Goal: Communication & Community: Answer question/provide support

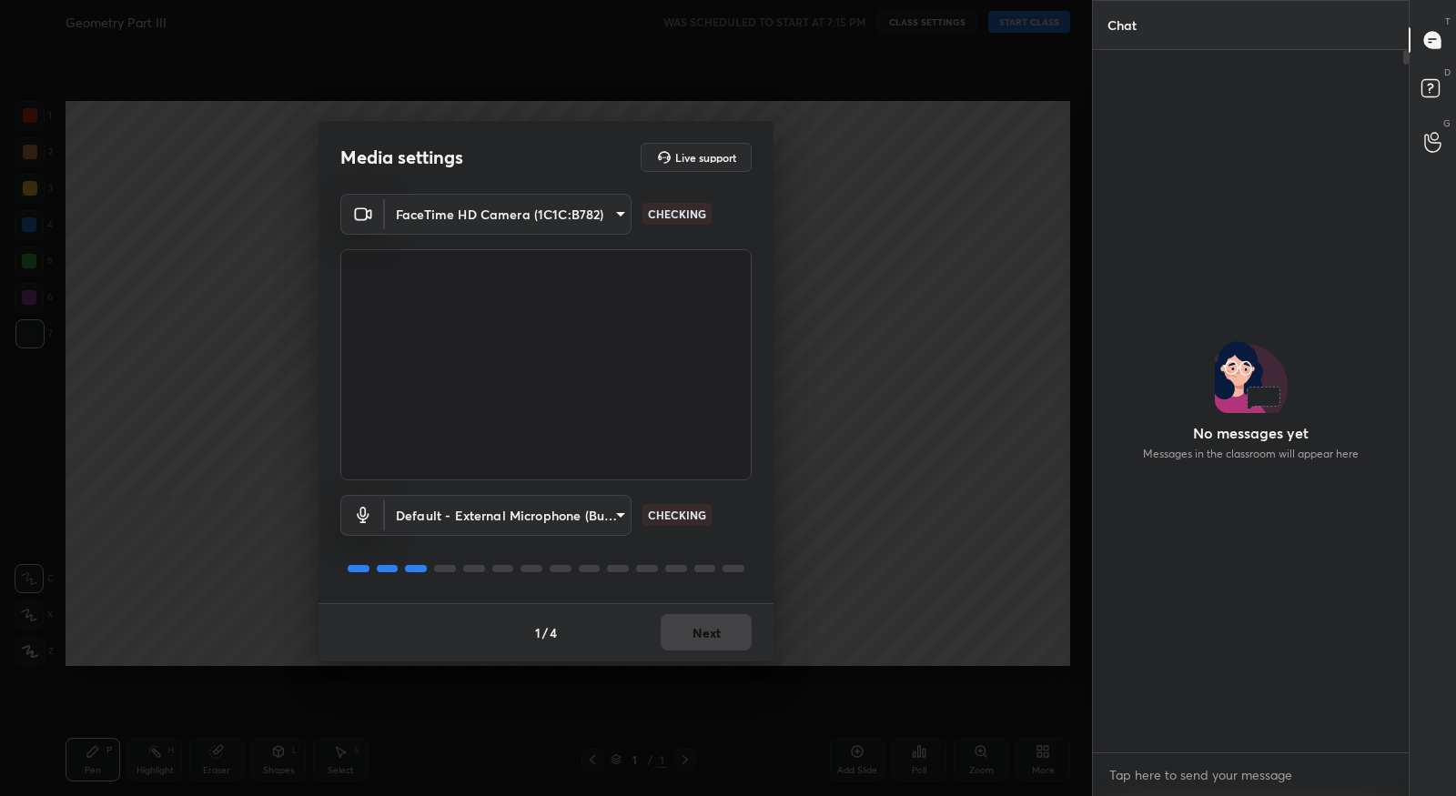
scroll to position [698, 311]
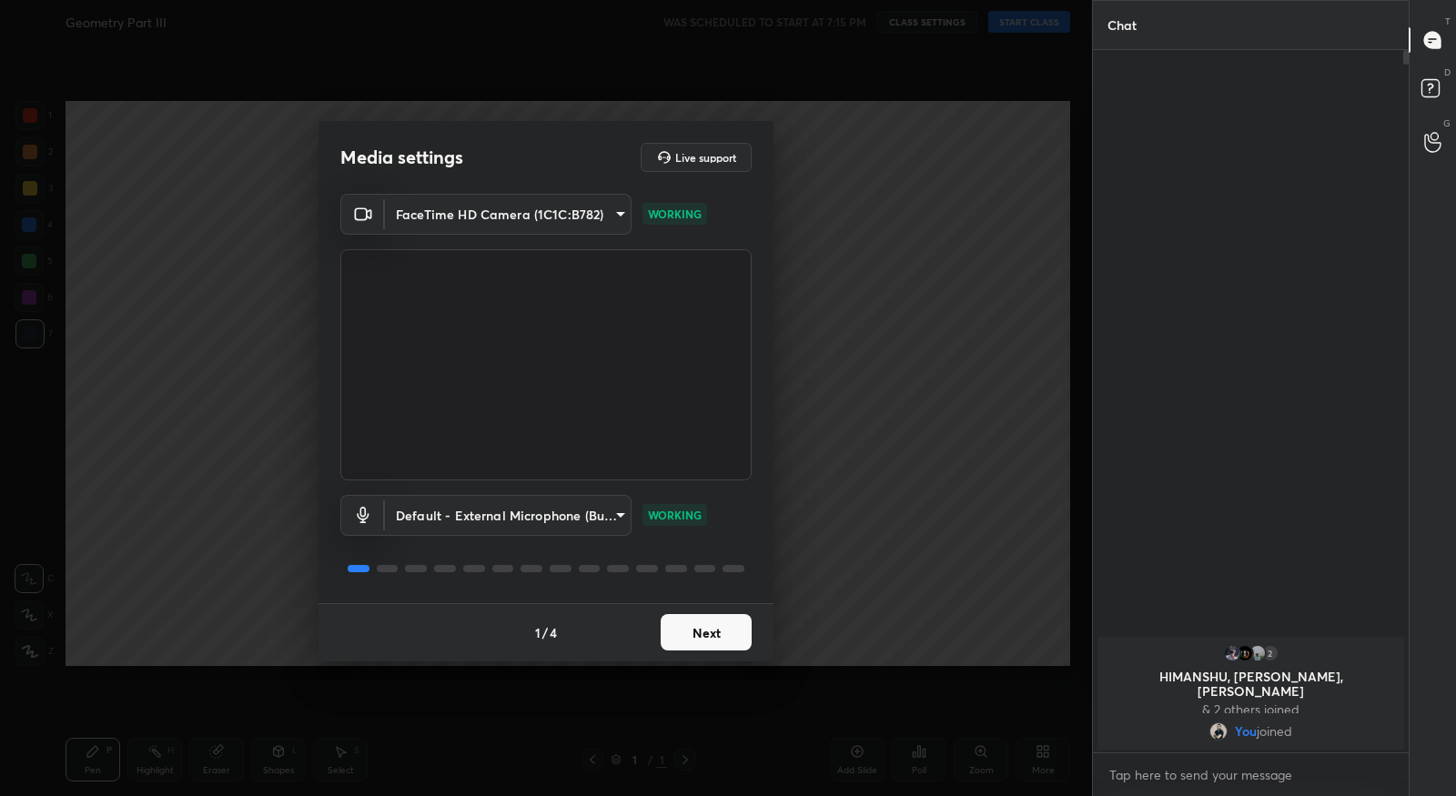
click at [723, 628] on button "Next" at bounding box center [706, 632] width 91 height 36
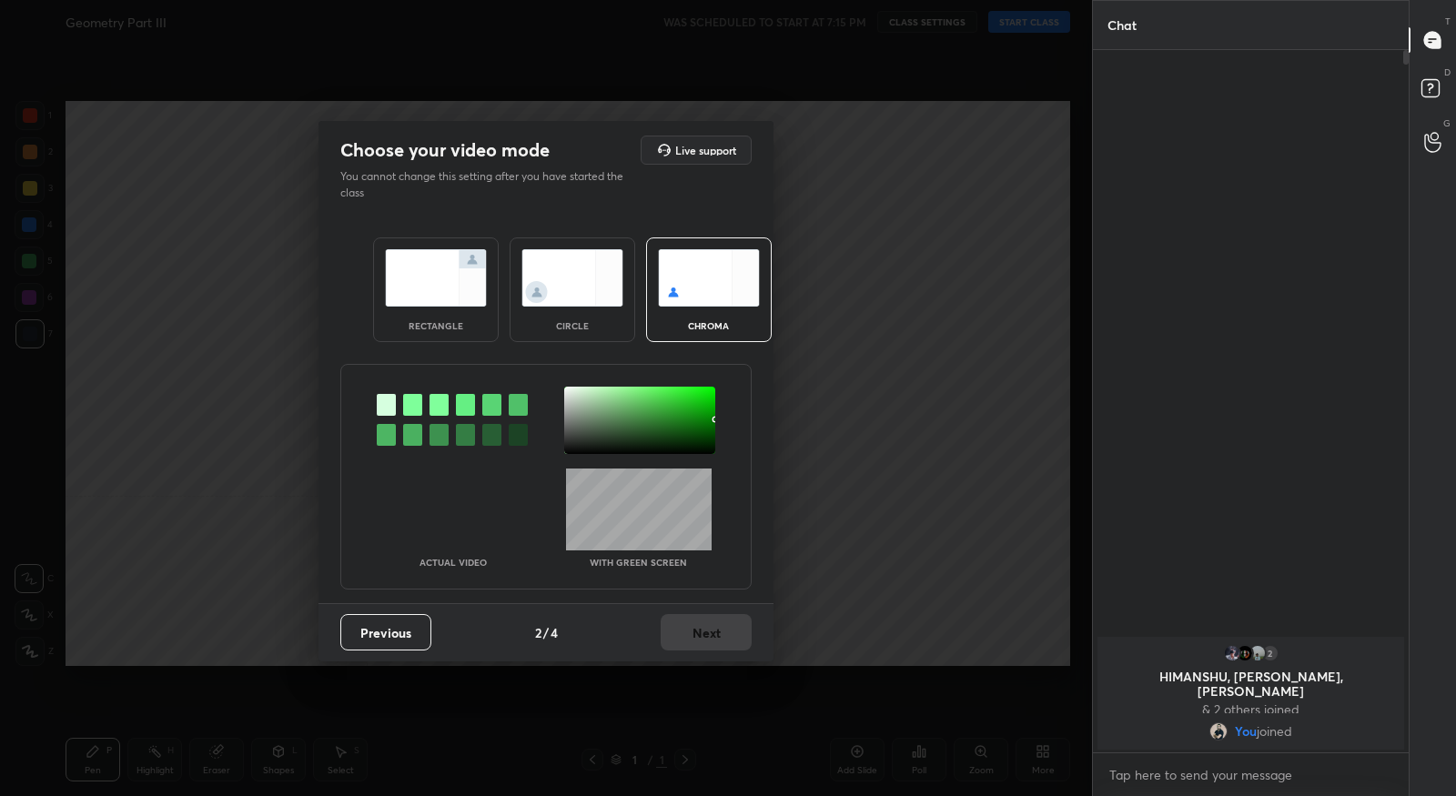
click at [418, 402] on div at bounding box center [412, 405] width 19 height 22
click at [569, 390] on div at bounding box center [639, 420] width 151 height 67
click at [705, 641] on button "Next" at bounding box center [706, 632] width 91 height 36
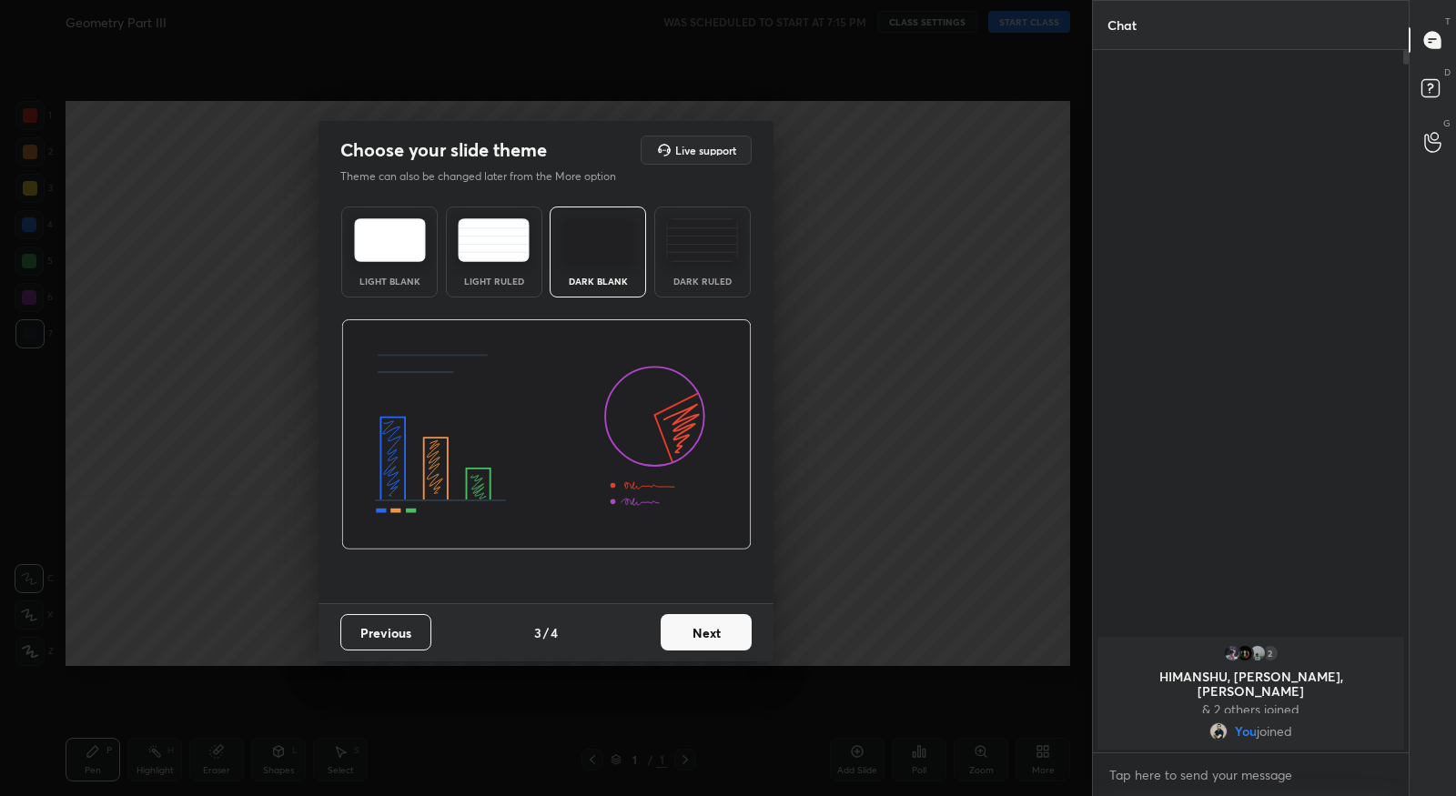
click at [726, 630] on button "Next" at bounding box center [706, 632] width 91 height 36
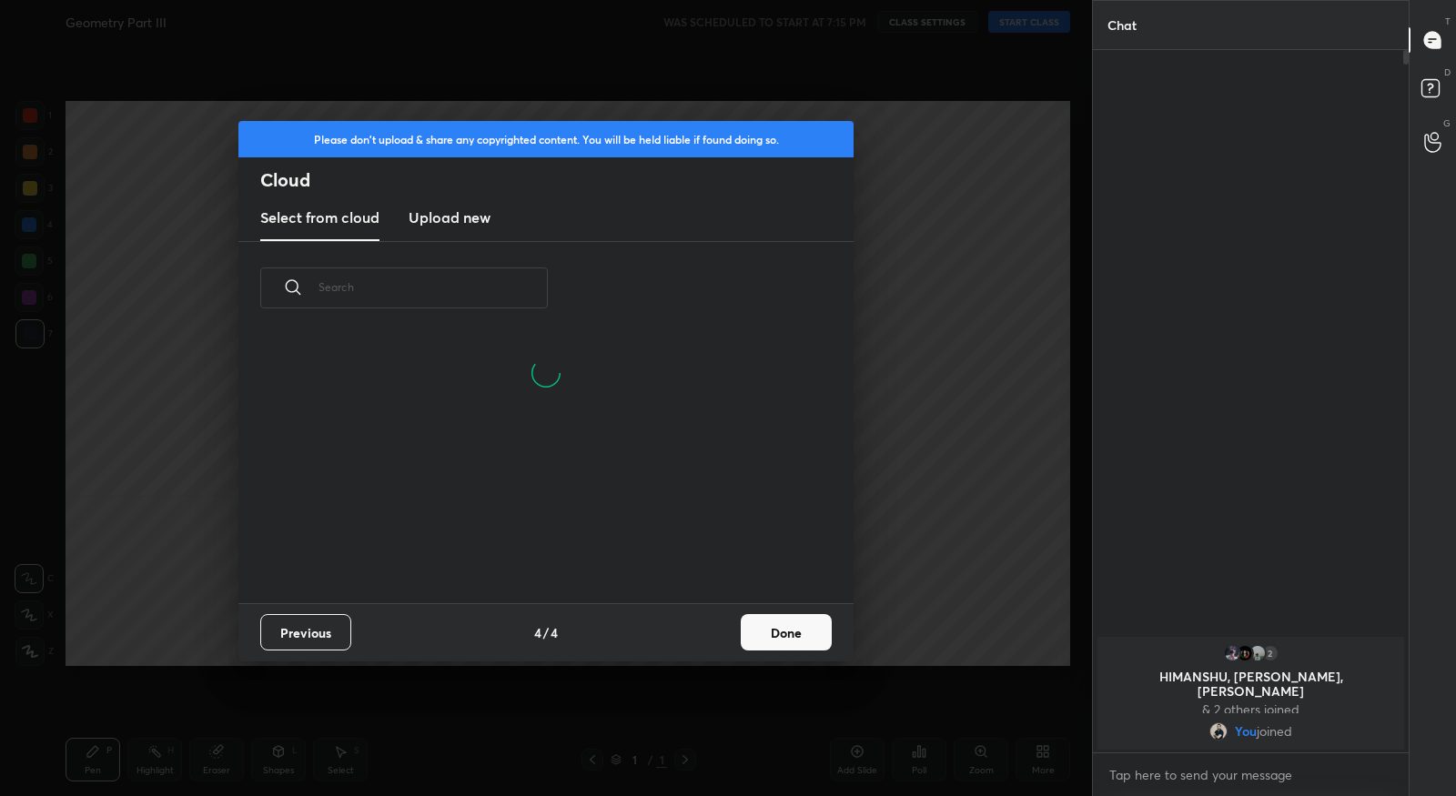
click at [782, 630] on button "Done" at bounding box center [786, 632] width 91 height 36
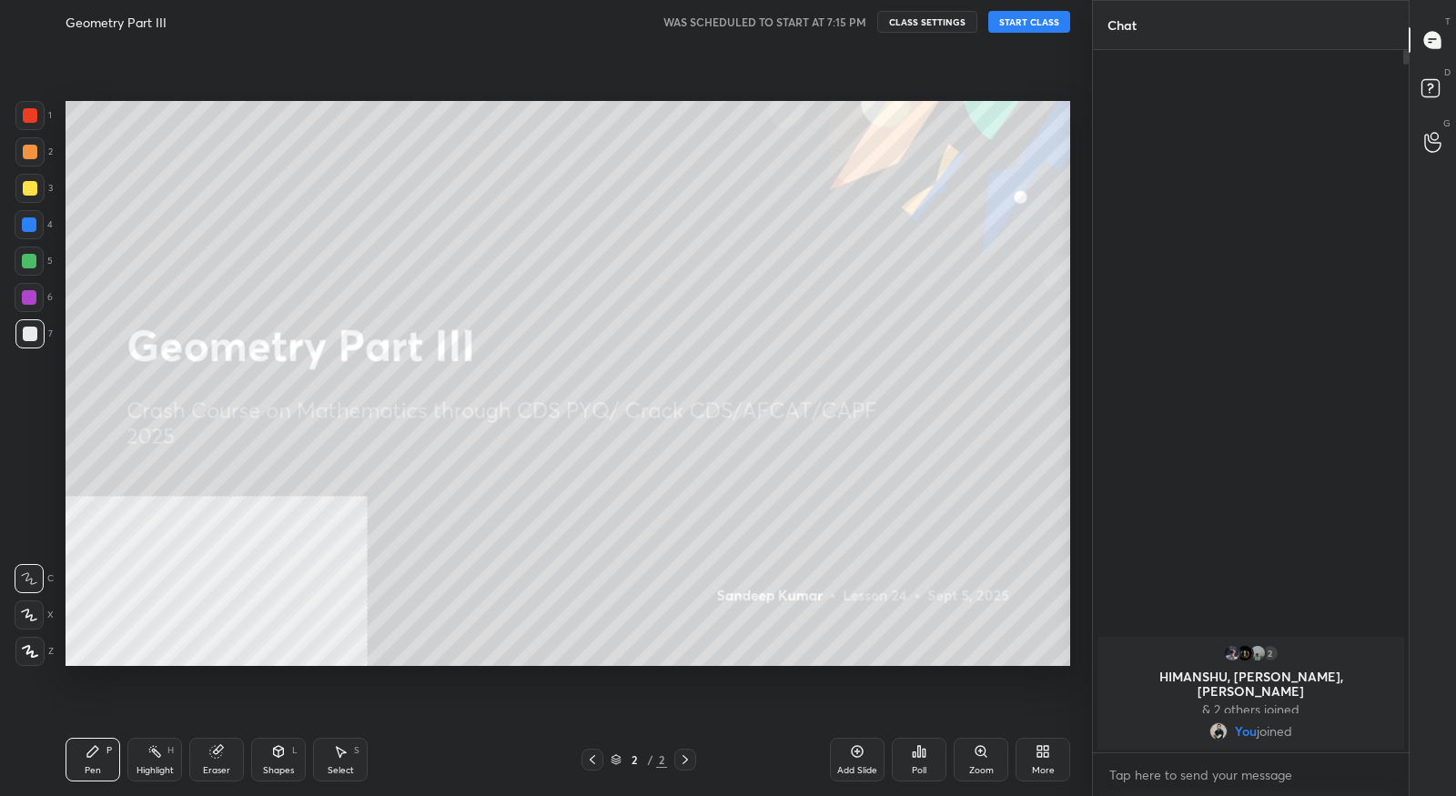
click at [1037, 756] on icon at bounding box center [1039, 754] width 5 height 5
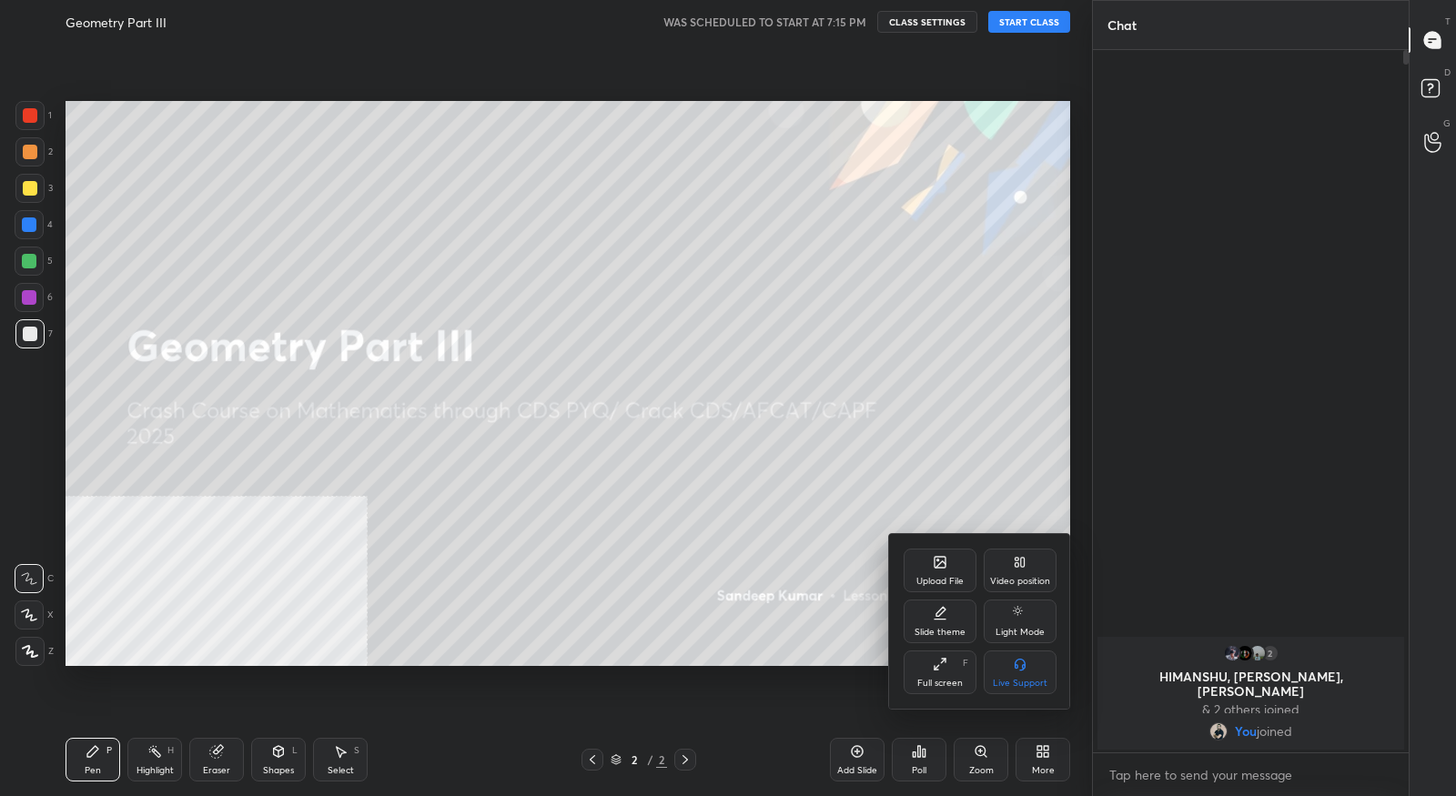
click at [1038, 584] on div "Video position" at bounding box center [1020, 581] width 60 height 9
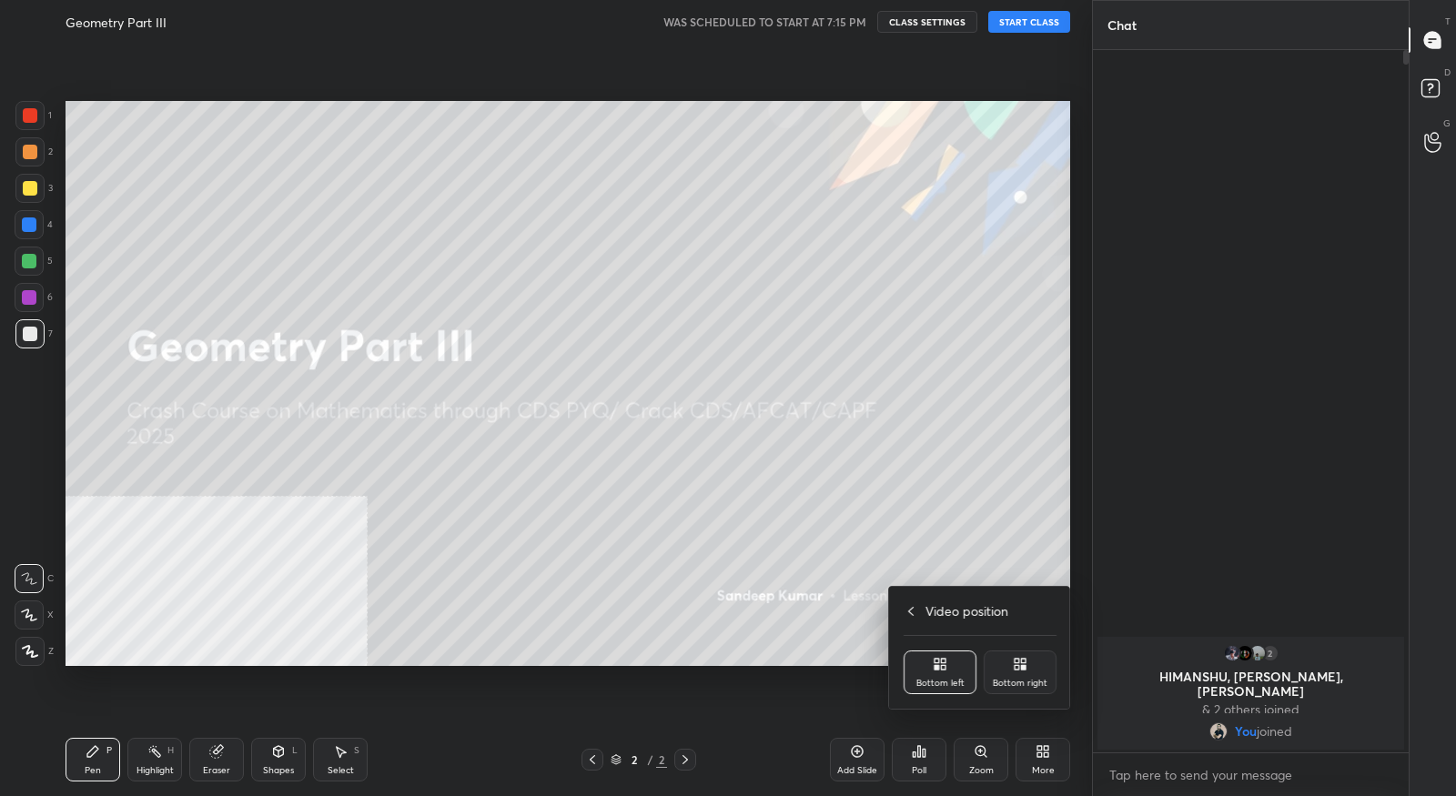
click at [1017, 683] on div "Bottom right" at bounding box center [1020, 683] width 55 height 9
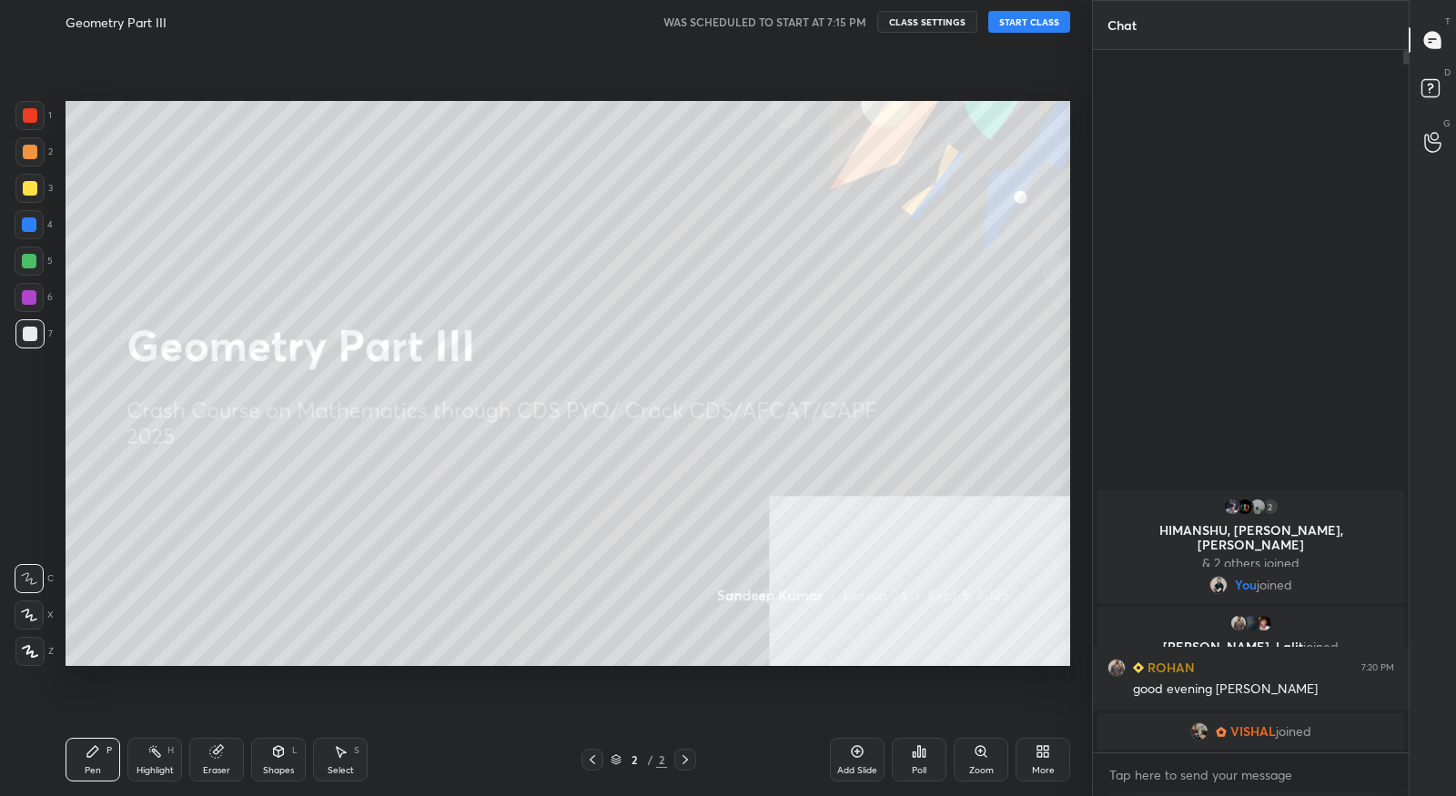
click at [1034, 29] on button "START CLASS" at bounding box center [1029, 22] width 82 height 22
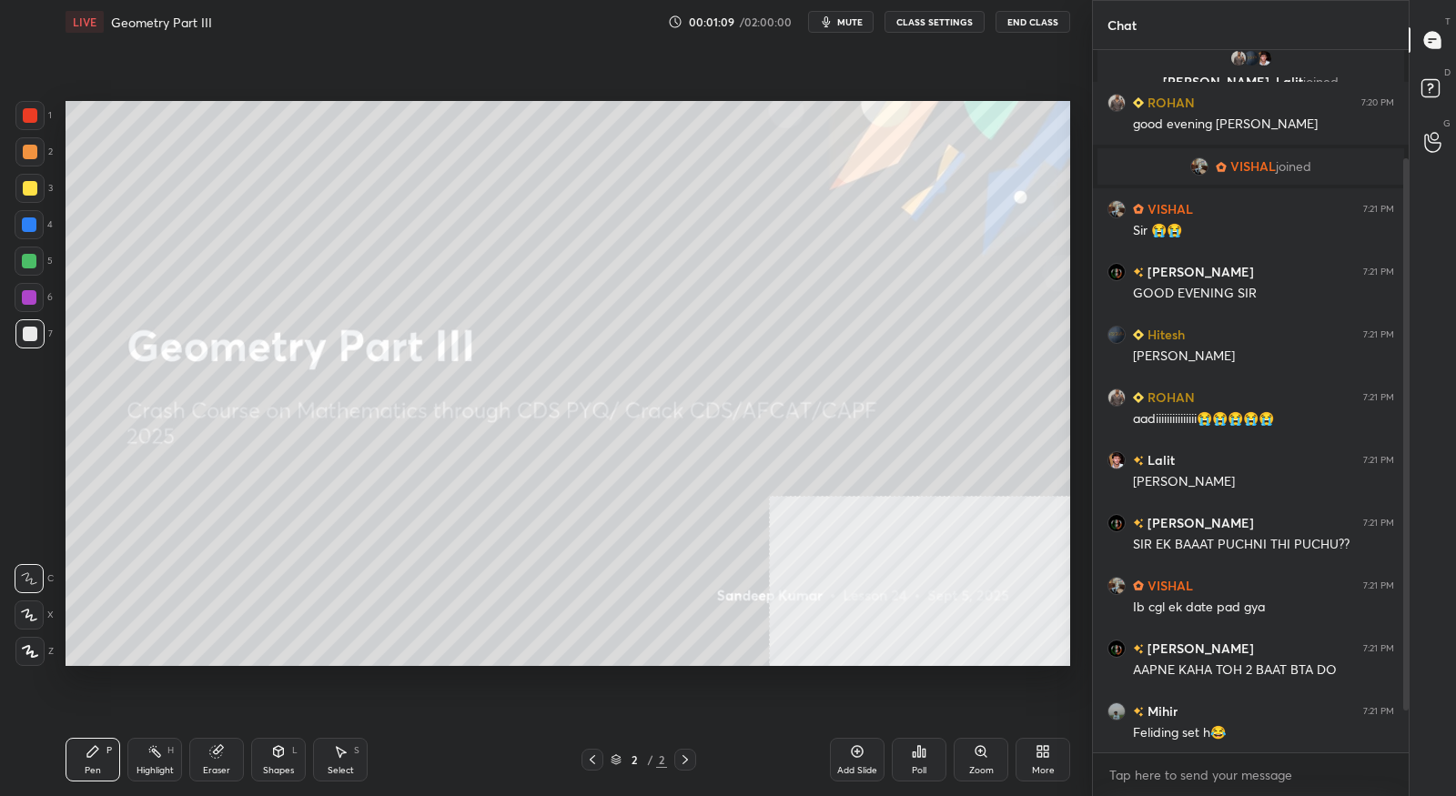
scroll to position [191, 0]
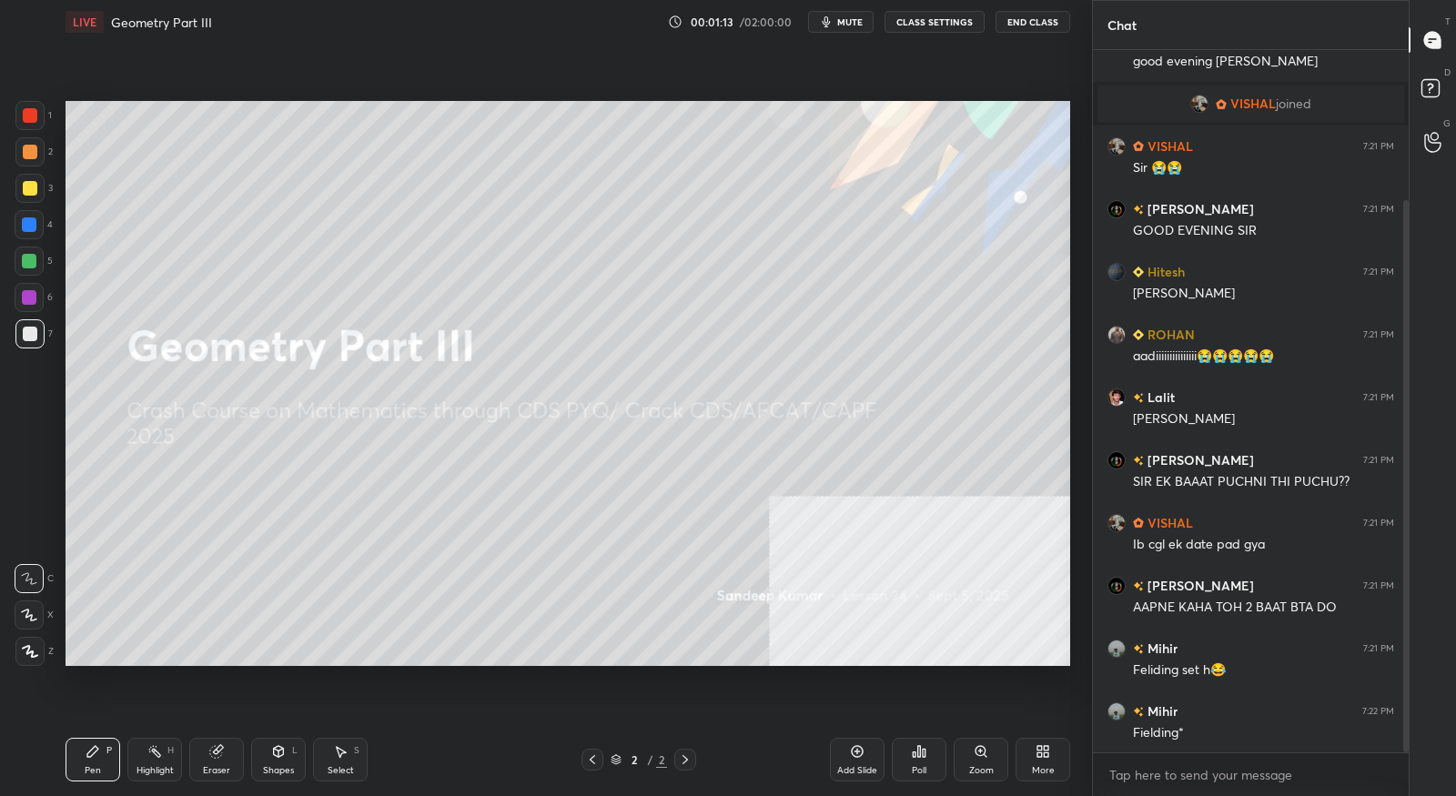
click at [854, 20] on span "mute" at bounding box center [849, 21] width 25 height 13
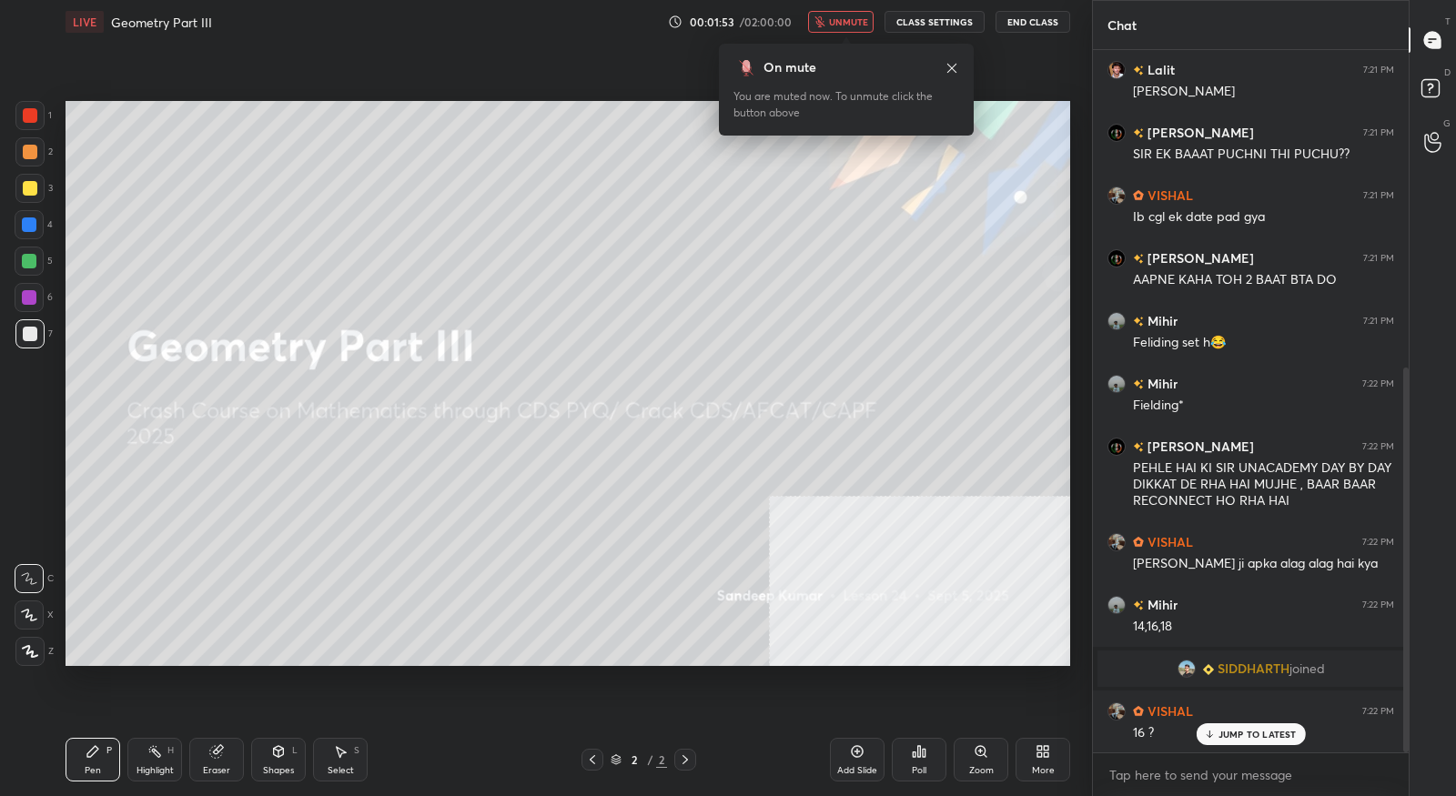
scroll to position [580, 0]
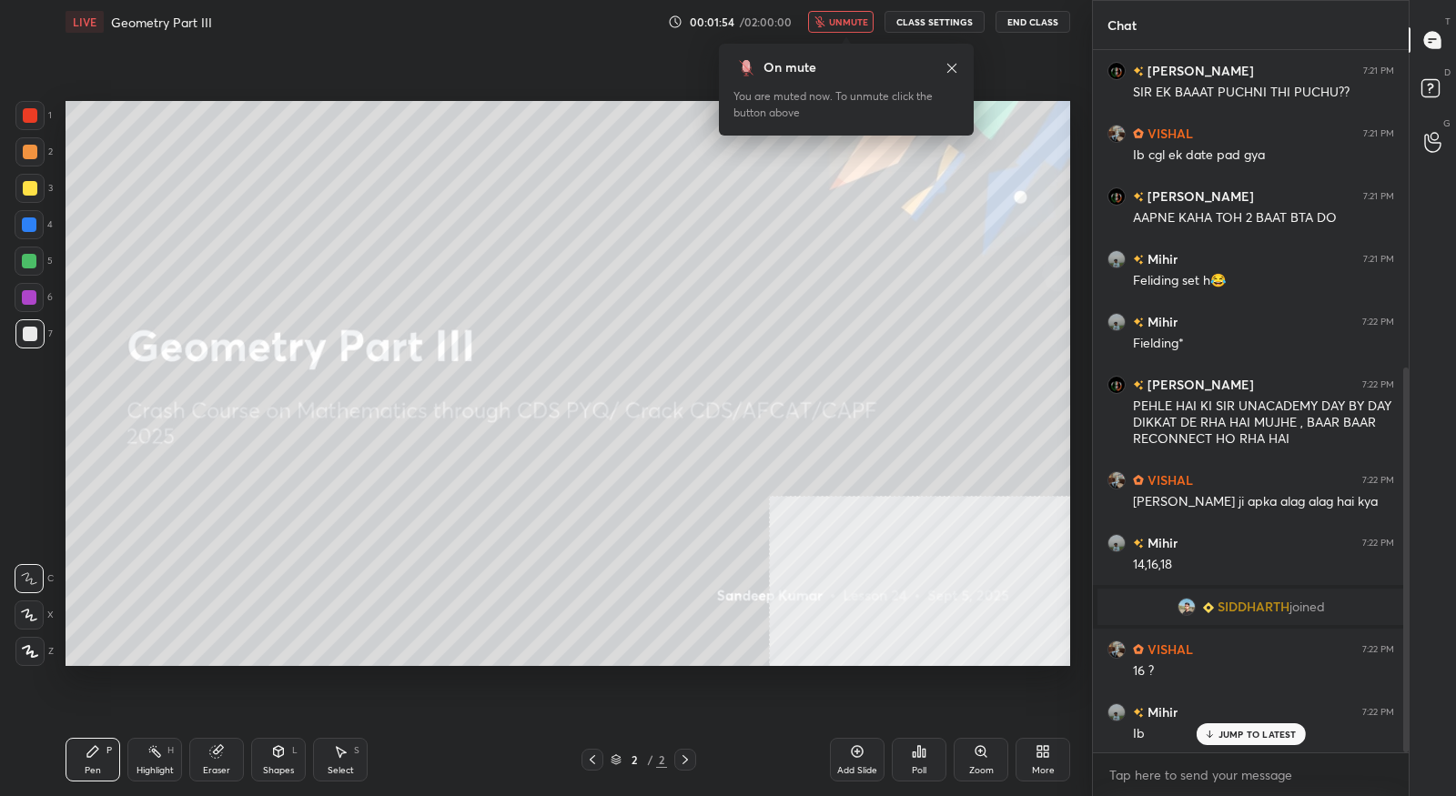
click at [850, 23] on span "unmute" at bounding box center [848, 21] width 39 height 13
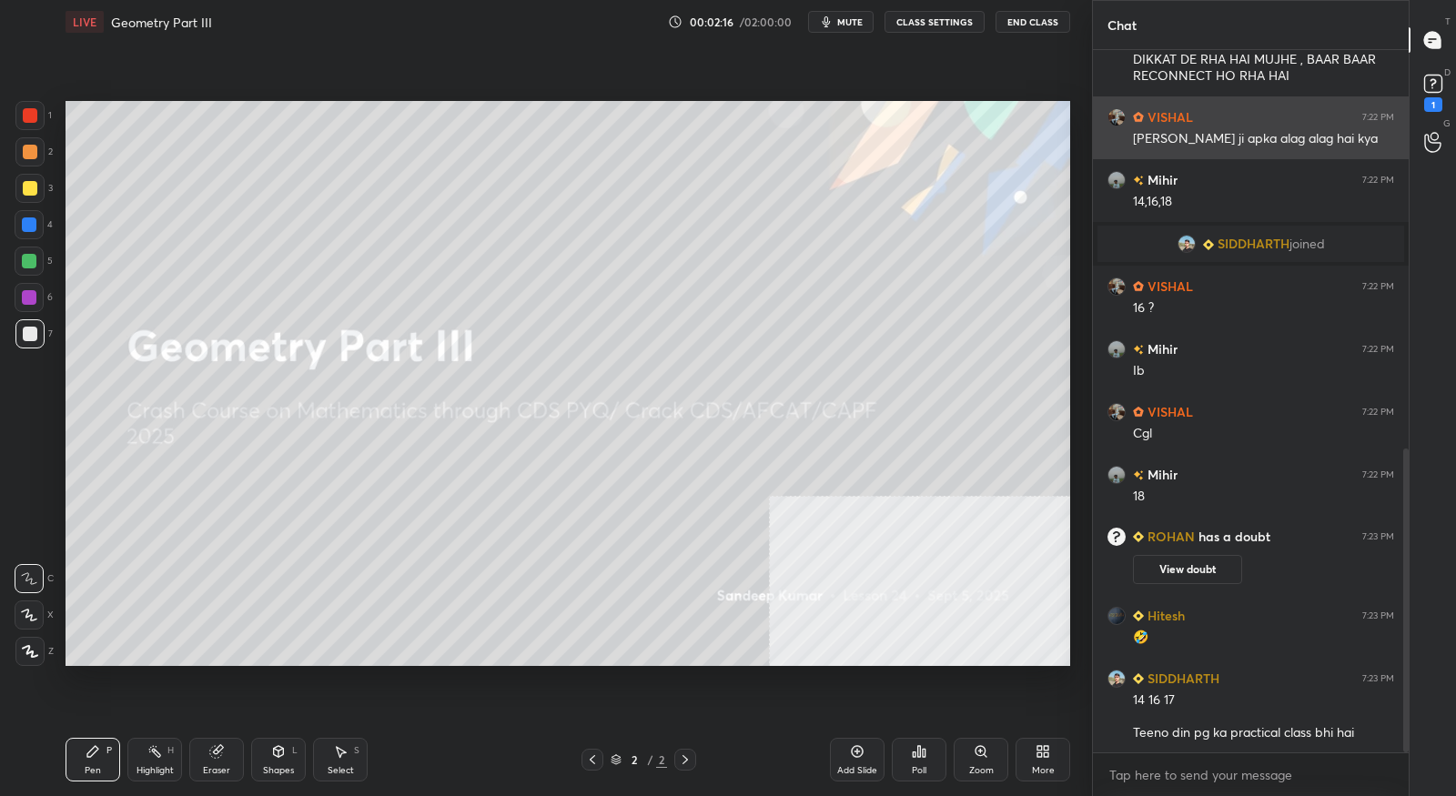
scroll to position [983, 0]
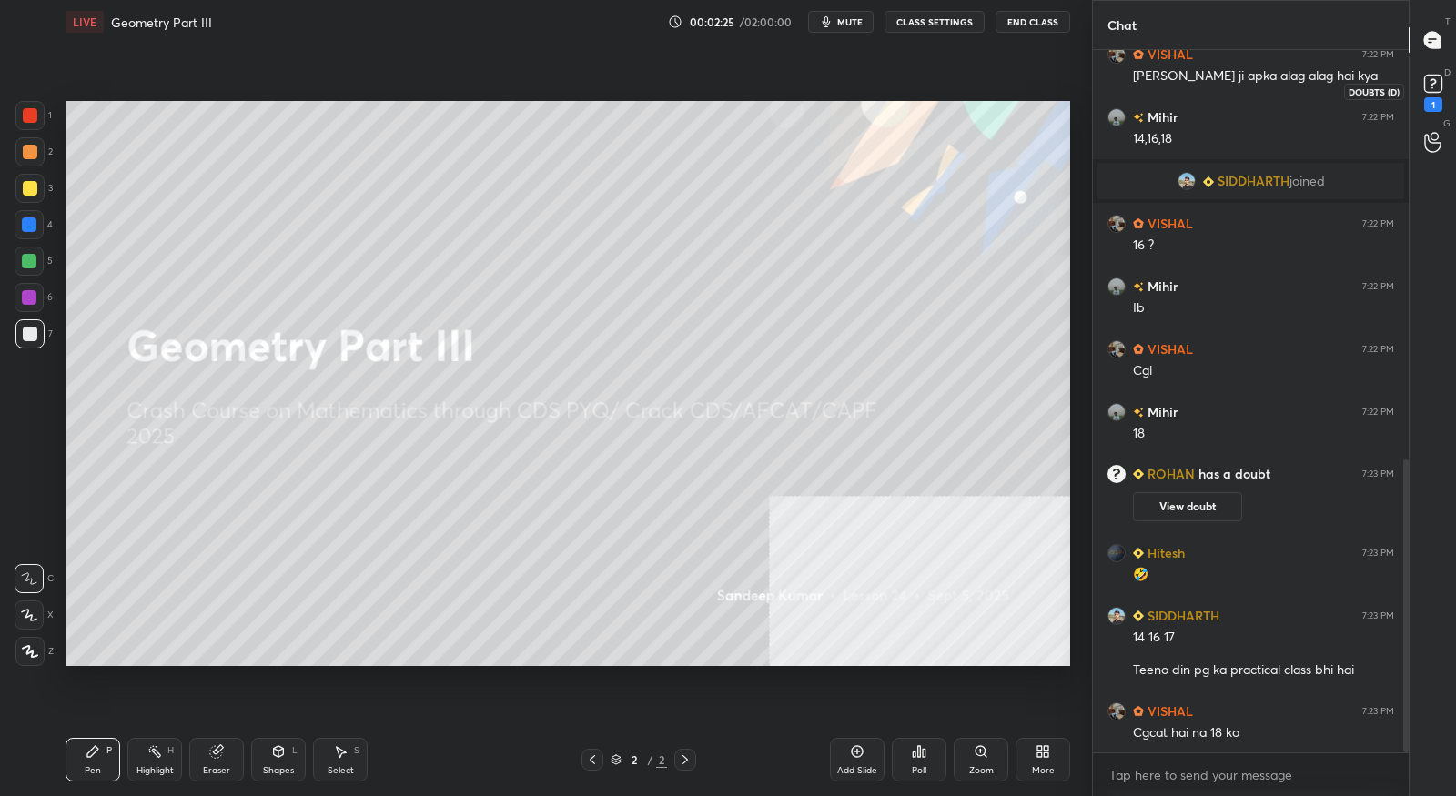
click at [1428, 91] on rect at bounding box center [1432, 84] width 17 height 17
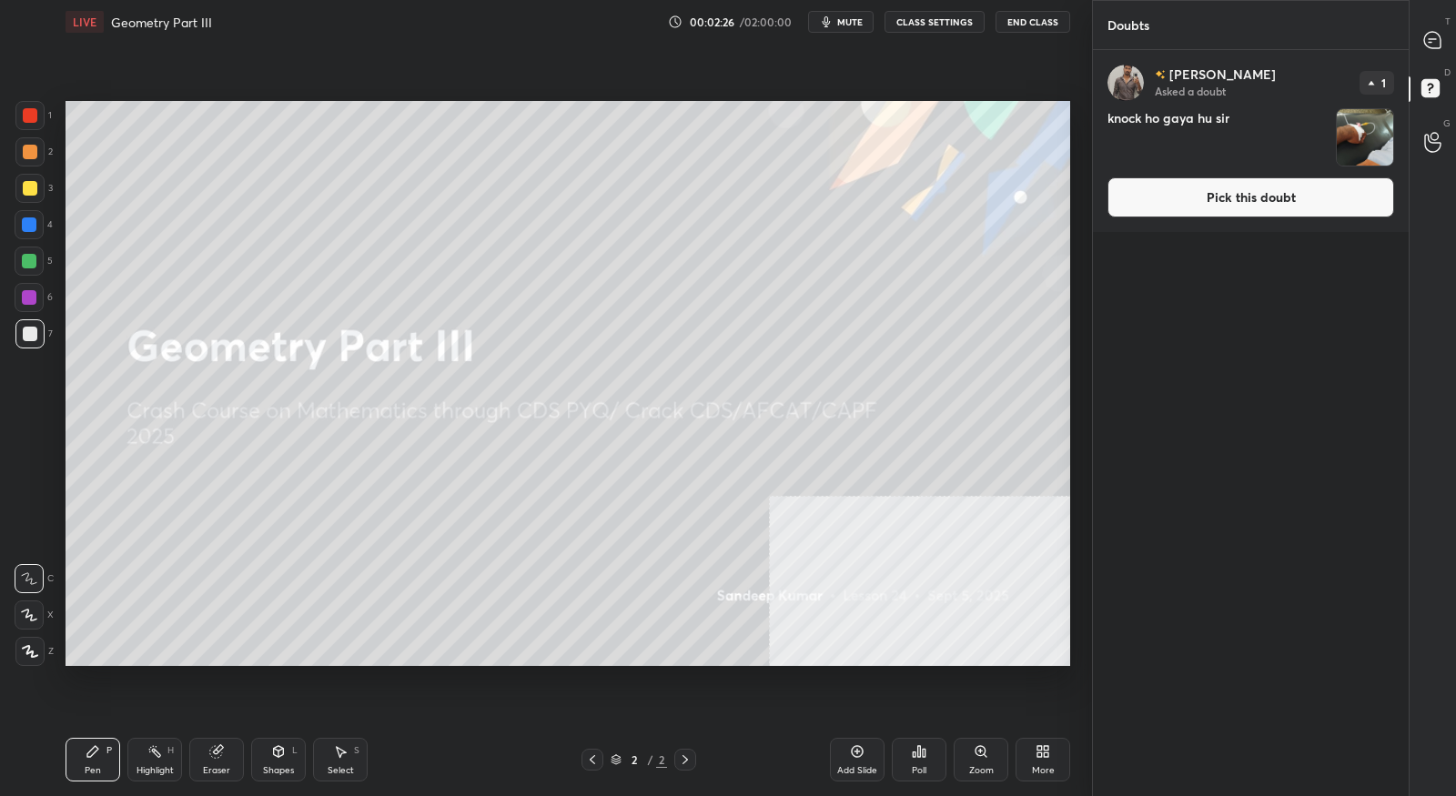
click at [1304, 195] on button "Pick this doubt" at bounding box center [1250, 197] width 287 height 40
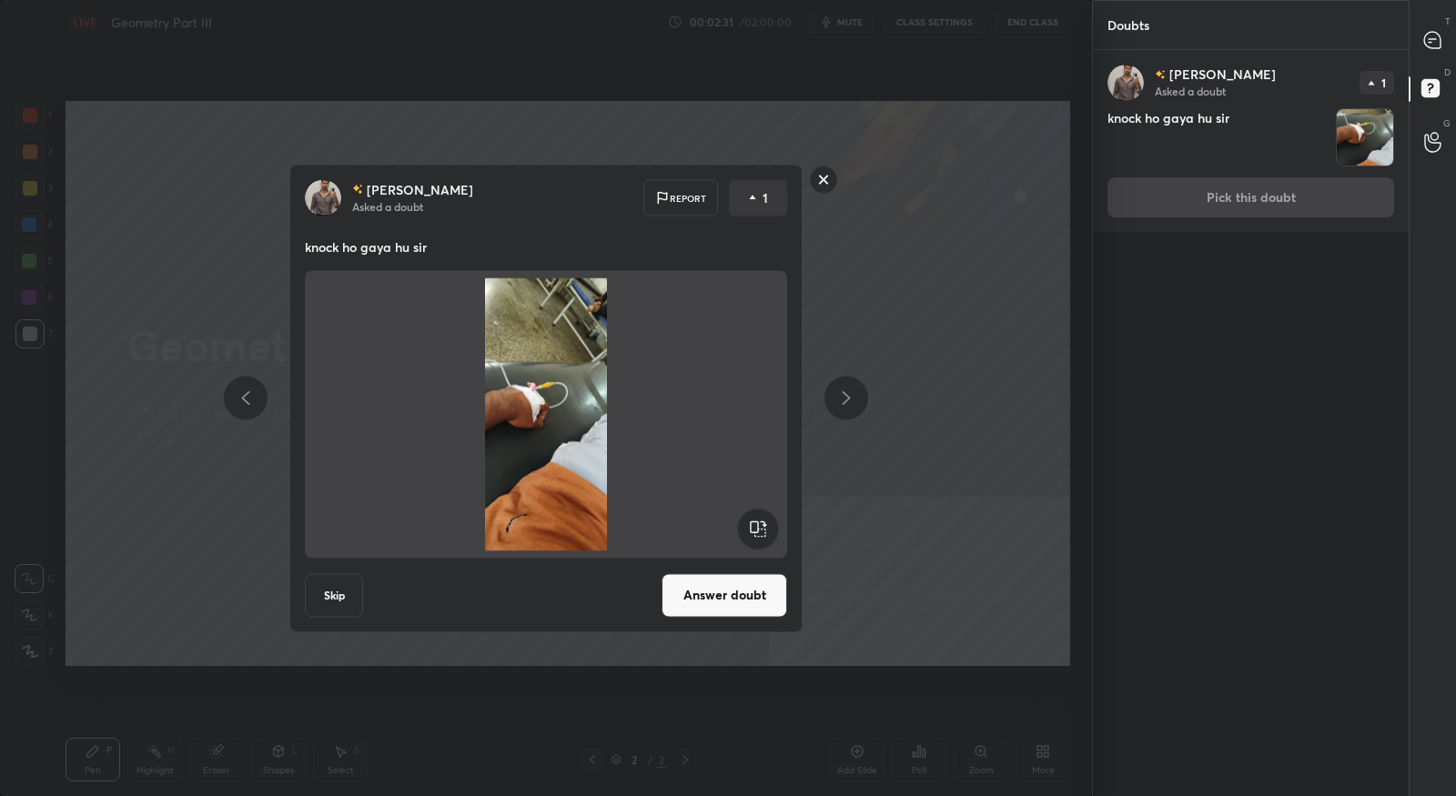
click at [754, 610] on button "Answer doubt" at bounding box center [724, 595] width 126 height 44
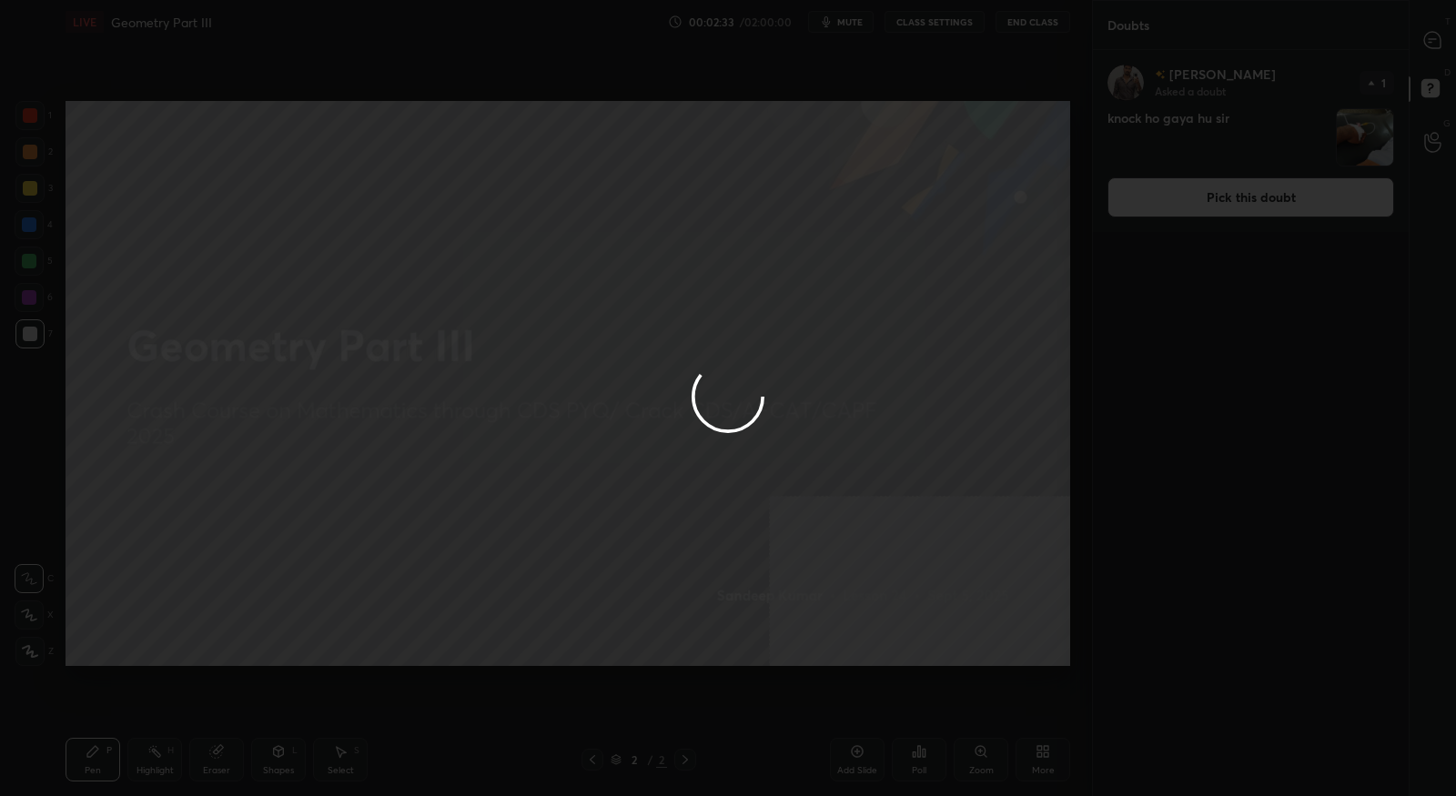
click at [1427, 40] on div at bounding box center [728, 398] width 1456 height 796
click at [1431, 42] on div at bounding box center [728, 398] width 1456 height 796
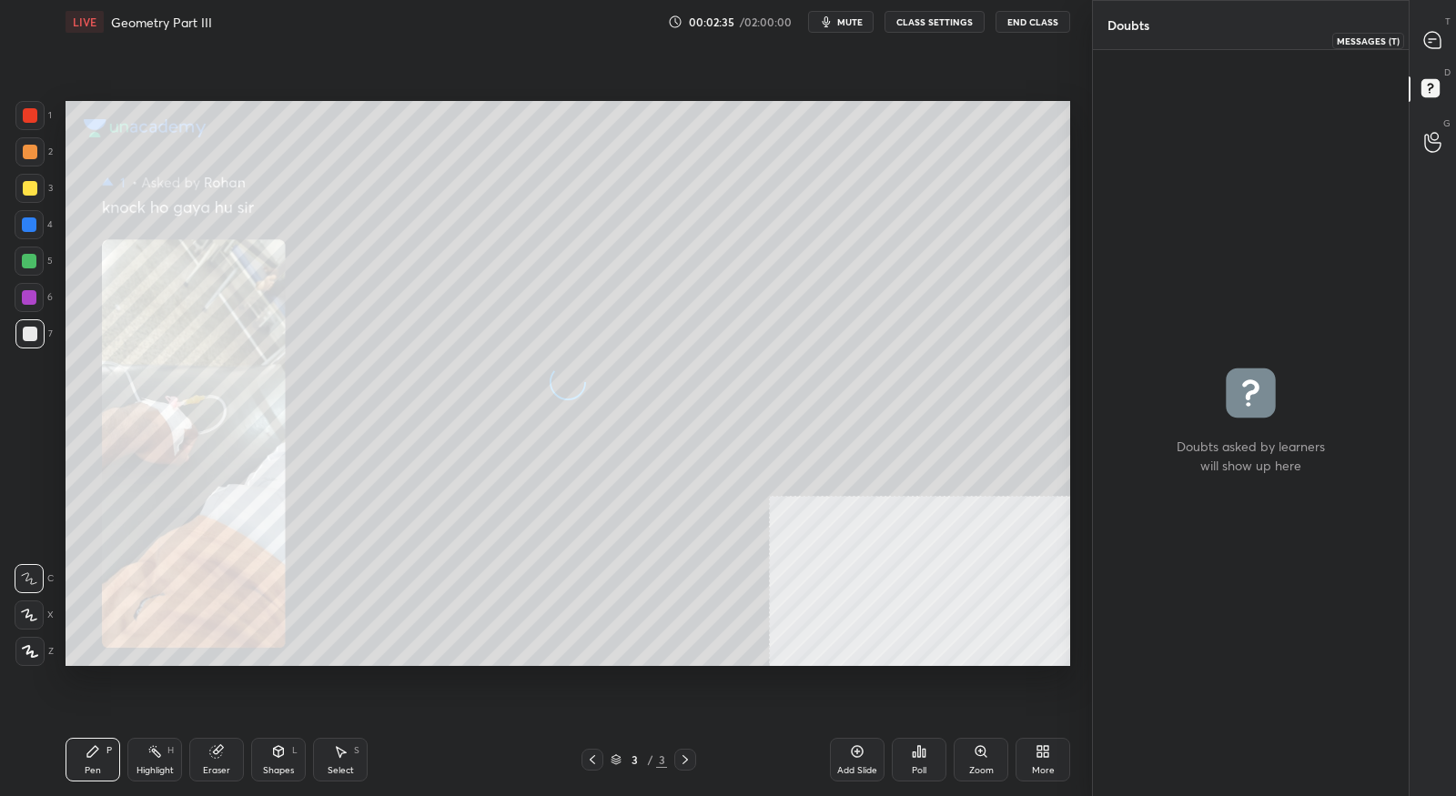
click at [1431, 42] on icon at bounding box center [1429, 42] width 3 height 0
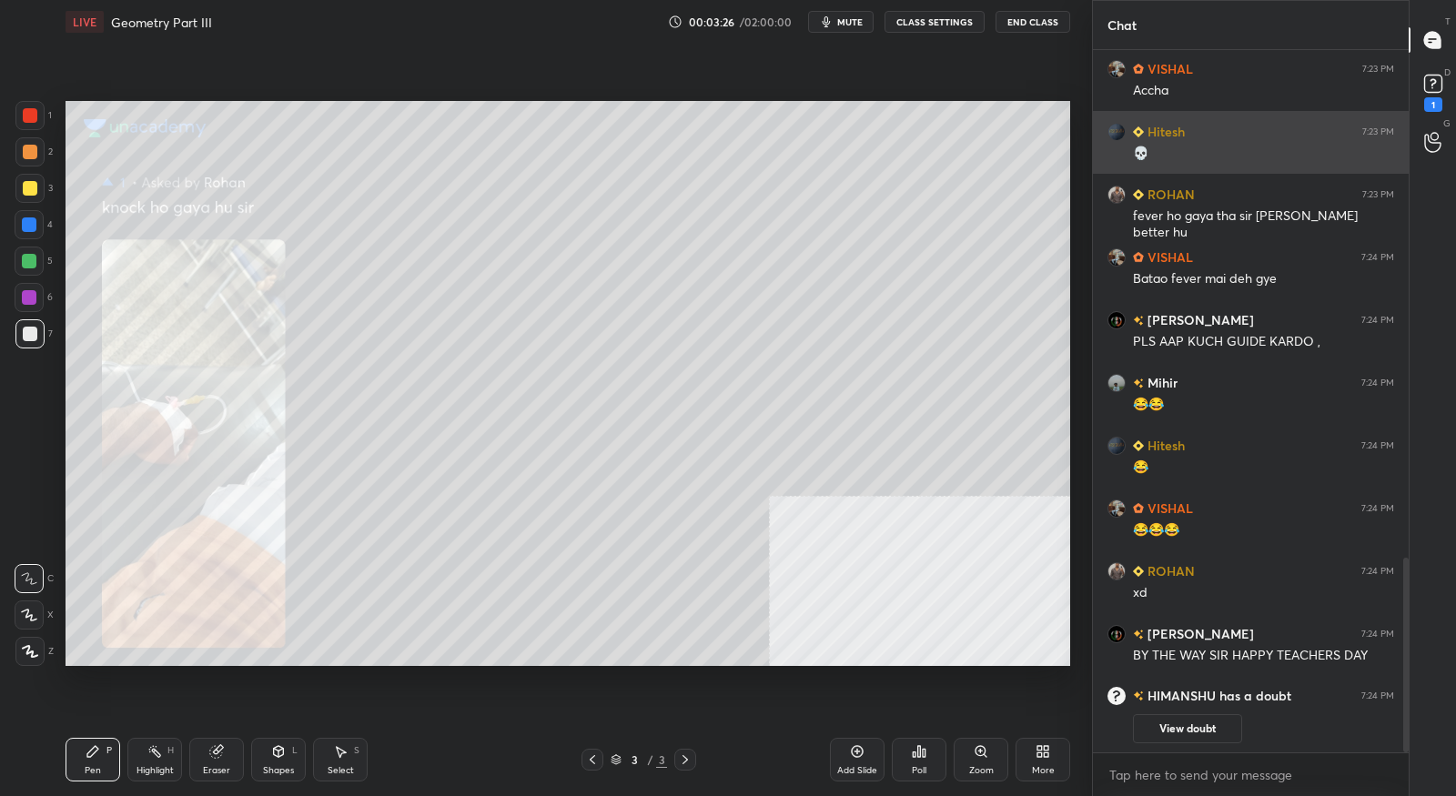
scroll to position [1831, 0]
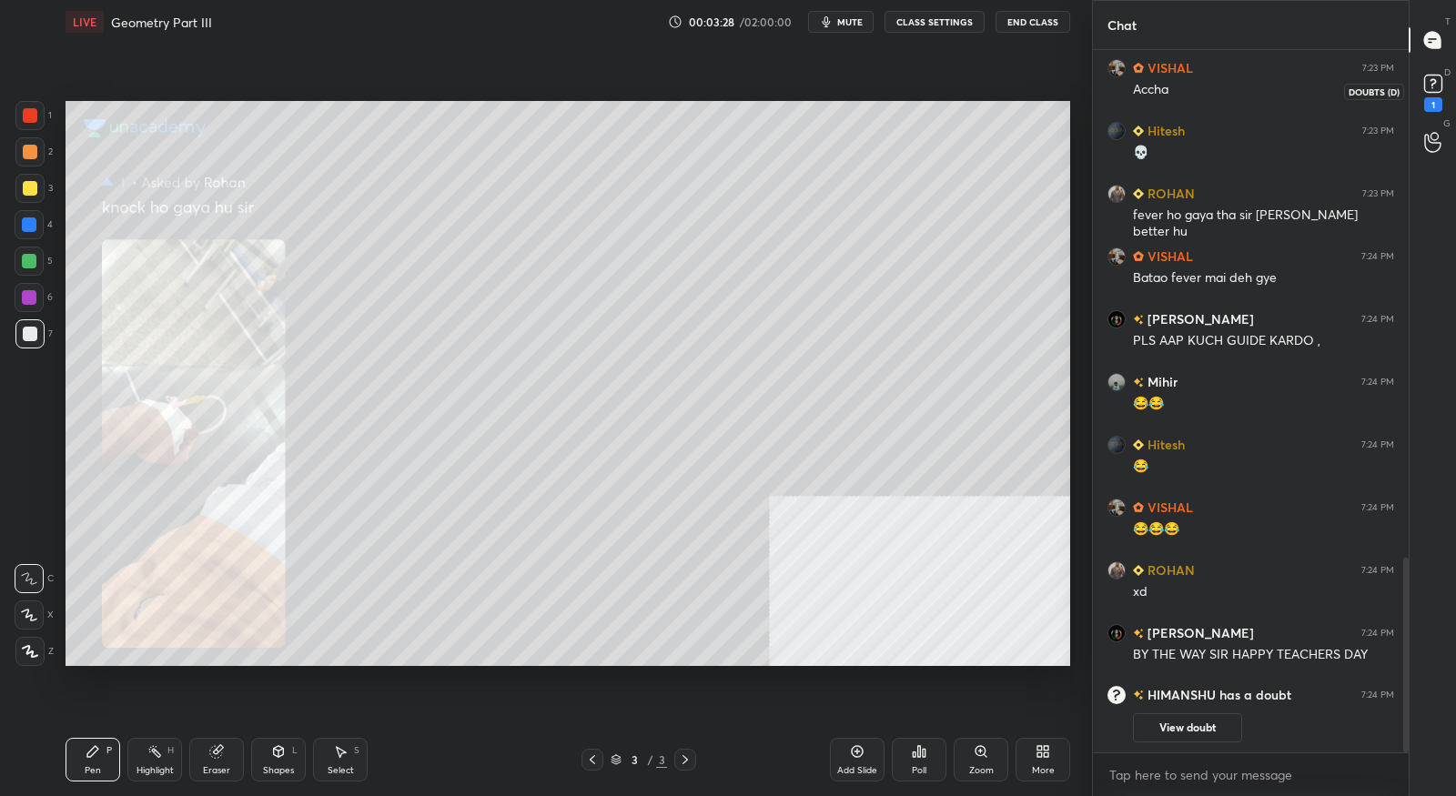
click at [1434, 107] on div "1" at bounding box center [1433, 104] width 18 height 15
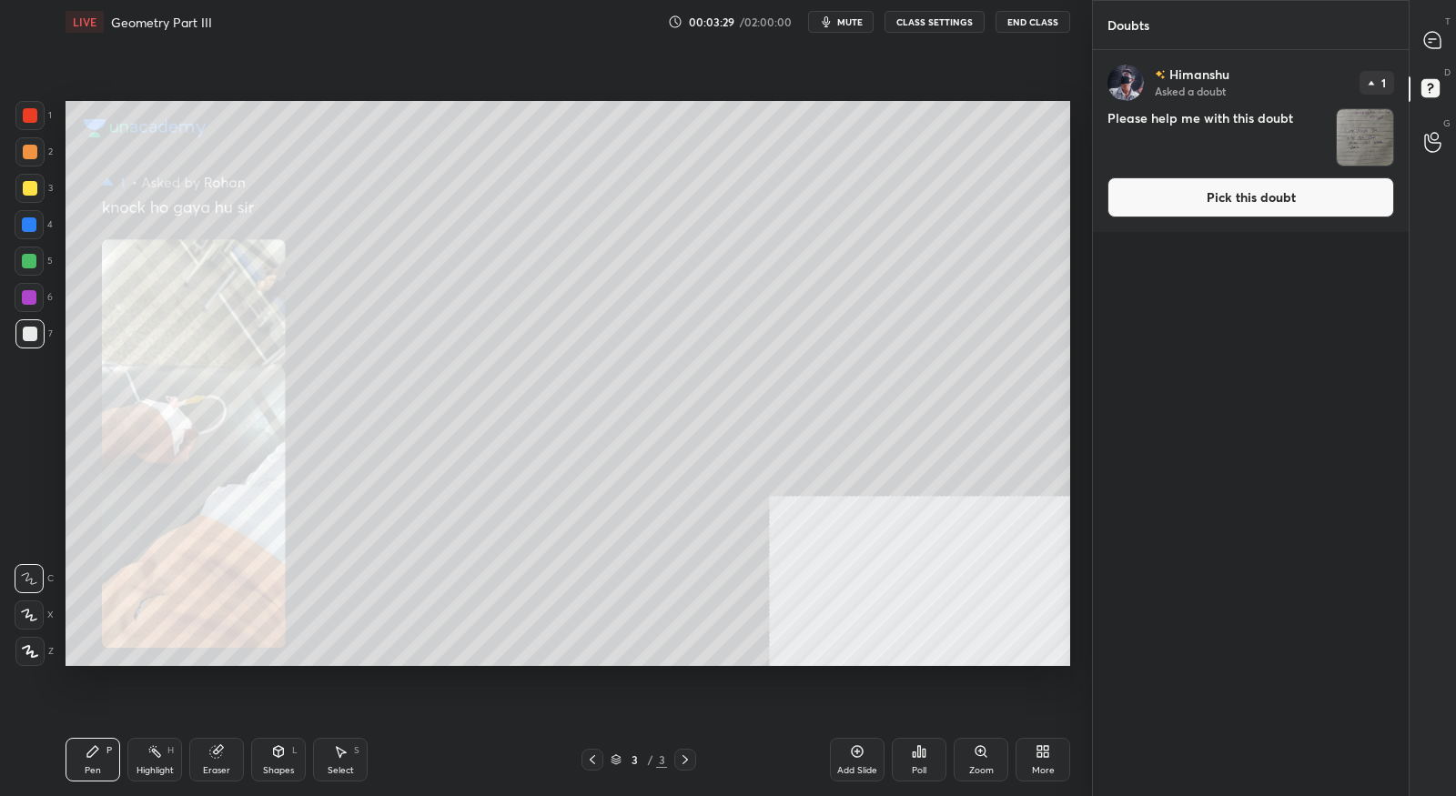
click at [1346, 197] on button "Pick this doubt" at bounding box center [1250, 197] width 287 height 40
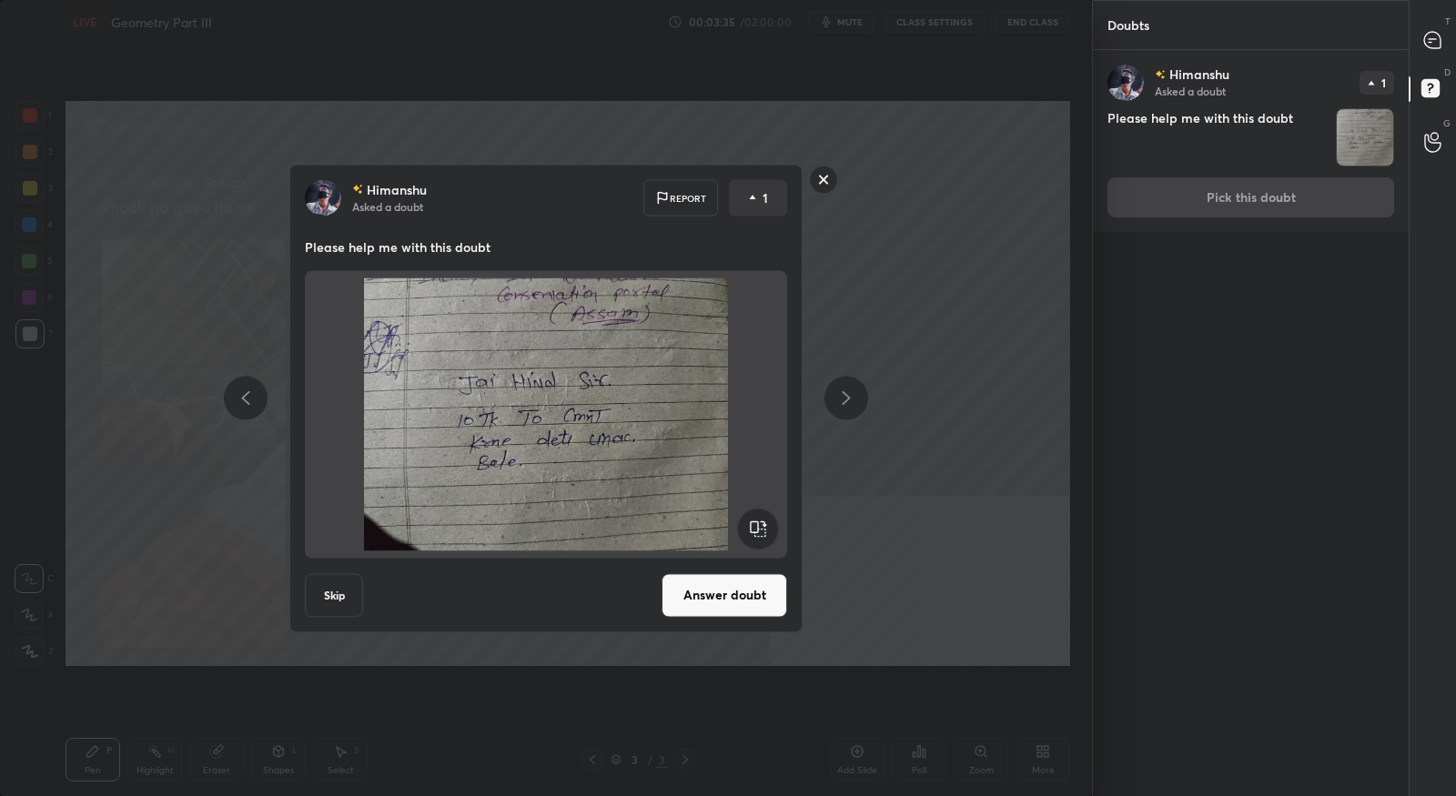
click at [837, 178] on rect at bounding box center [824, 180] width 28 height 28
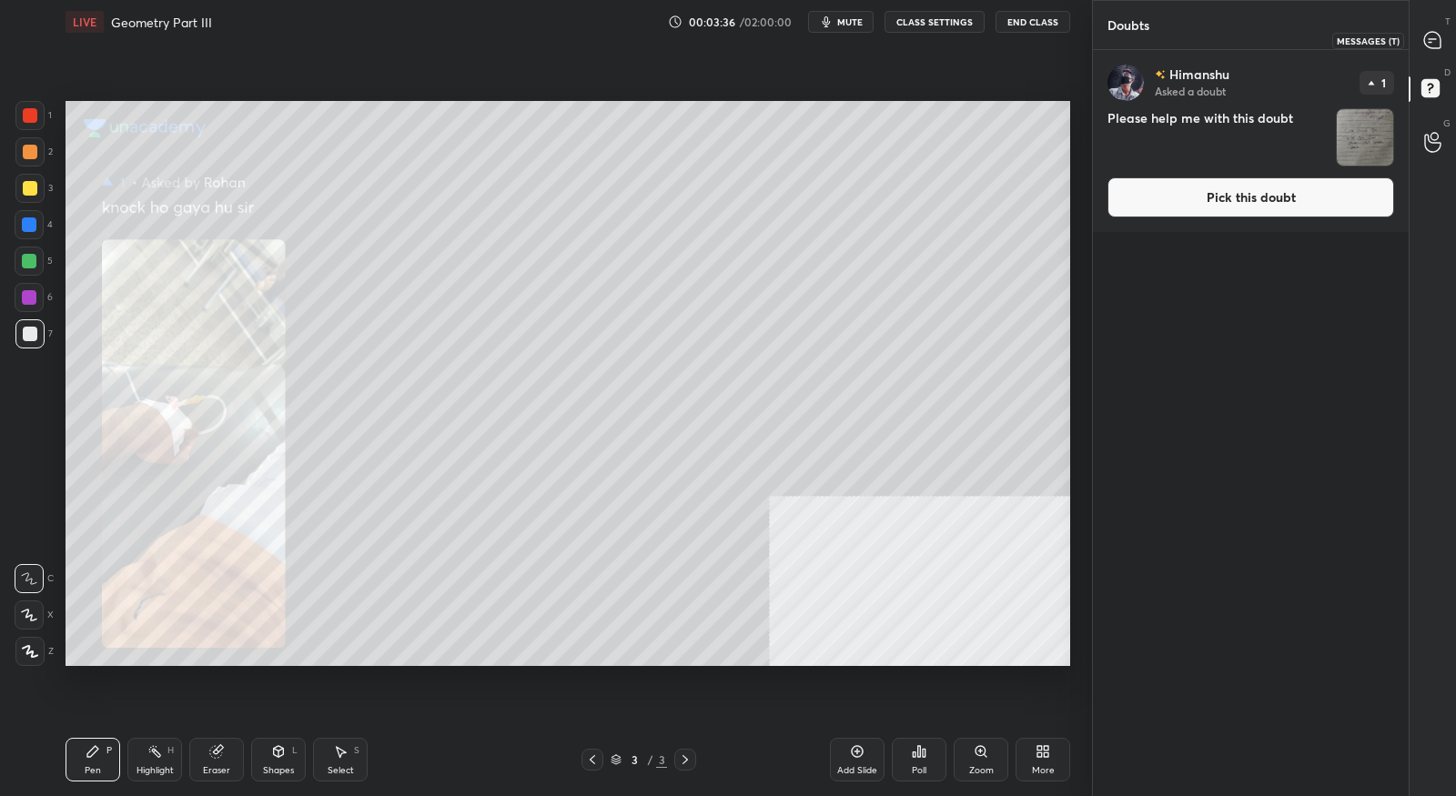
click at [1436, 52] on div at bounding box center [1433, 40] width 36 height 33
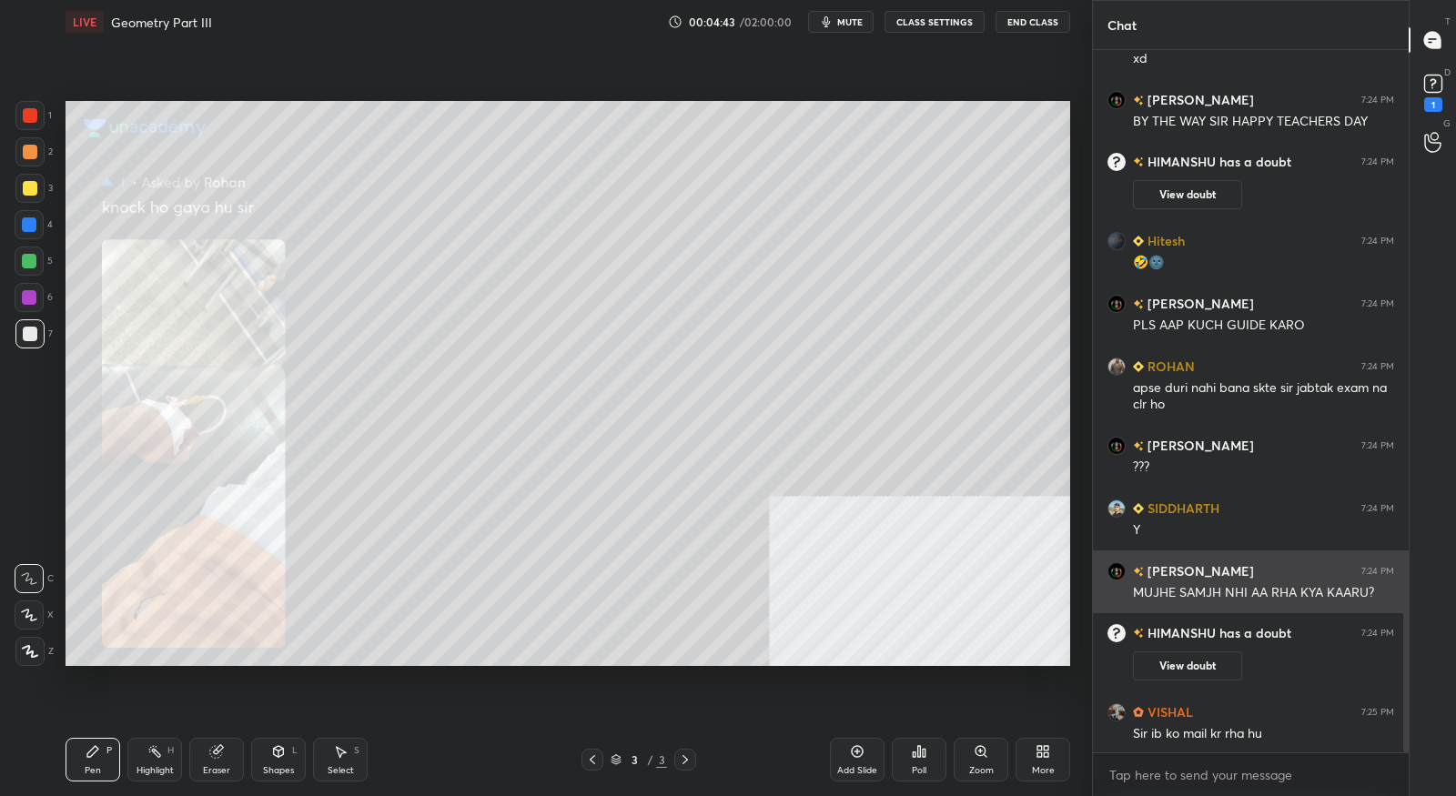
scroll to position [2013, 0]
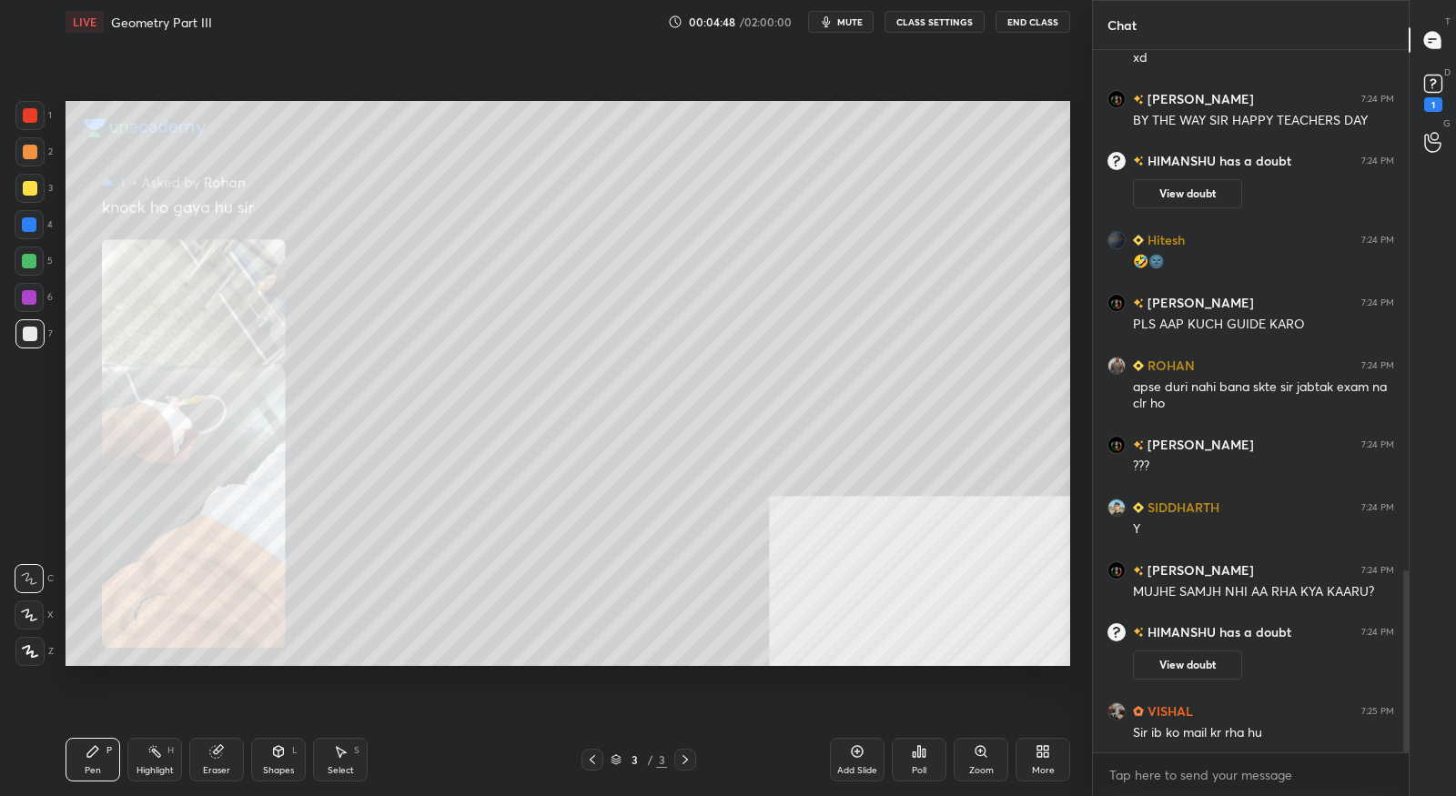
click at [1038, 762] on div "More" at bounding box center [1042, 760] width 55 height 44
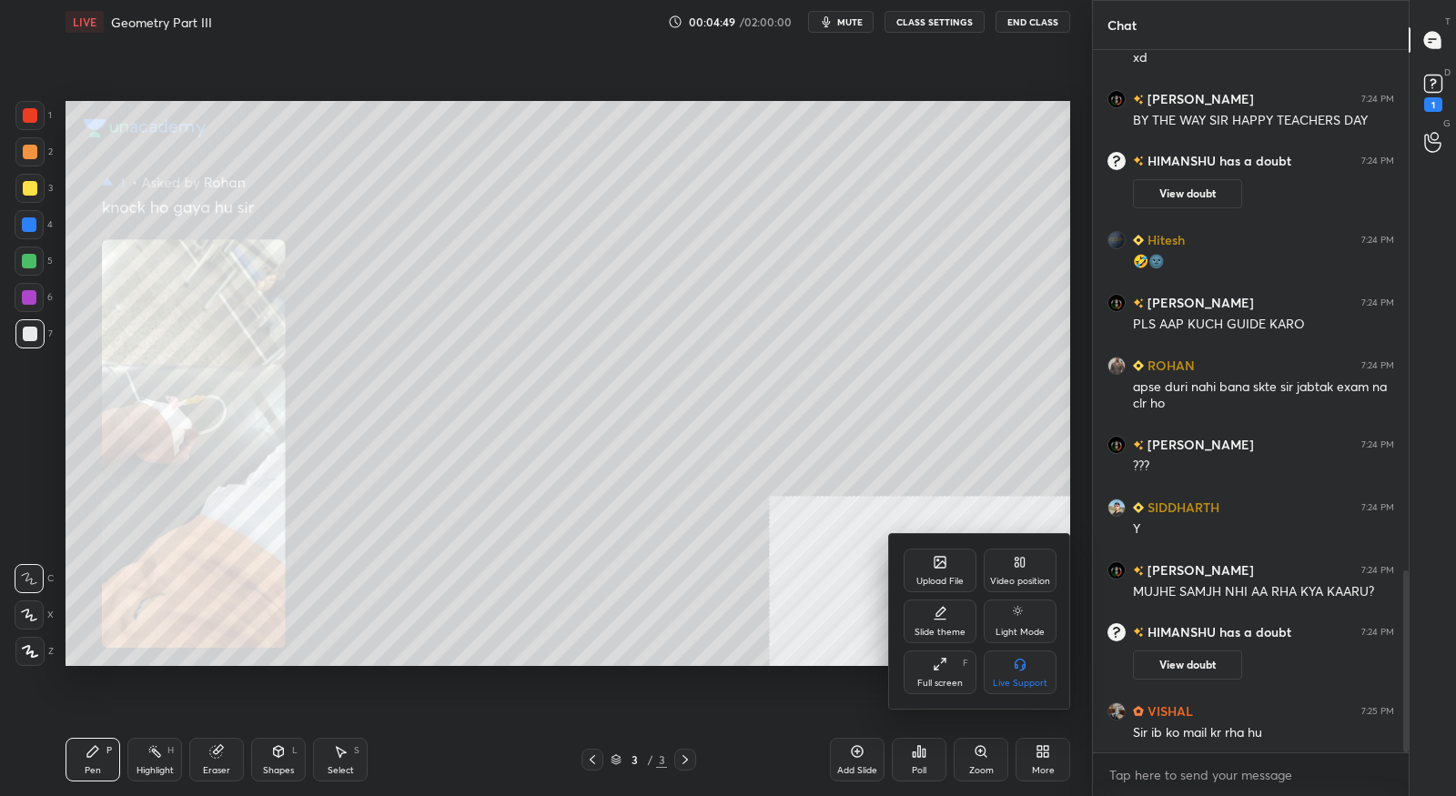
click at [957, 572] on div "Upload File" at bounding box center [939, 571] width 73 height 44
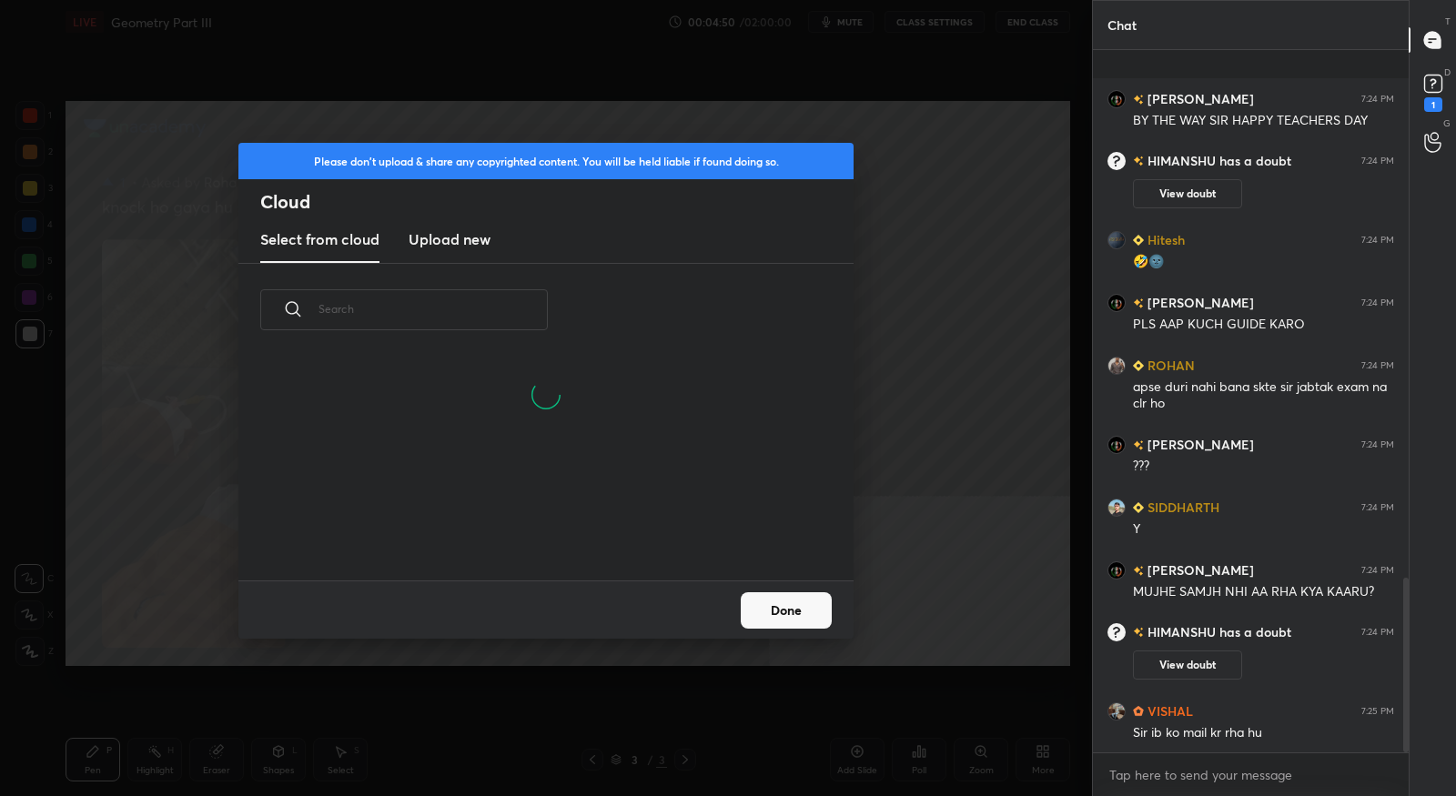
scroll to position [2125, 0]
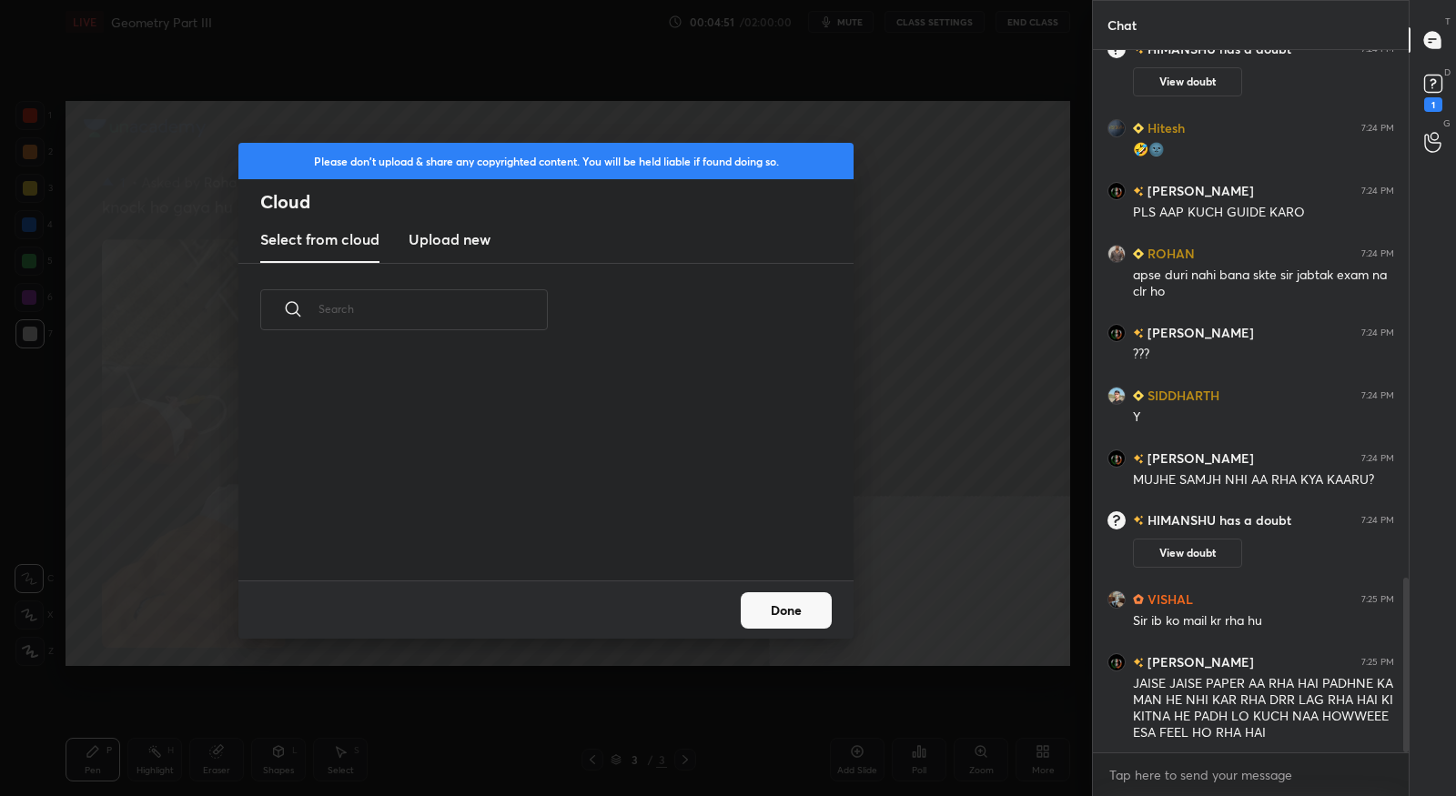
click at [474, 247] on h3 "Upload new" at bounding box center [450, 239] width 82 height 22
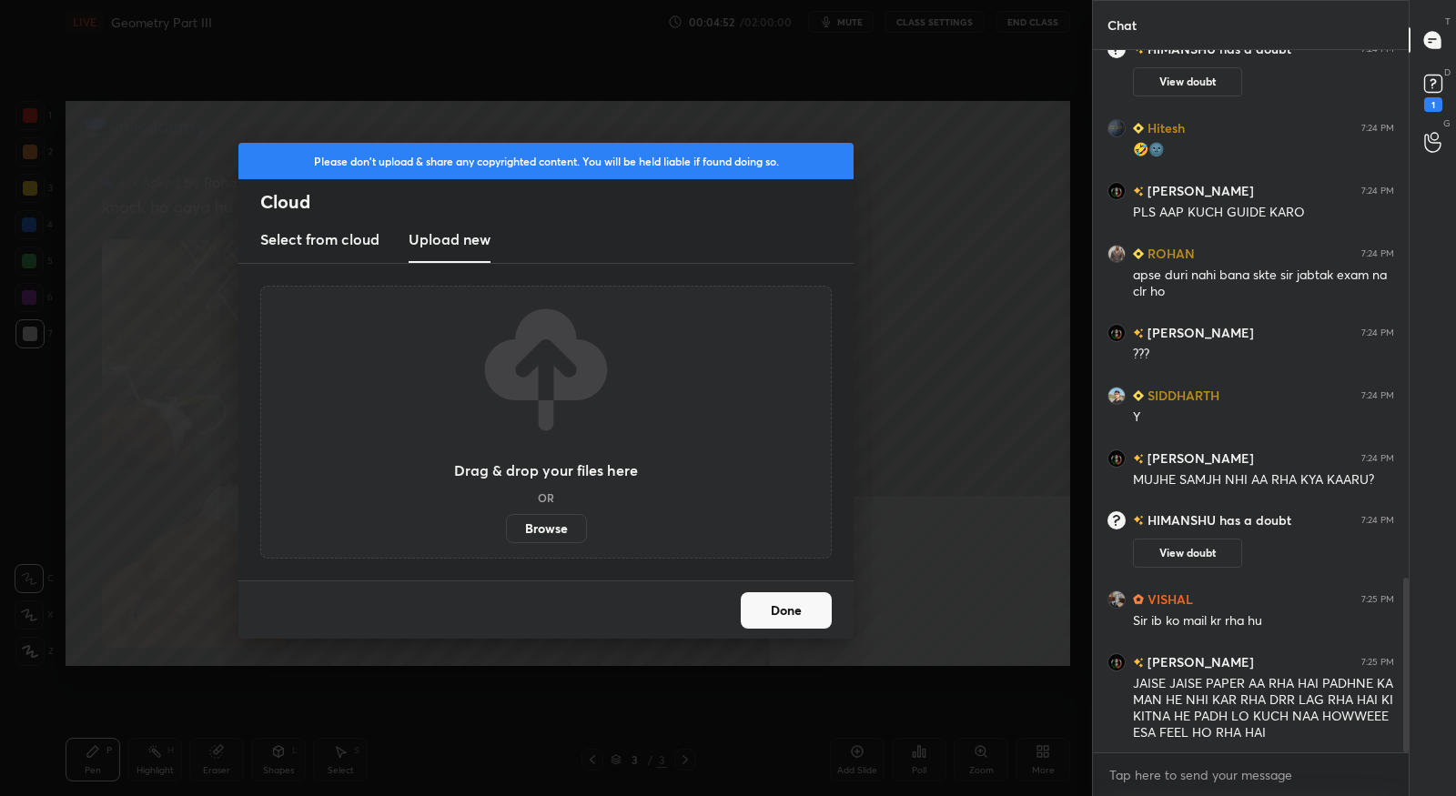
click at [555, 531] on label "Browse" at bounding box center [546, 528] width 81 height 29
click at [506, 531] on input "Browse" at bounding box center [506, 528] width 0 height 29
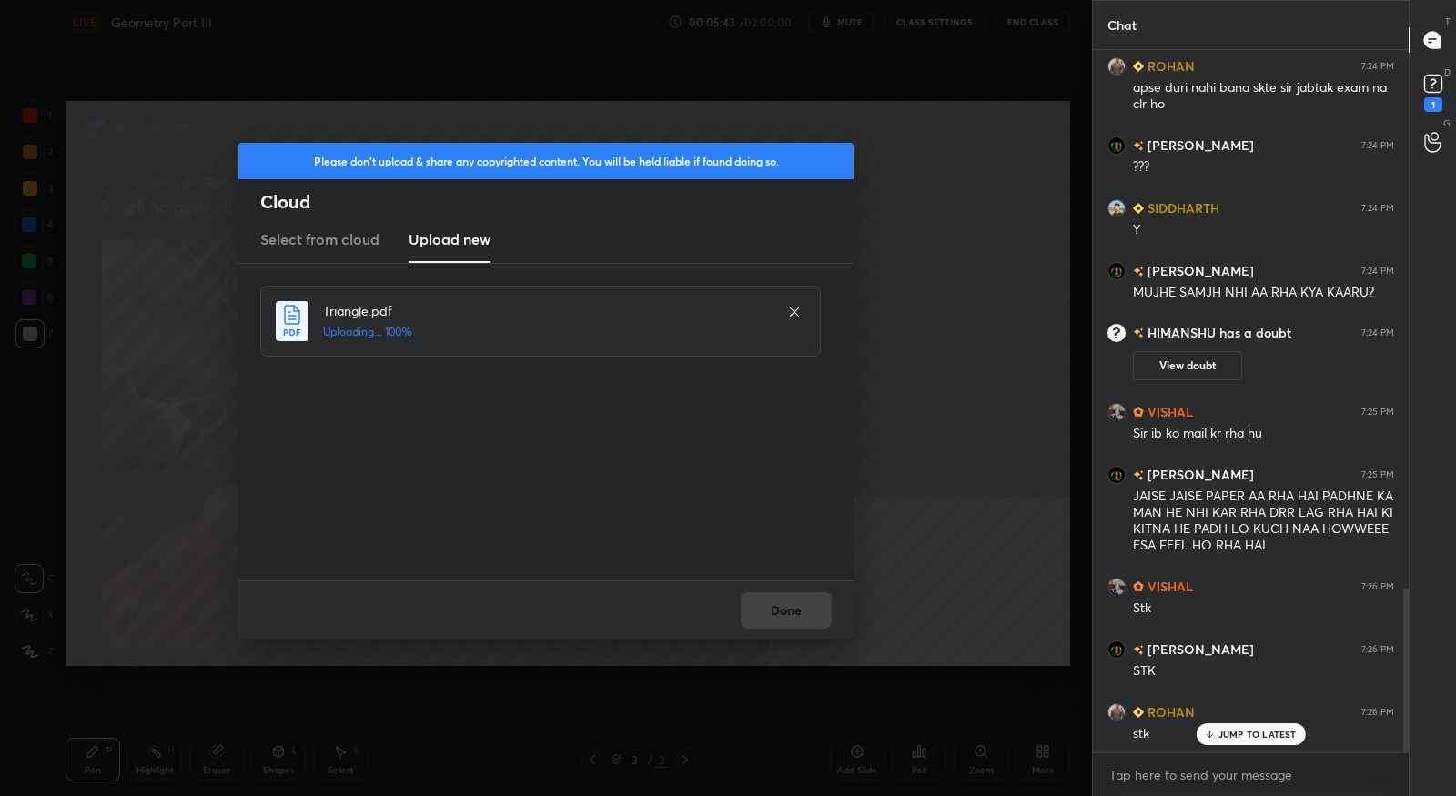
scroll to position [2314, 0]
drag, startPoint x: 812, startPoint y: 614, endPoint x: 1056, endPoint y: 563, distance: 250.0
click at [812, 614] on button "Done" at bounding box center [786, 610] width 91 height 36
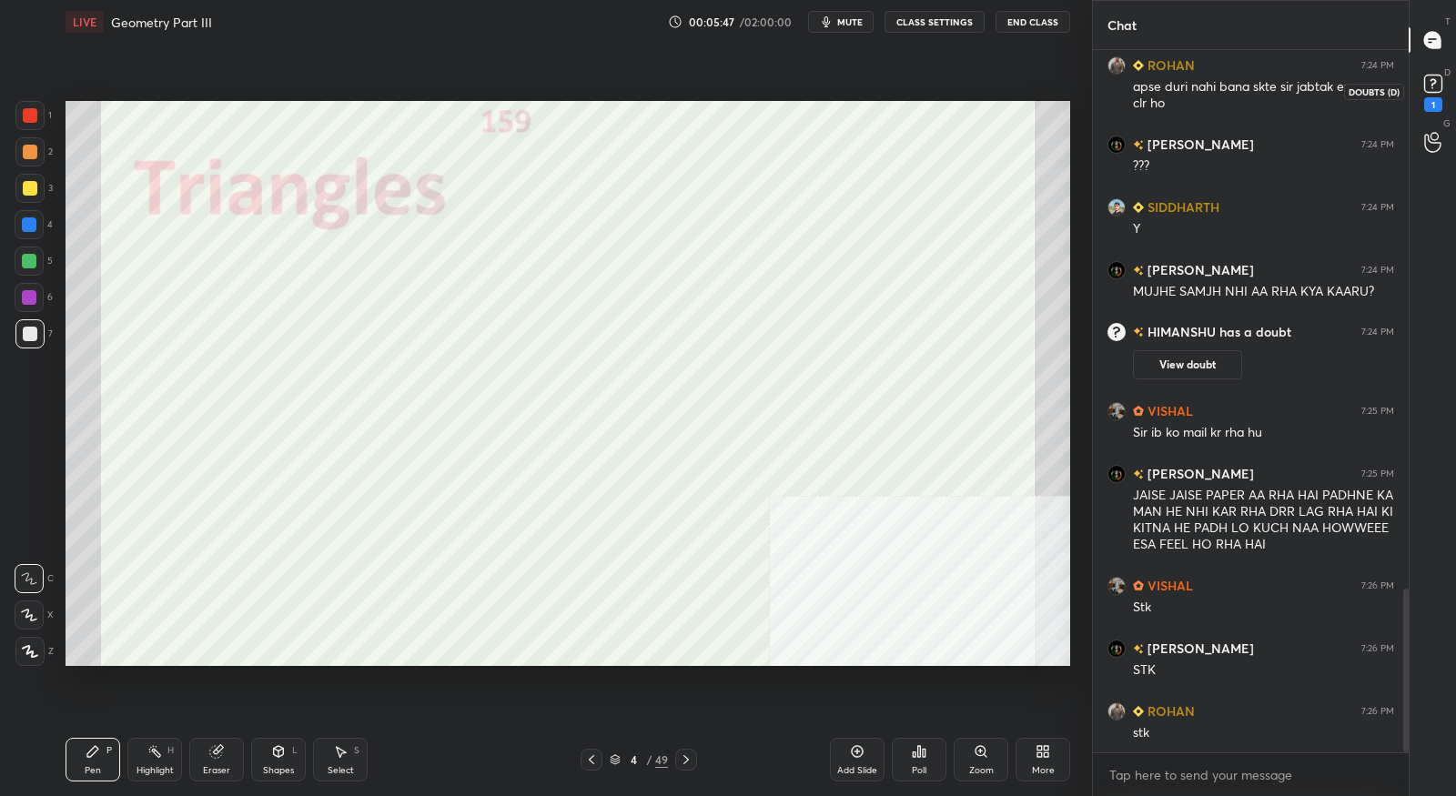
click at [1441, 89] on icon at bounding box center [1432, 83] width 27 height 27
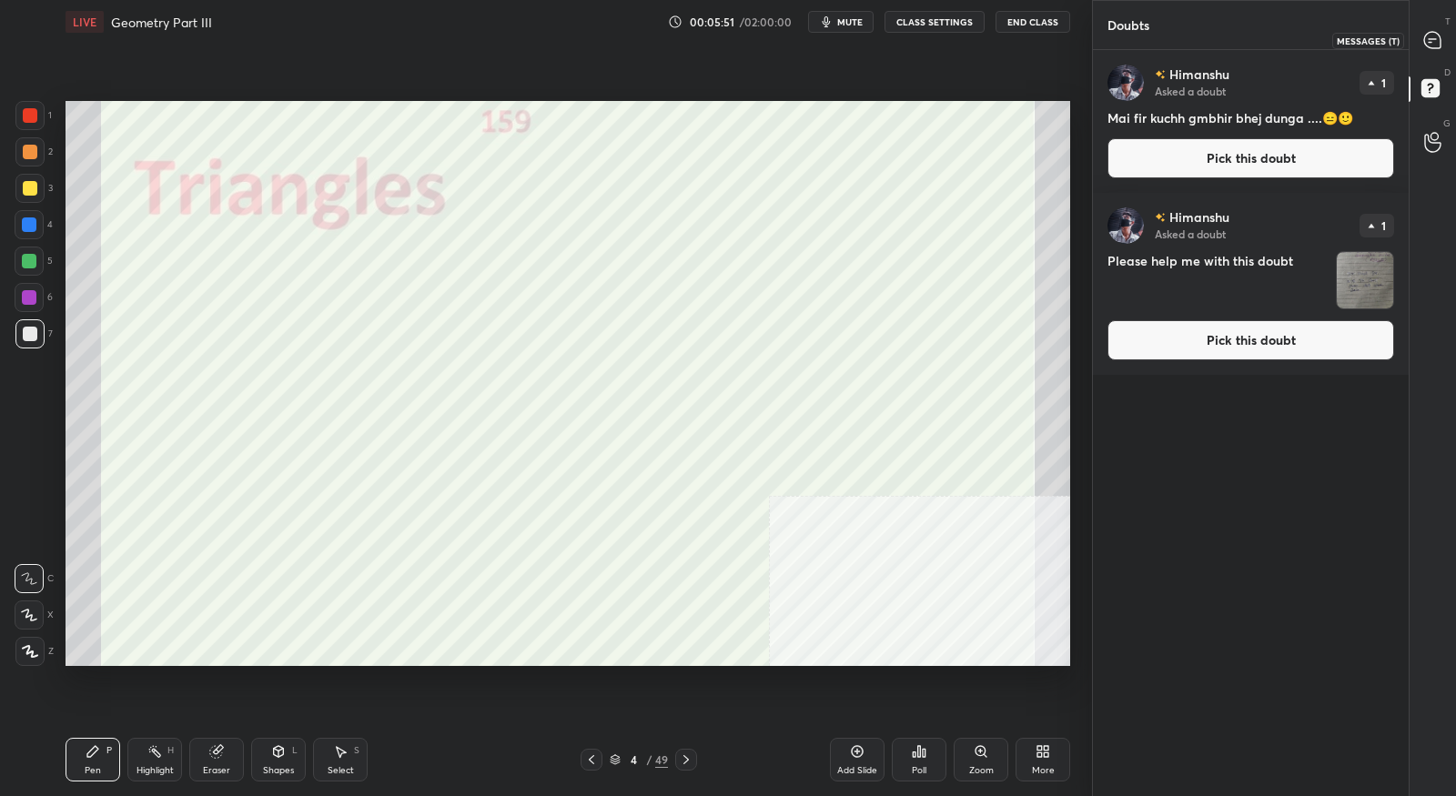
click at [1423, 40] on icon at bounding box center [1432, 40] width 19 height 19
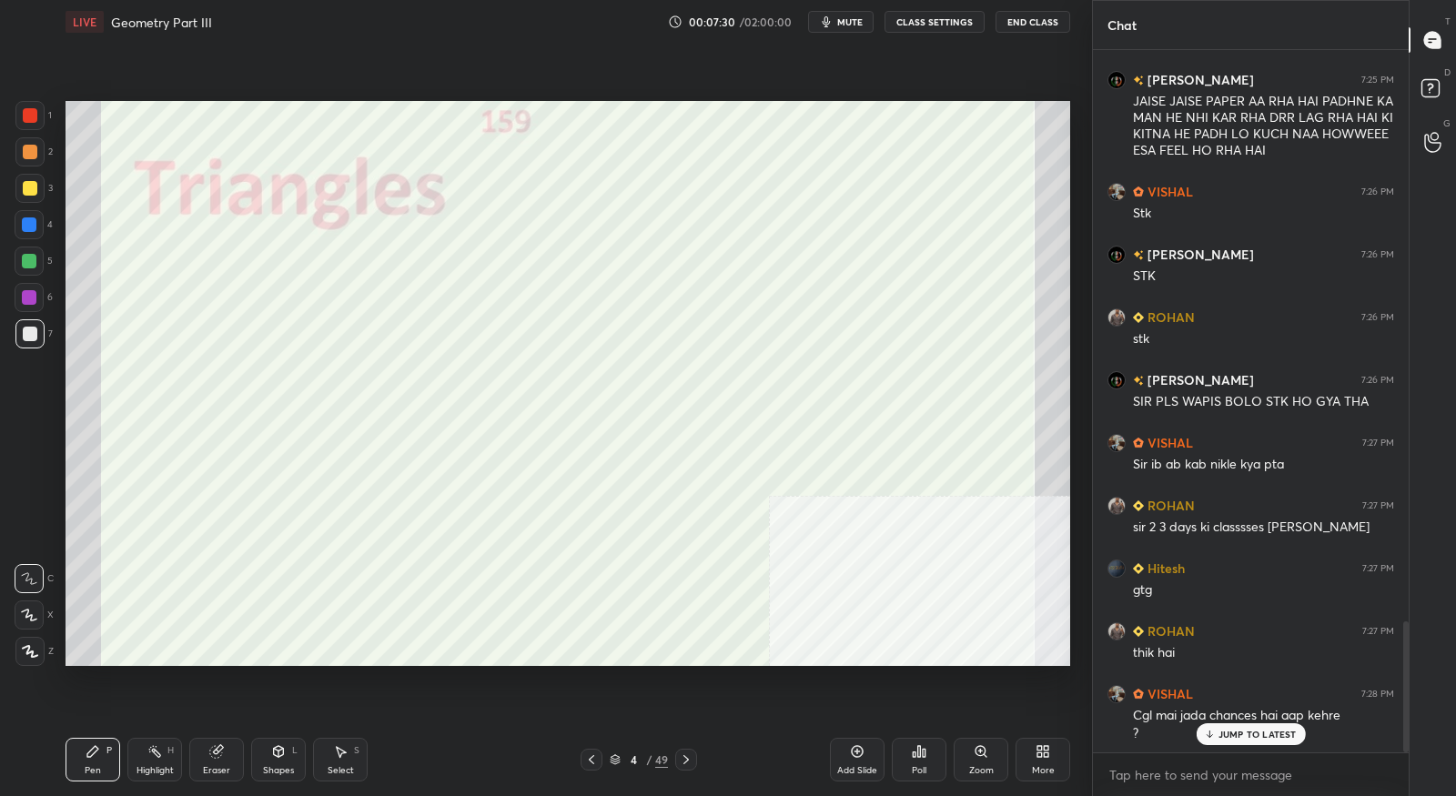
scroll to position [3061, 0]
click at [688, 764] on icon at bounding box center [686, 759] width 15 height 15
drag, startPoint x: 33, startPoint y: 117, endPoint x: 28, endPoint y: 126, distance: 10.2
click at [33, 116] on div at bounding box center [30, 115] width 15 height 15
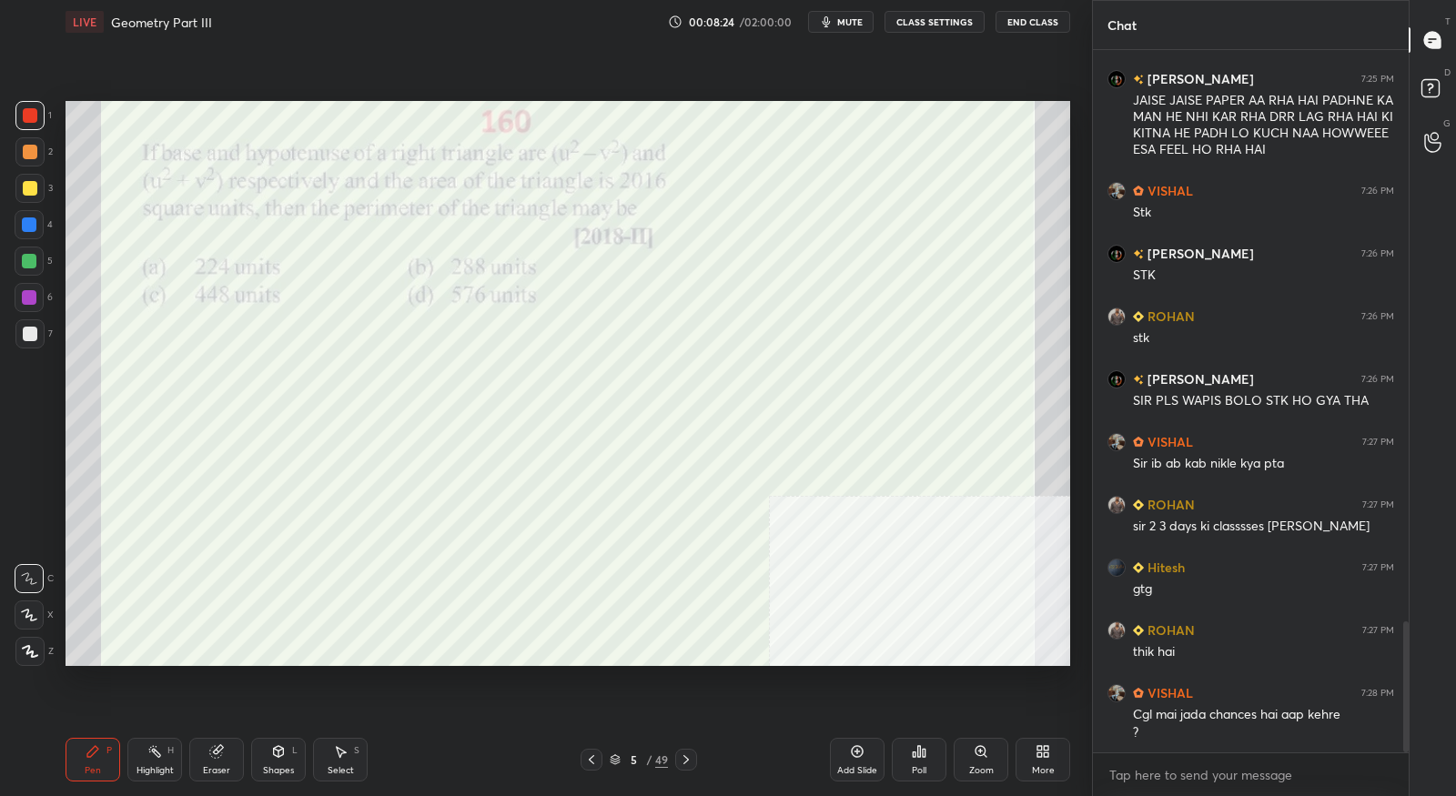
click at [35, 623] on div at bounding box center [29, 614] width 29 height 29
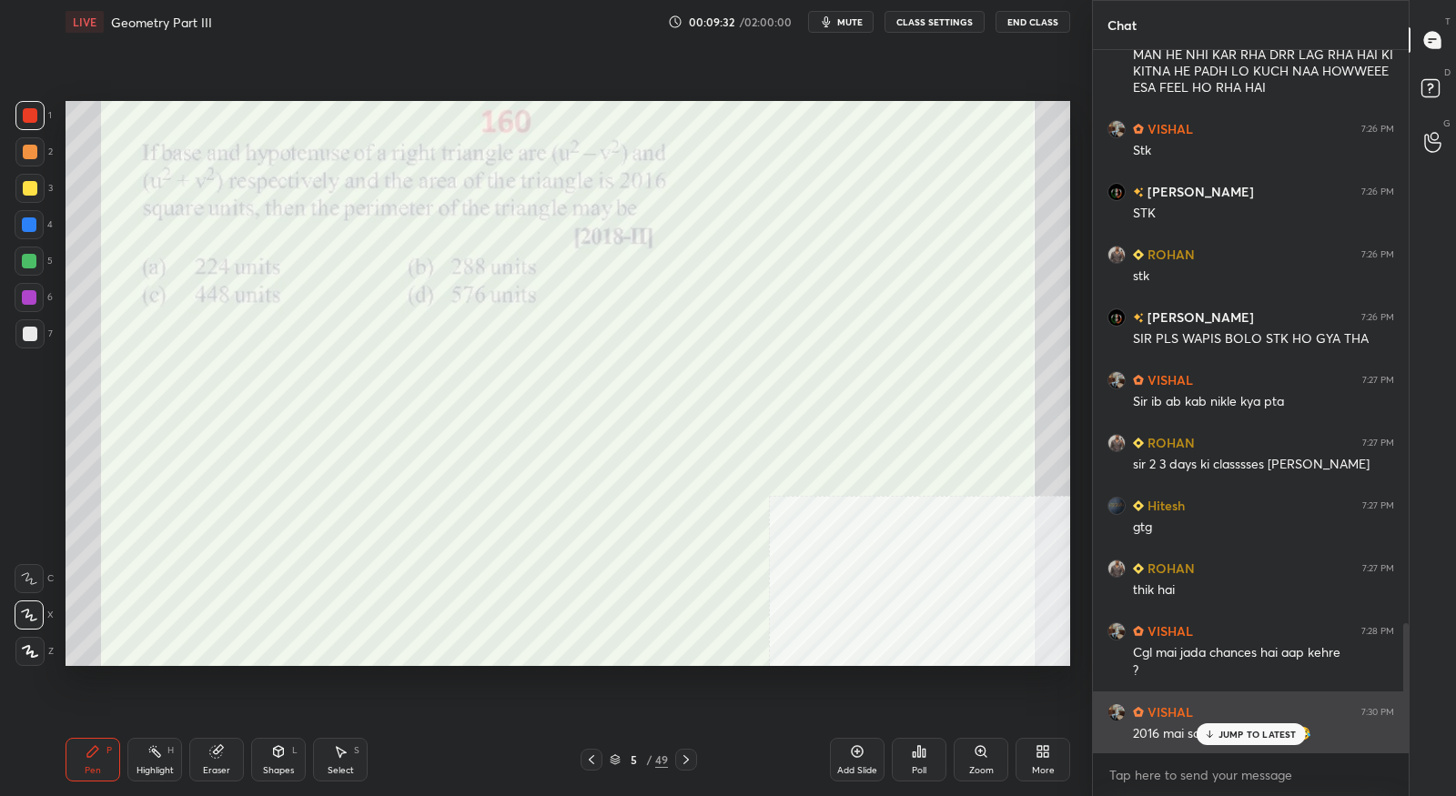
drag, startPoint x: 1217, startPoint y: 735, endPoint x: 1218, endPoint y: 716, distance: 19.1
click at [1217, 734] on div "JUMP TO LATEST" at bounding box center [1249, 734] width 109 height 22
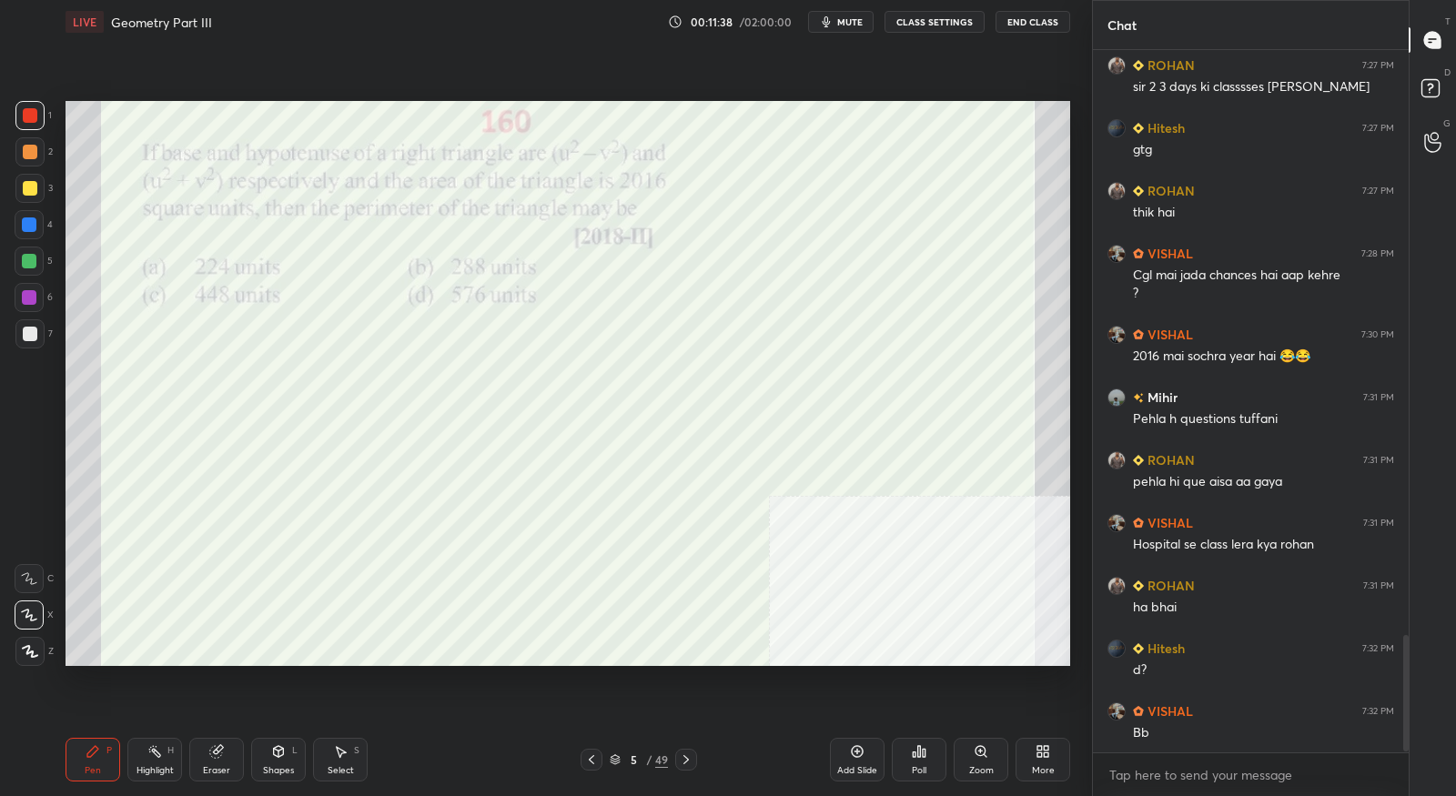
scroll to position [3563, 0]
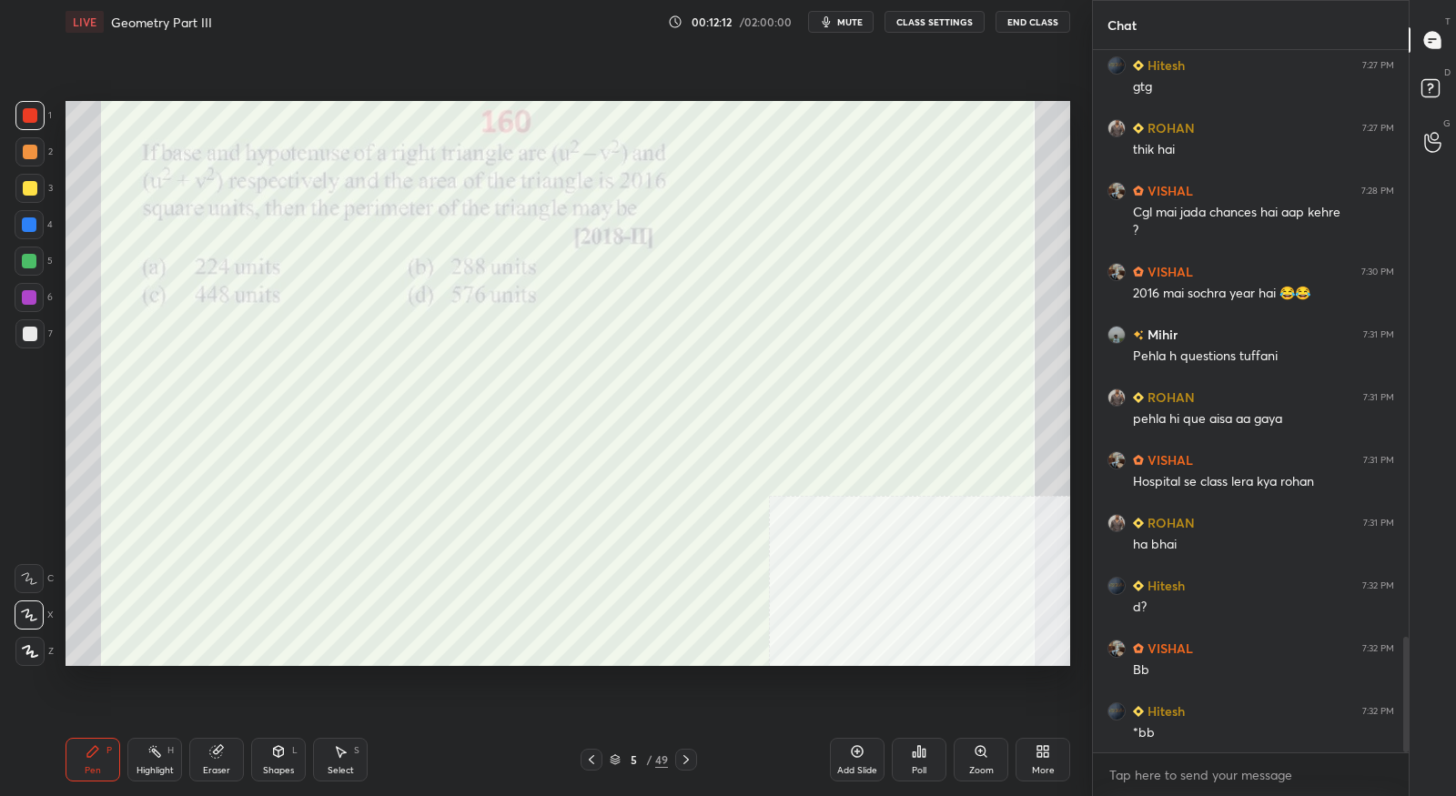
click at [683, 764] on icon at bounding box center [686, 759] width 15 height 15
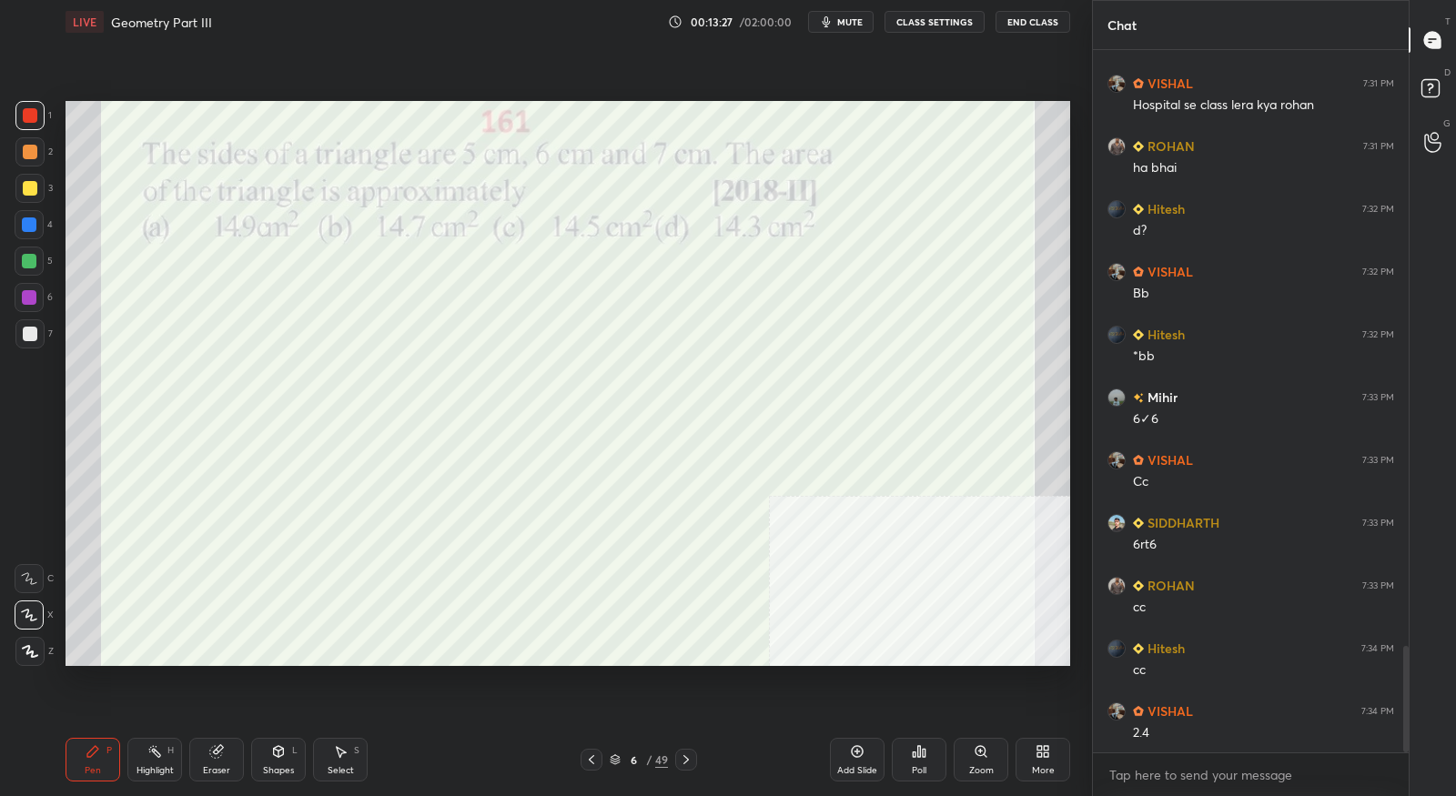
scroll to position [4001, 0]
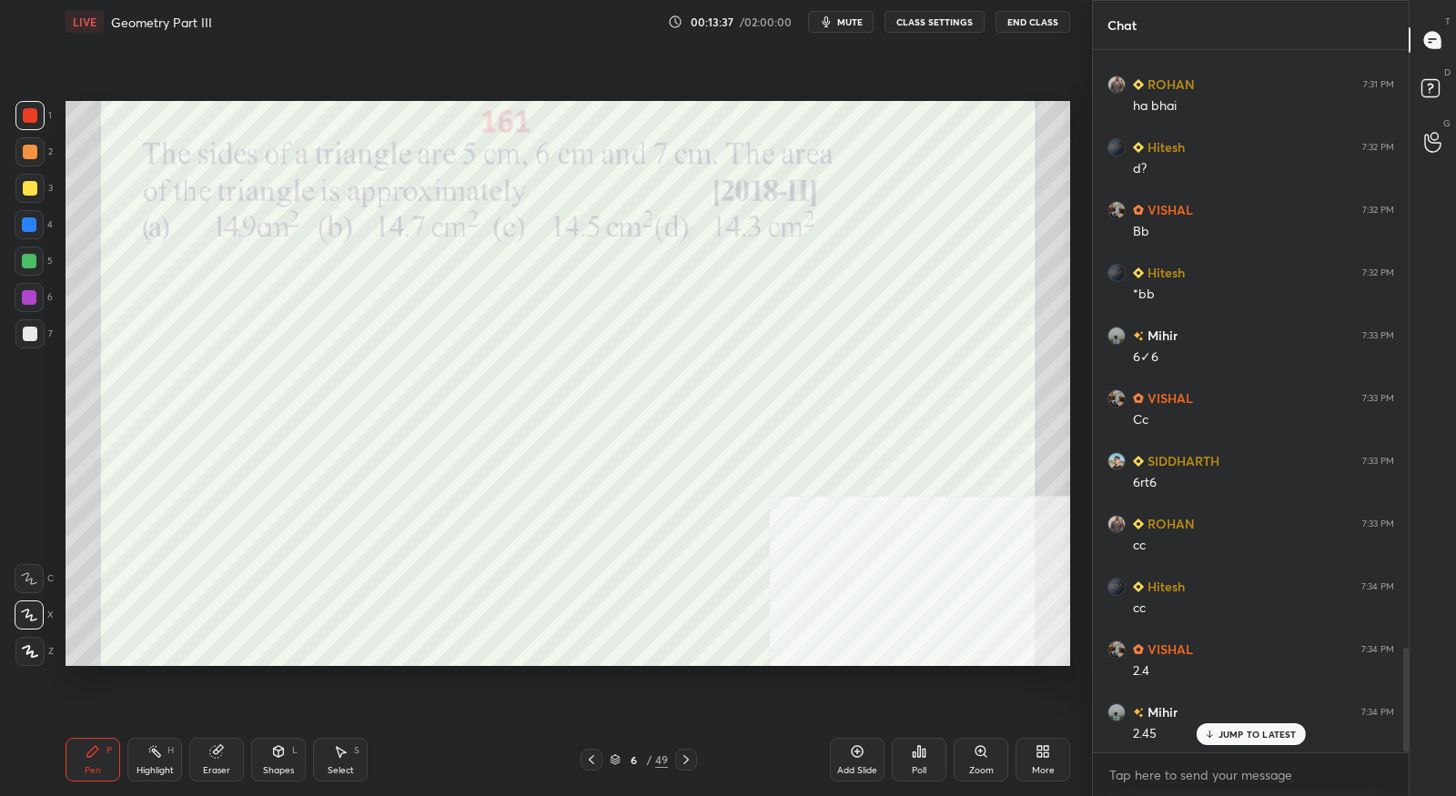
click at [213, 761] on div "Eraser" at bounding box center [216, 760] width 55 height 44
drag, startPoint x: 36, startPoint y: 620, endPoint x: 52, endPoint y: 611, distance: 17.9
click at [36, 621] on div at bounding box center [29, 614] width 29 height 29
drag, startPoint x: 104, startPoint y: 749, endPoint x: 113, endPoint y: 742, distance: 11.1
click at [105, 749] on div "Pen P" at bounding box center [93, 760] width 55 height 44
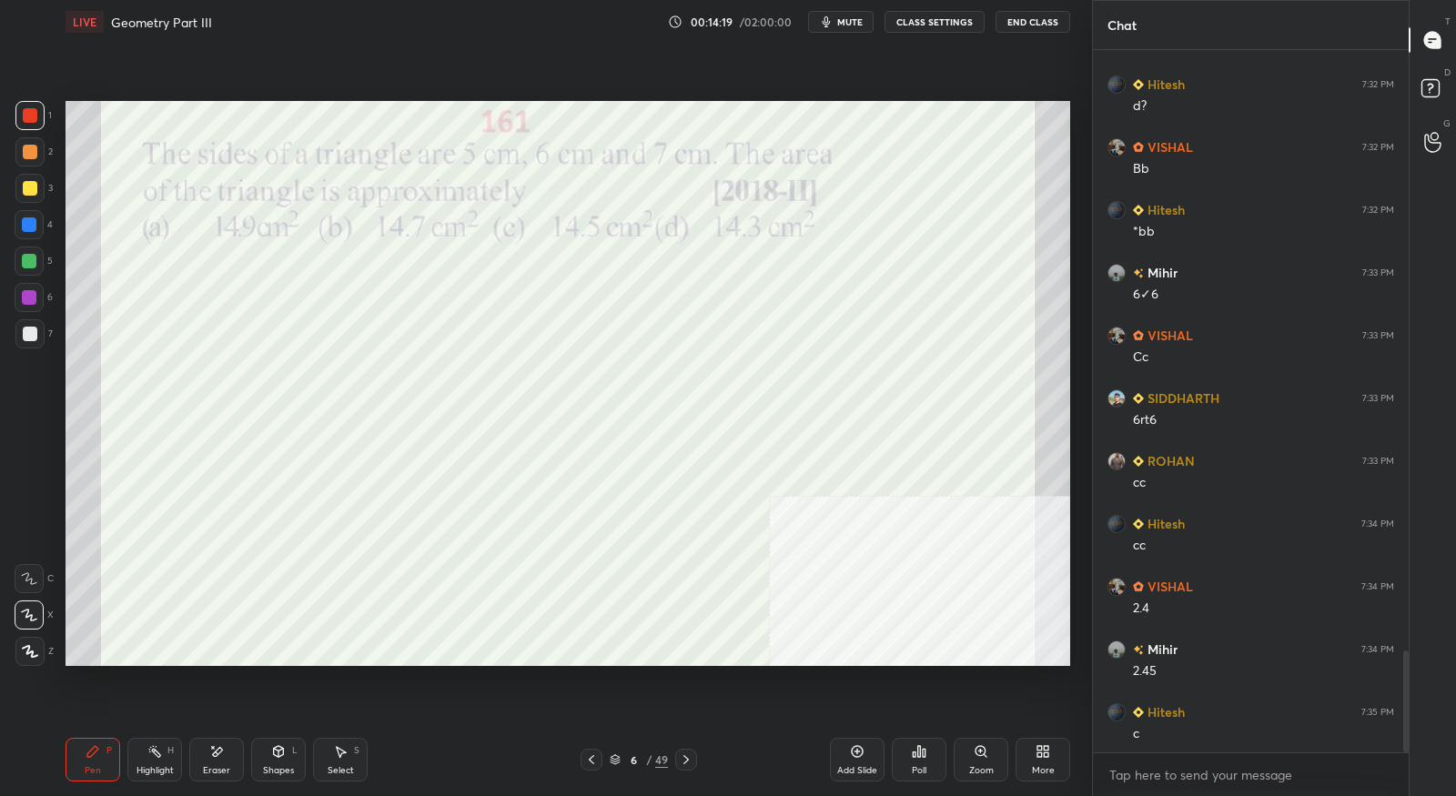
scroll to position [4128, 0]
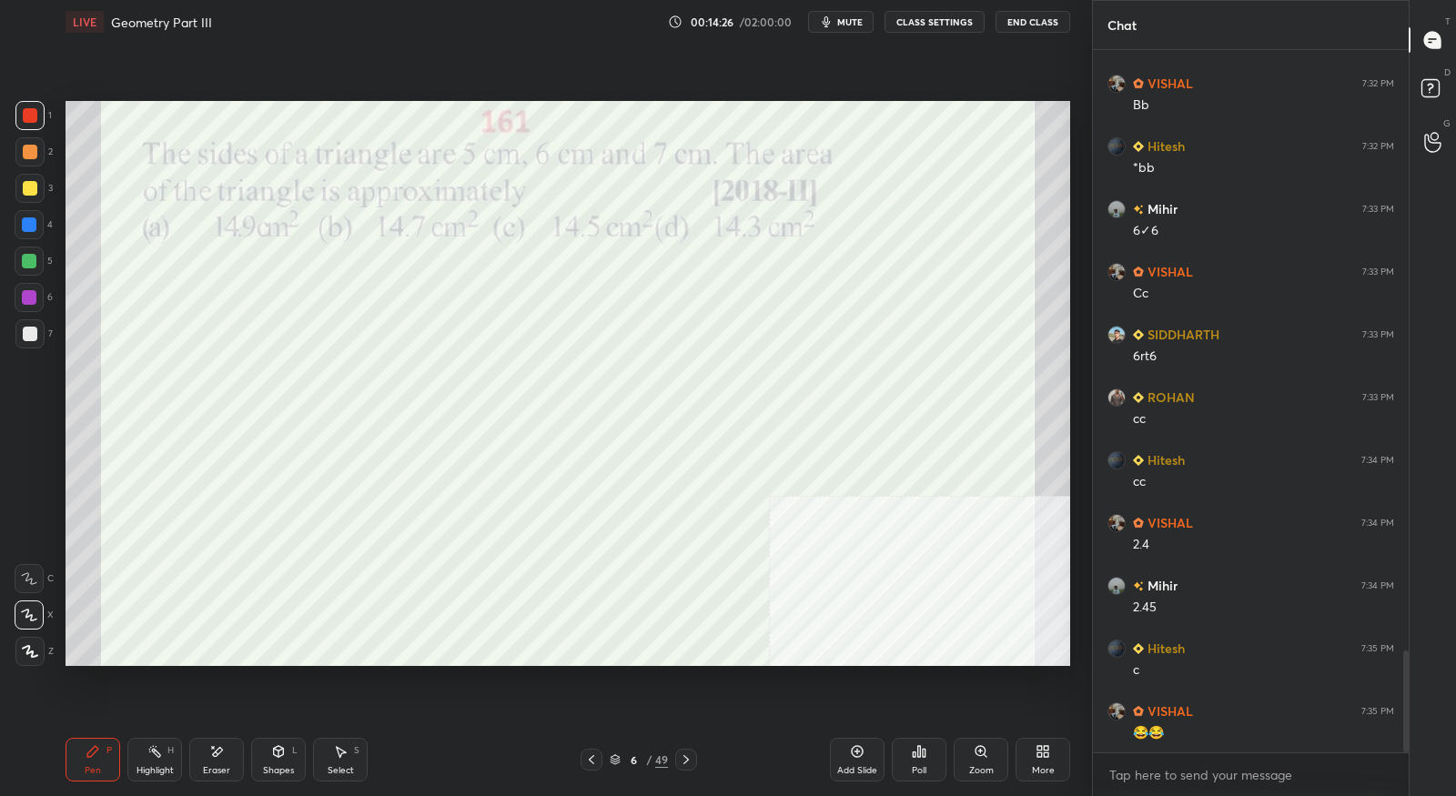
click at [215, 758] on icon at bounding box center [216, 751] width 15 height 15
click at [99, 752] on icon at bounding box center [93, 751] width 15 height 15
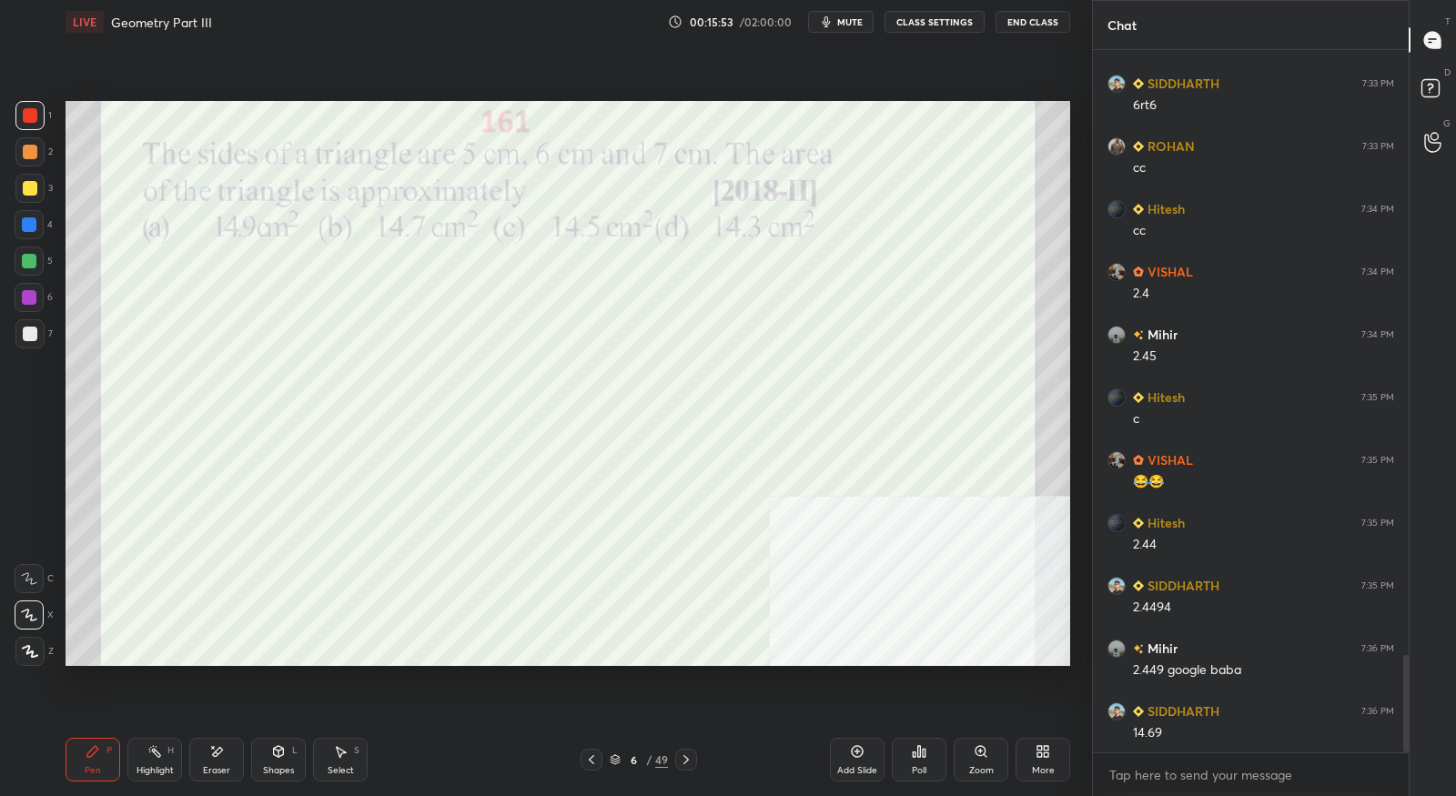
scroll to position [4442, 0]
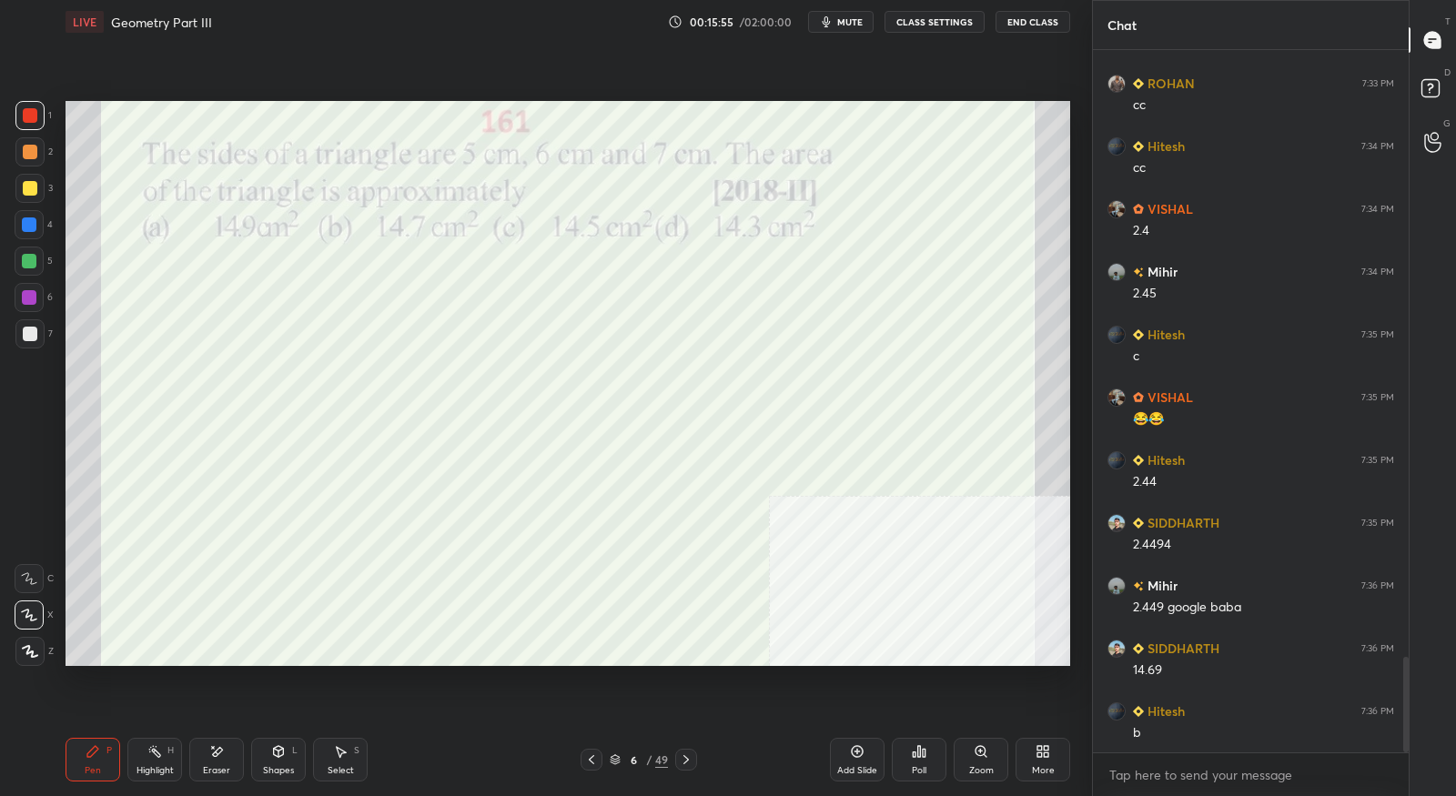
click at [689, 758] on icon at bounding box center [686, 759] width 15 height 15
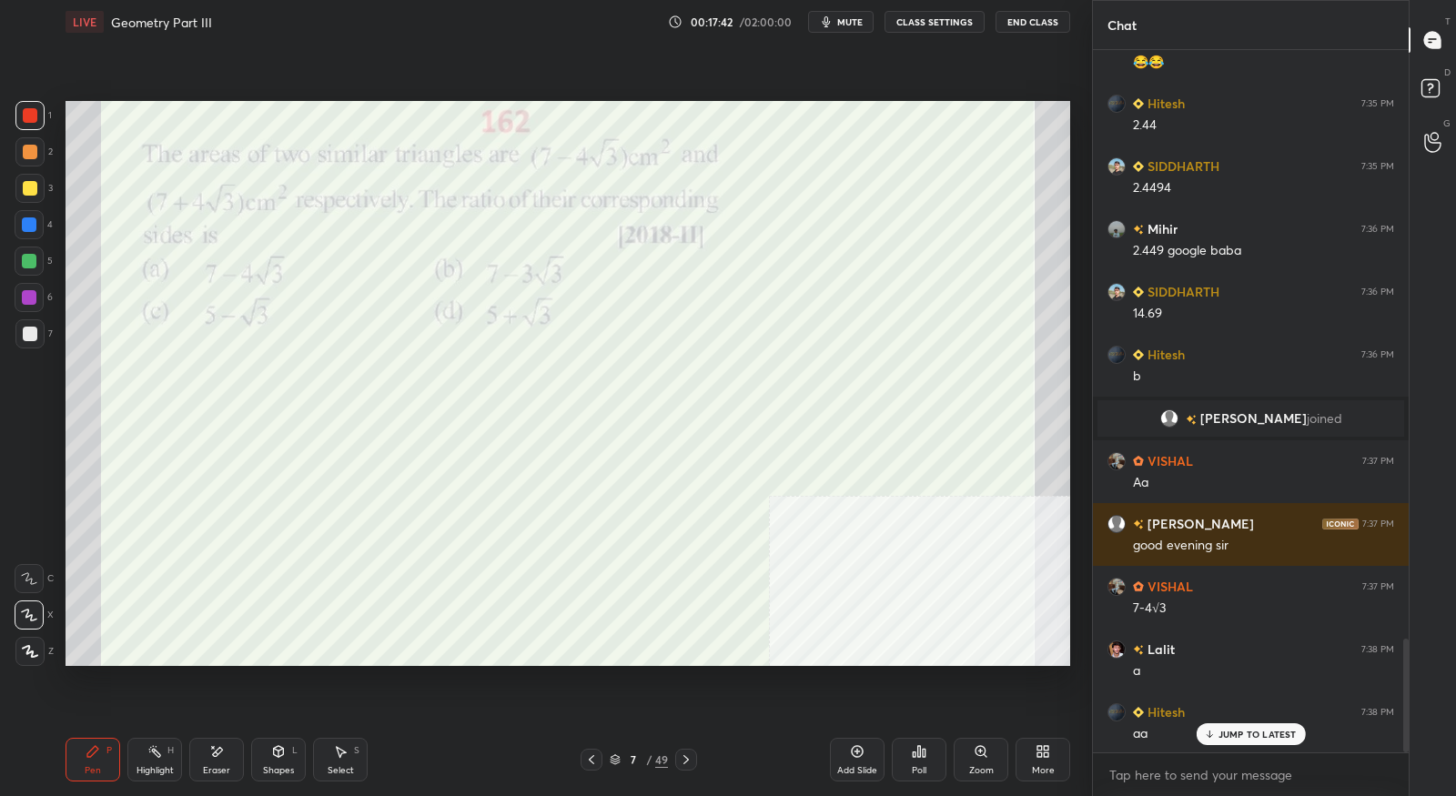
scroll to position [3628, 0]
drag, startPoint x: 223, startPoint y: 753, endPoint x: 252, endPoint y: 731, distance: 36.9
click at [223, 753] on div "Eraser" at bounding box center [216, 760] width 55 height 44
drag, startPoint x: 103, startPoint y: 756, endPoint x: 115, endPoint y: 744, distance: 16.7
click at [103, 758] on div "Pen P" at bounding box center [93, 760] width 55 height 44
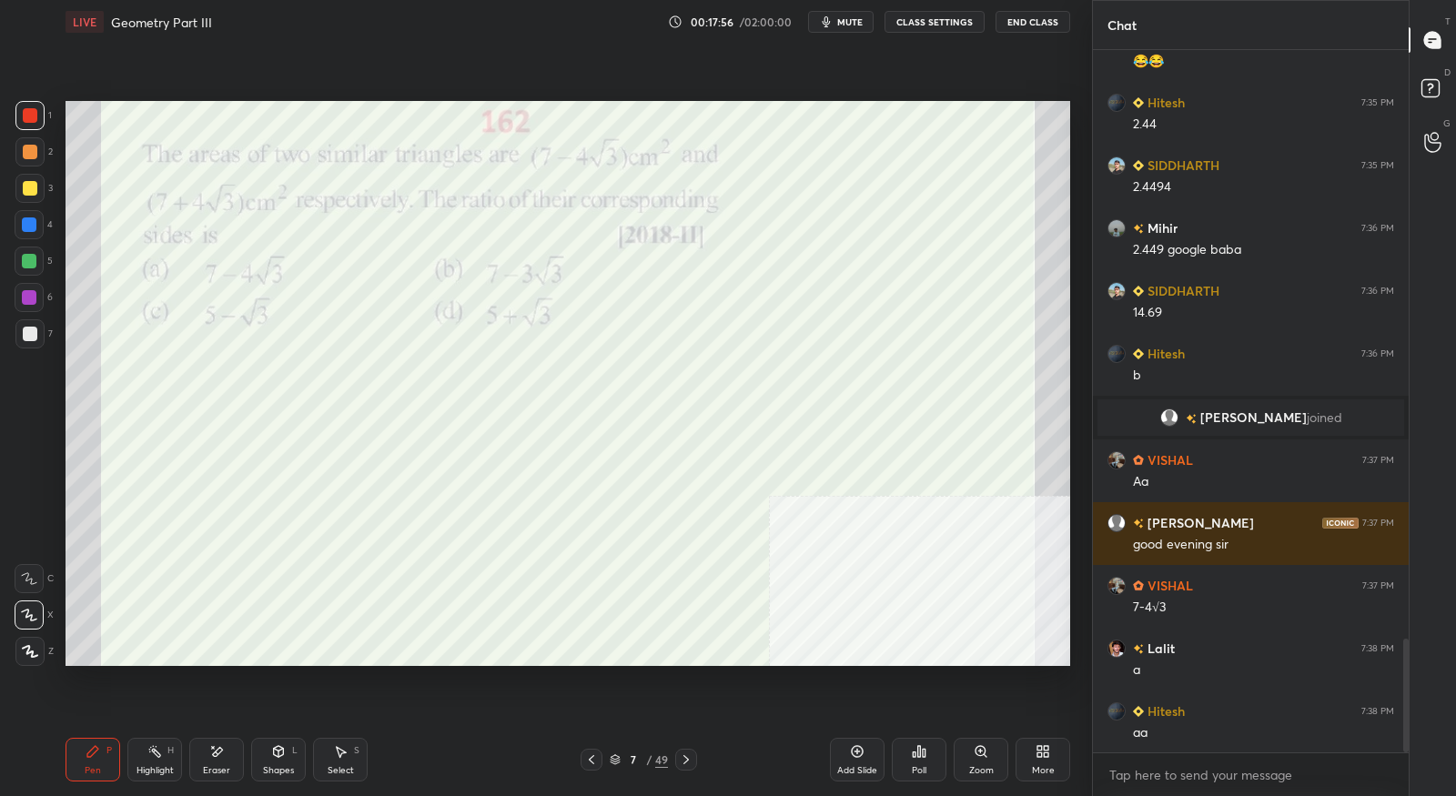
click at [684, 770] on div at bounding box center [686, 760] width 22 height 22
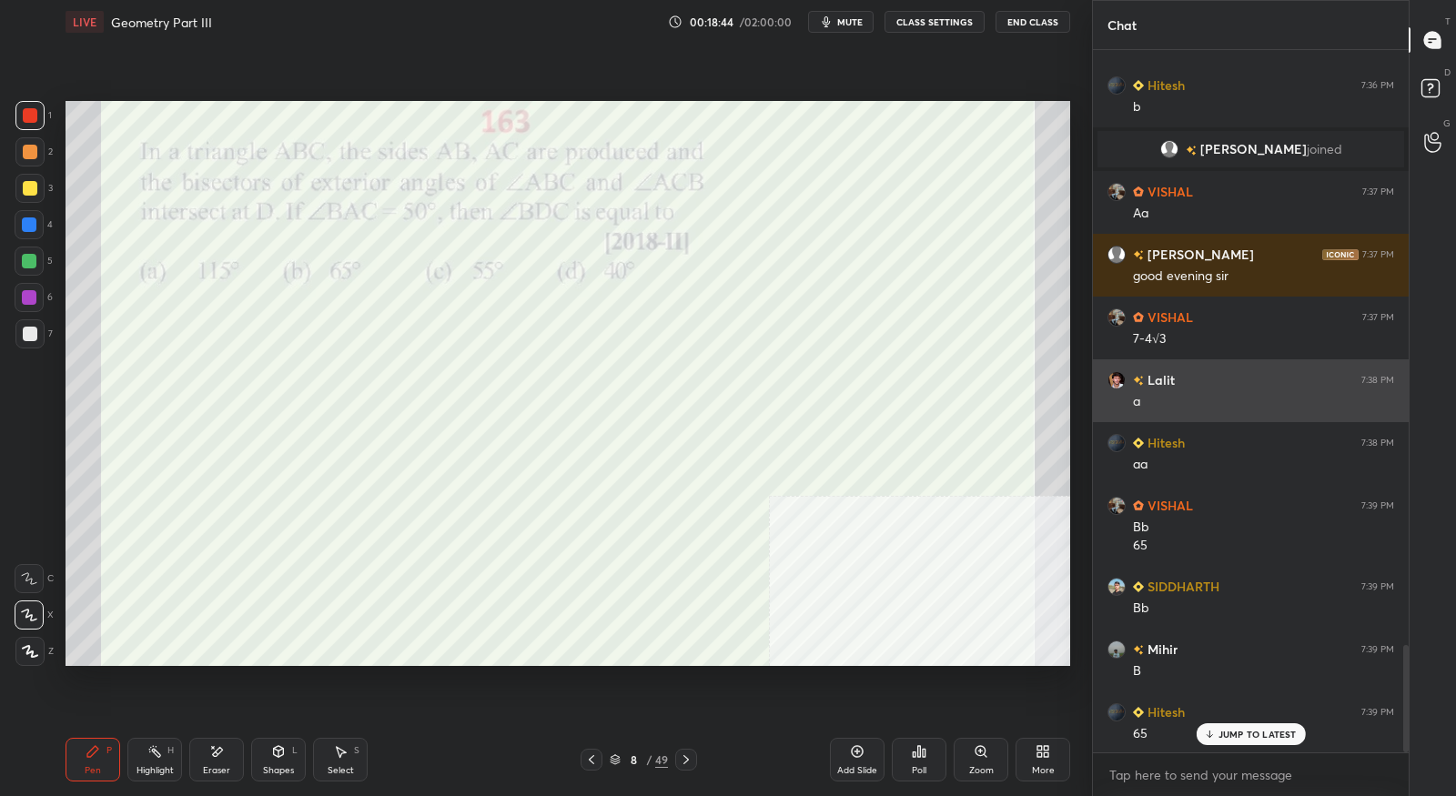
scroll to position [3898, 0]
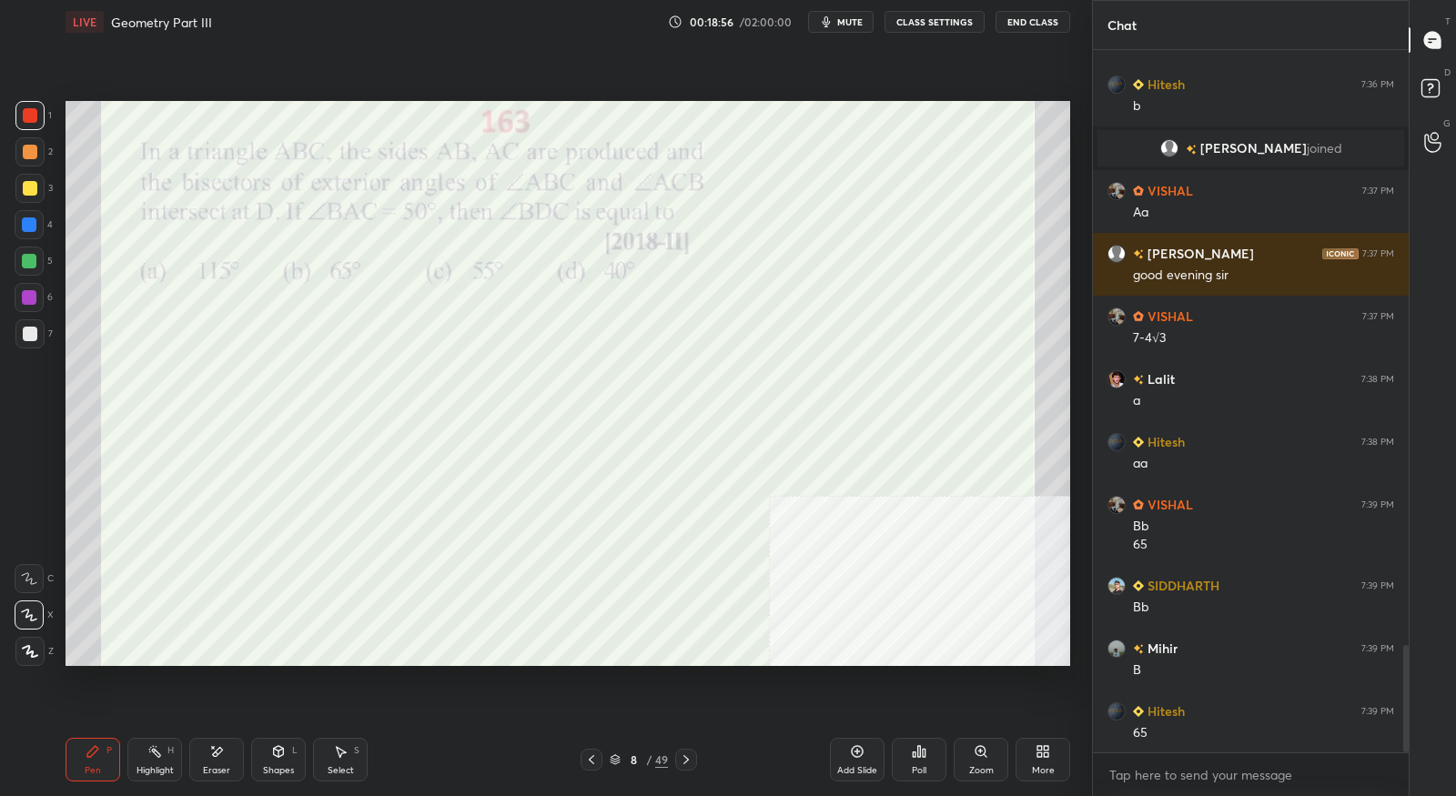
click at [692, 767] on icon at bounding box center [686, 759] width 15 height 15
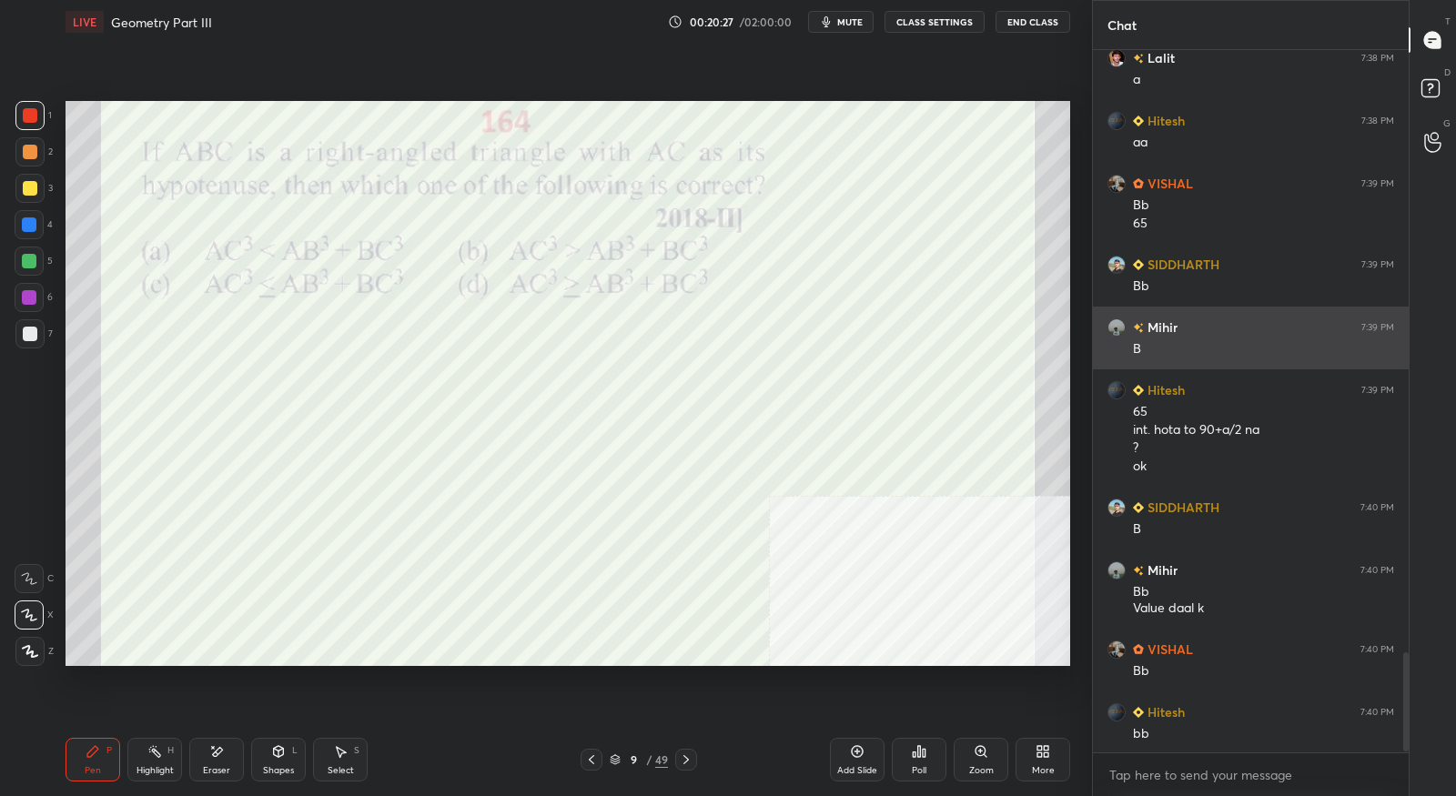
scroll to position [4282, 0]
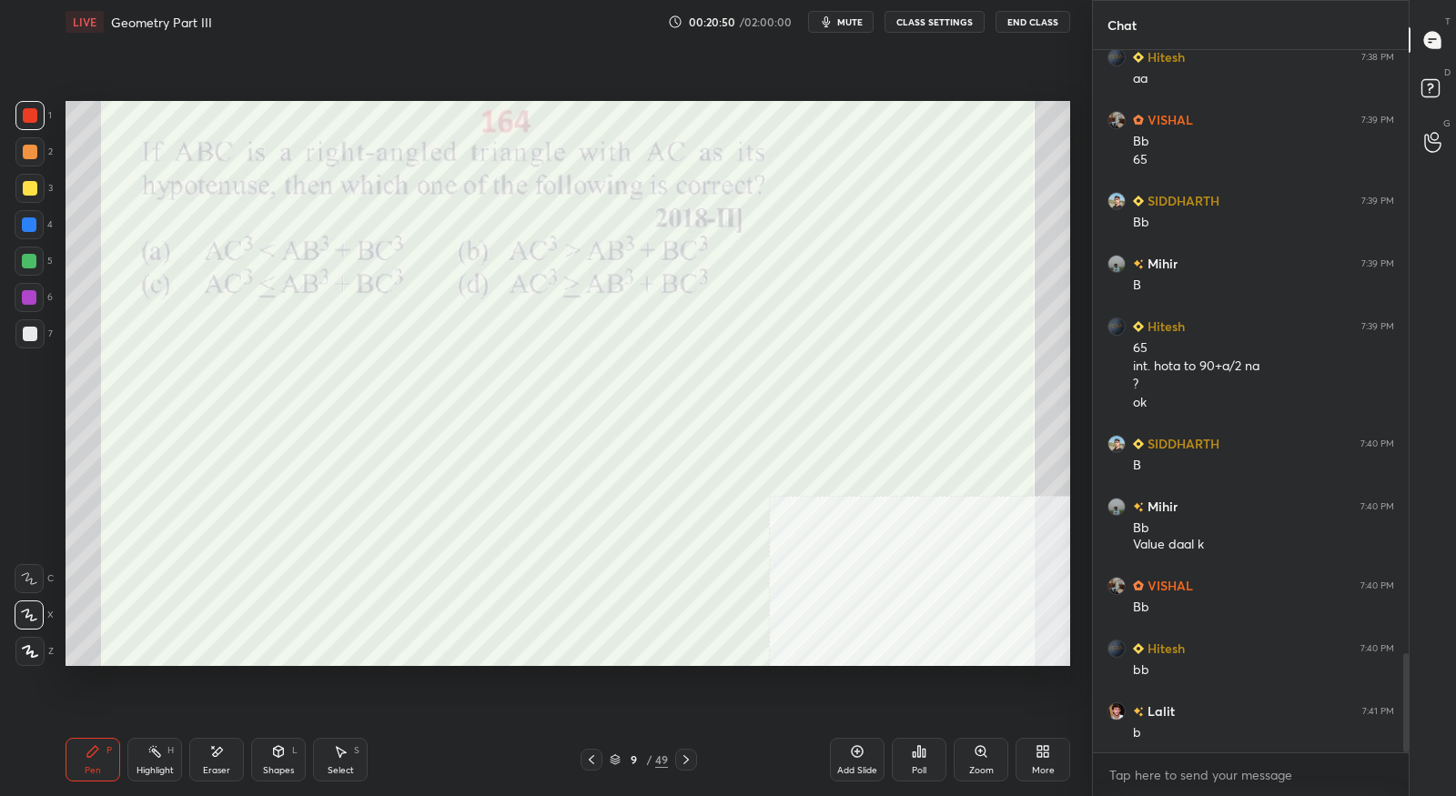
click at [686, 761] on icon at bounding box center [685, 759] width 5 height 9
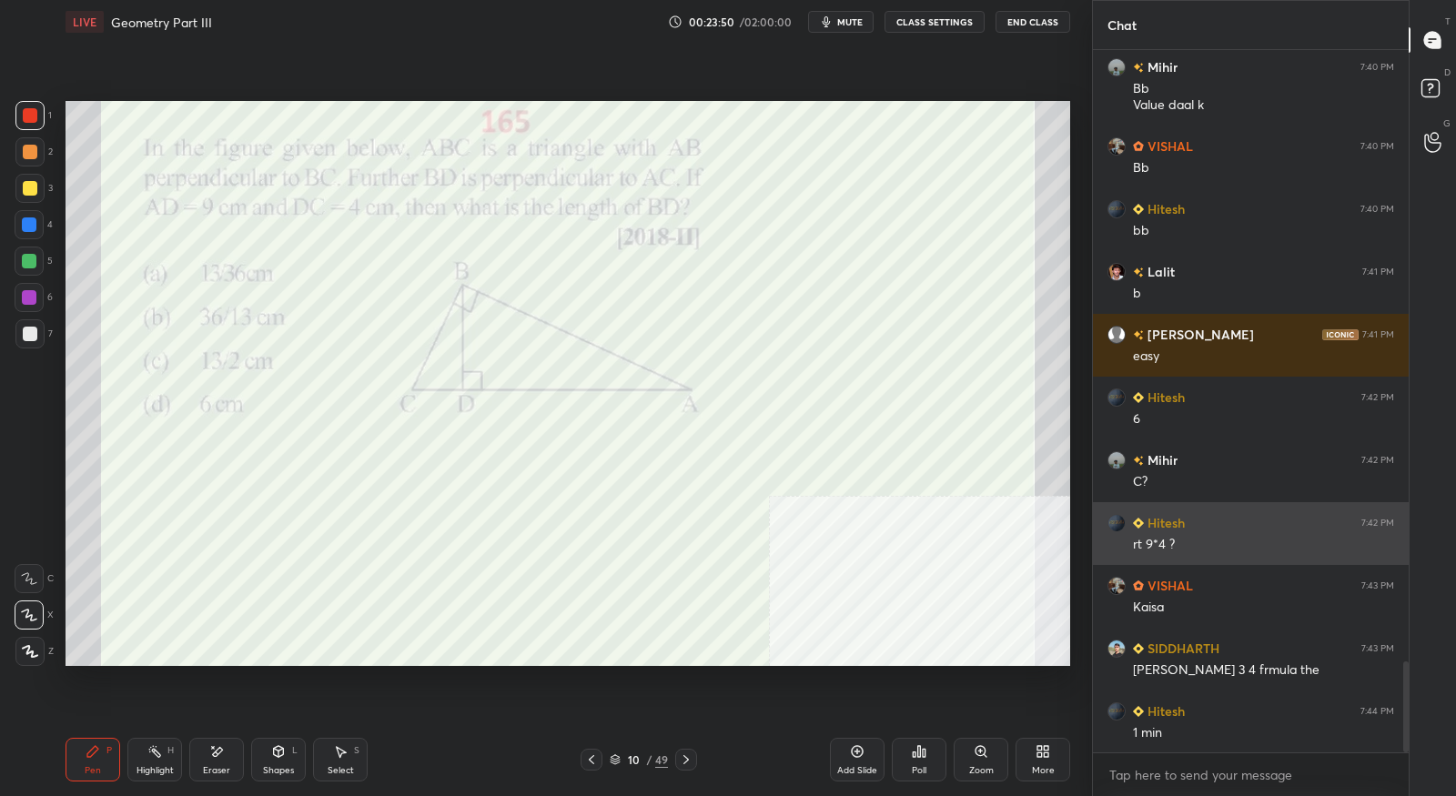
scroll to position [4740, 0]
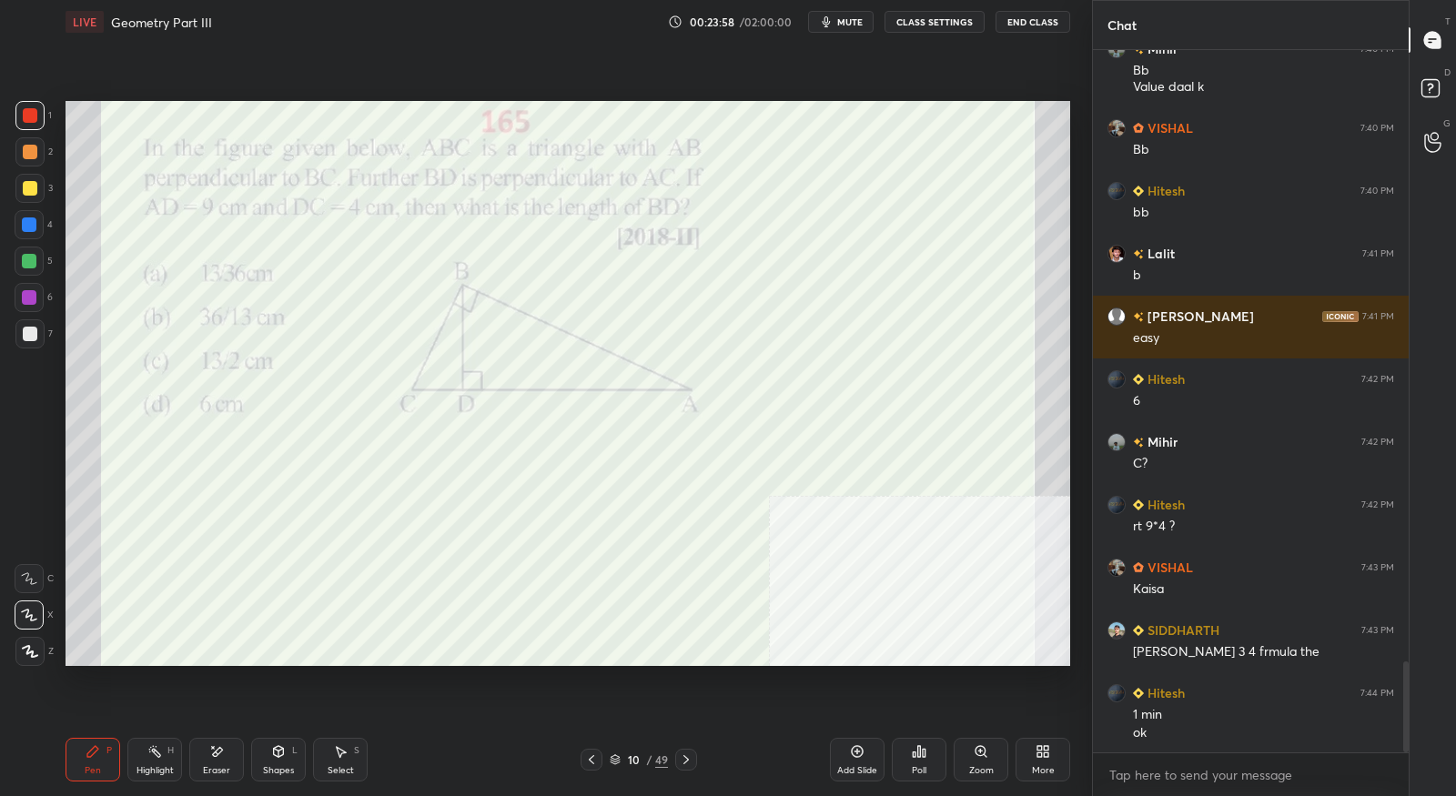
click at [695, 763] on div at bounding box center [686, 760] width 22 height 22
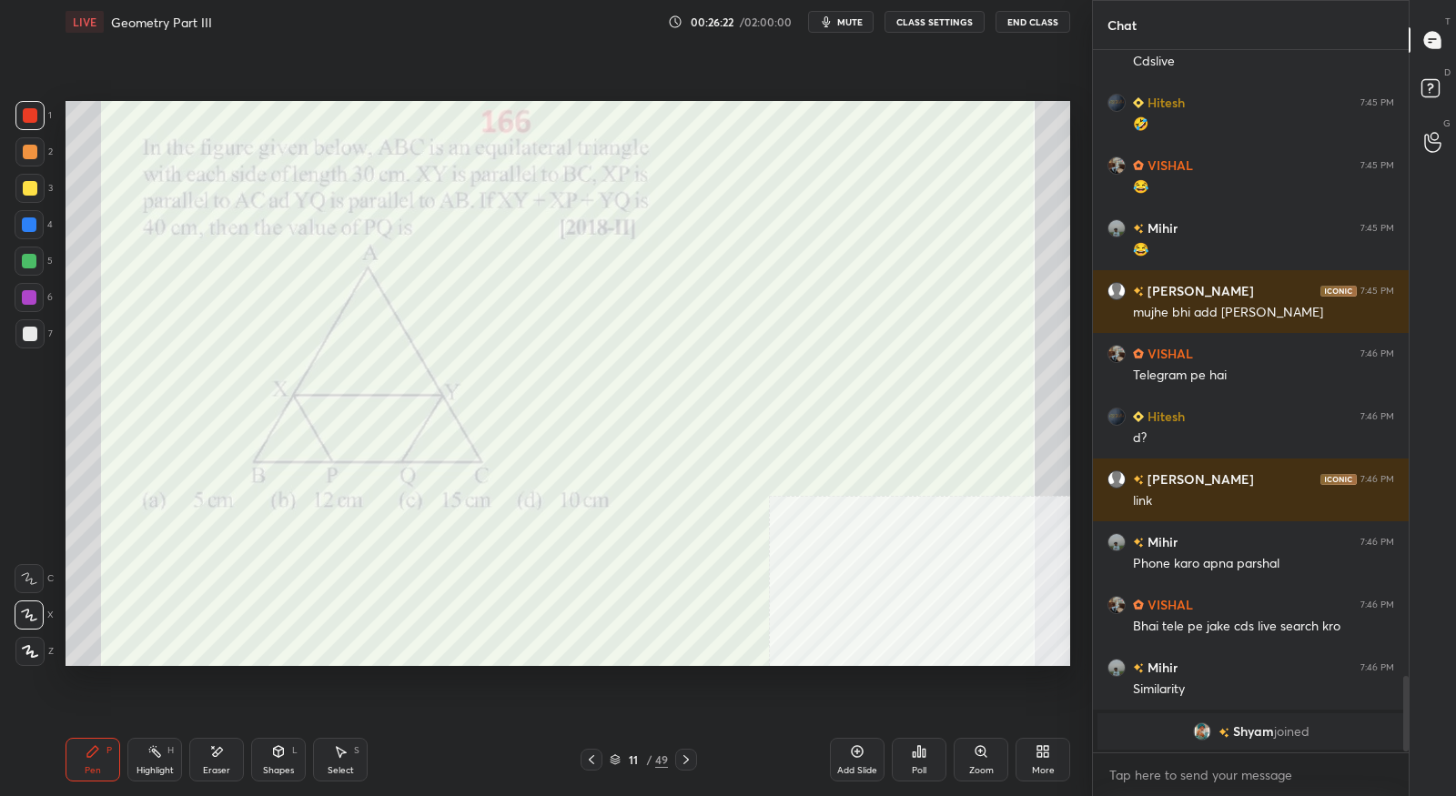
scroll to position [5851, 0]
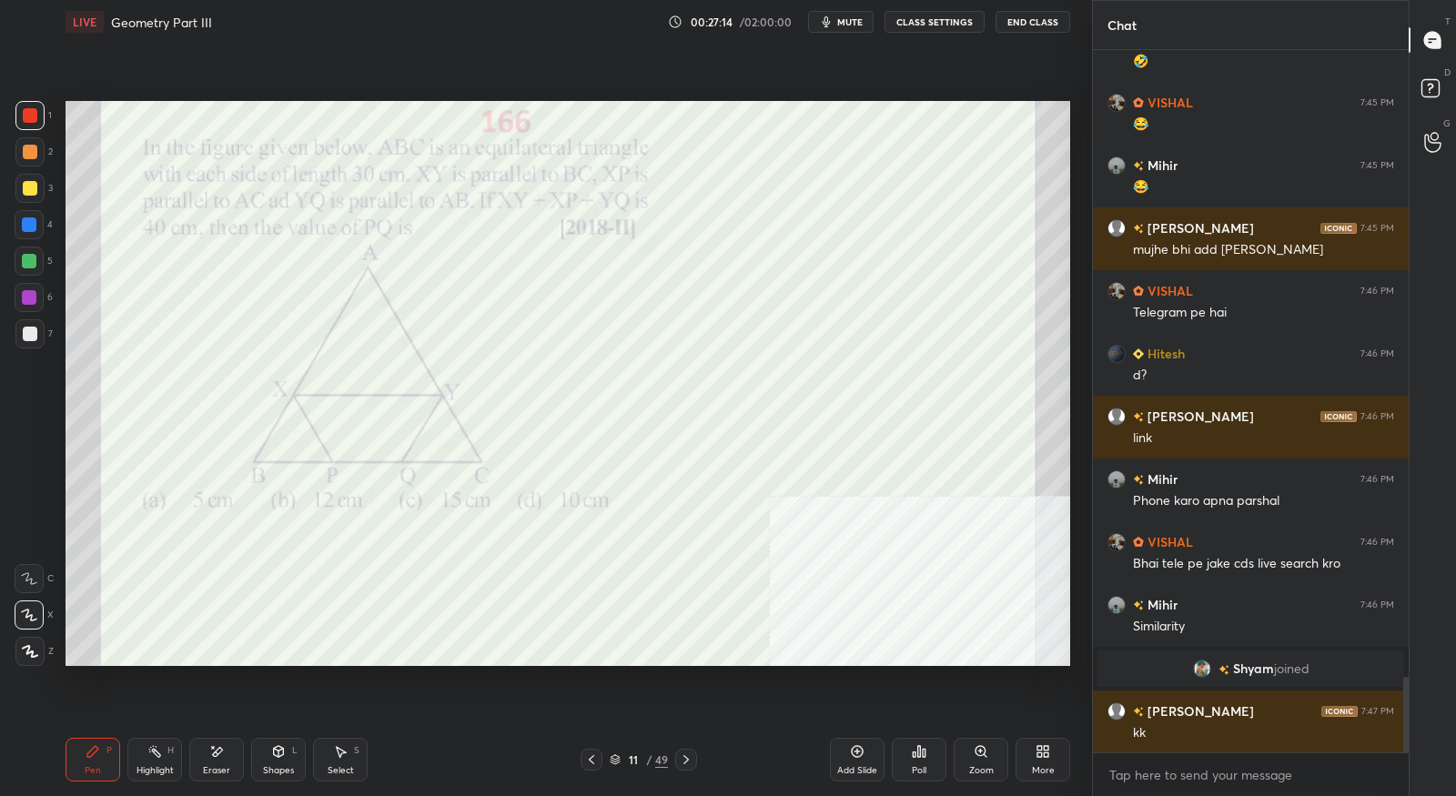
click at [690, 764] on icon at bounding box center [686, 759] width 15 height 15
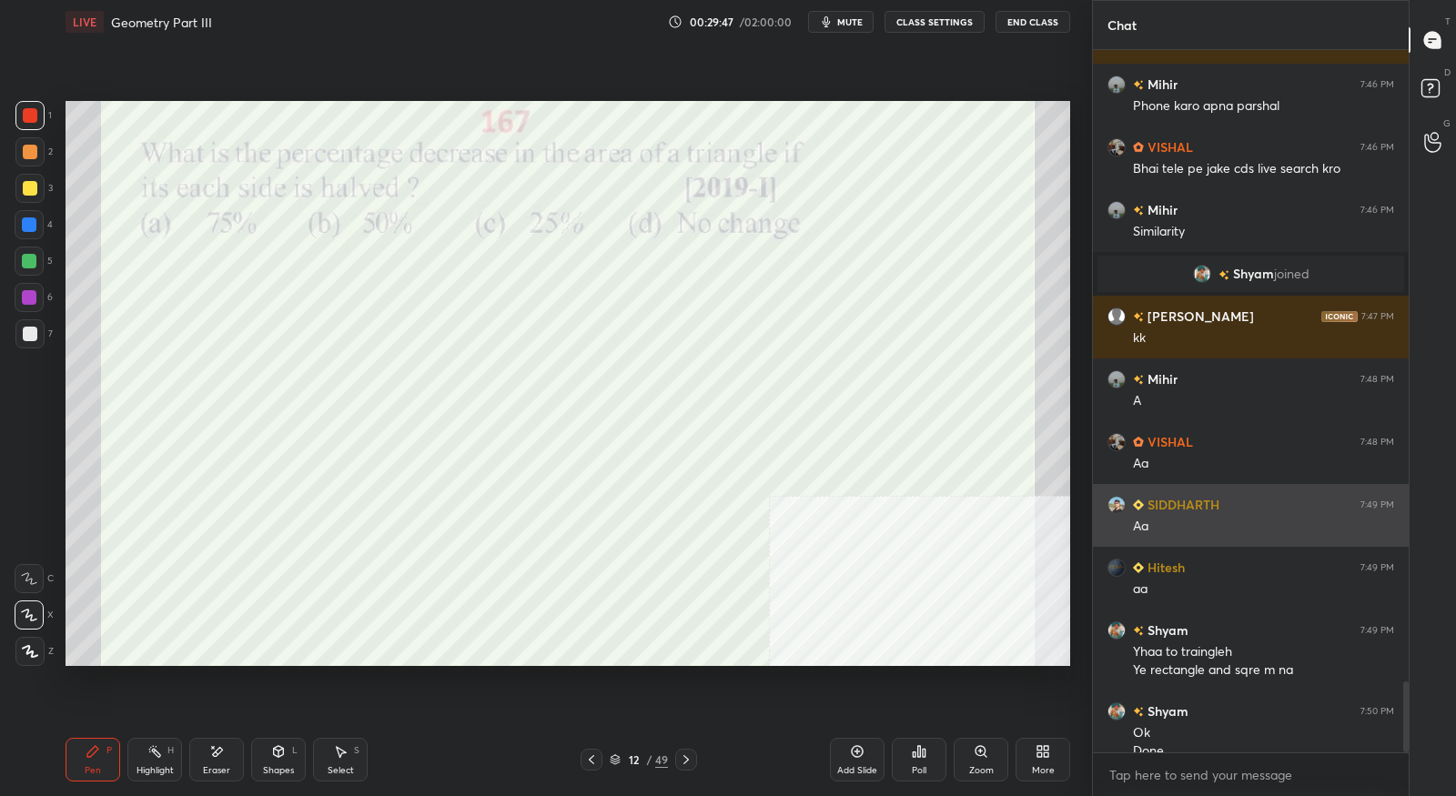
scroll to position [6264, 0]
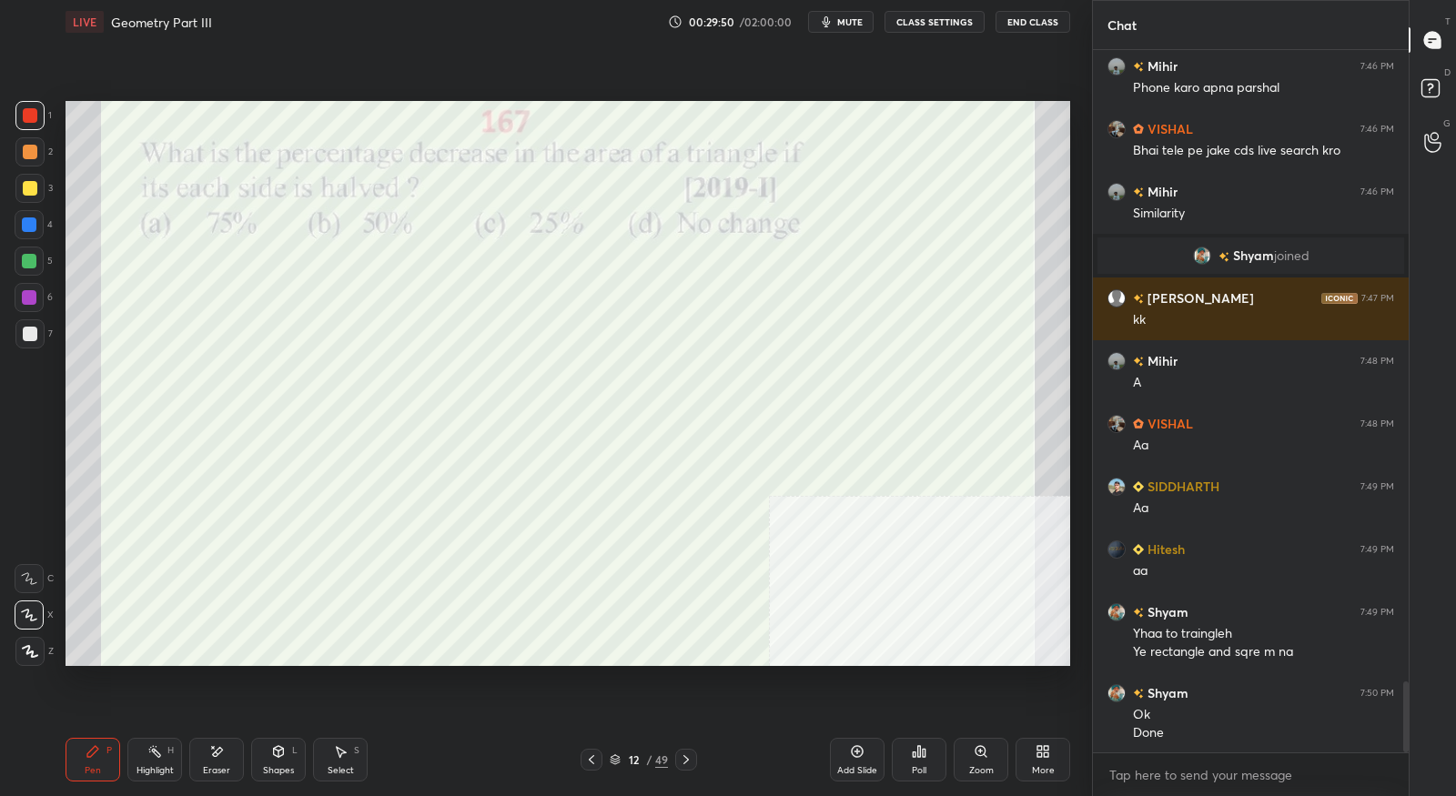
click at [689, 758] on icon at bounding box center [686, 759] width 15 height 15
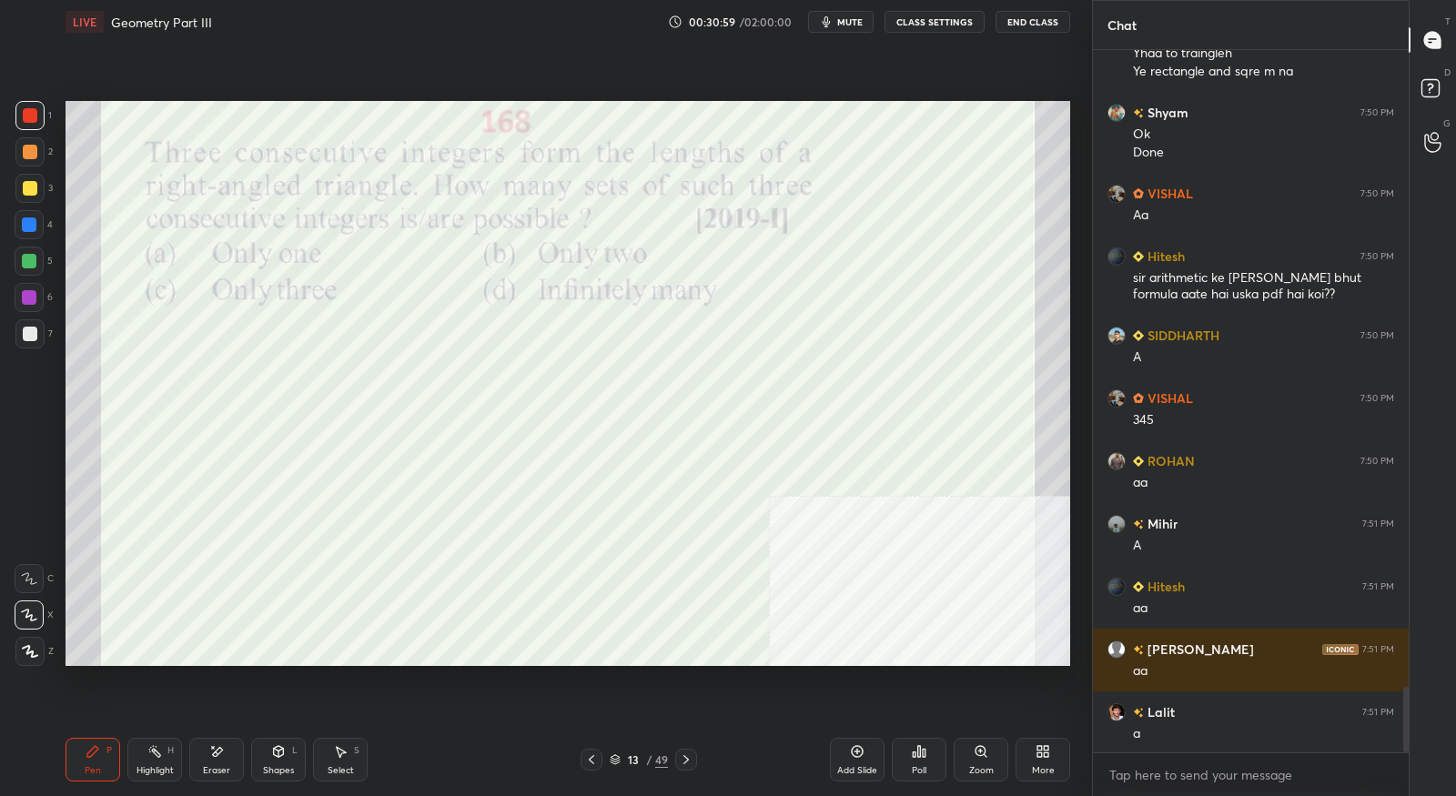
scroll to position [6845, 0]
click at [683, 765] on icon at bounding box center [686, 759] width 15 height 15
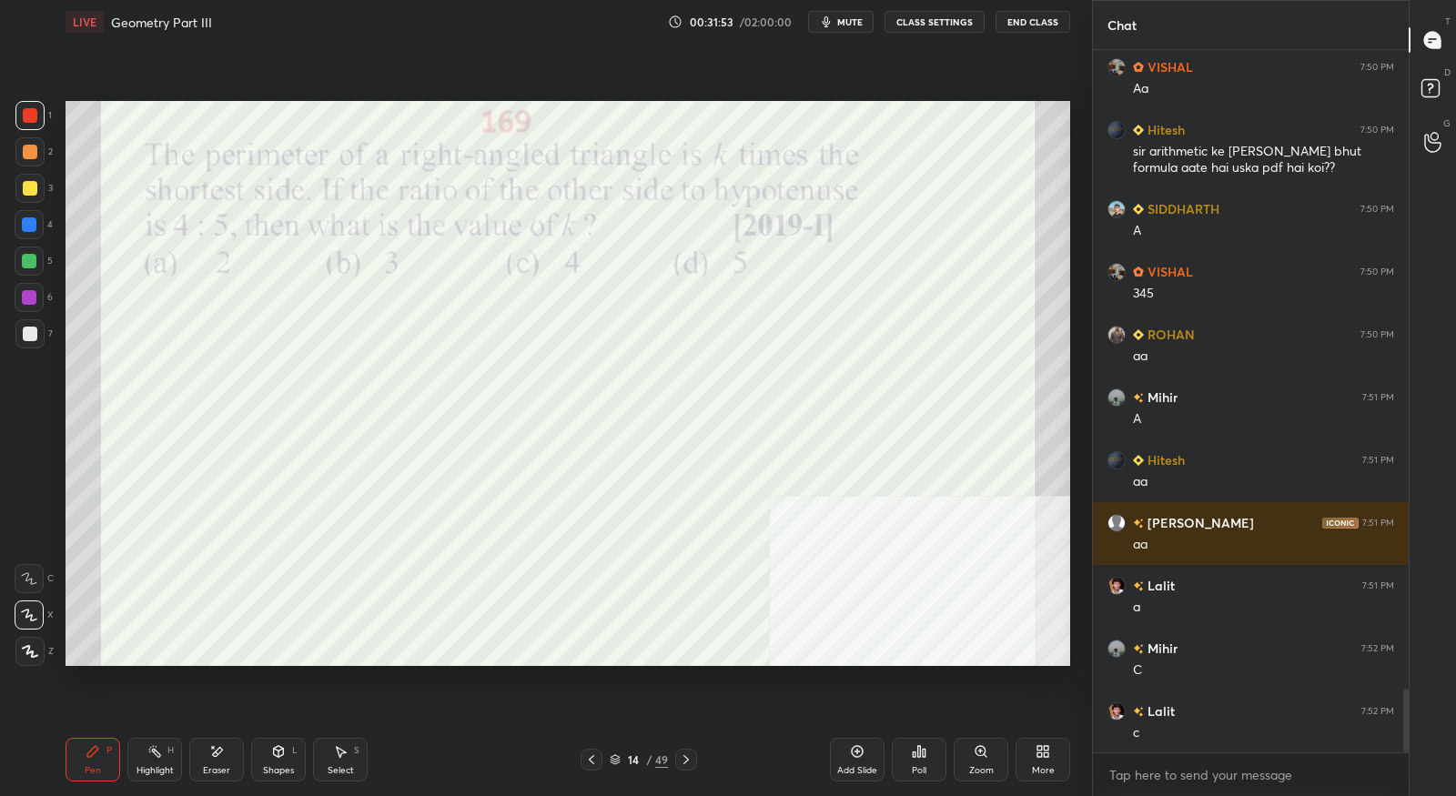
scroll to position [7034, 0]
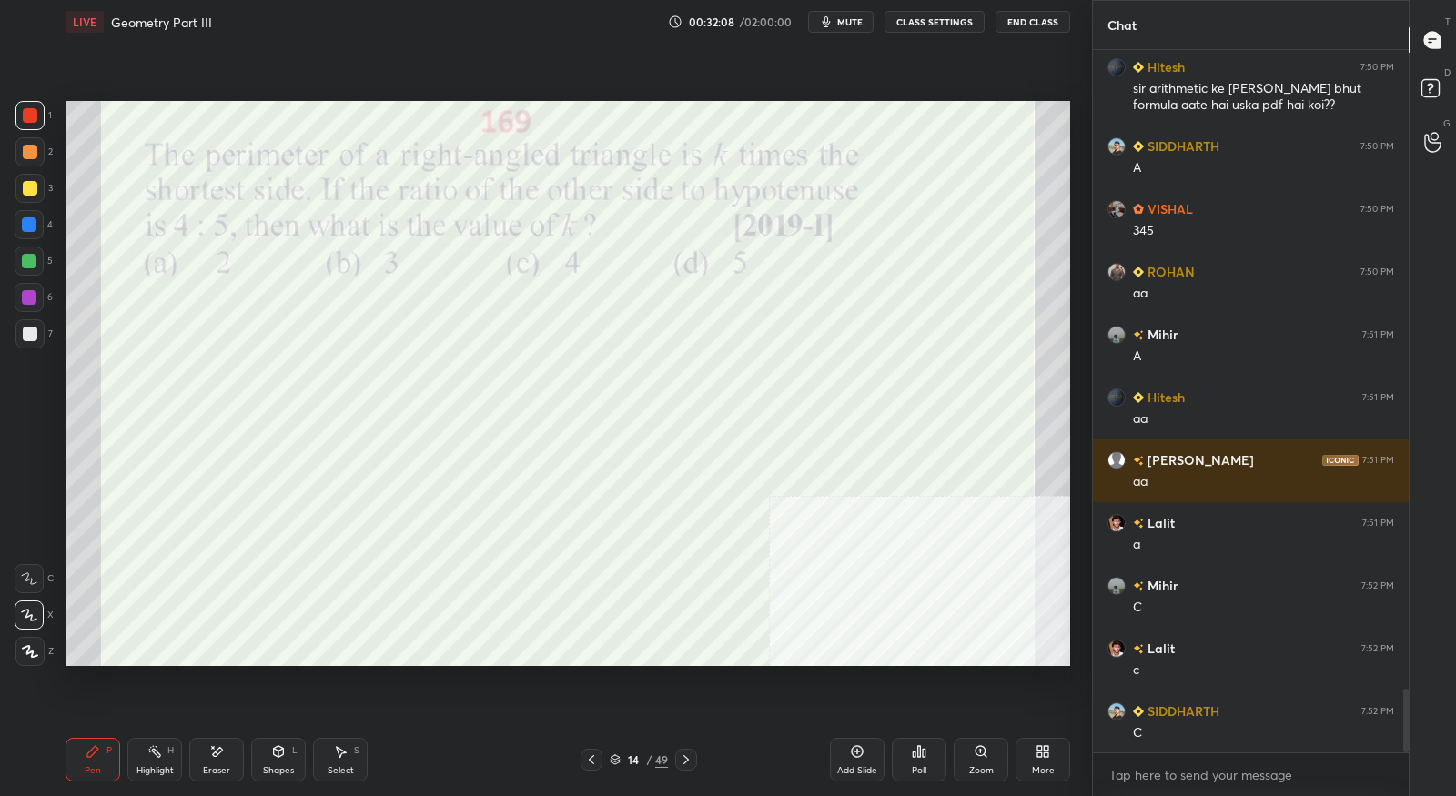
click at [691, 762] on icon at bounding box center [686, 759] width 15 height 15
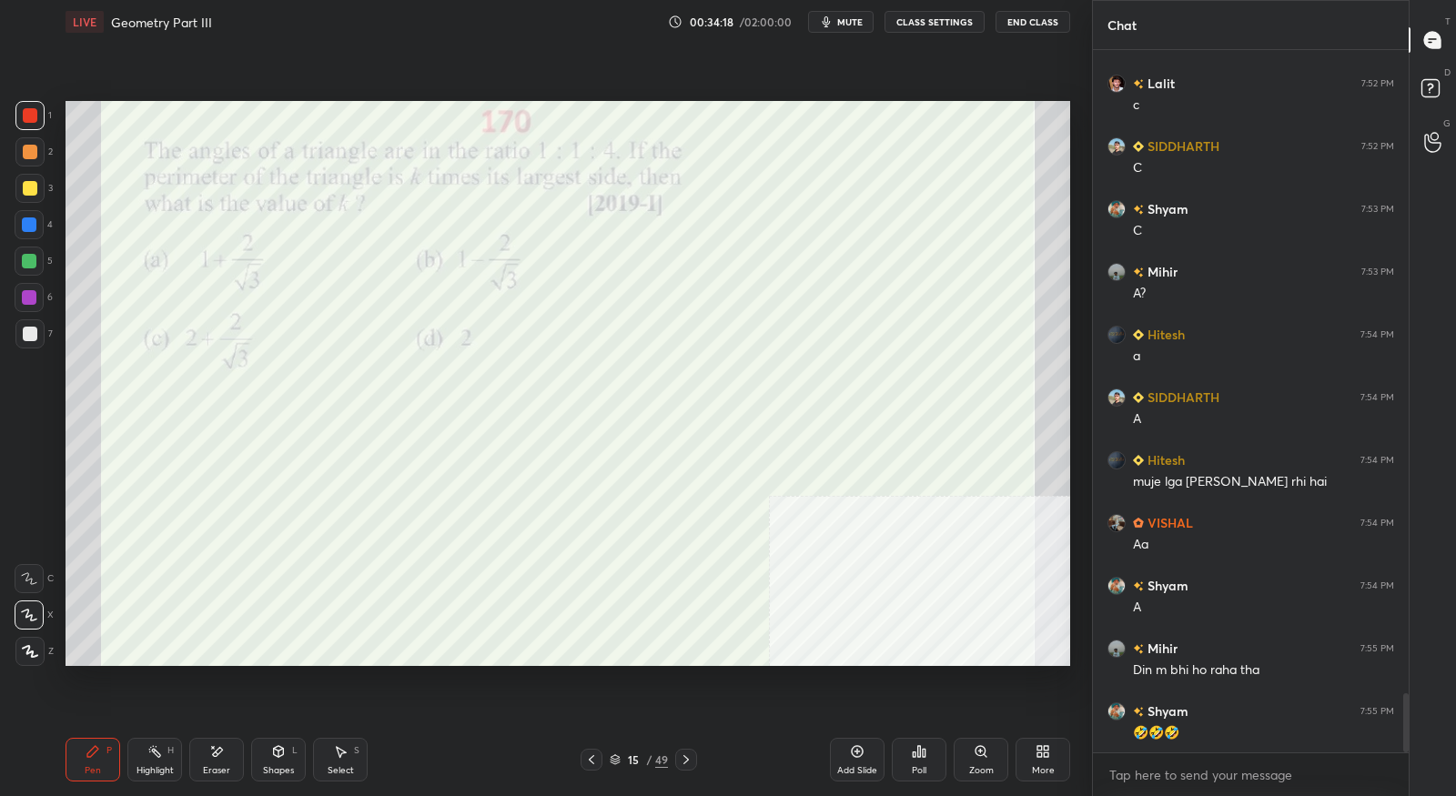
scroll to position [7661, 0]
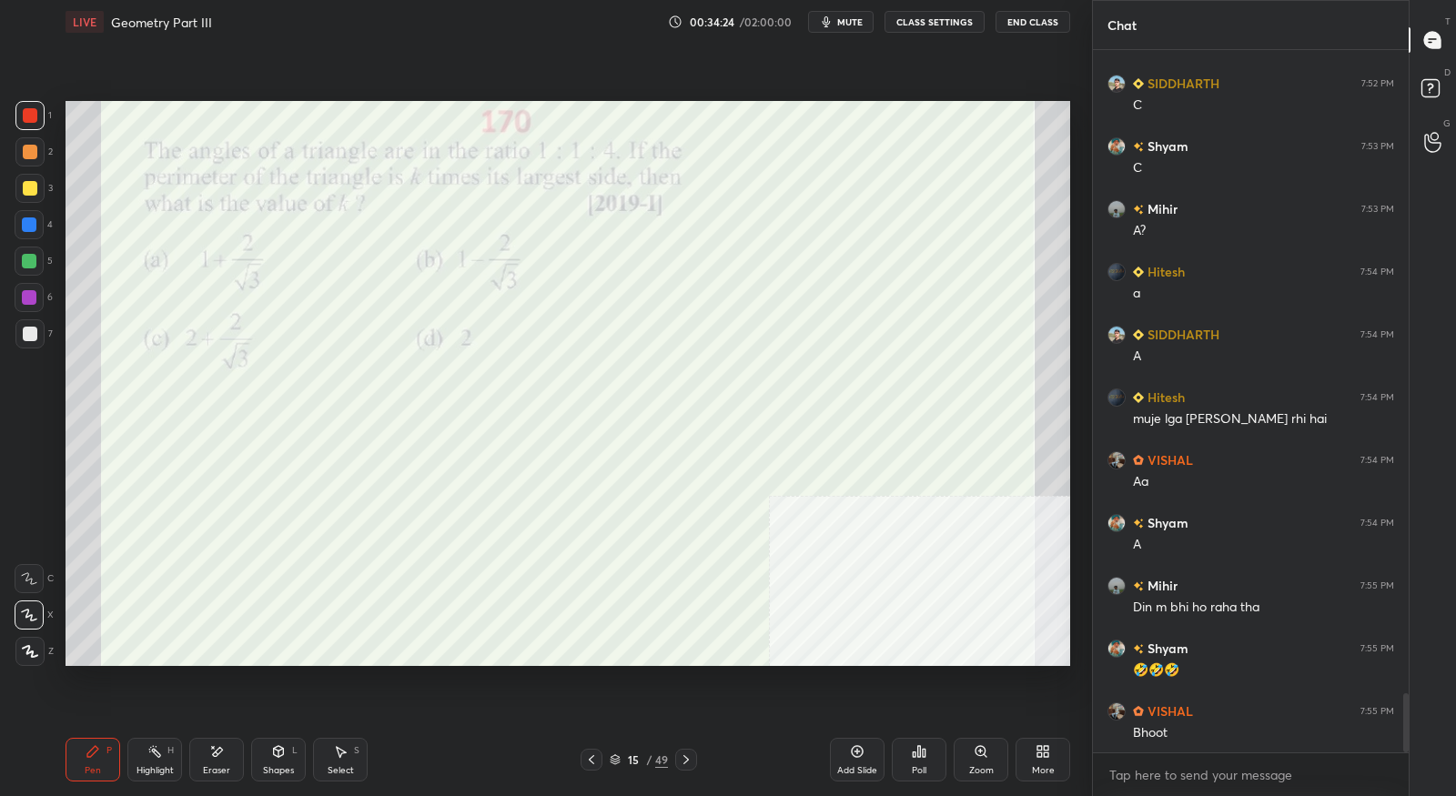
click at [690, 766] on icon at bounding box center [686, 759] width 15 height 15
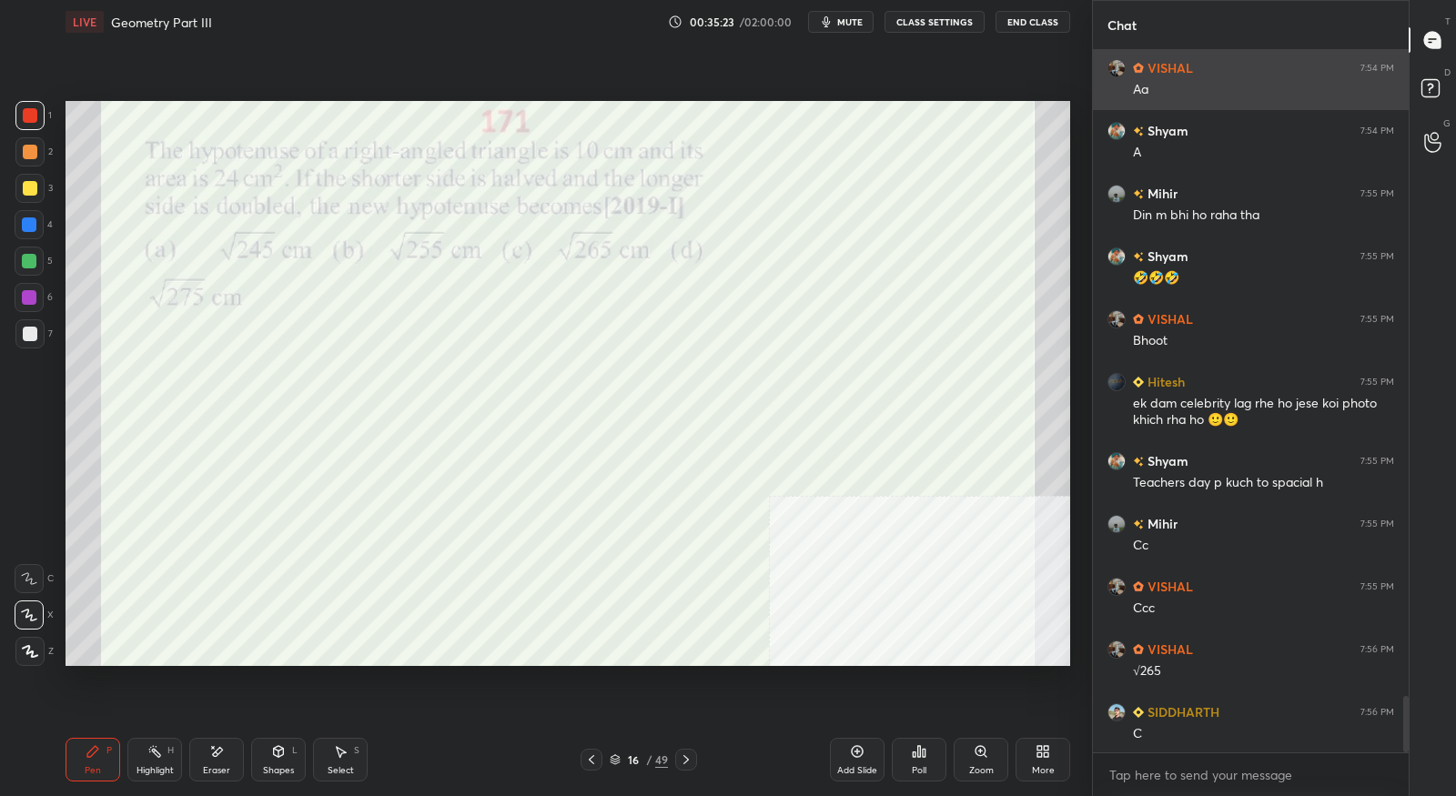
scroll to position [8117, 0]
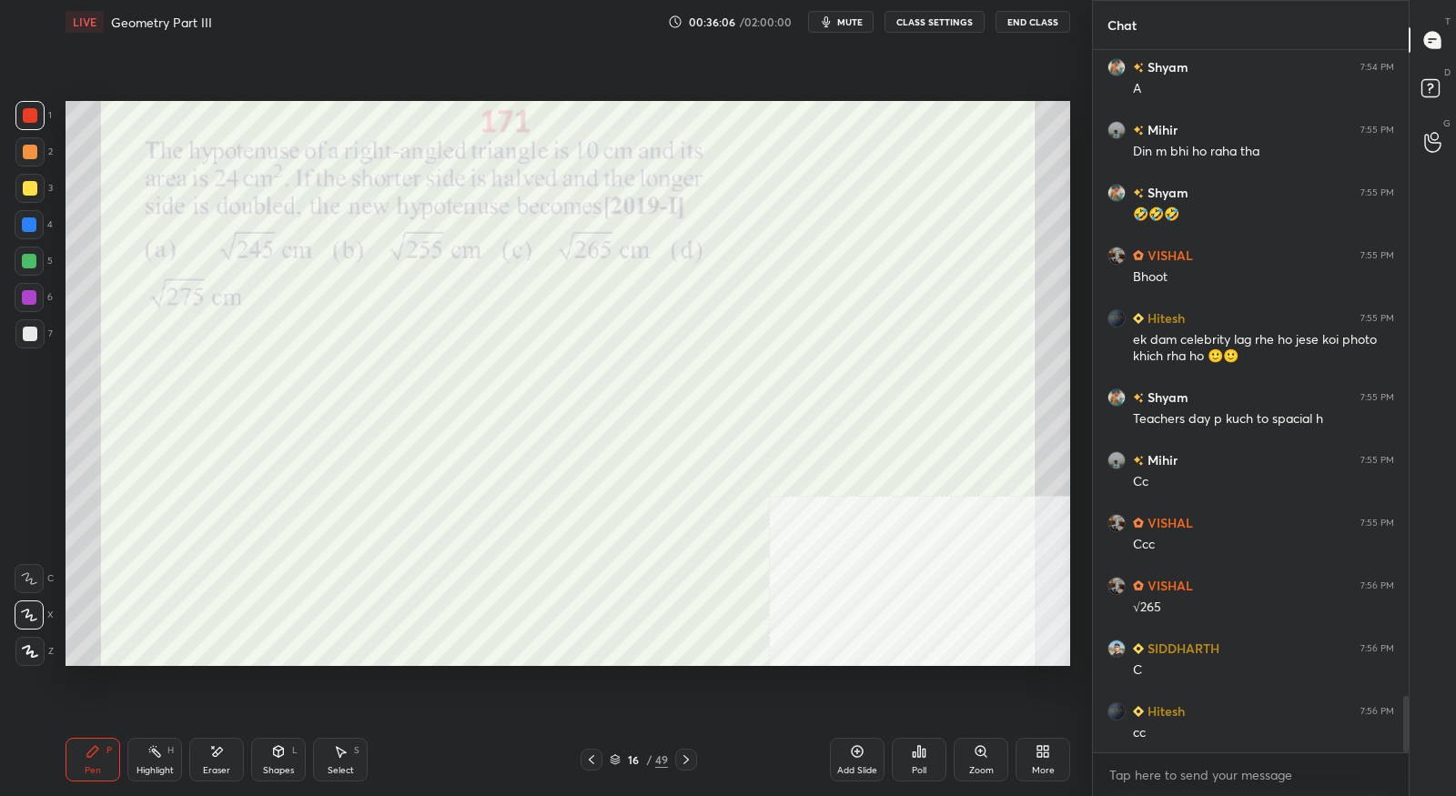
click at [693, 762] on div at bounding box center [686, 760] width 22 height 22
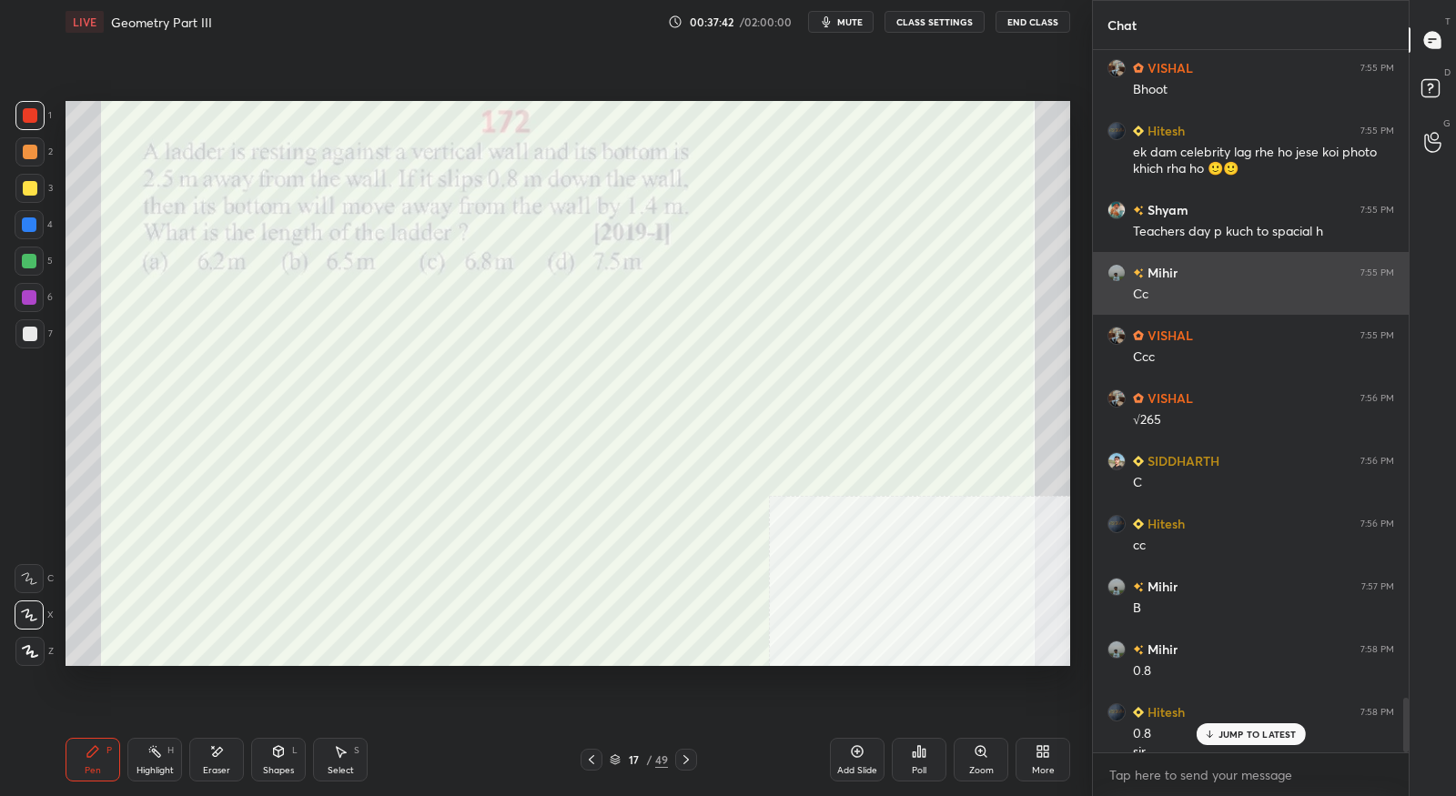
scroll to position [8323, 0]
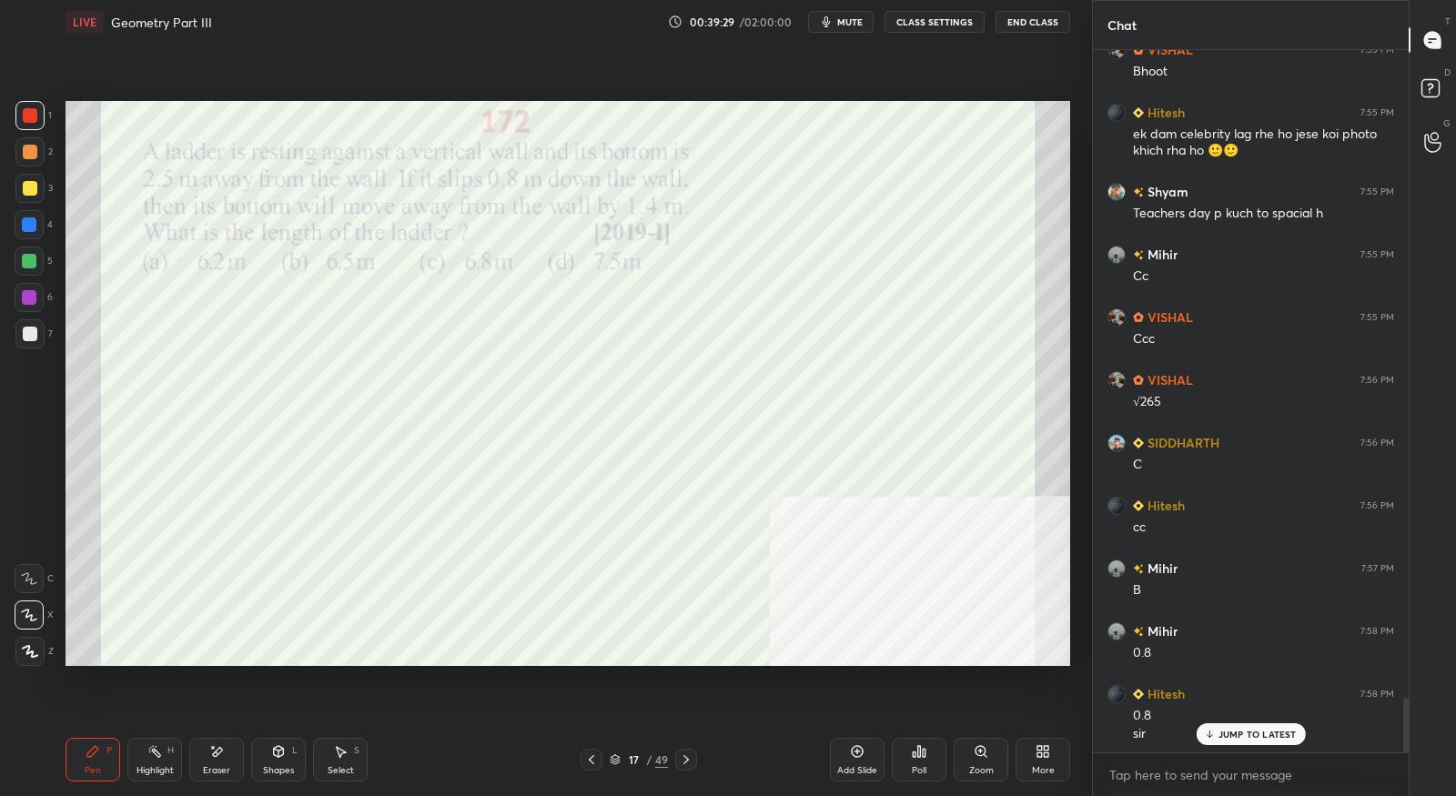
drag, startPoint x: 226, startPoint y: 772, endPoint x: 267, endPoint y: 741, distance: 51.9
click at [227, 773] on div "Eraser" at bounding box center [216, 770] width 27 height 9
drag, startPoint x: 91, startPoint y: 765, endPoint x: 119, endPoint y: 756, distance: 29.6
click at [91, 766] on div "Pen" at bounding box center [93, 770] width 16 height 9
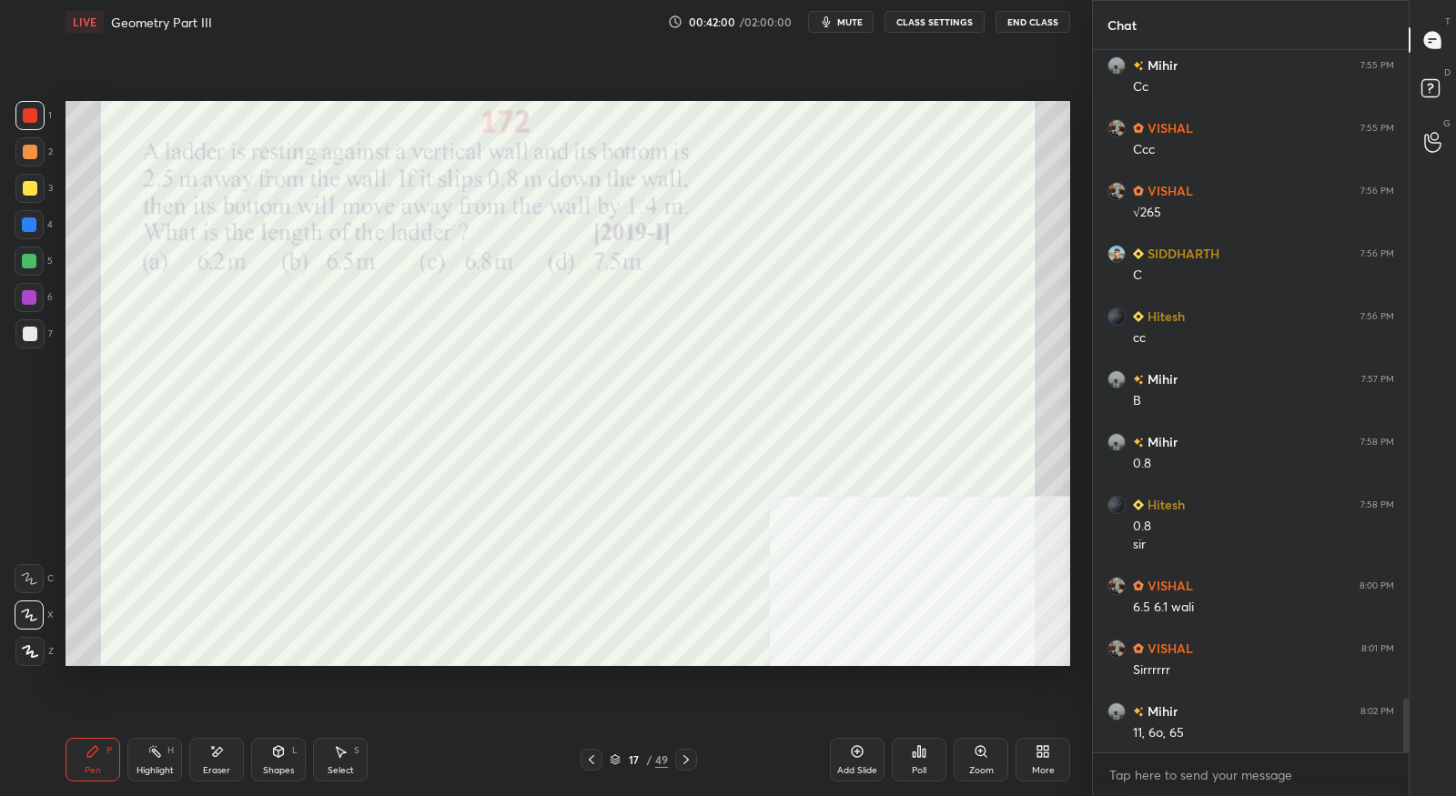
scroll to position [8530, 0]
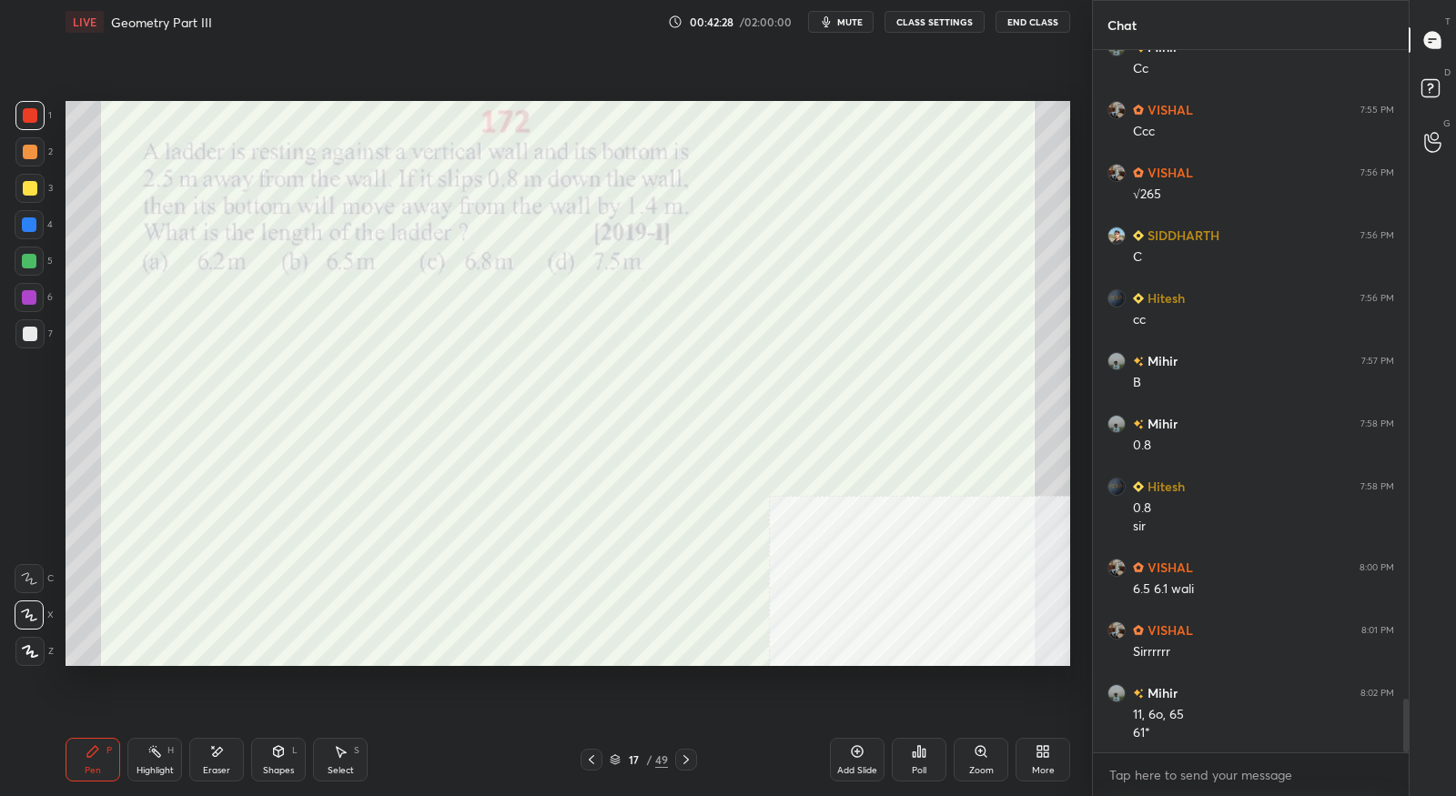
drag, startPoint x: 202, startPoint y: 769, endPoint x: 182, endPoint y: 769, distance: 20.0
click at [200, 769] on div "Eraser" at bounding box center [216, 760] width 55 height 44
click at [35, 651] on span "Erase all" at bounding box center [28, 651] width 27 height 13
drag, startPoint x: 101, startPoint y: 752, endPoint x: 96, endPoint y: 719, distance: 33.1
click at [99, 752] on div "Pen P" at bounding box center [93, 760] width 55 height 44
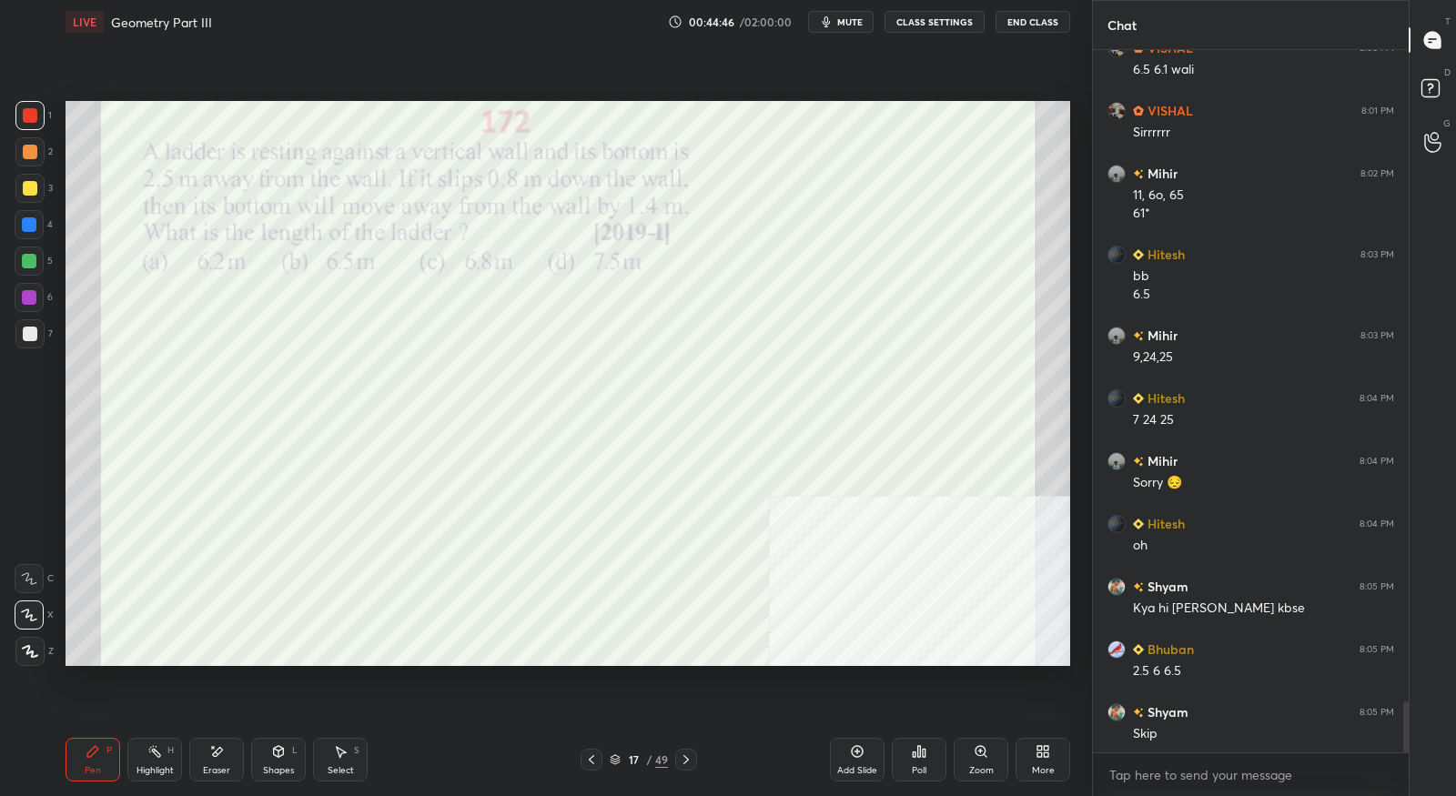
scroll to position [9114, 0]
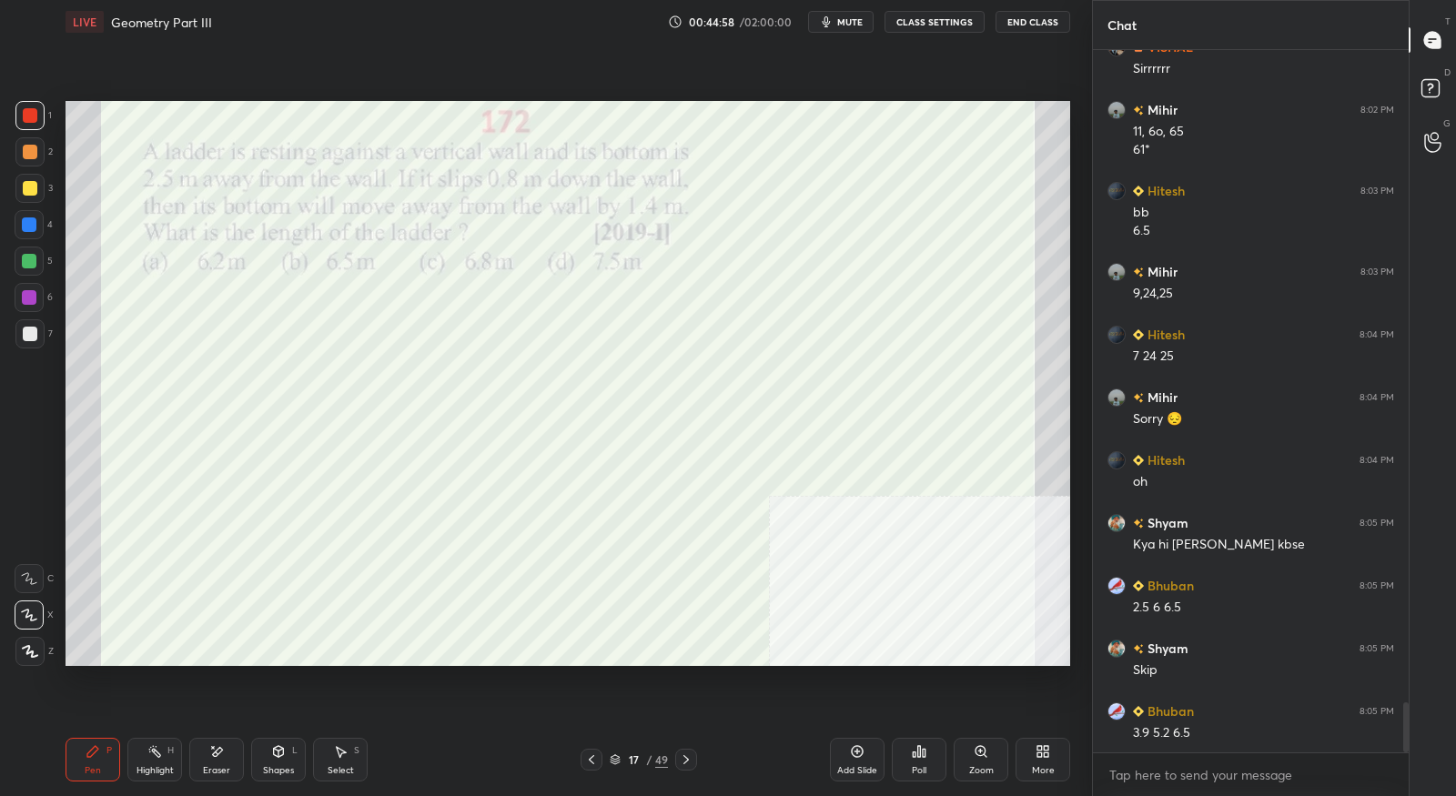
drag, startPoint x: 220, startPoint y: 753, endPoint x: 335, endPoint y: 685, distance: 133.4
click at [221, 755] on icon at bounding box center [216, 751] width 15 height 15
drag, startPoint x: 93, startPoint y: 760, endPoint x: 164, endPoint y: 718, distance: 82.4
click at [95, 760] on div "Pen P" at bounding box center [93, 760] width 55 height 44
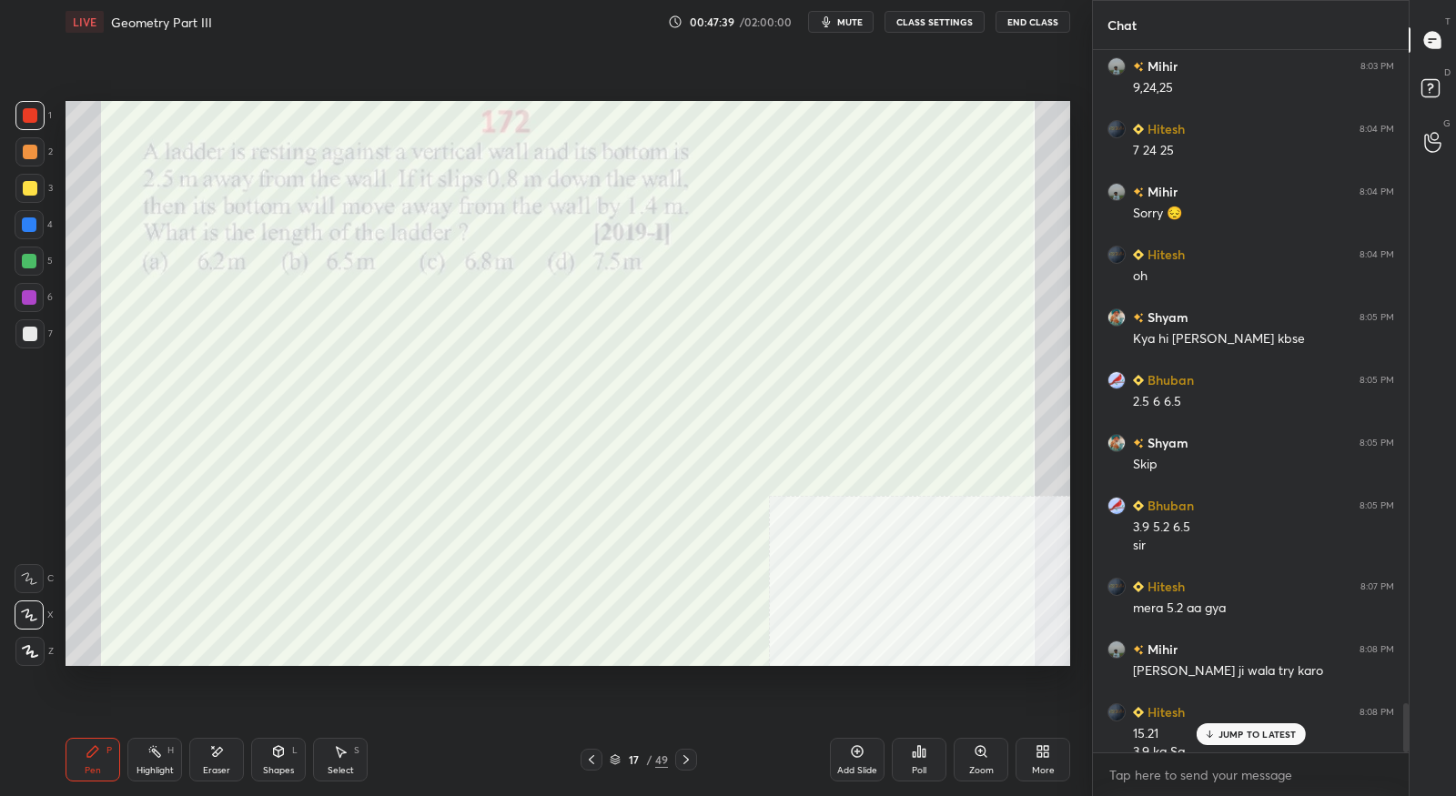
scroll to position [9337, 0]
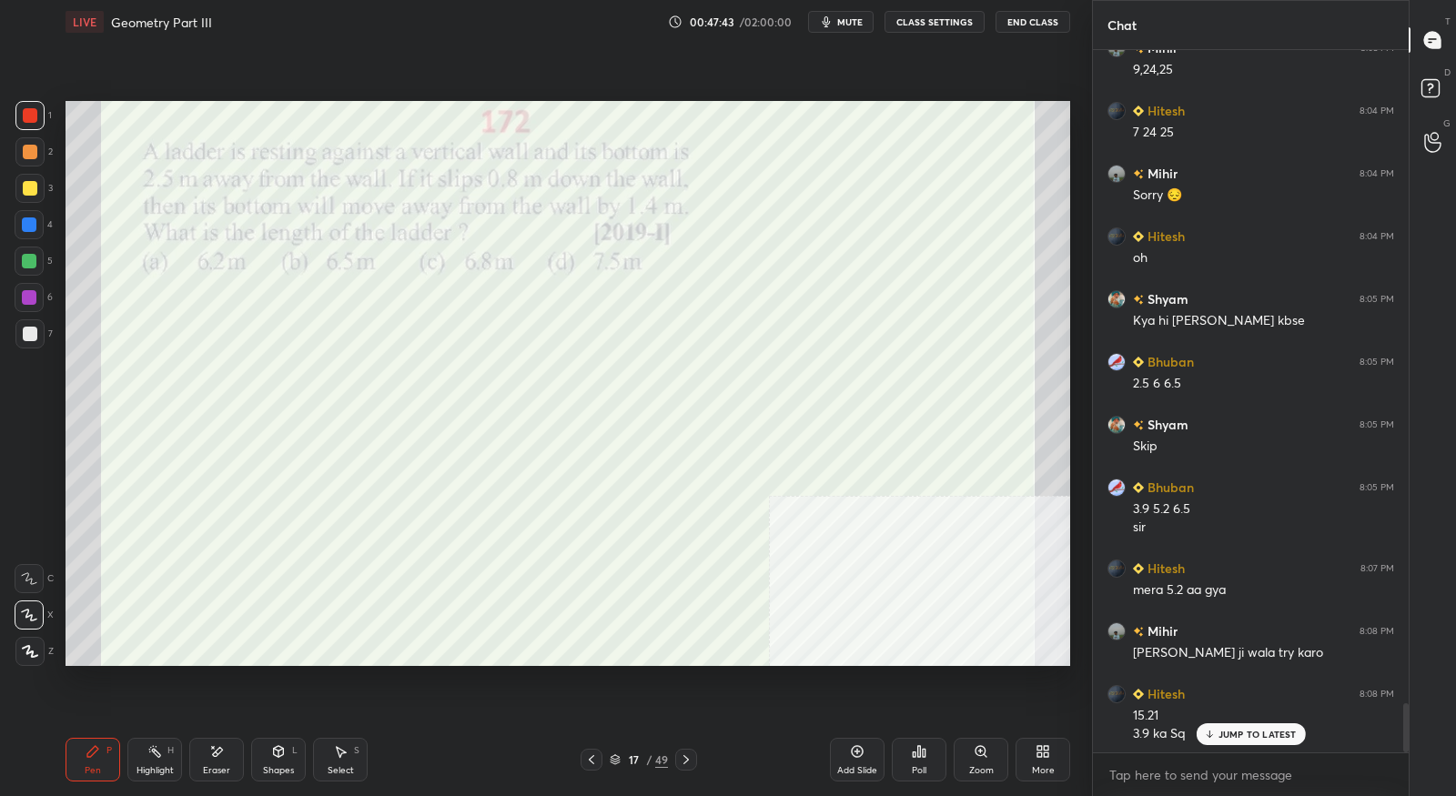
drag, startPoint x: 209, startPoint y: 761, endPoint x: 224, endPoint y: 748, distance: 19.3
click at [214, 759] on div "Eraser" at bounding box center [216, 760] width 55 height 44
click at [73, 766] on div "Pen P" at bounding box center [93, 760] width 55 height 44
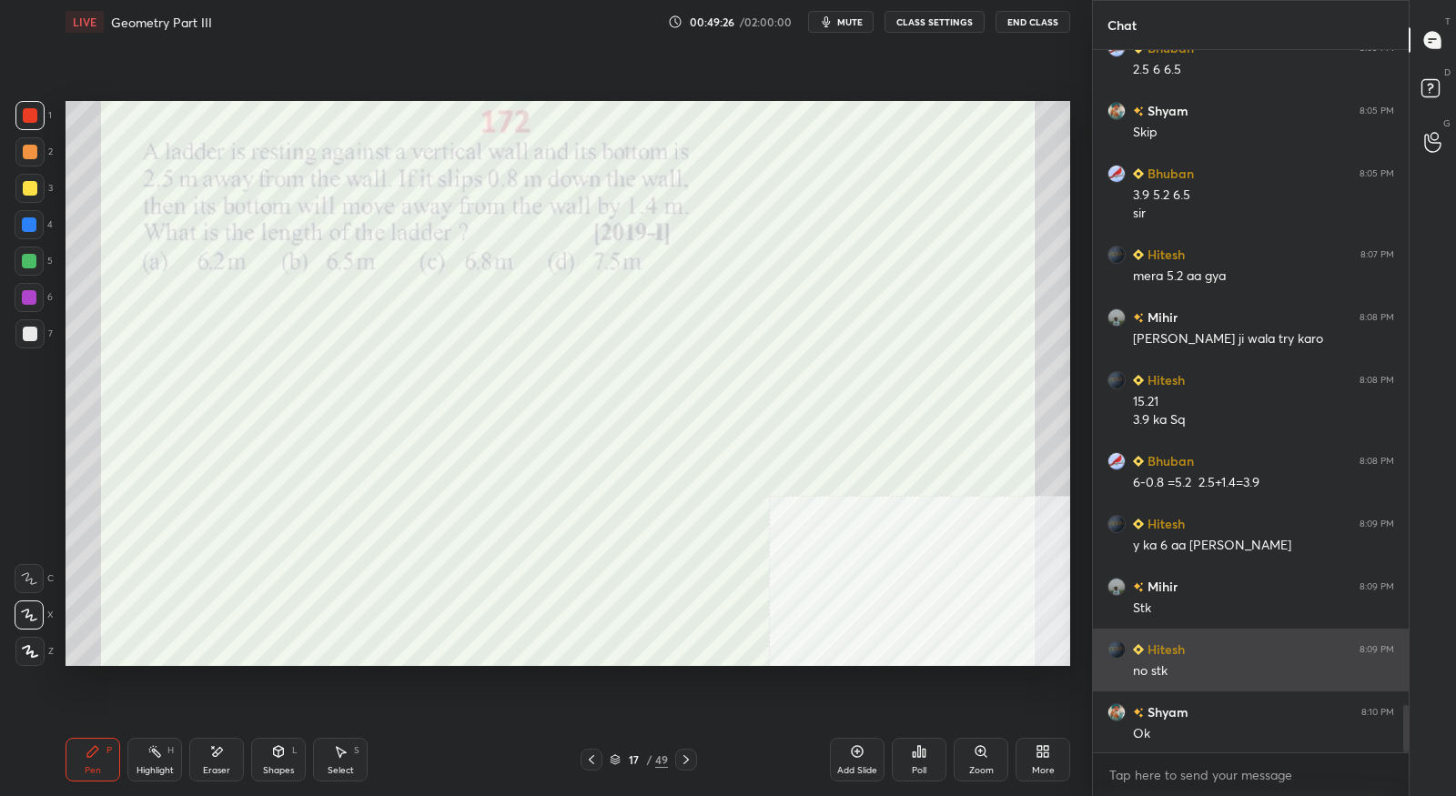
scroll to position [9652, 0]
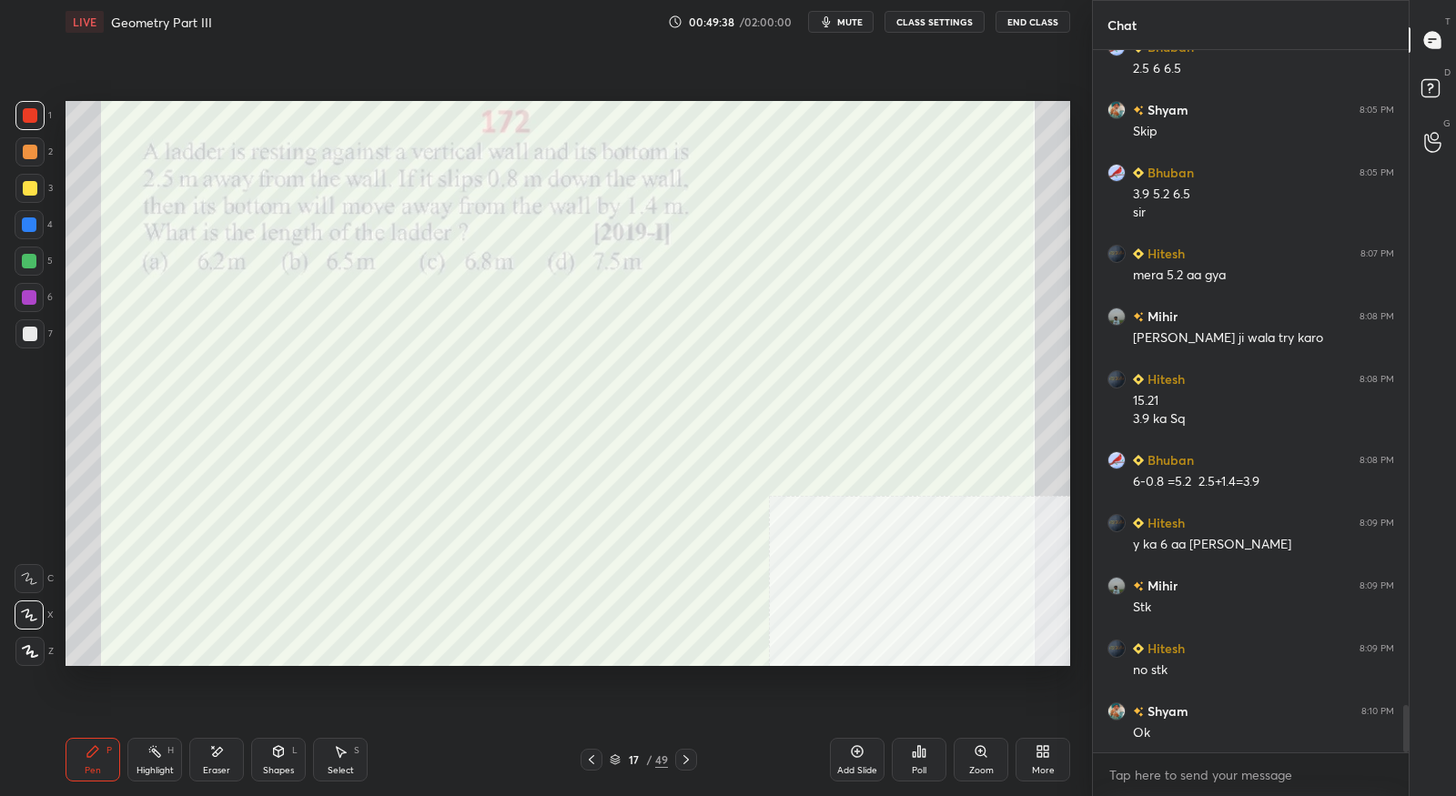
click at [686, 770] on div at bounding box center [686, 760] width 22 height 22
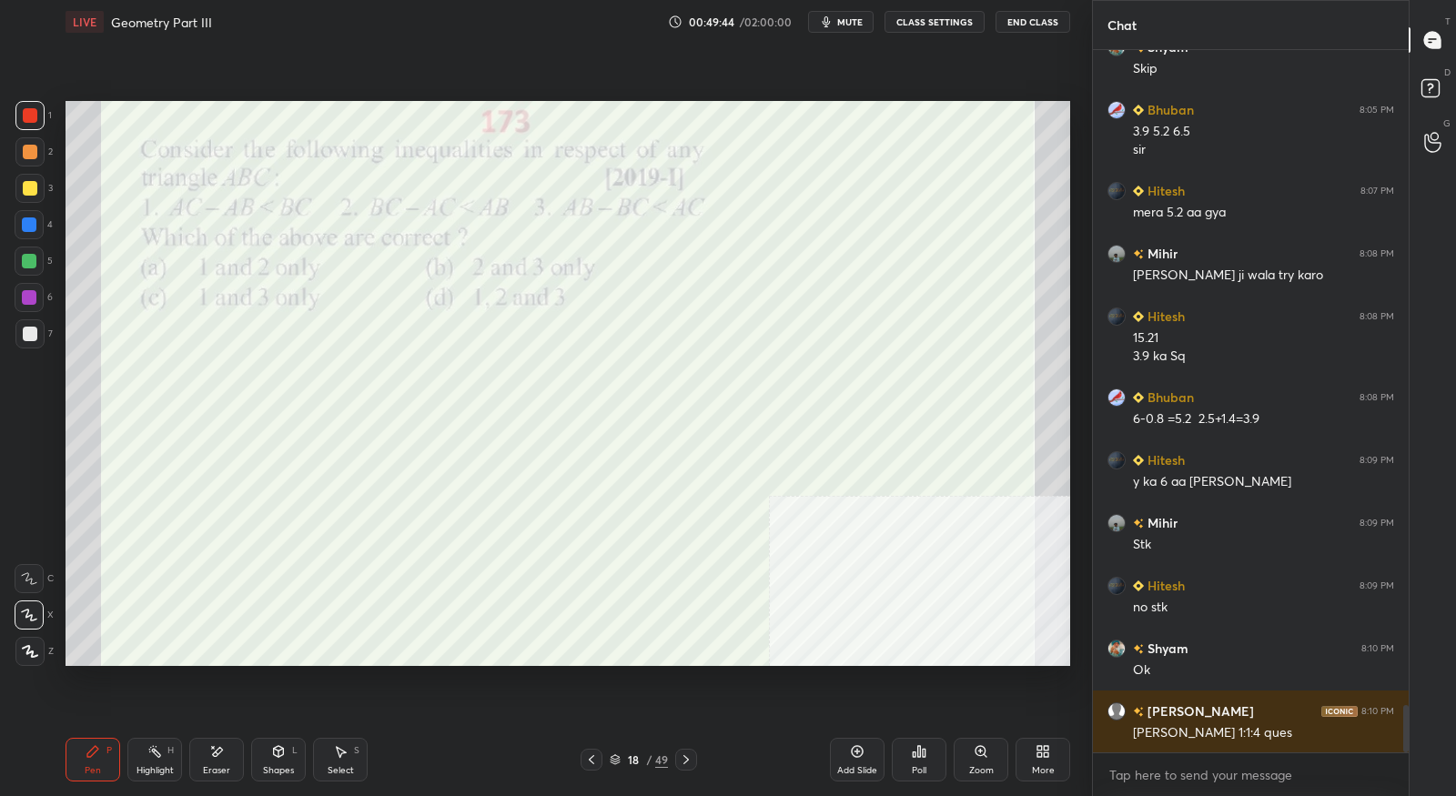
scroll to position [9778, 0]
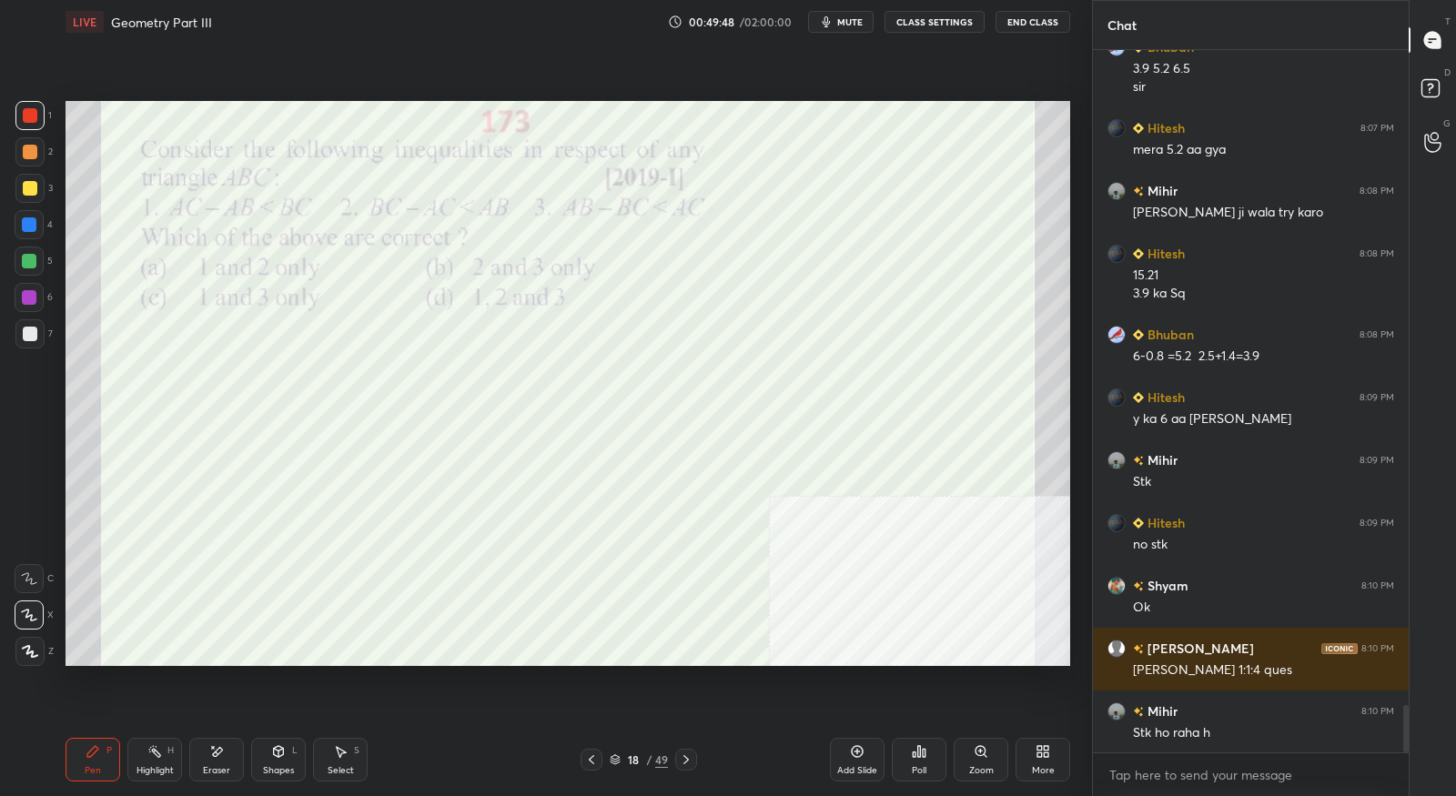
click at [592, 764] on icon at bounding box center [591, 759] width 15 height 15
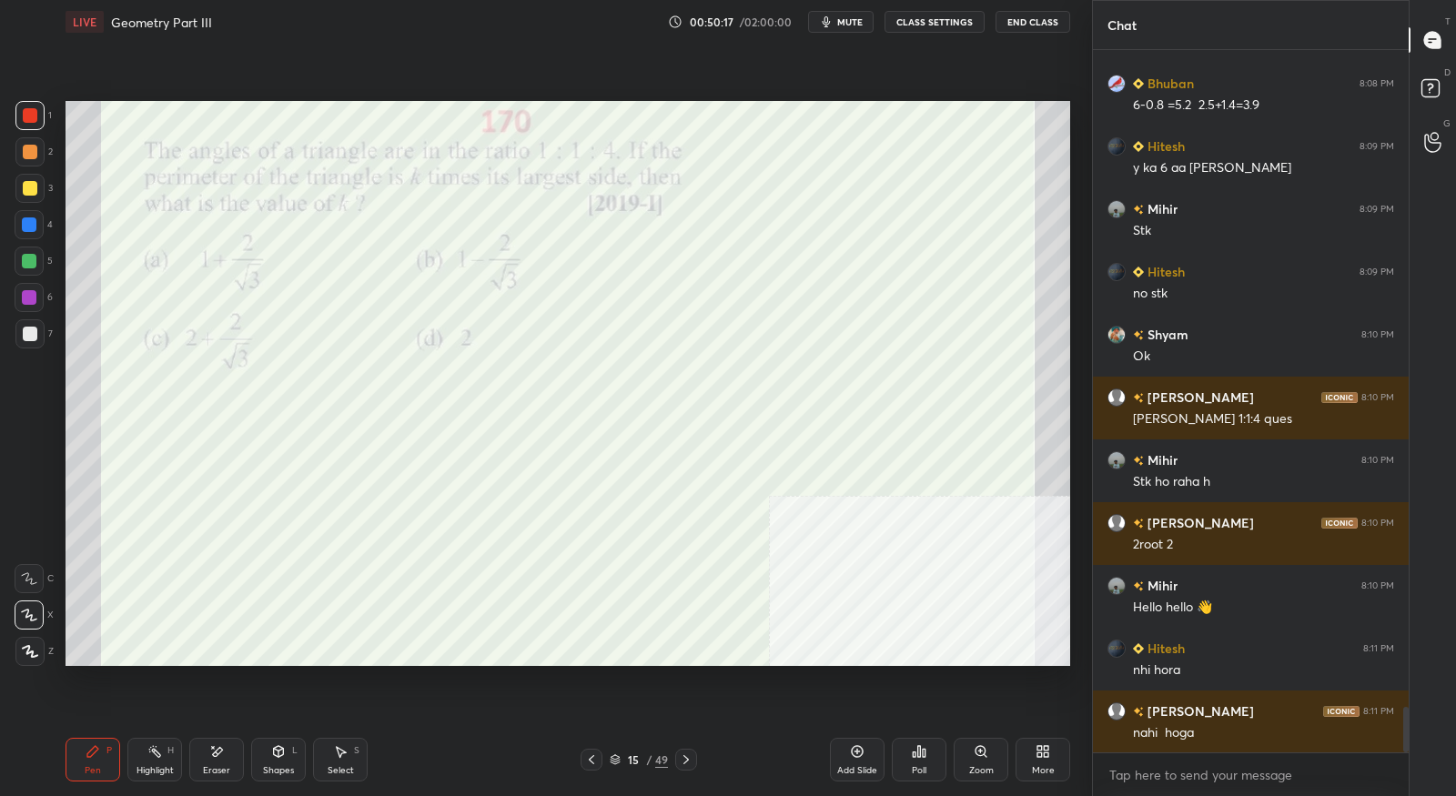
scroll to position [10092, 0]
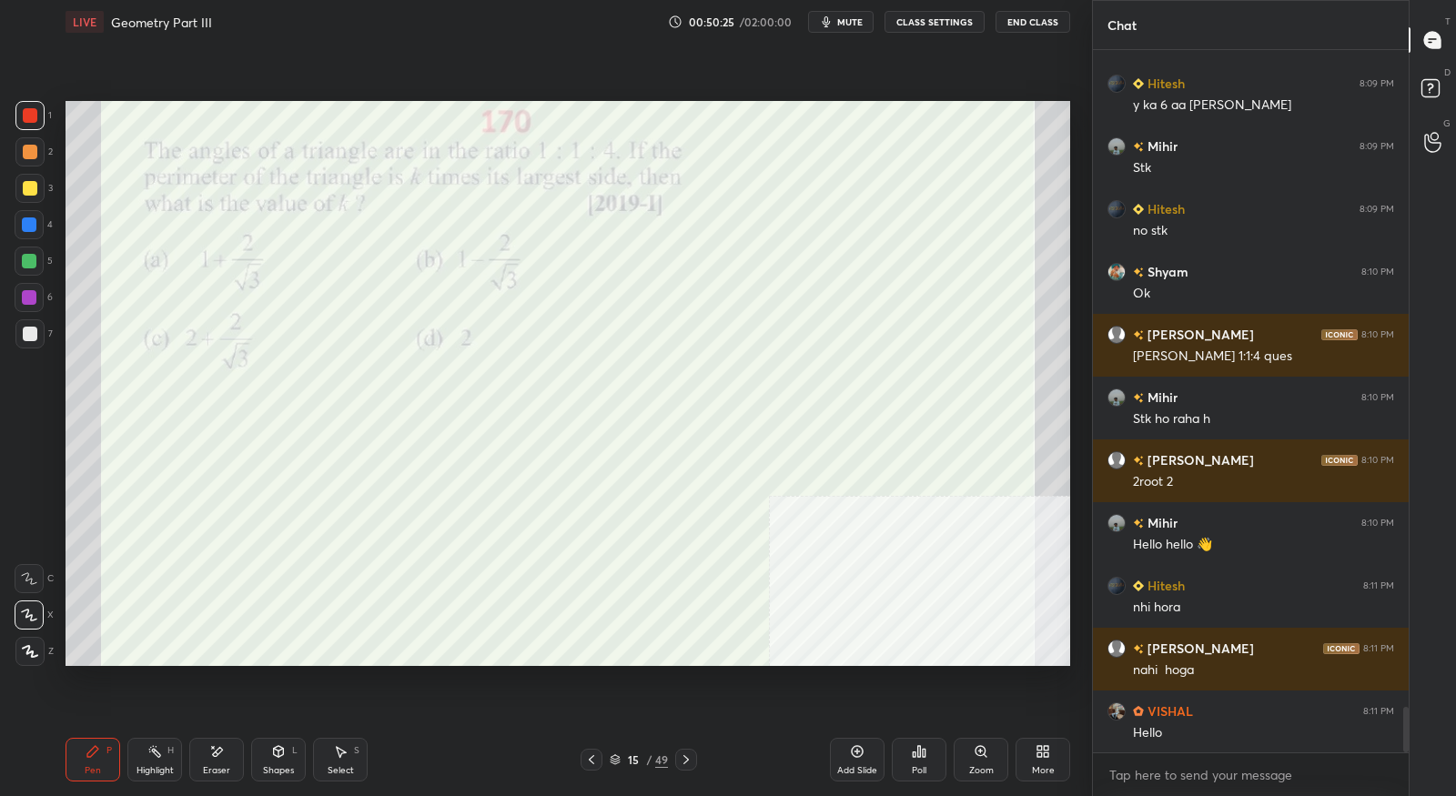
click at [690, 763] on icon at bounding box center [686, 759] width 15 height 15
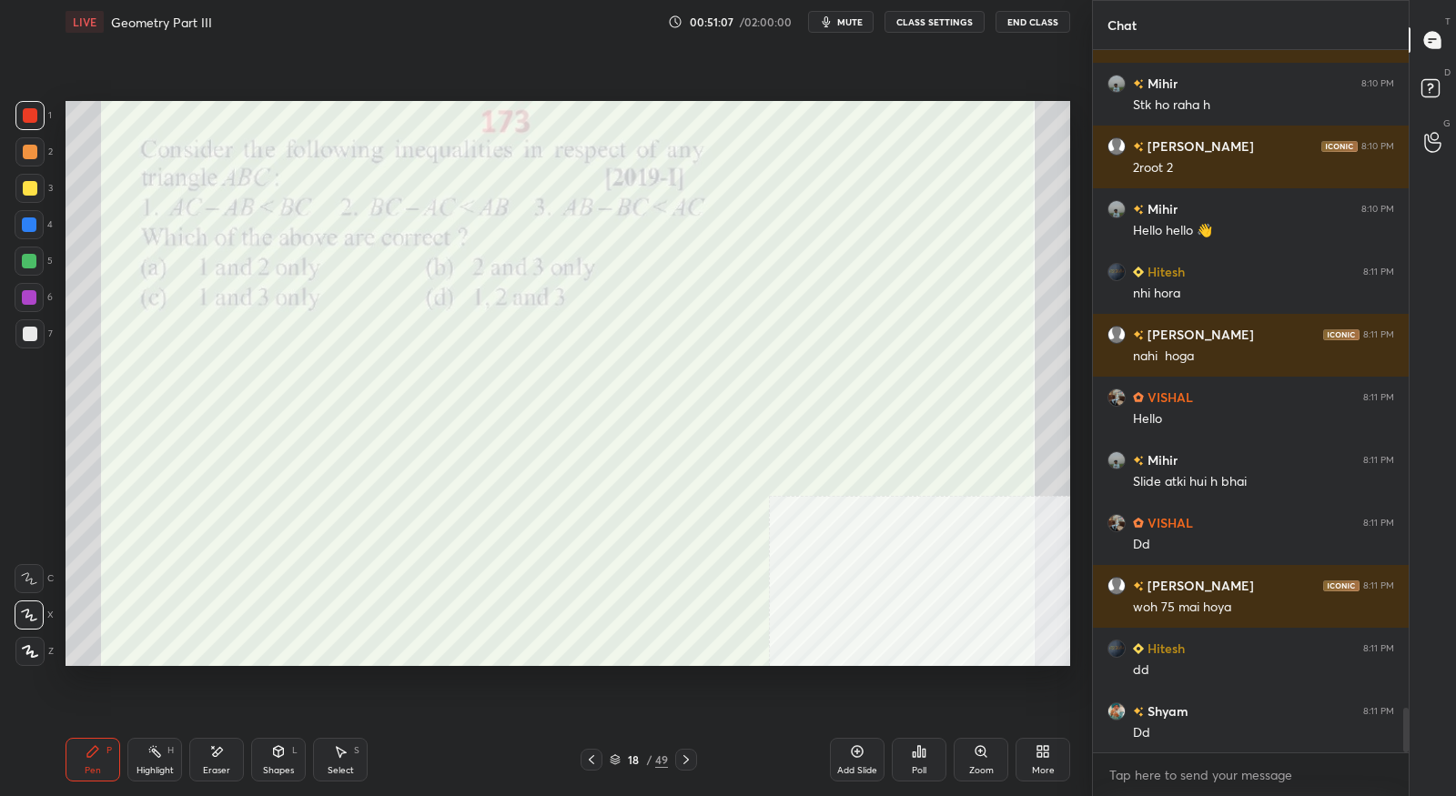
scroll to position [10468, 0]
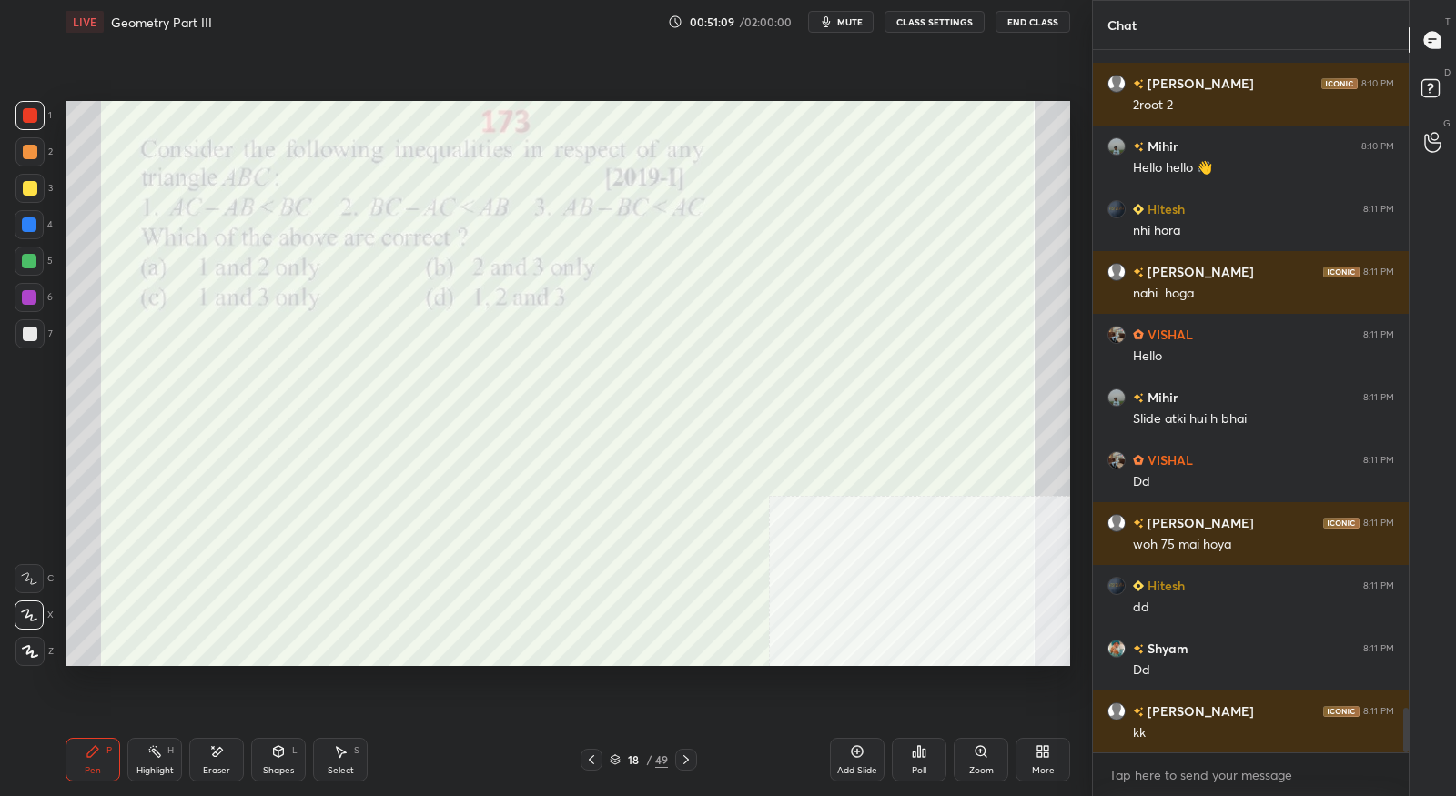
click at [691, 759] on icon at bounding box center [686, 759] width 15 height 15
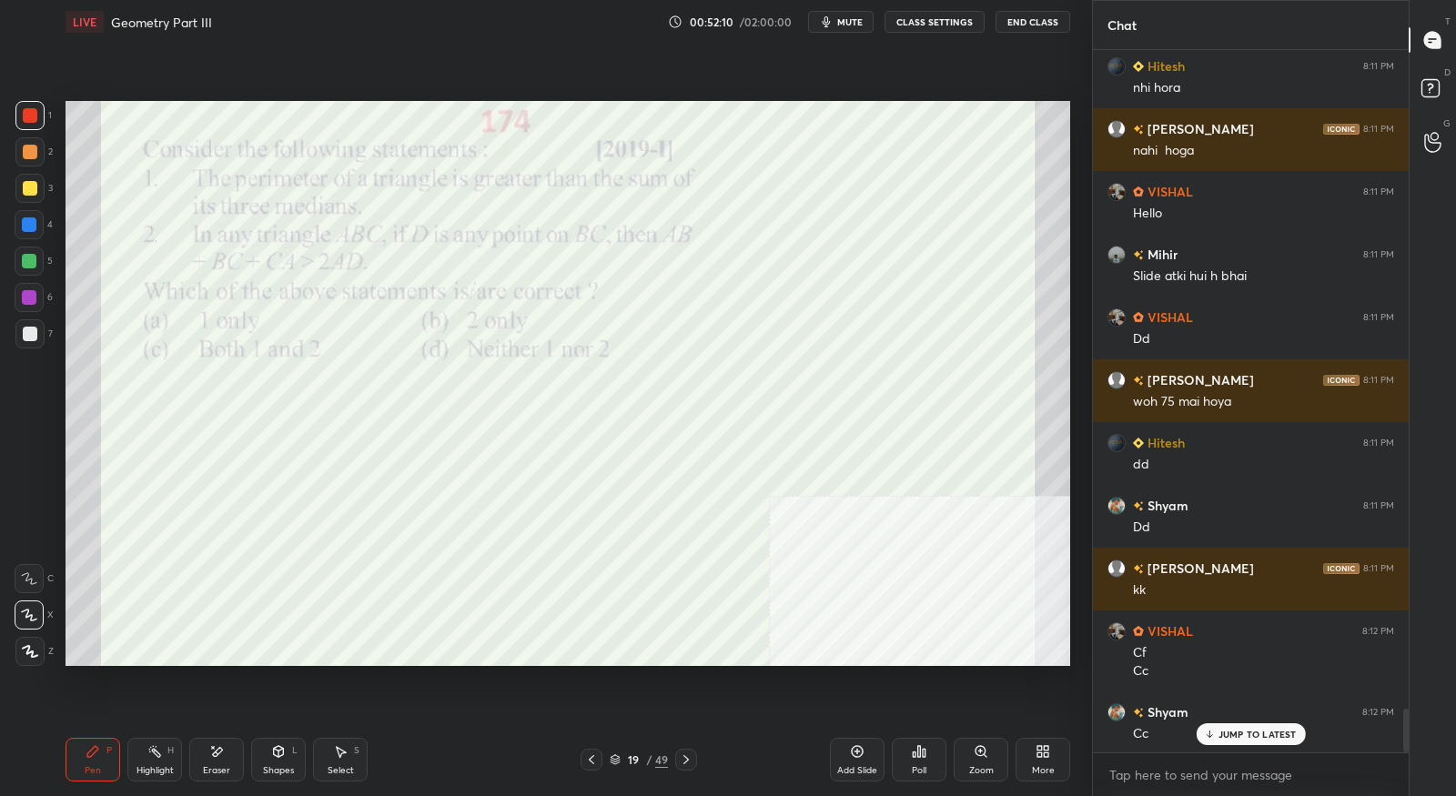
scroll to position [10612, 0]
click at [691, 761] on icon at bounding box center [686, 759] width 15 height 15
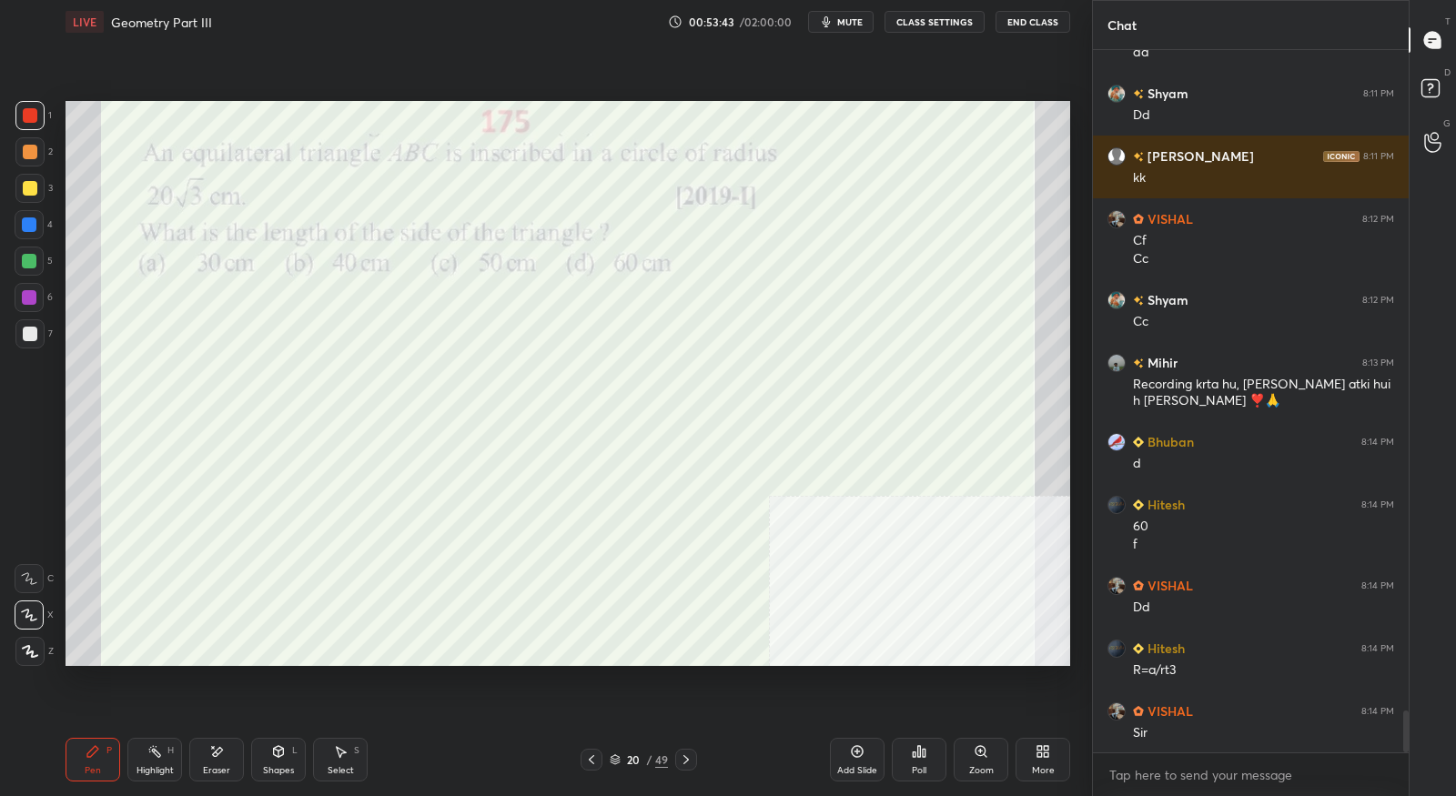
scroll to position [11086, 0]
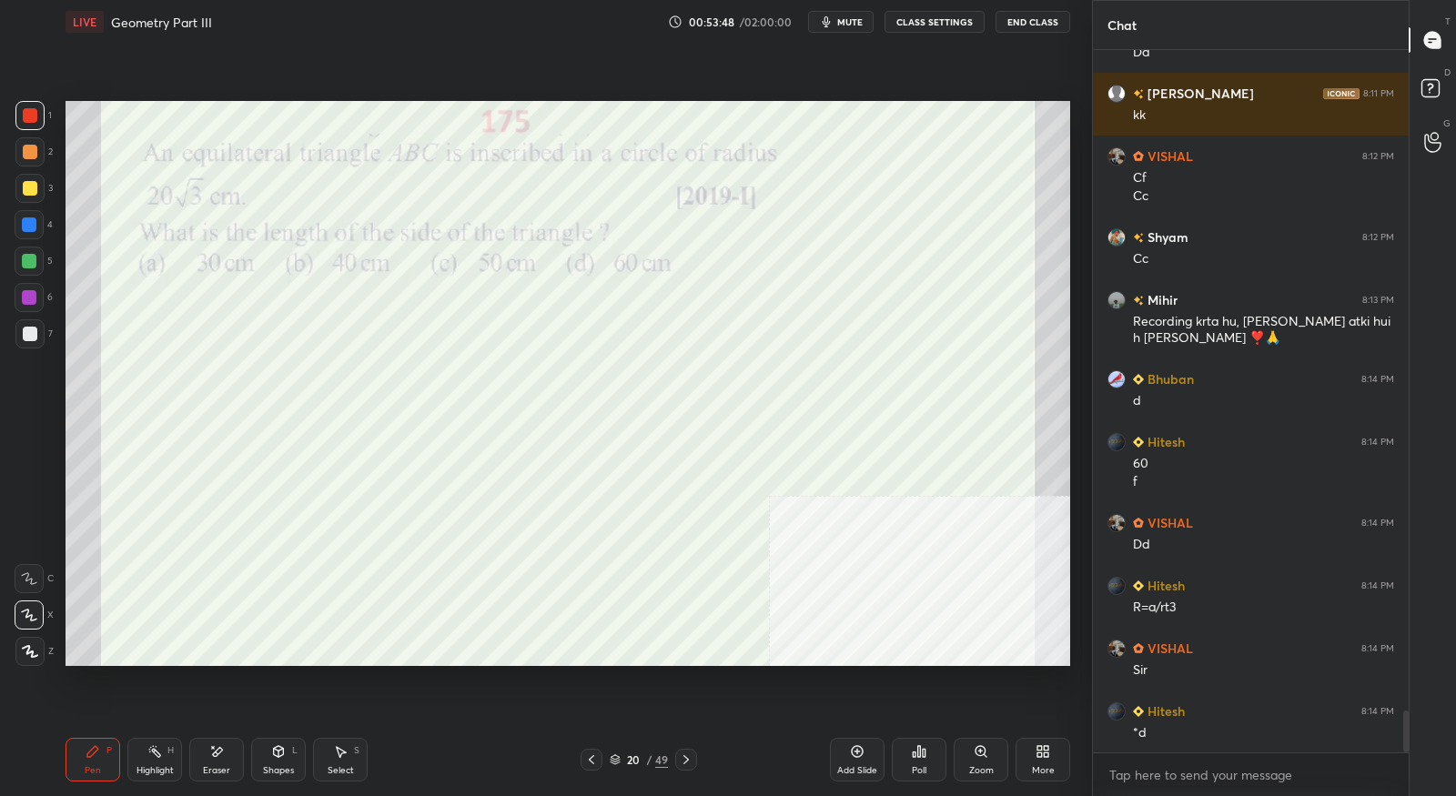
click at [694, 761] on div at bounding box center [686, 760] width 22 height 22
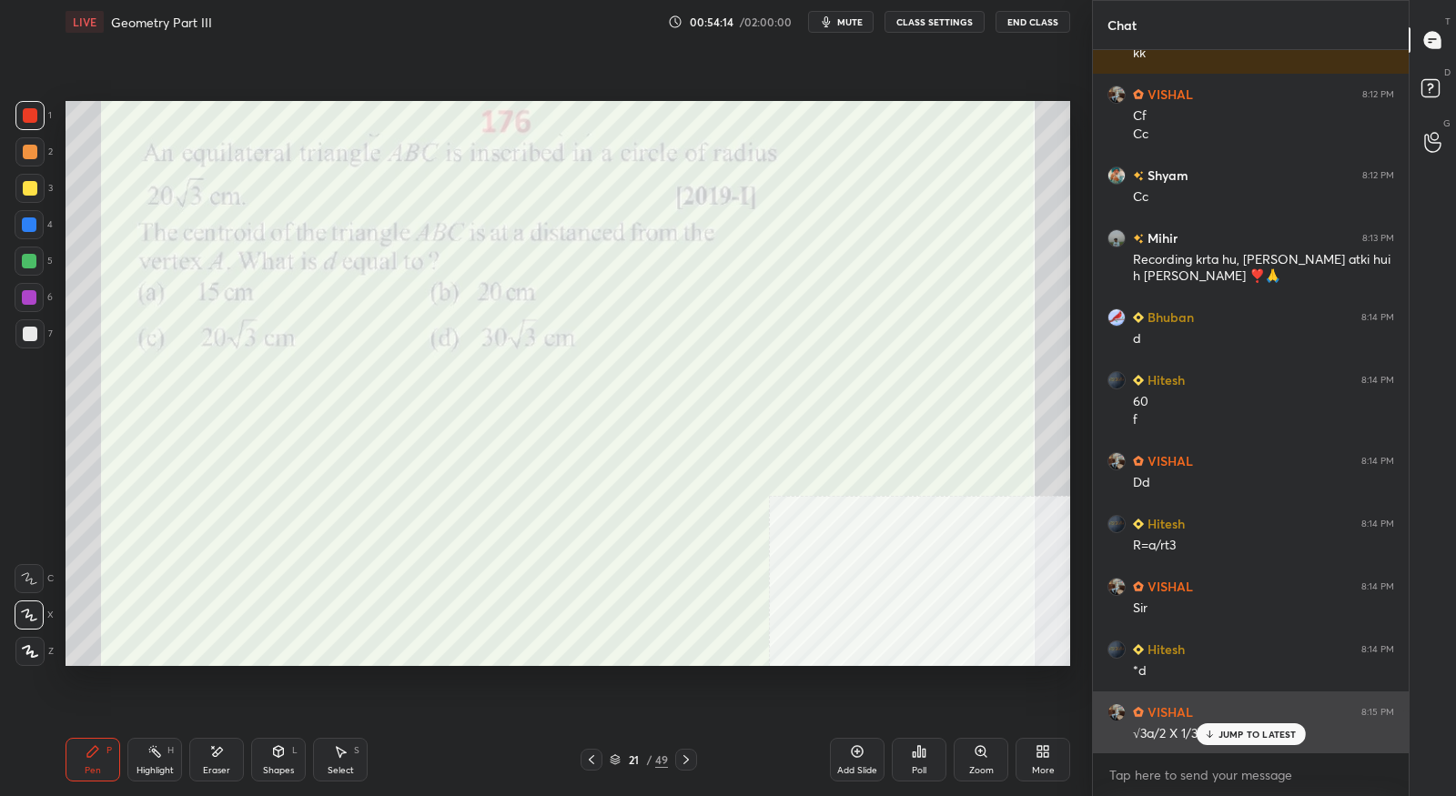
drag, startPoint x: 1220, startPoint y: 738, endPoint x: 1218, endPoint y: 716, distance: 21.9
click at [1220, 738] on p "JUMP TO LATEST" at bounding box center [1257, 734] width 78 height 11
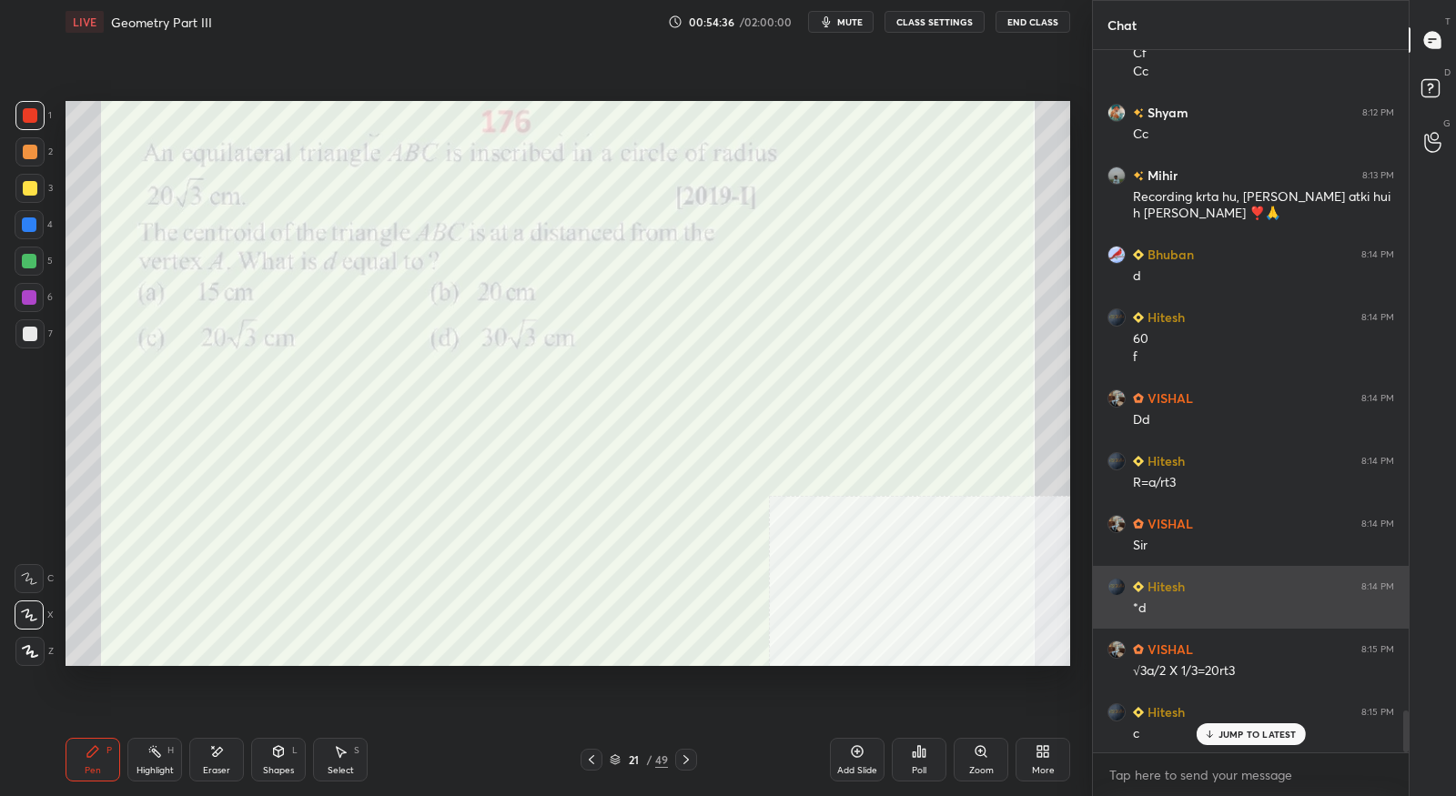
scroll to position [11212, 0]
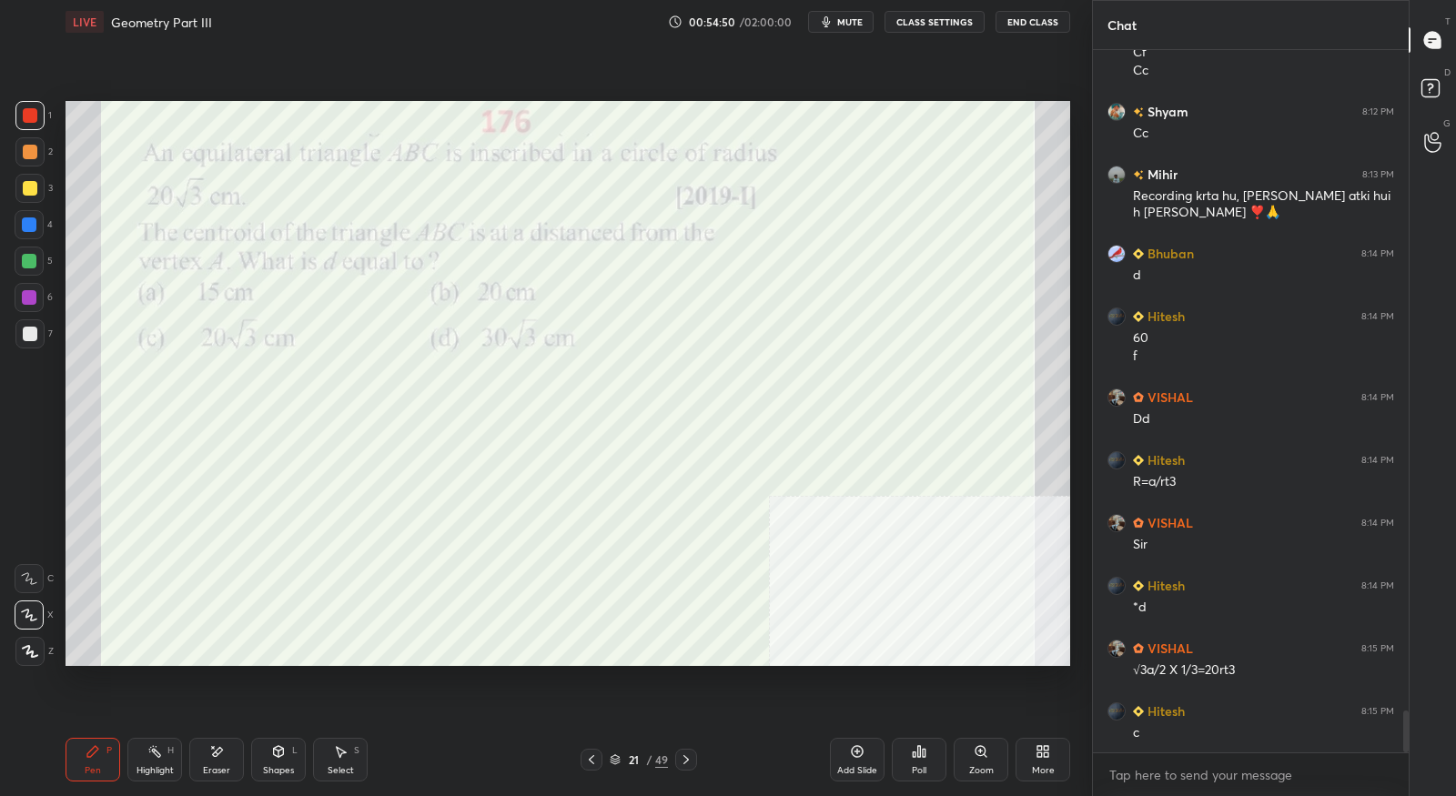
click at [695, 764] on div at bounding box center [686, 760] width 22 height 22
click at [482, 96] on div "Setting up your live class Poll for secs No correct answer Start poll" at bounding box center [567, 384] width 1019 height 680
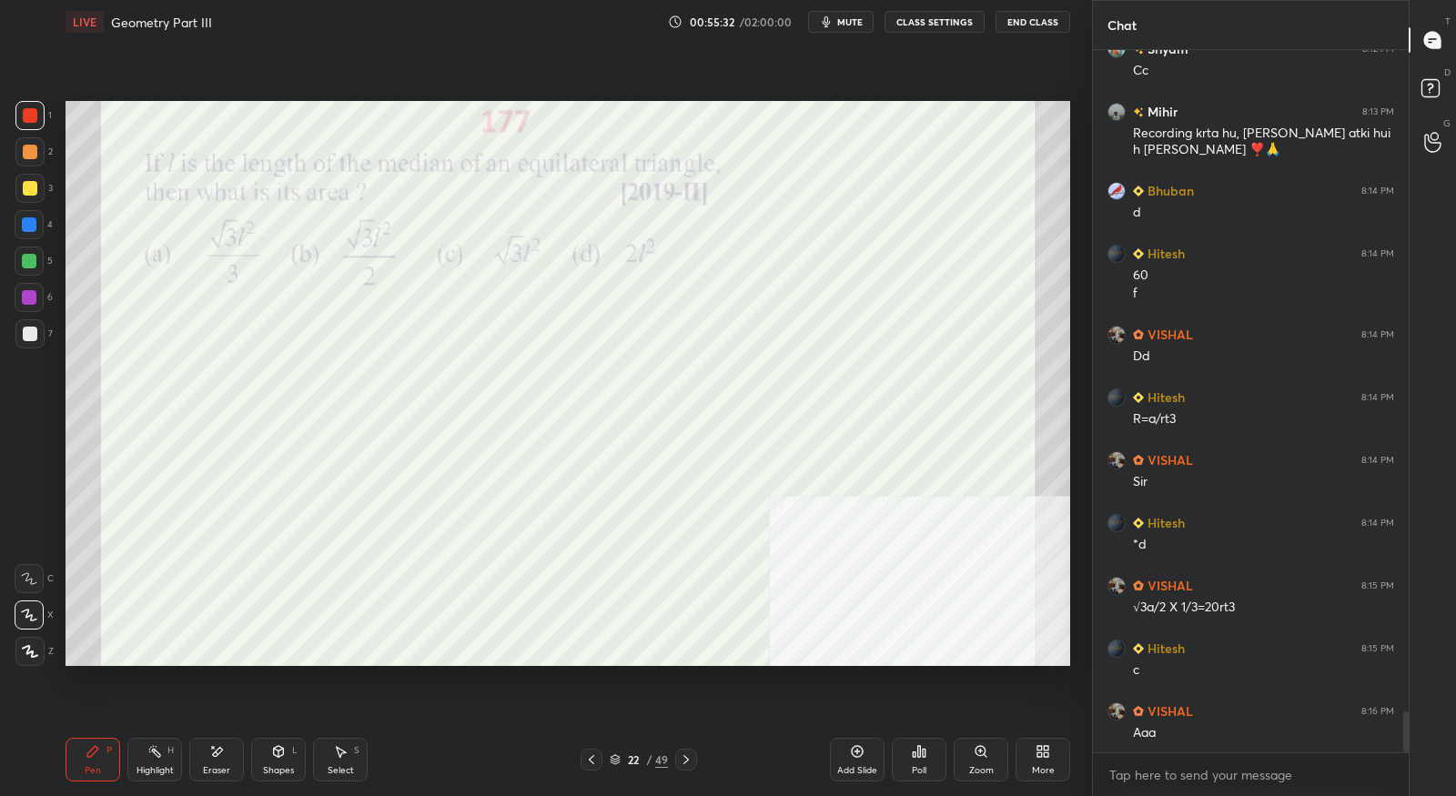
drag, startPoint x: 268, startPoint y: 757, endPoint x: 232, endPoint y: 735, distance: 42.4
click at [268, 757] on div "Shapes L" at bounding box center [278, 760] width 55 height 44
click at [206, 764] on div "Eraser" at bounding box center [216, 760] width 55 height 44
click at [33, 649] on span "Erase all" at bounding box center [28, 651] width 27 height 13
click at [88, 750] on icon at bounding box center [93, 751] width 15 height 15
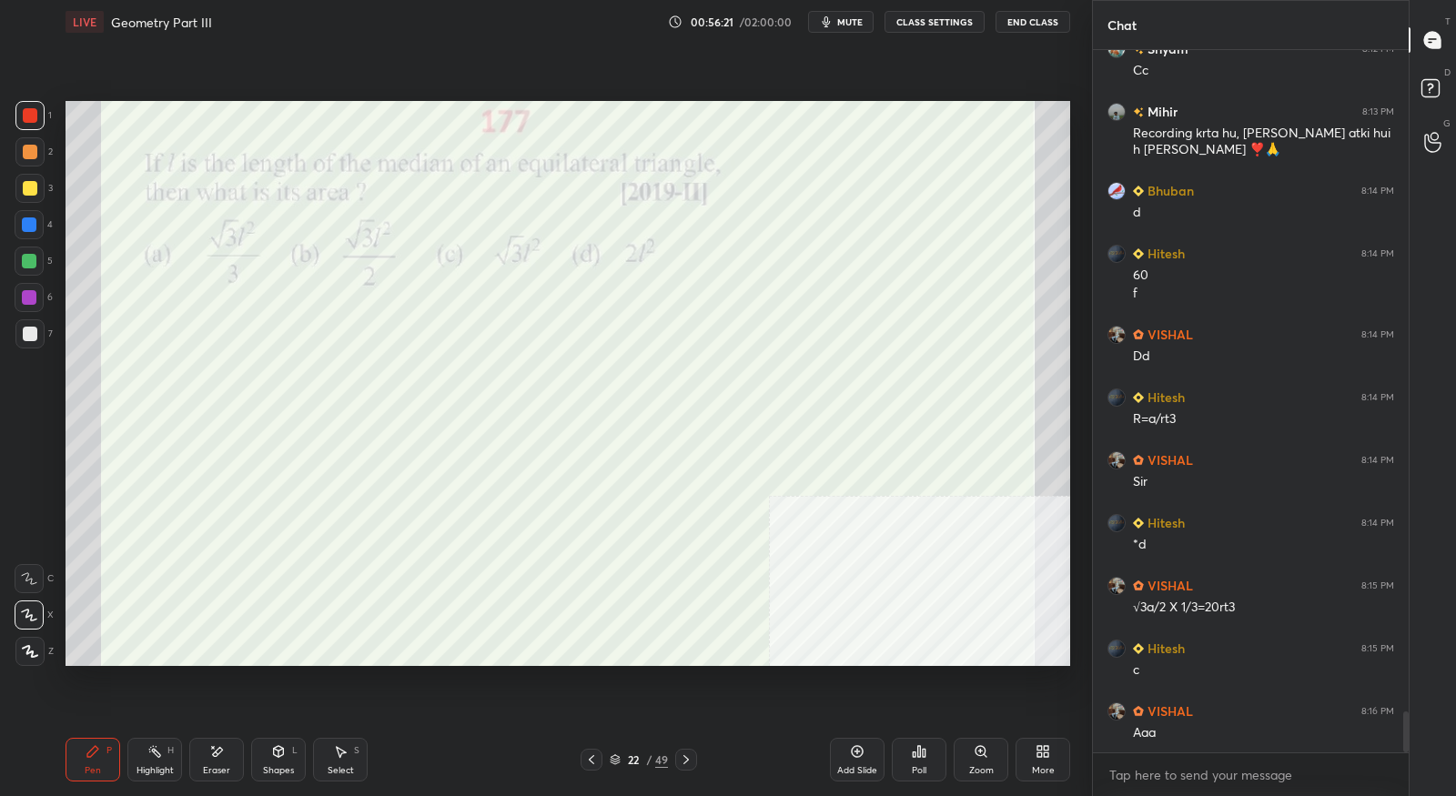
click at [689, 763] on icon at bounding box center [686, 759] width 15 height 15
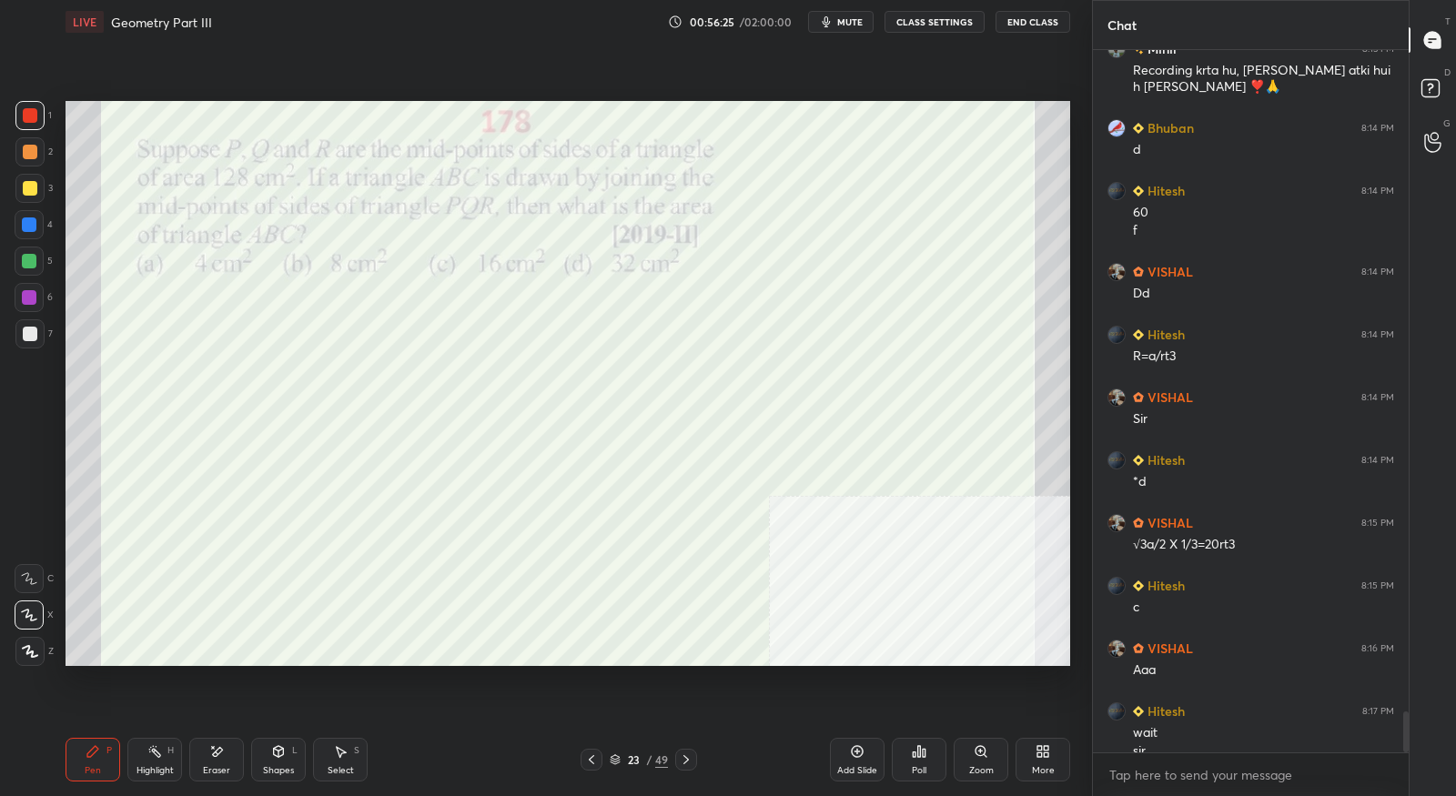
scroll to position [11355, 0]
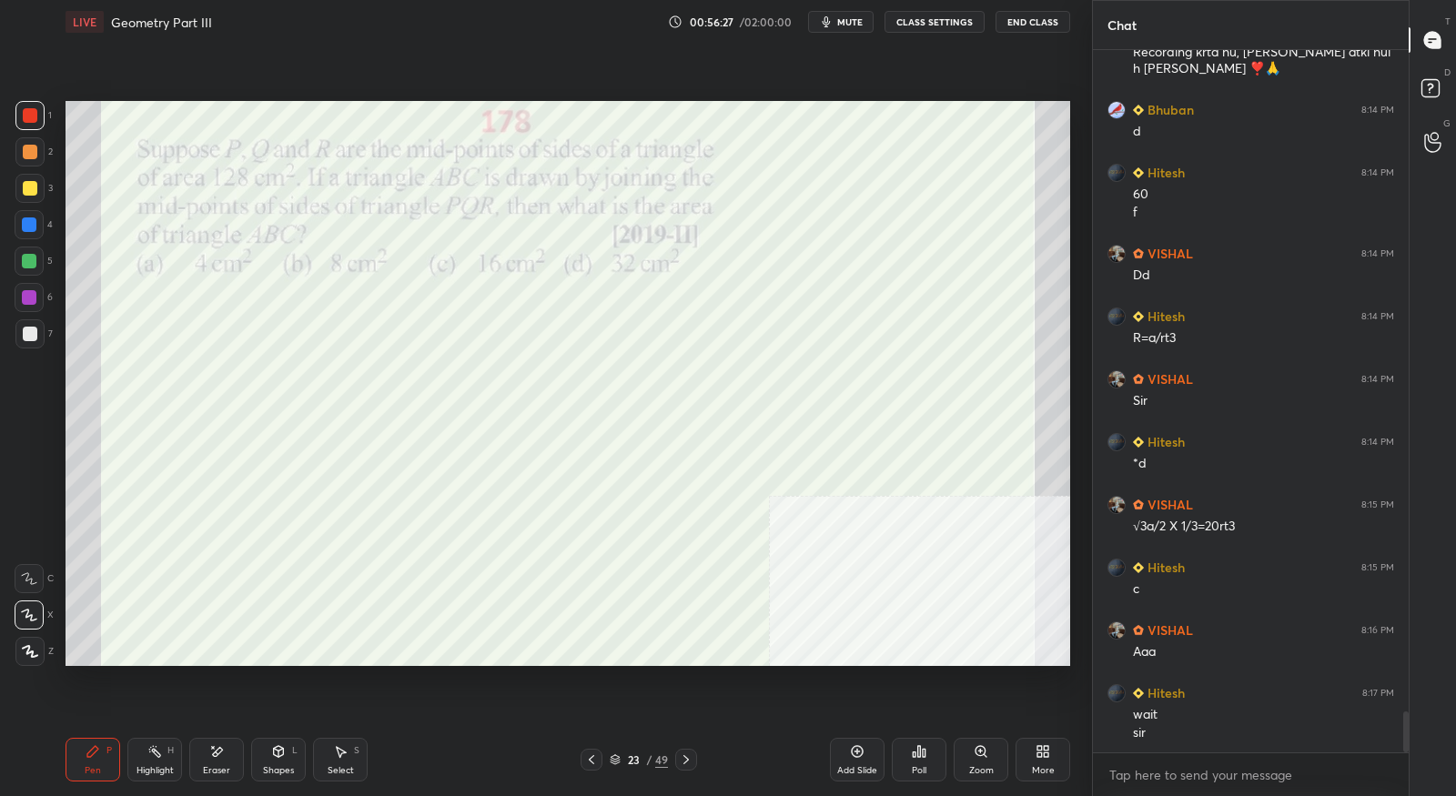
click at [586, 762] on icon at bounding box center [591, 759] width 15 height 15
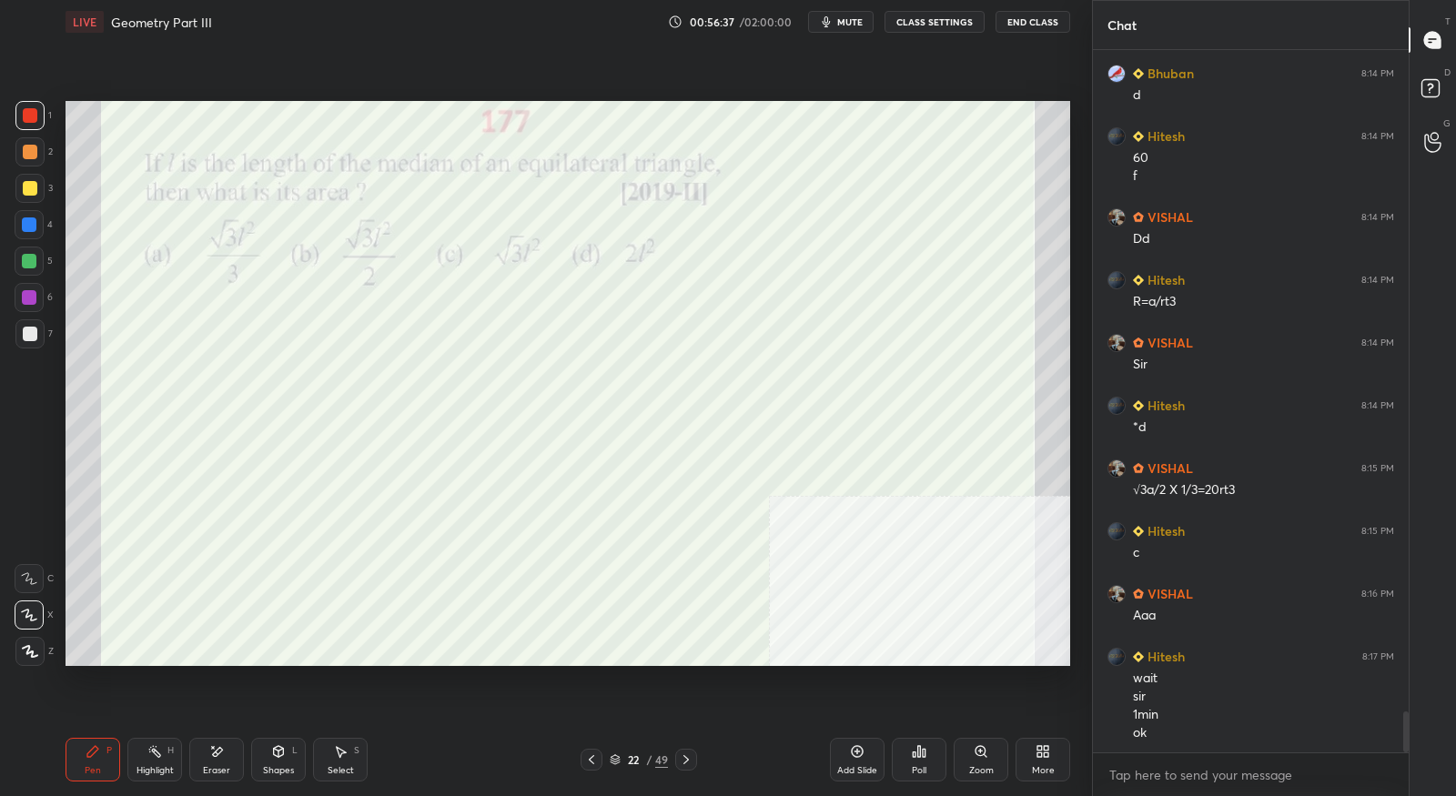
scroll to position [11410, 0]
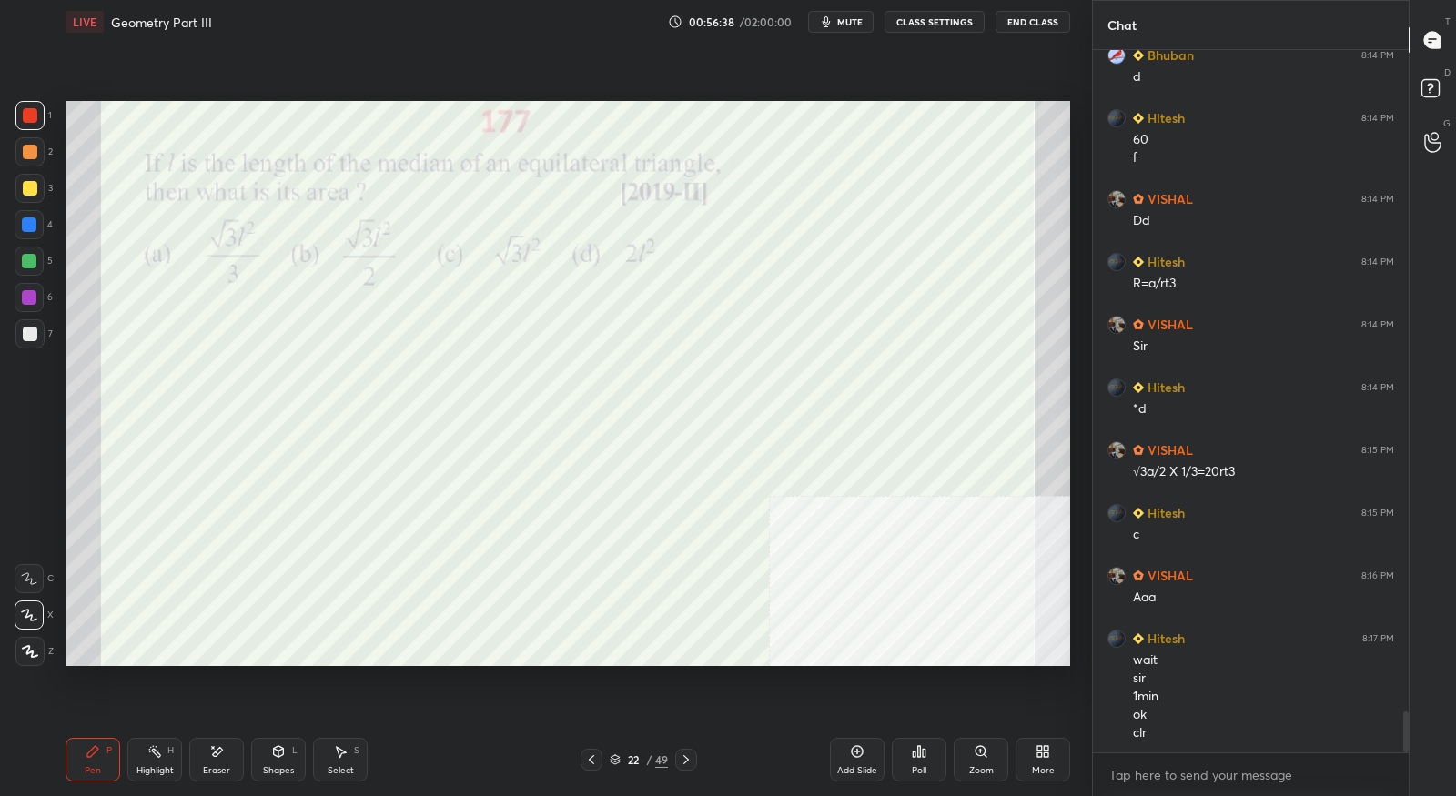
click at [689, 752] on div at bounding box center [686, 760] width 22 height 22
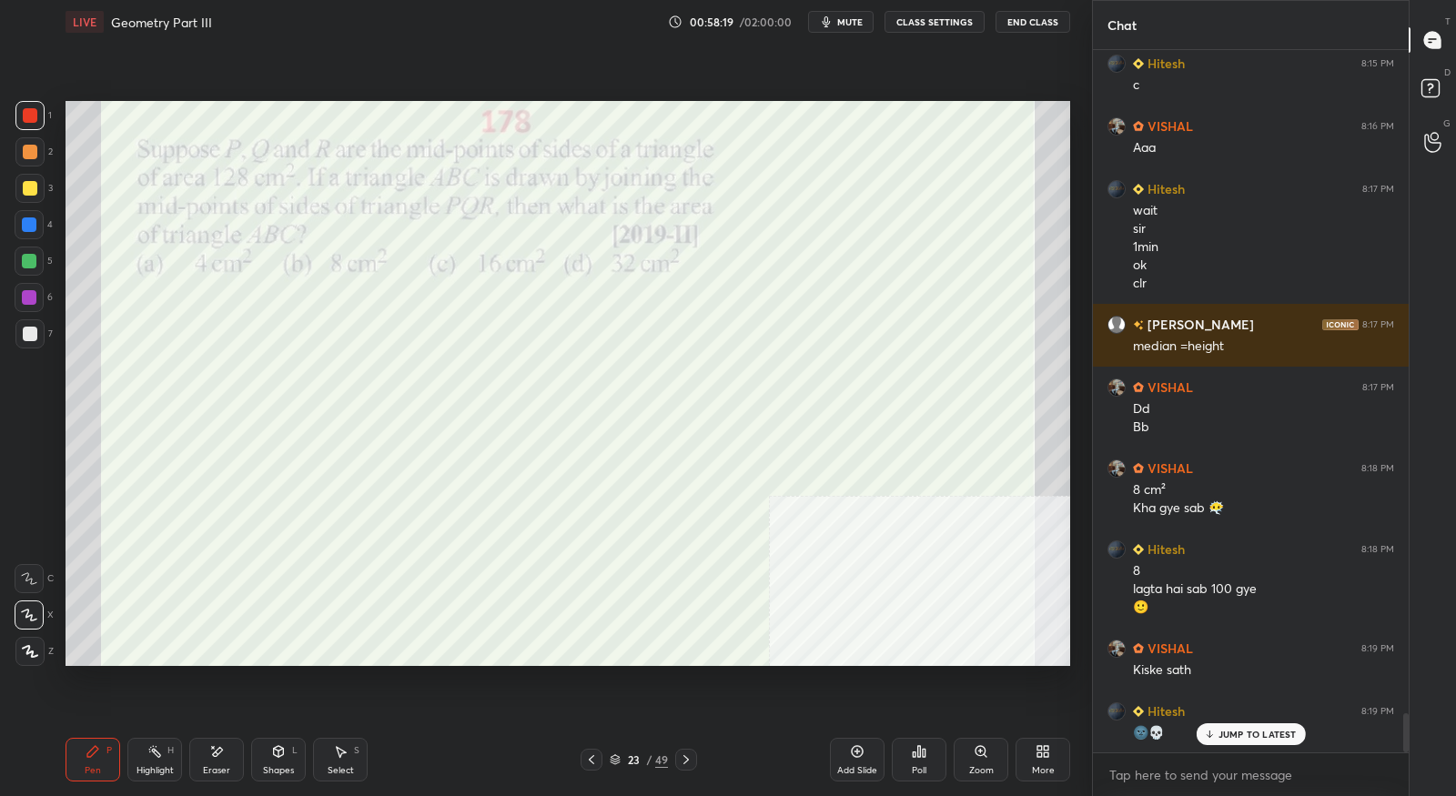
scroll to position [11921, 0]
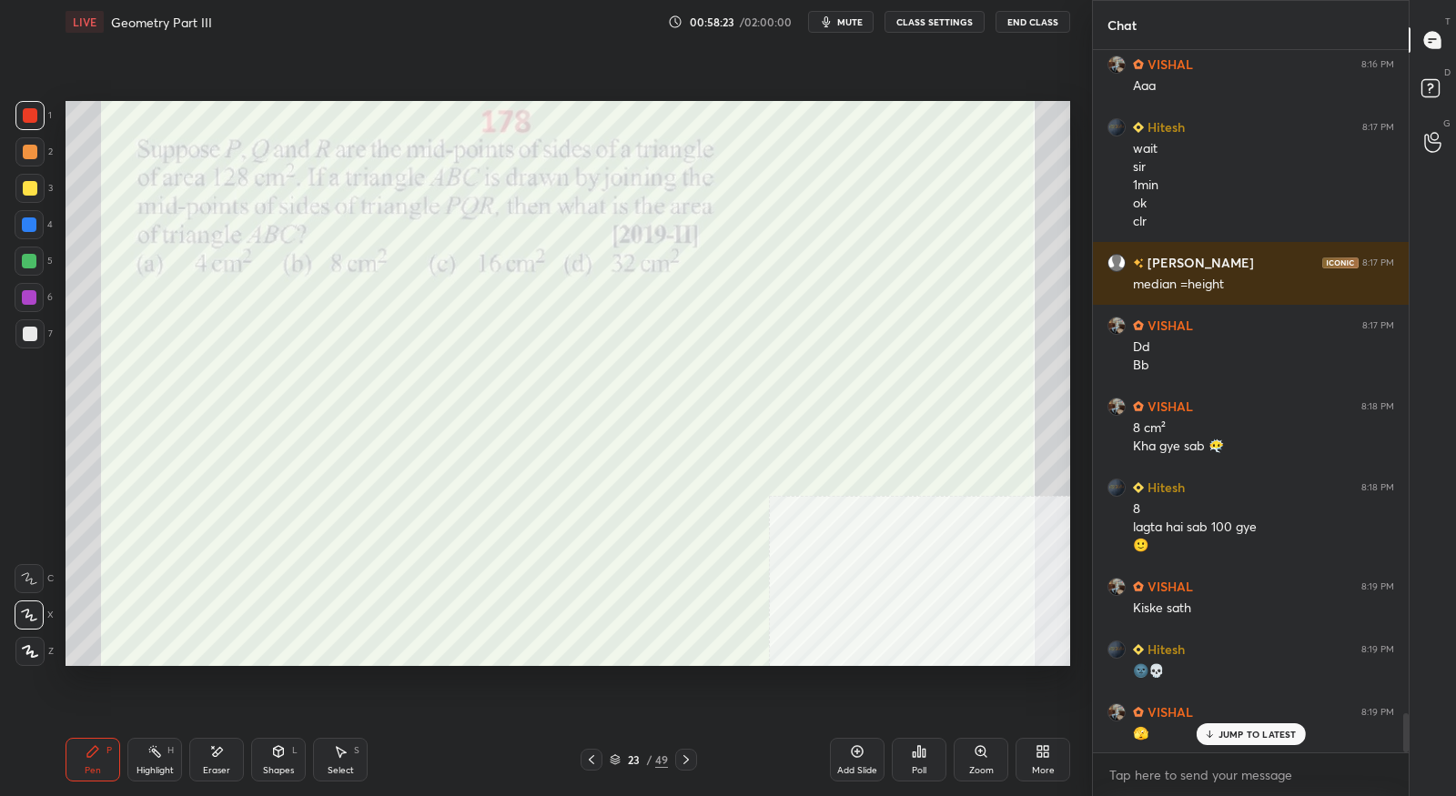
click at [690, 762] on icon at bounding box center [686, 759] width 15 height 15
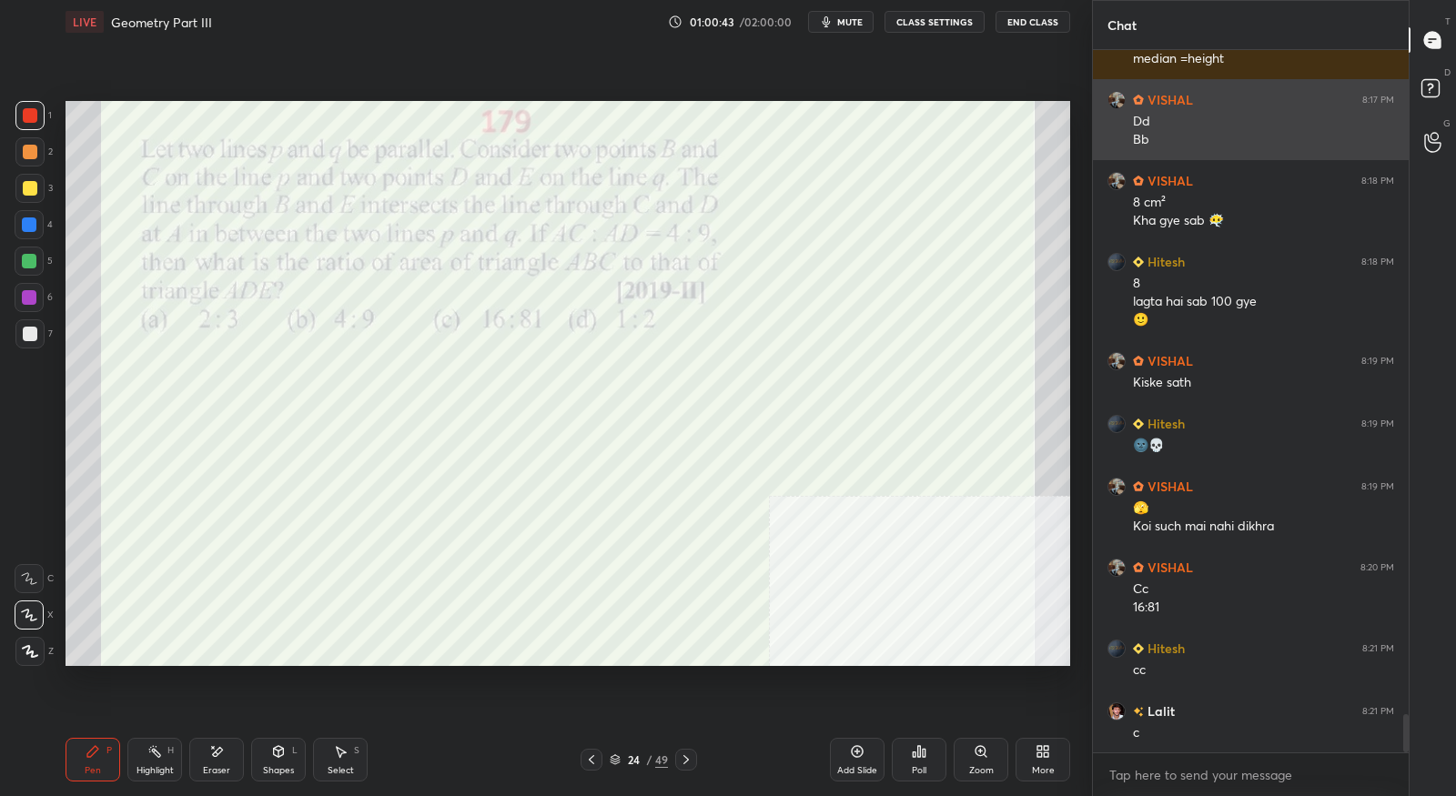
scroll to position [12210, 0]
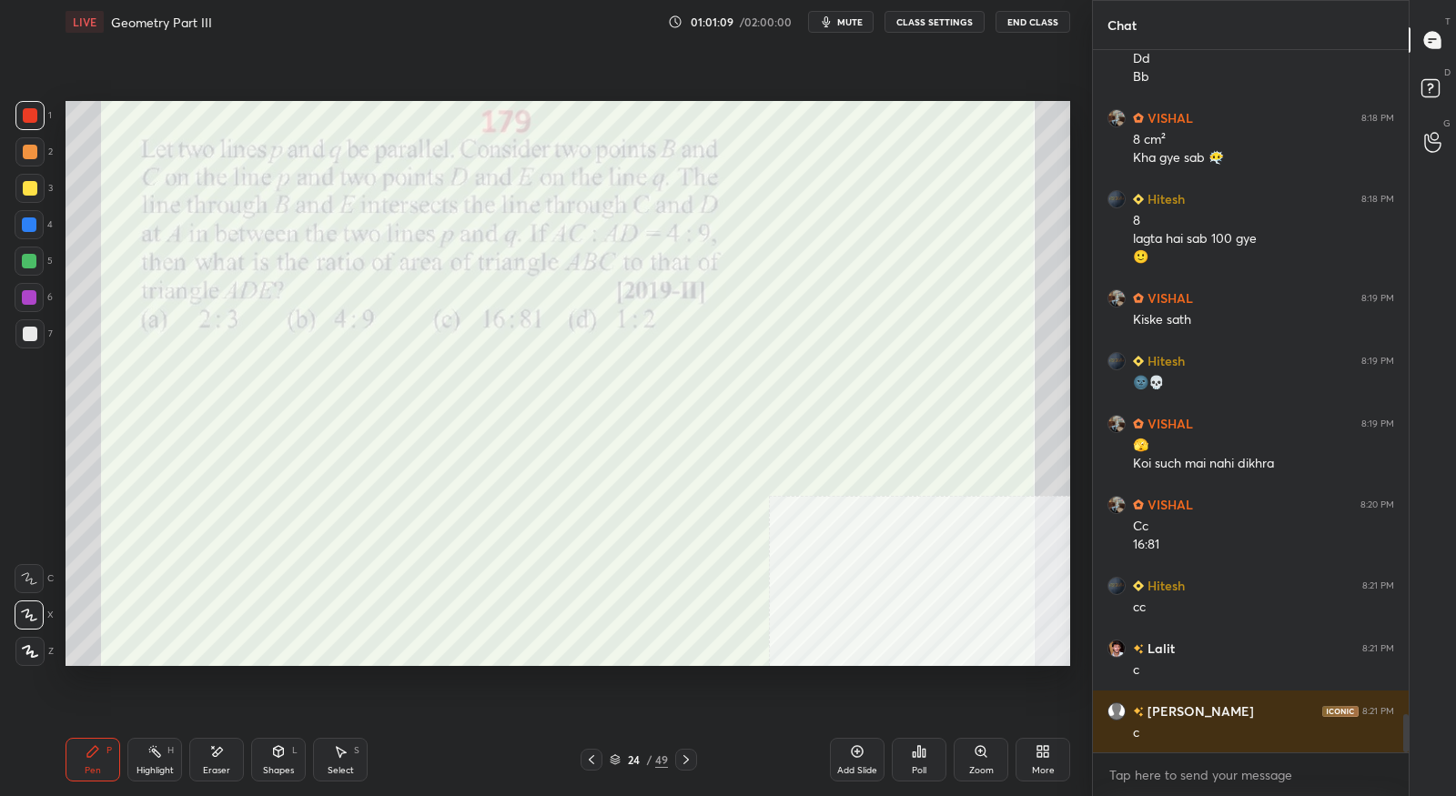
click at [691, 758] on icon at bounding box center [686, 759] width 15 height 15
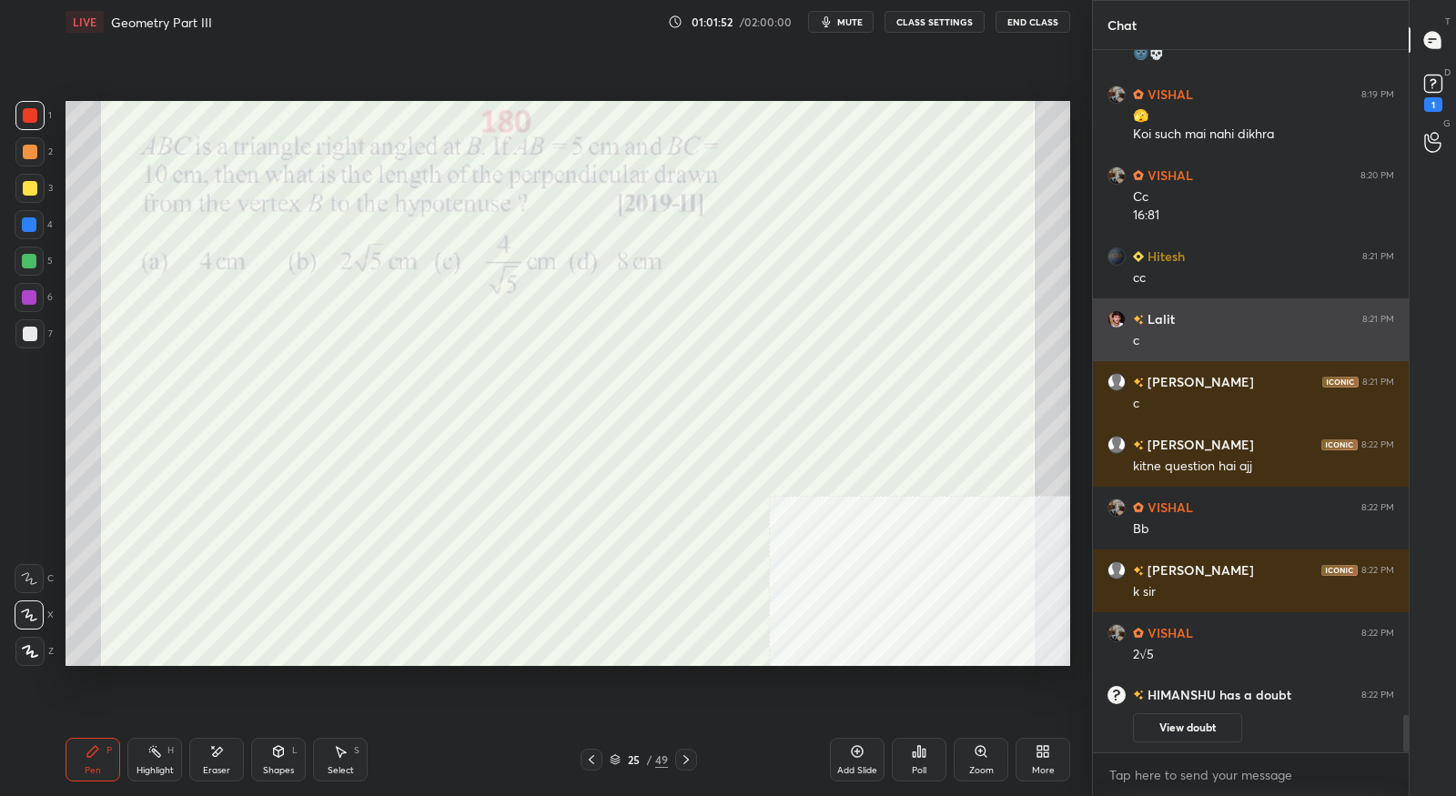
scroll to position [9933, 0]
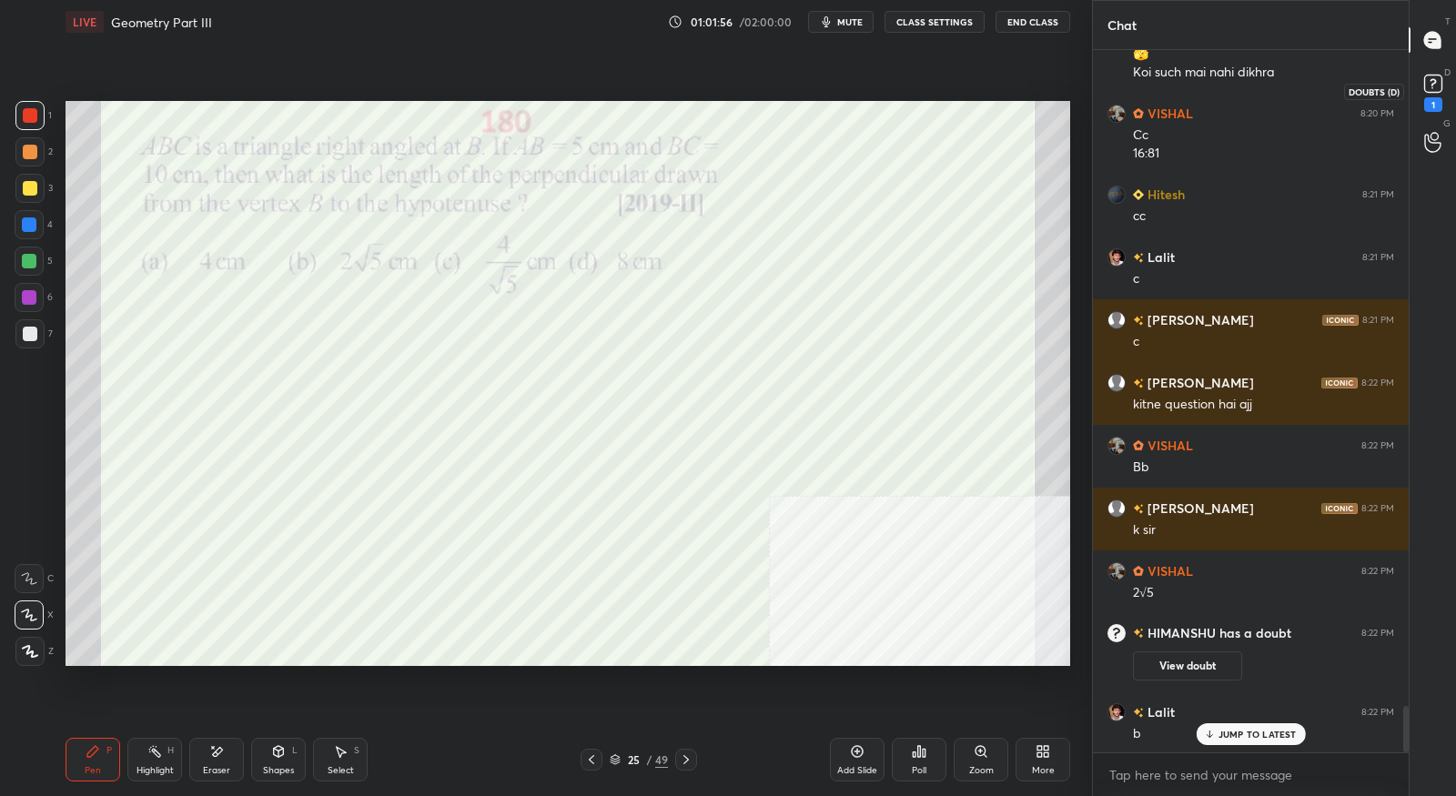
click at [1447, 91] on div "1" at bounding box center [1433, 91] width 36 height 33
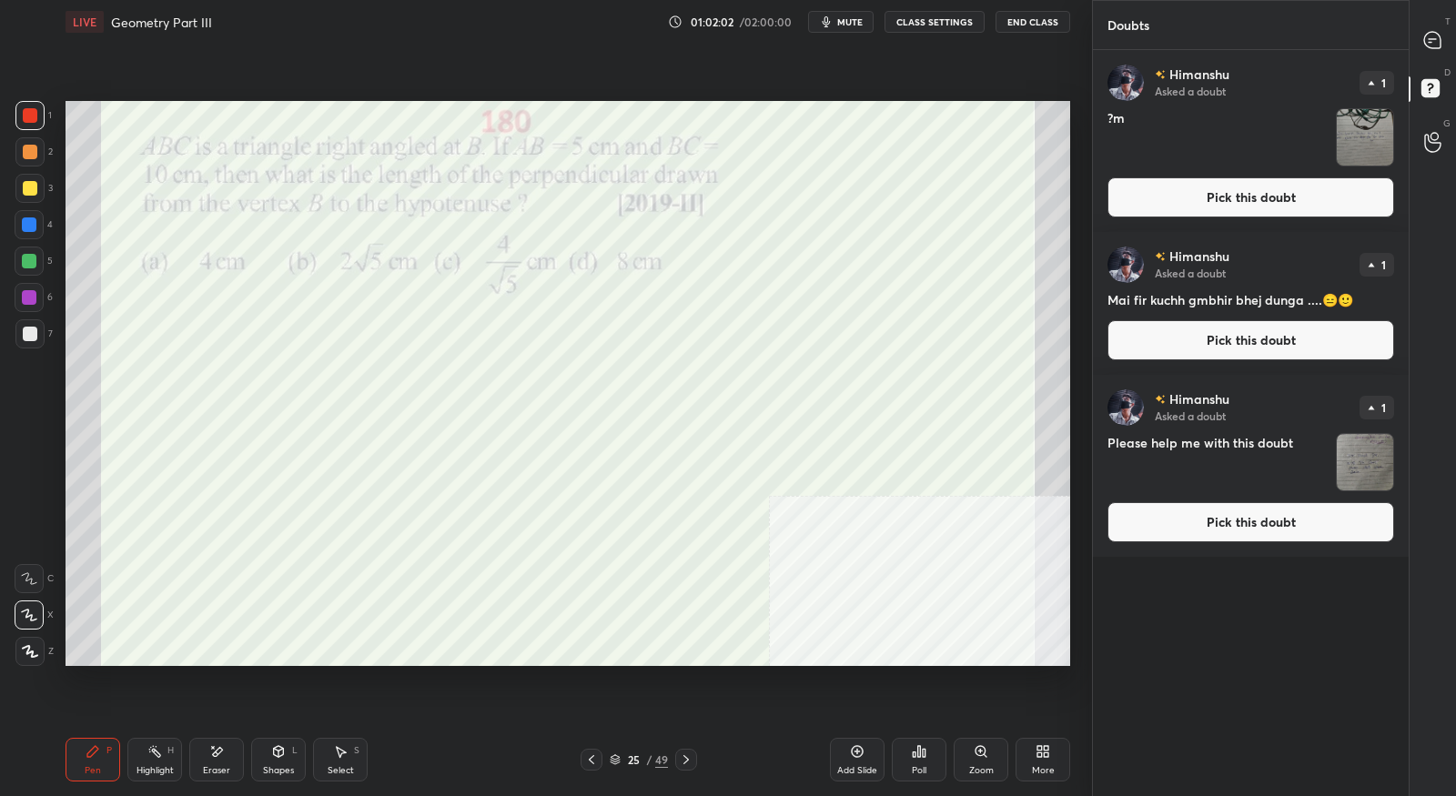
click at [1241, 203] on button "Pick this doubt" at bounding box center [1250, 197] width 287 height 40
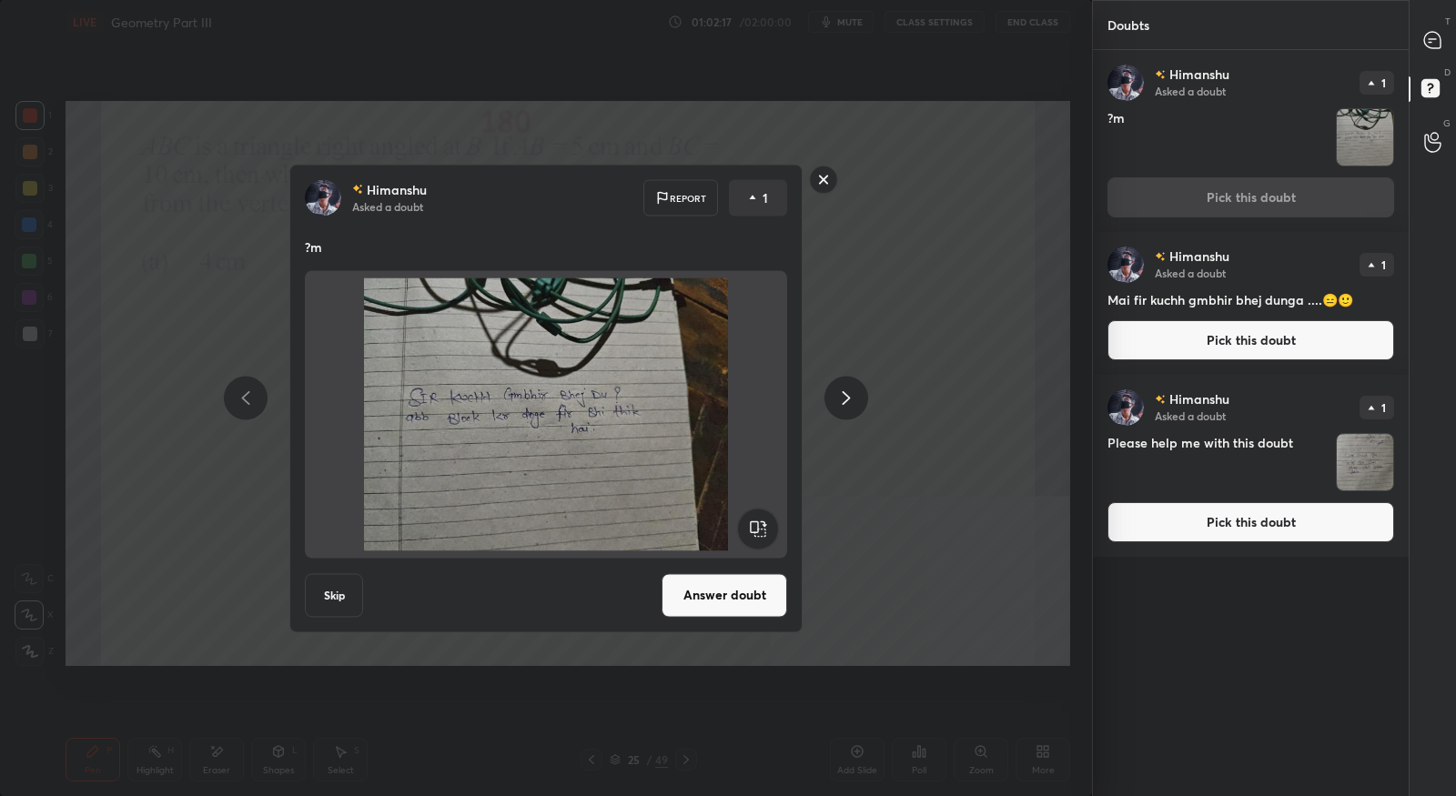
click at [822, 181] on rect at bounding box center [824, 180] width 28 height 28
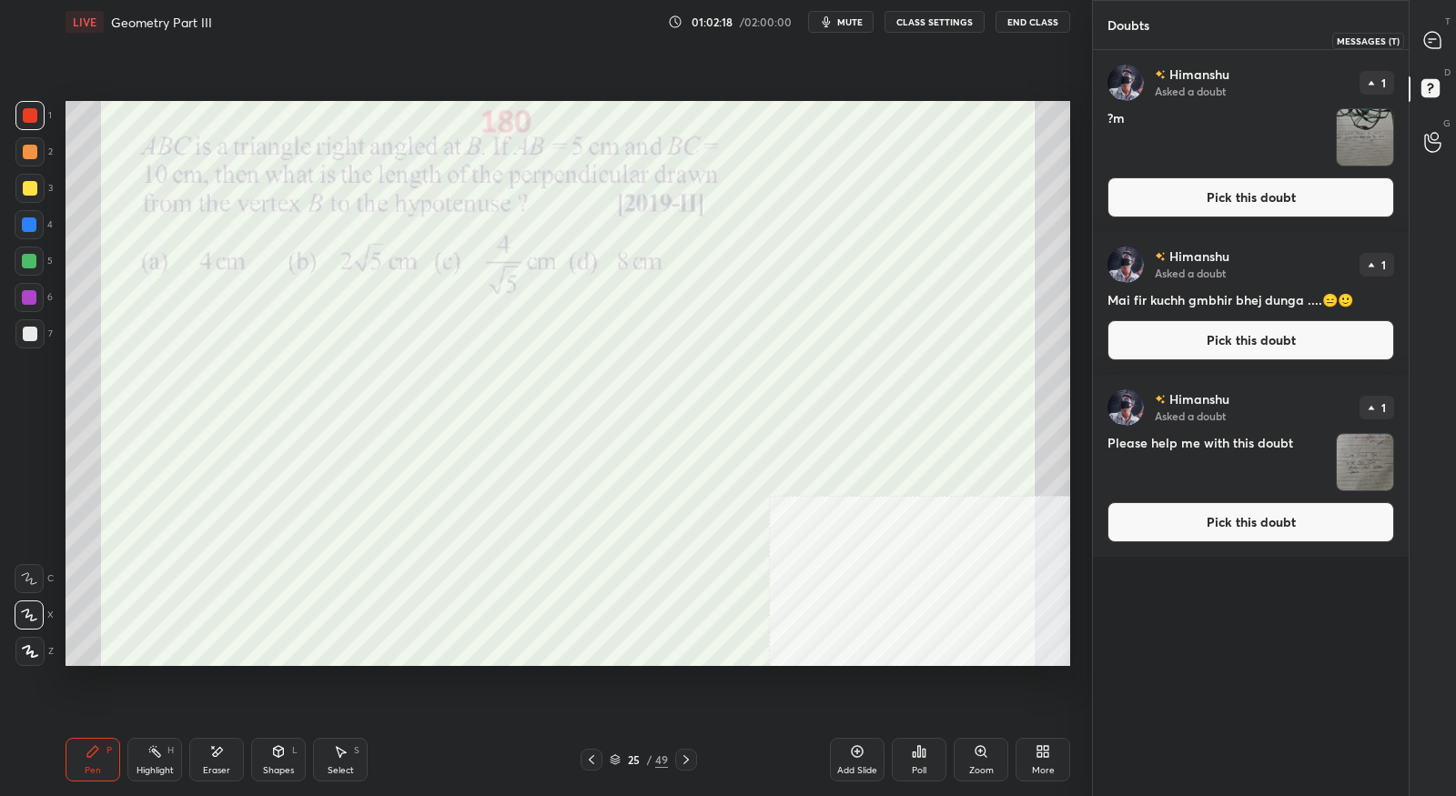
click at [1441, 47] on icon at bounding box center [1432, 40] width 19 height 19
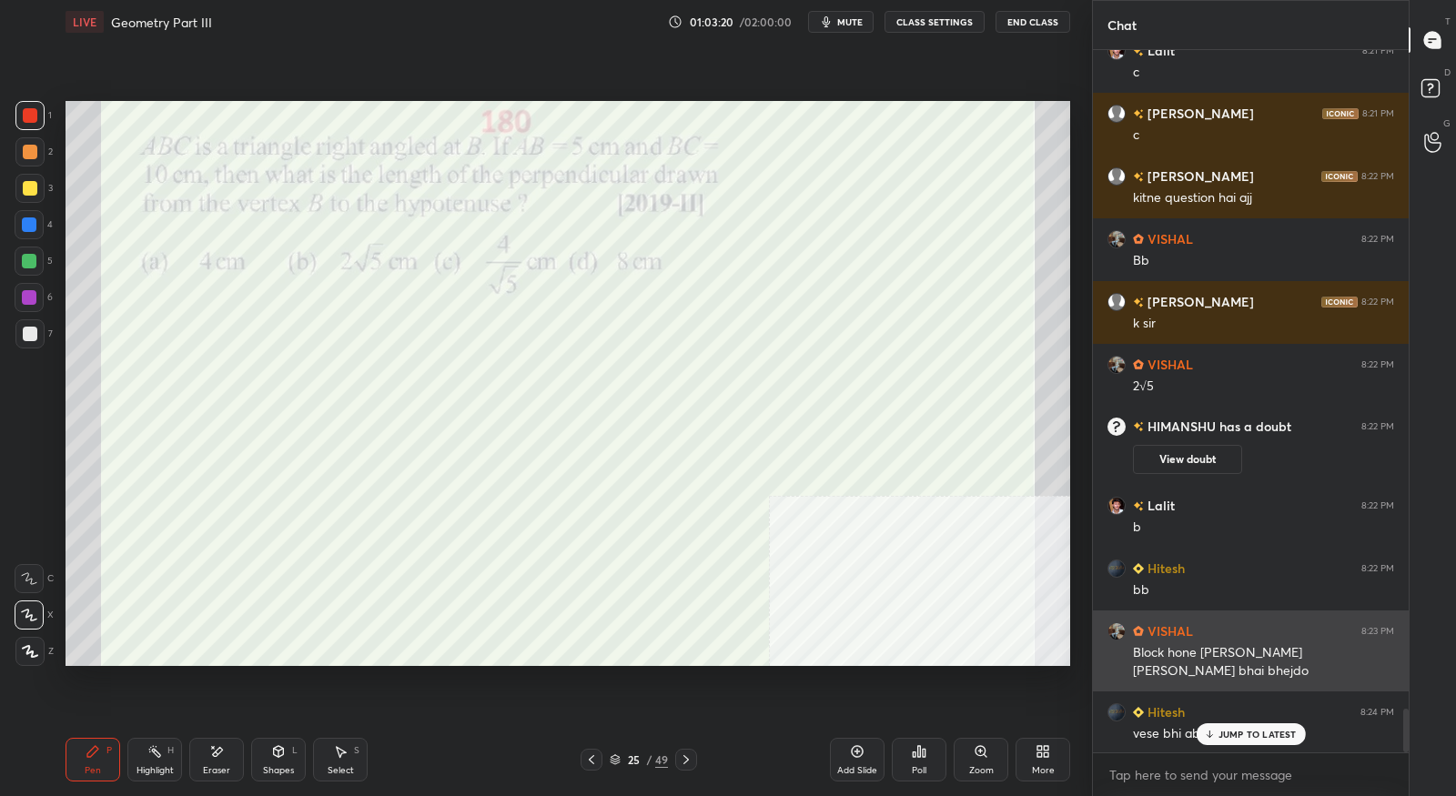
scroll to position [10612, 0]
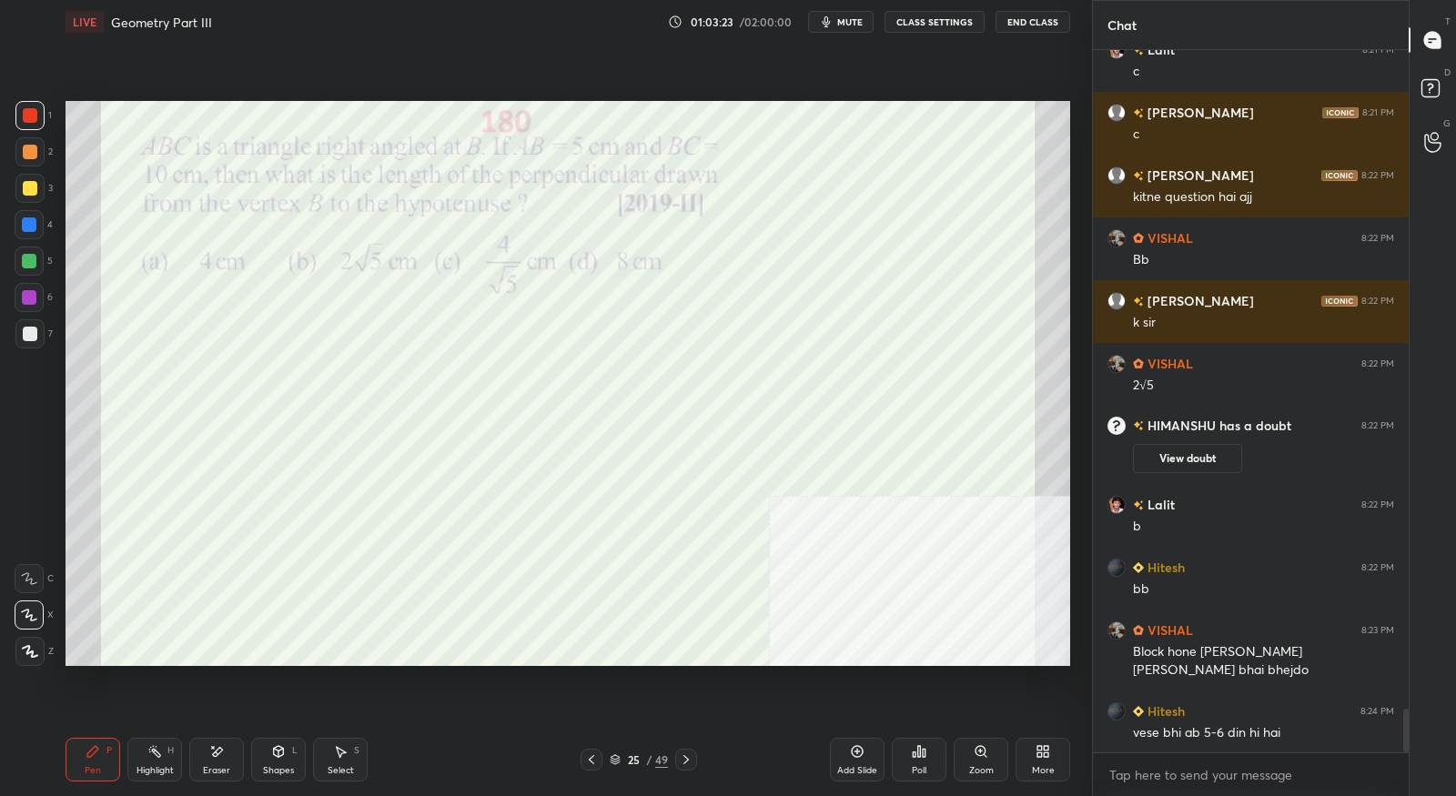
click at [692, 756] on icon at bounding box center [686, 759] width 15 height 15
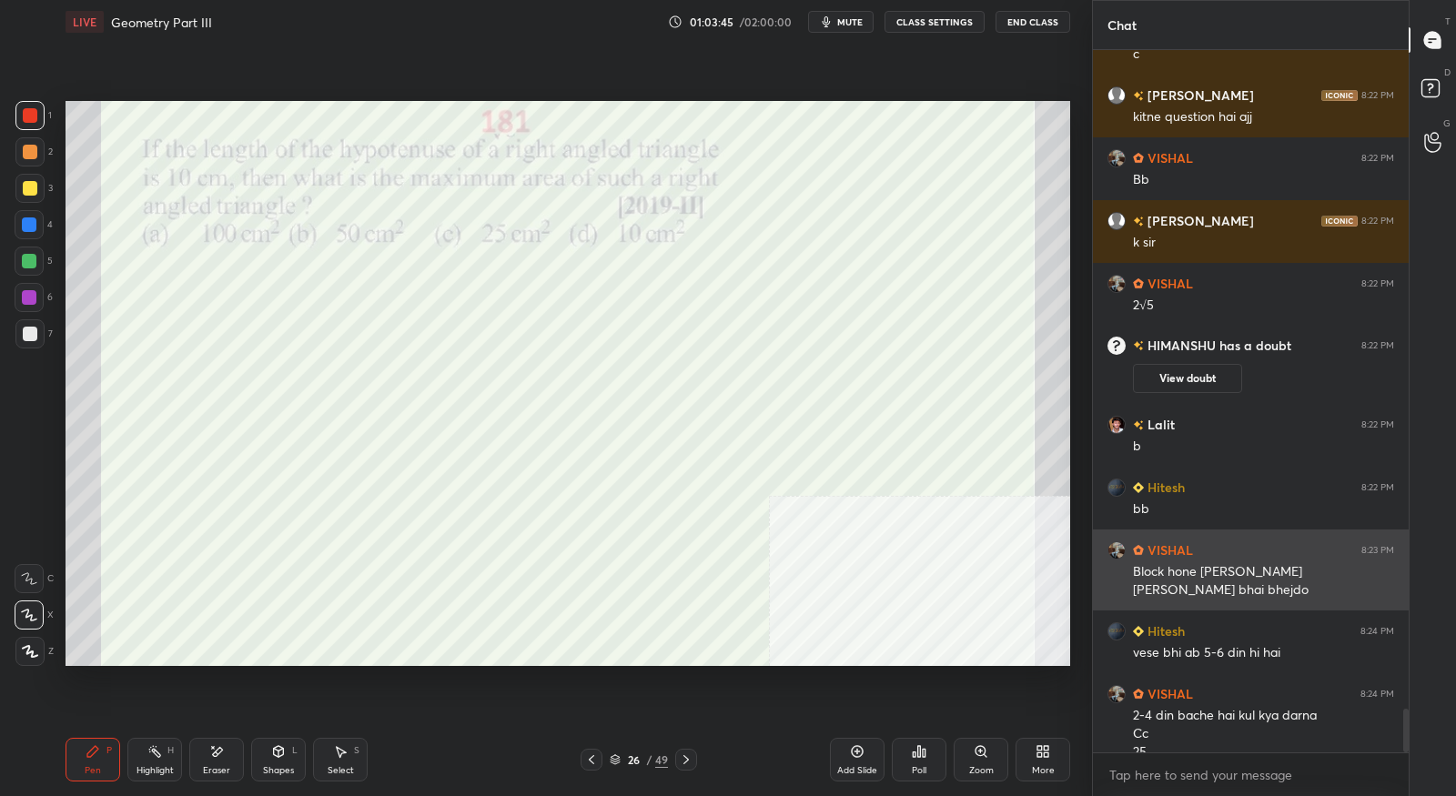
scroll to position [10710, 0]
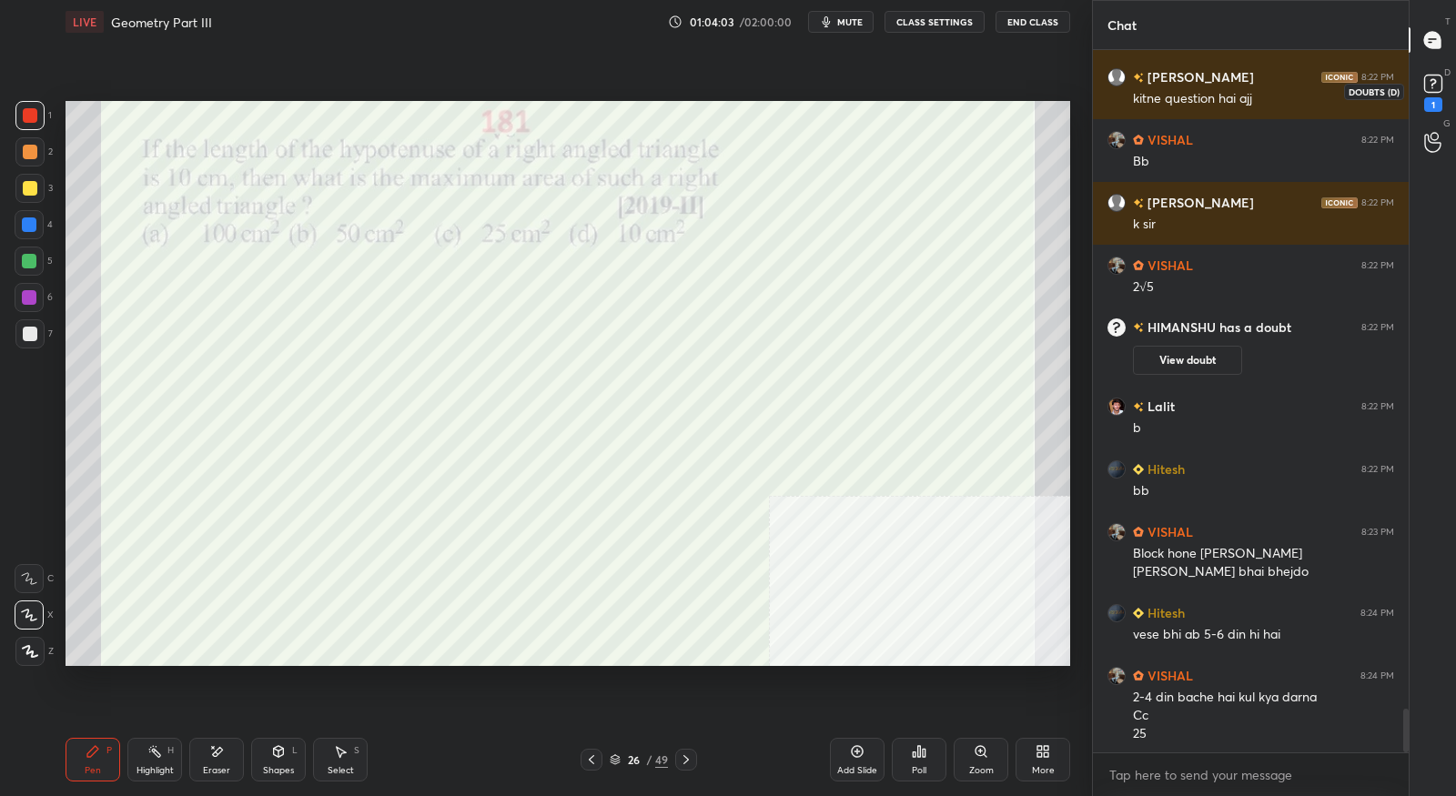
click at [1441, 96] on icon at bounding box center [1432, 83] width 27 height 27
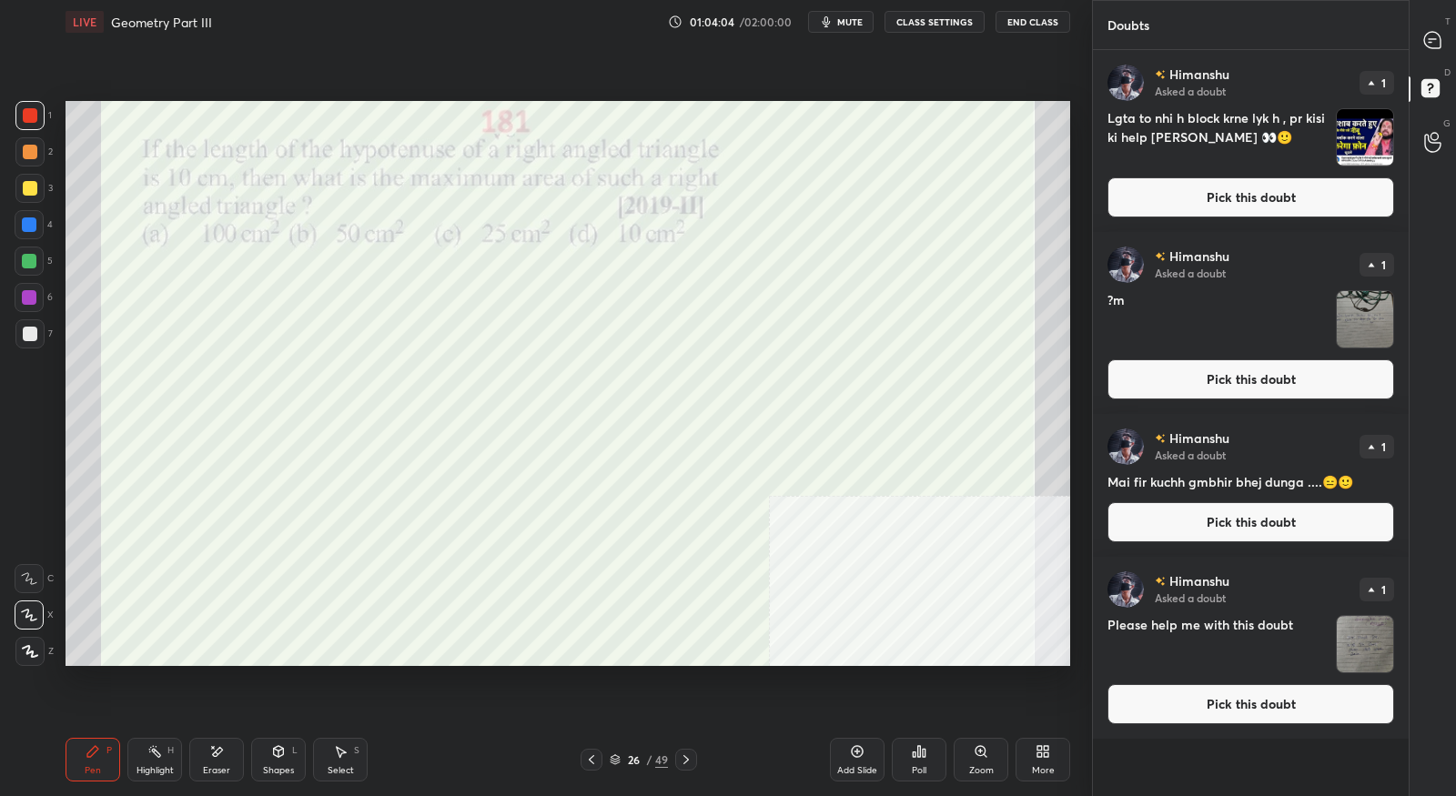
click at [1306, 210] on button "Pick this doubt" at bounding box center [1250, 197] width 287 height 40
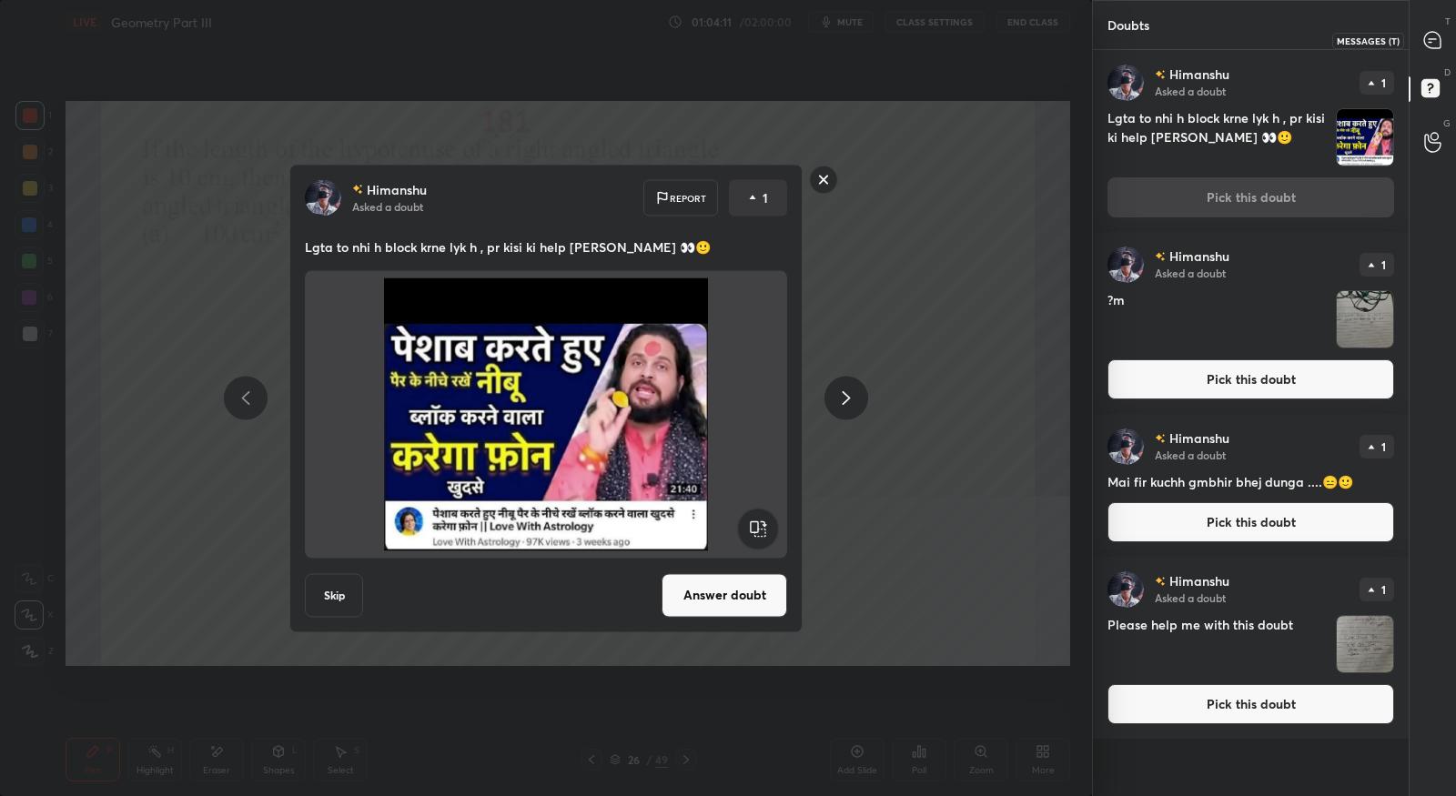
click at [1427, 47] on icon at bounding box center [1432, 40] width 19 height 19
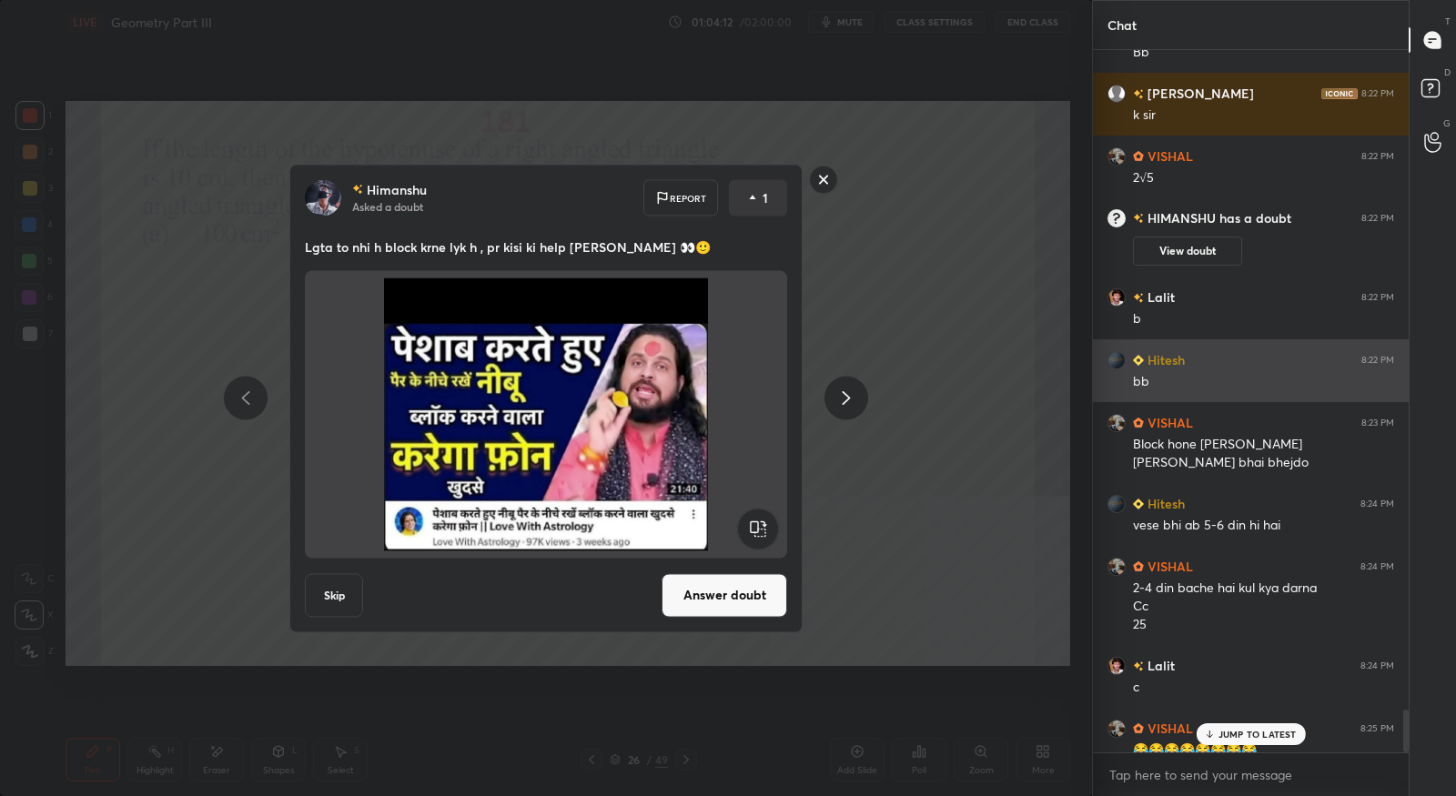
scroll to position [10837, 0]
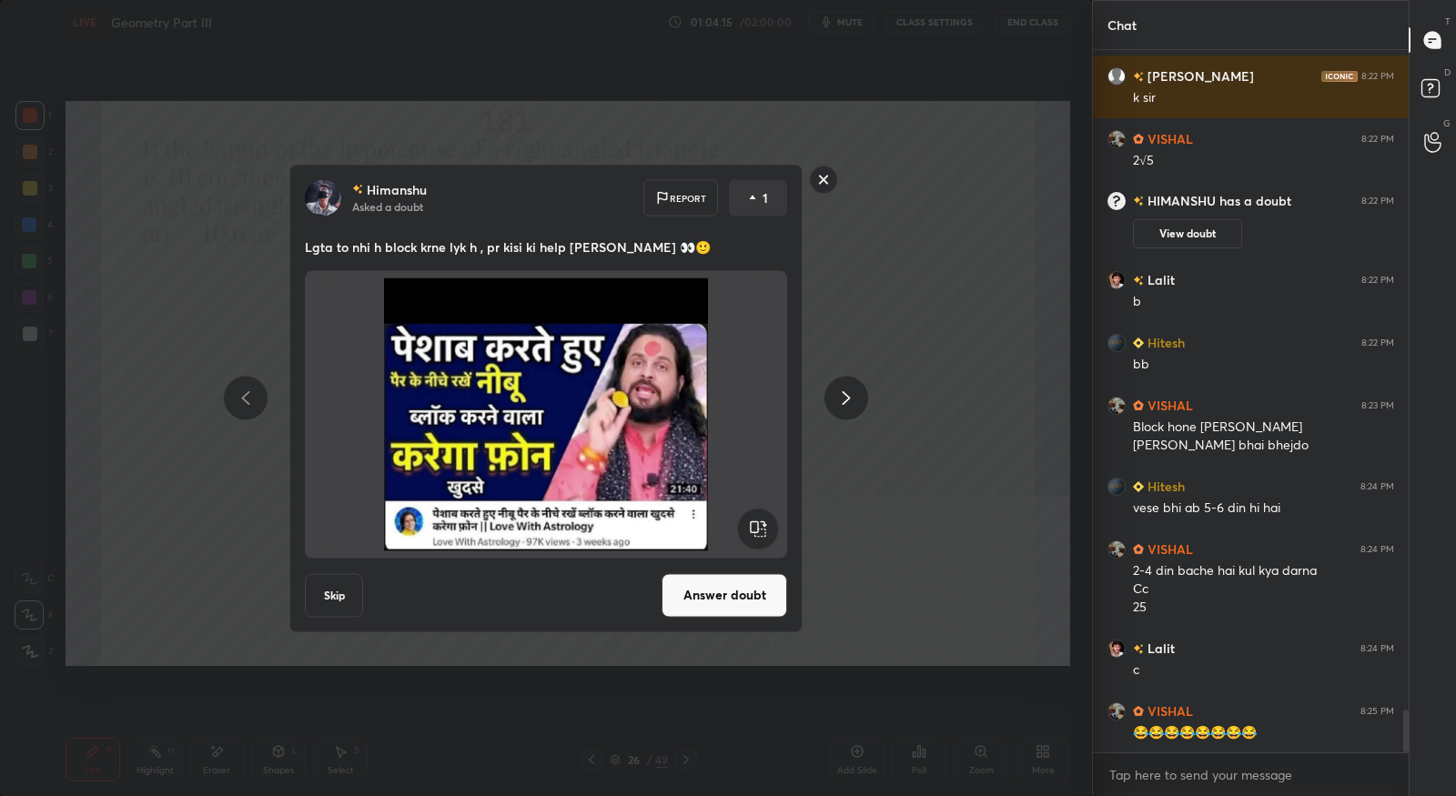
click at [822, 187] on rect at bounding box center [824, 180] width 28 height 28
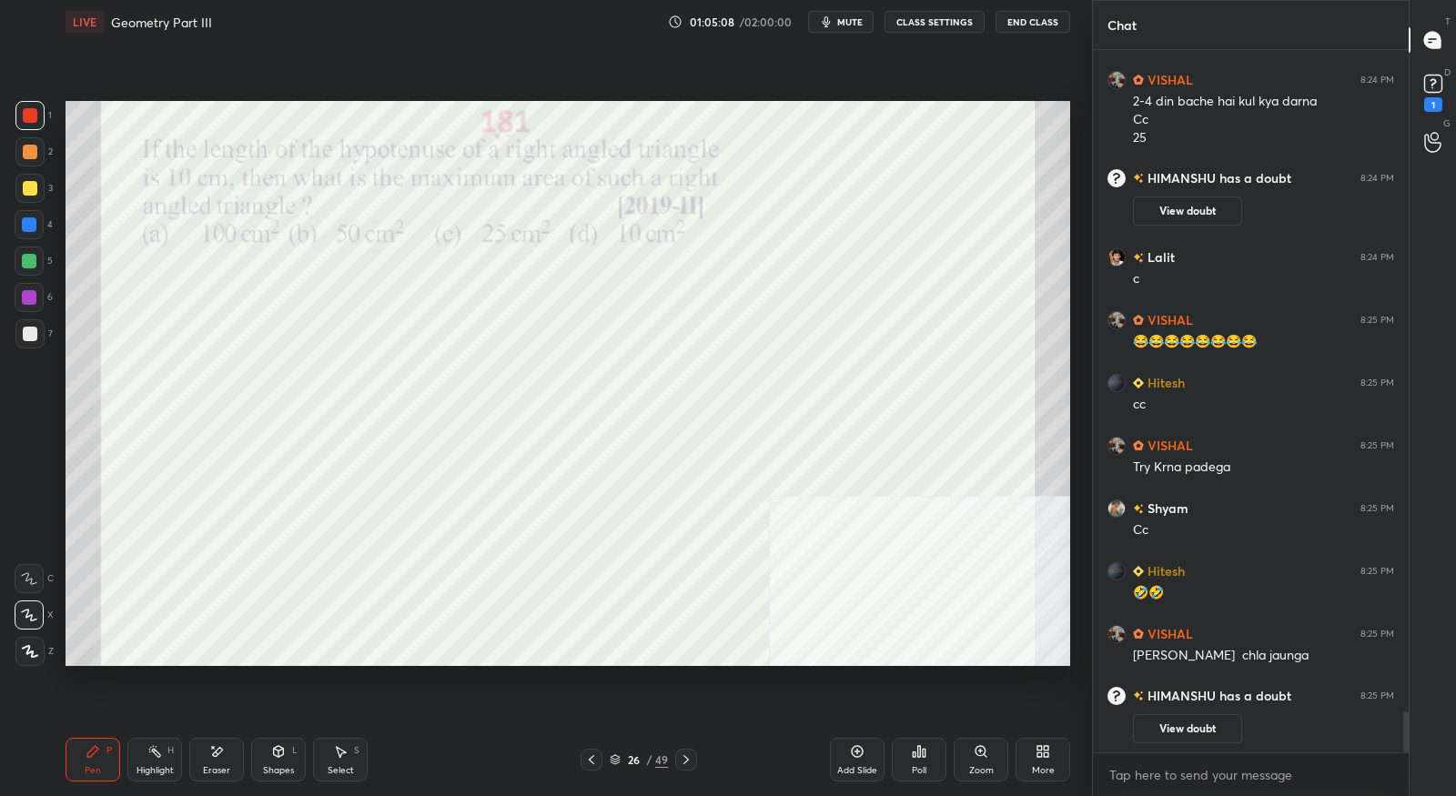
scroll to position [11307, 0]
click at [1439, 104] on div "1" at bounding box center [1433, 104] width 18 height 15
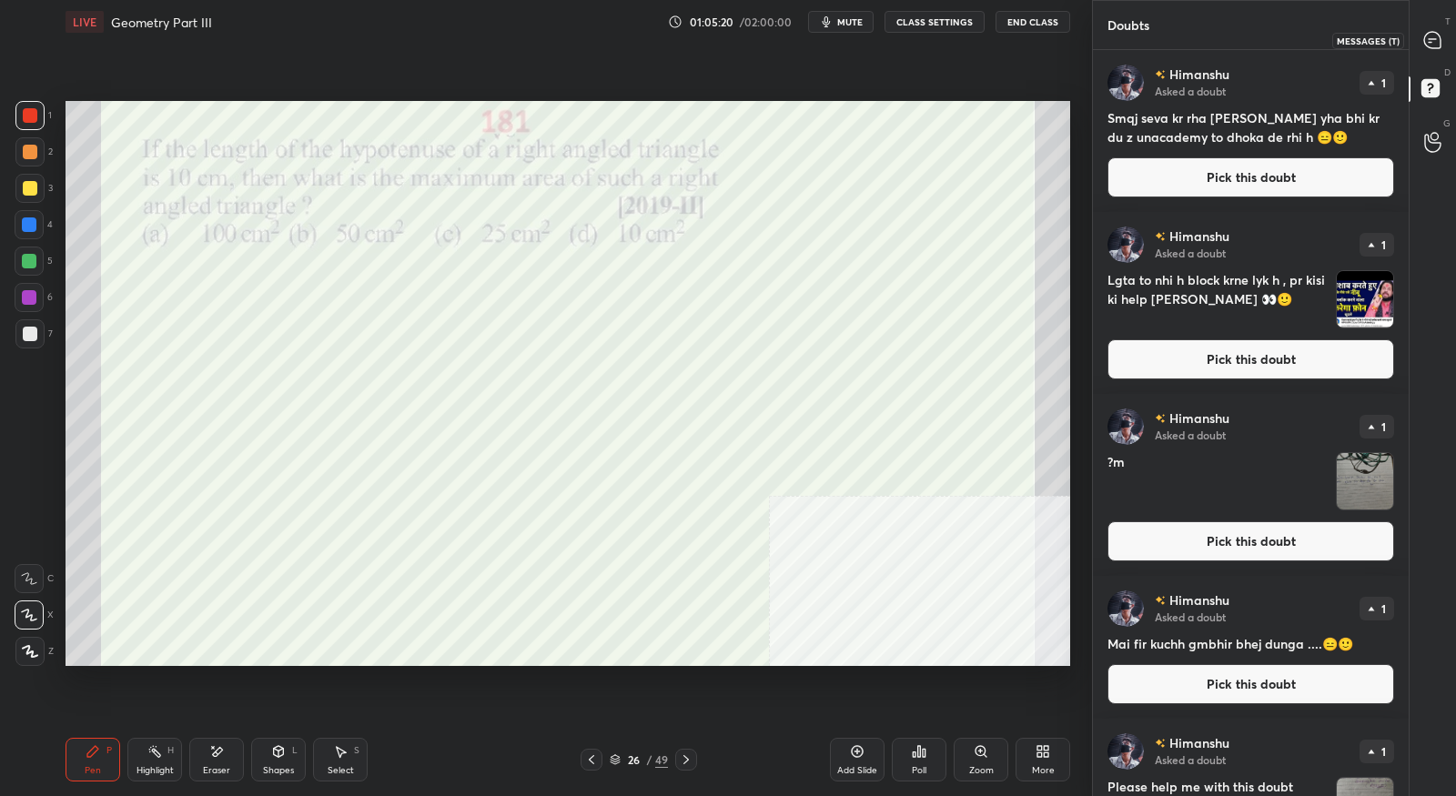
click at [1427, 48] on icon at bounding box center [1432, 40] width 19 height 19
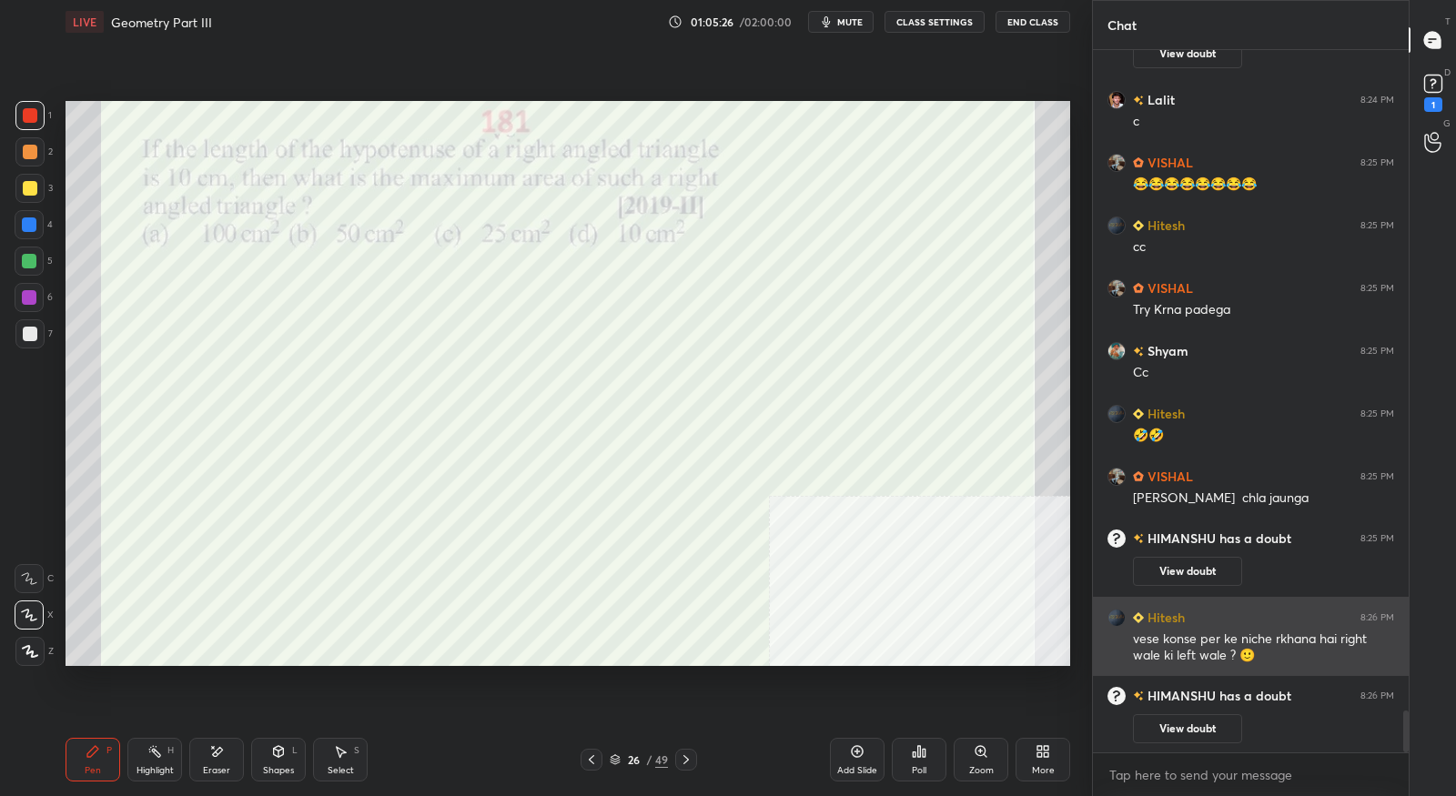
scroll to position [10989, 0]
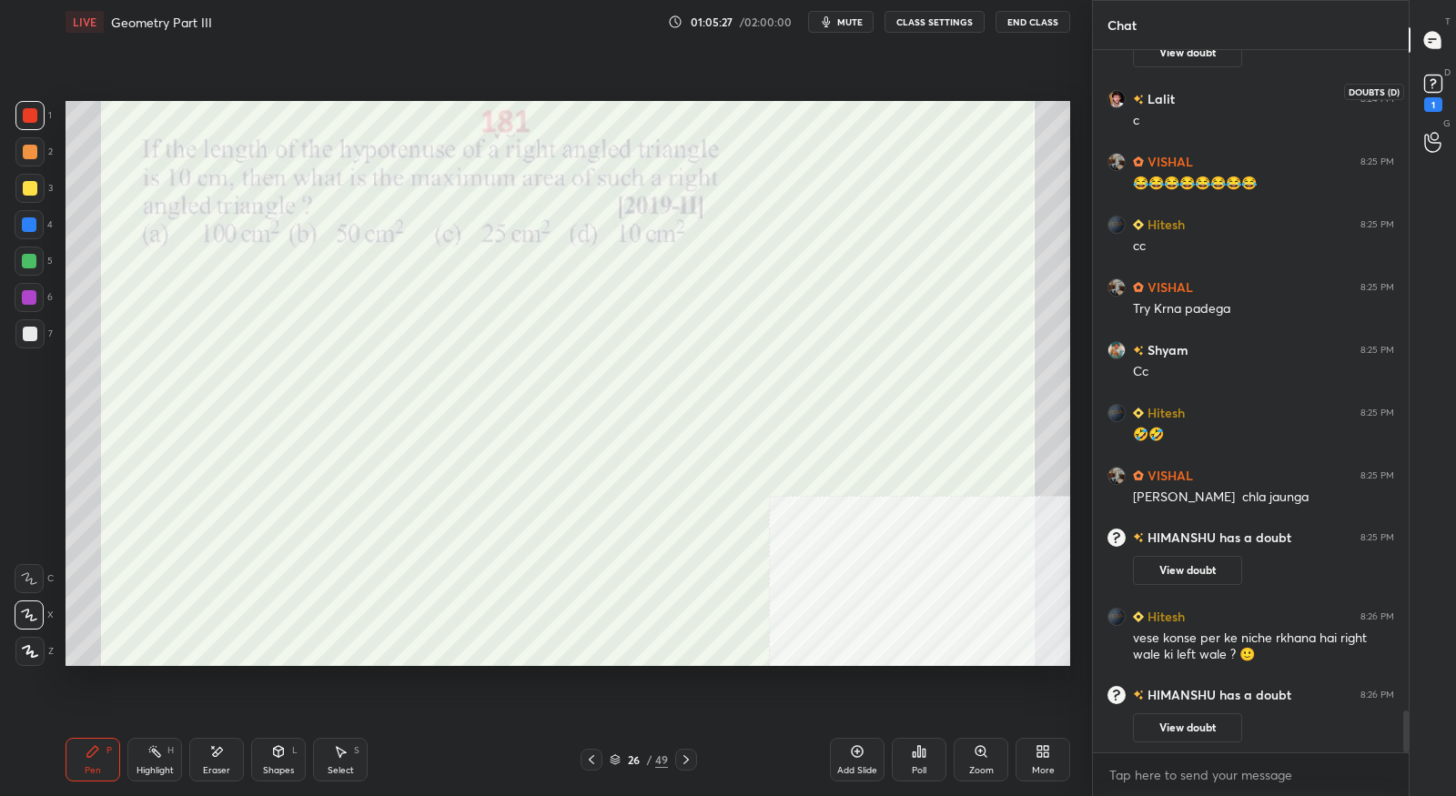
click at [1428, 93] on icon at bounding box center [1432, 83] width 27 height 27
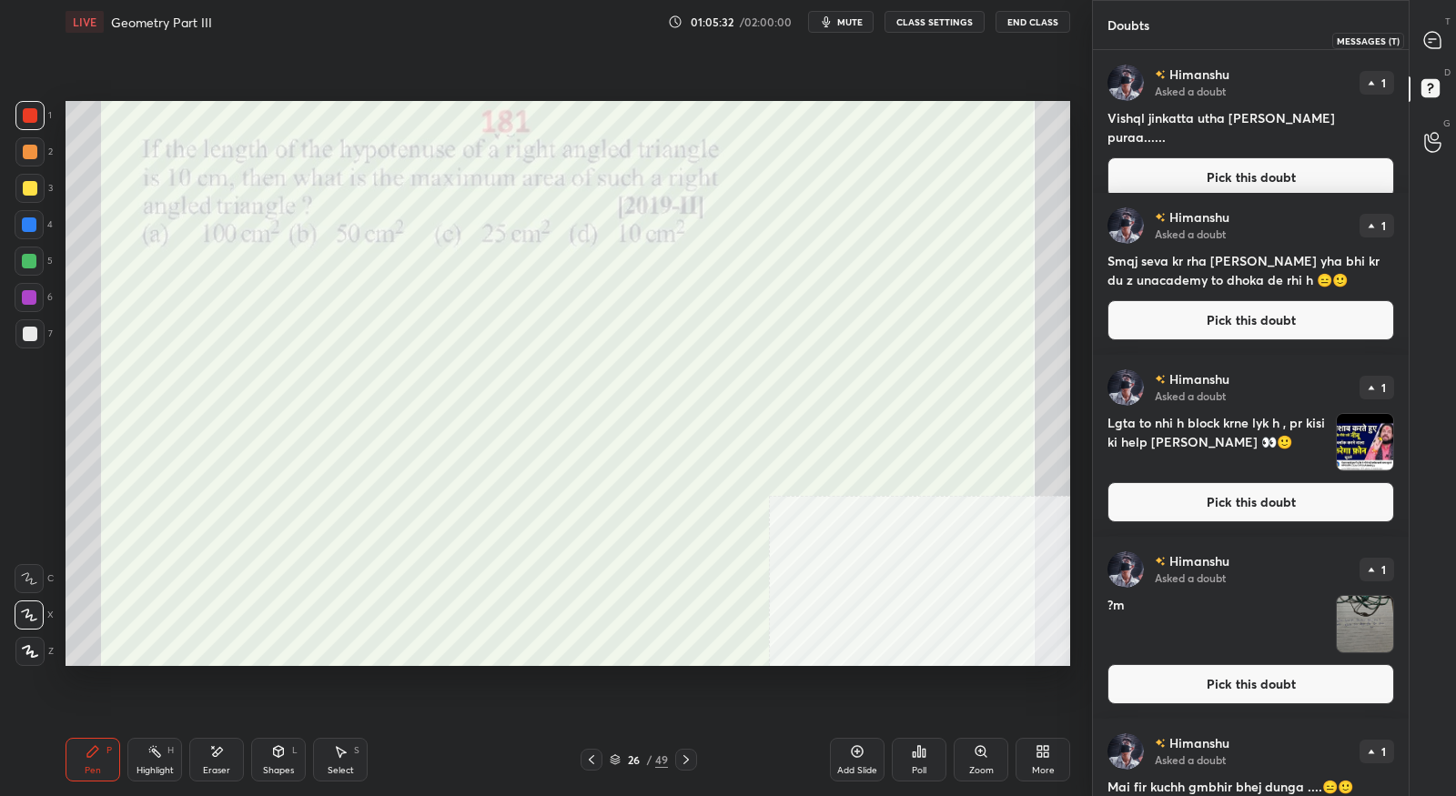
click at [1433, 46] on icon at bounding box center [1432, 40] width 16 height 16
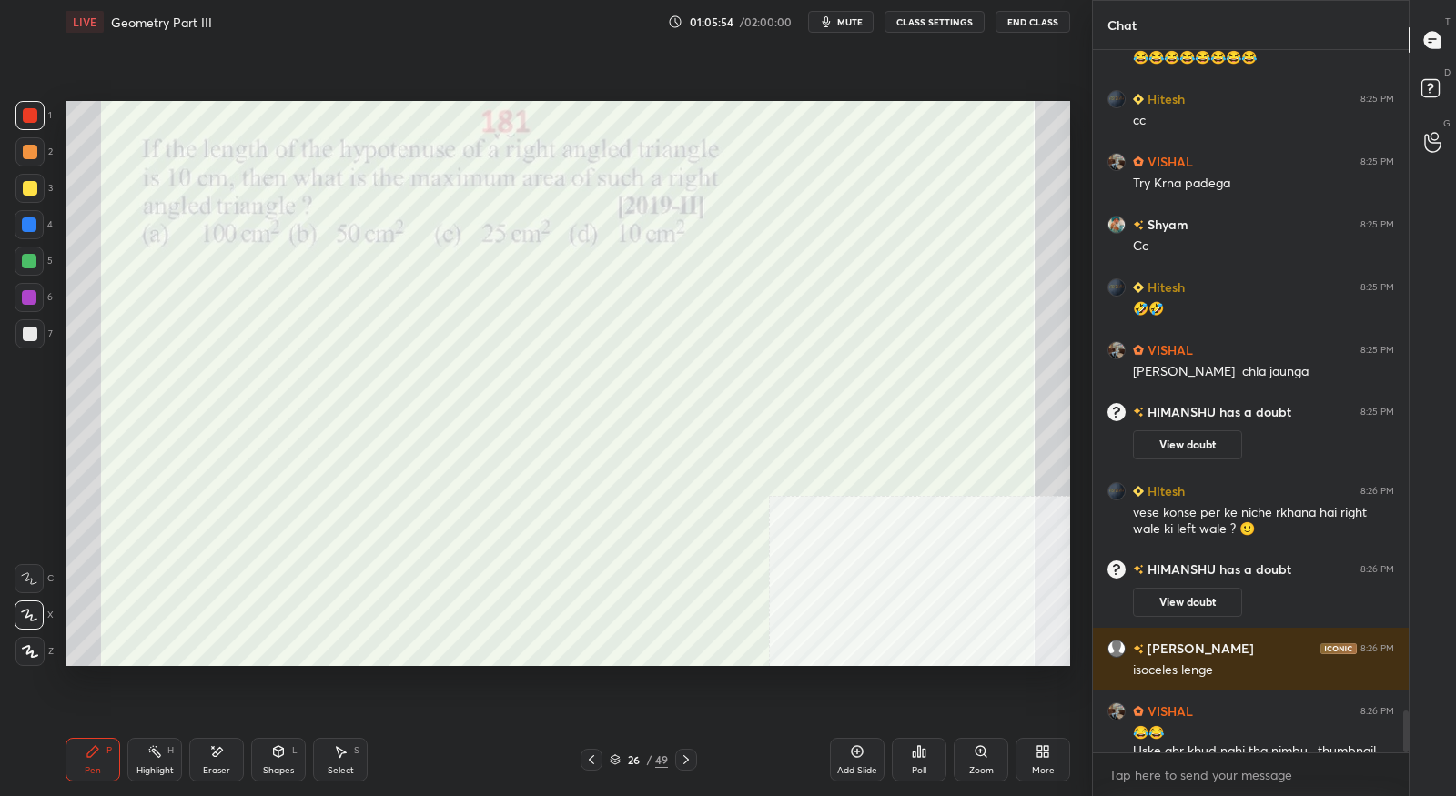
scroll to position [11114, 0]
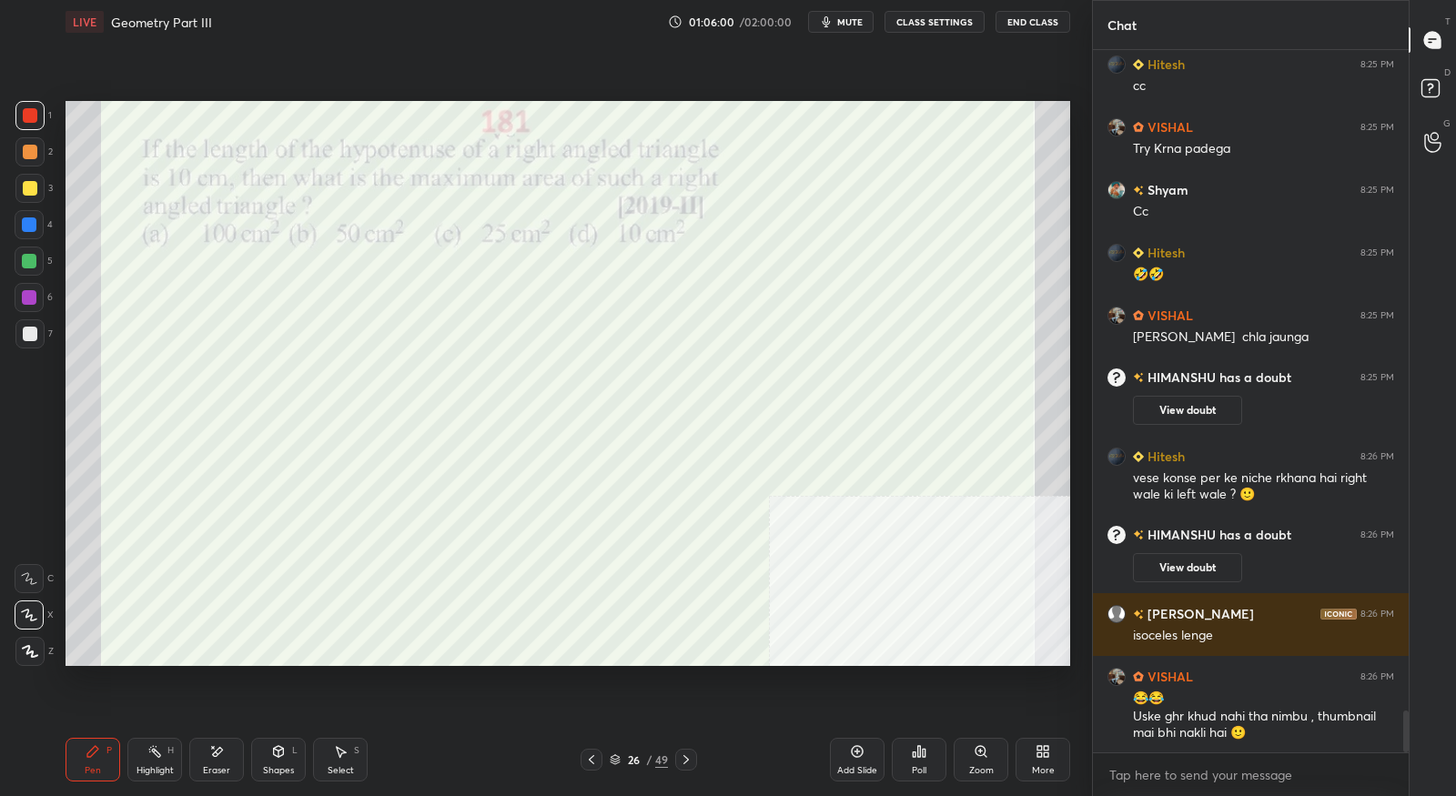
click at [678, 752] on div at bounding box center [686, 760] width 22 height 22
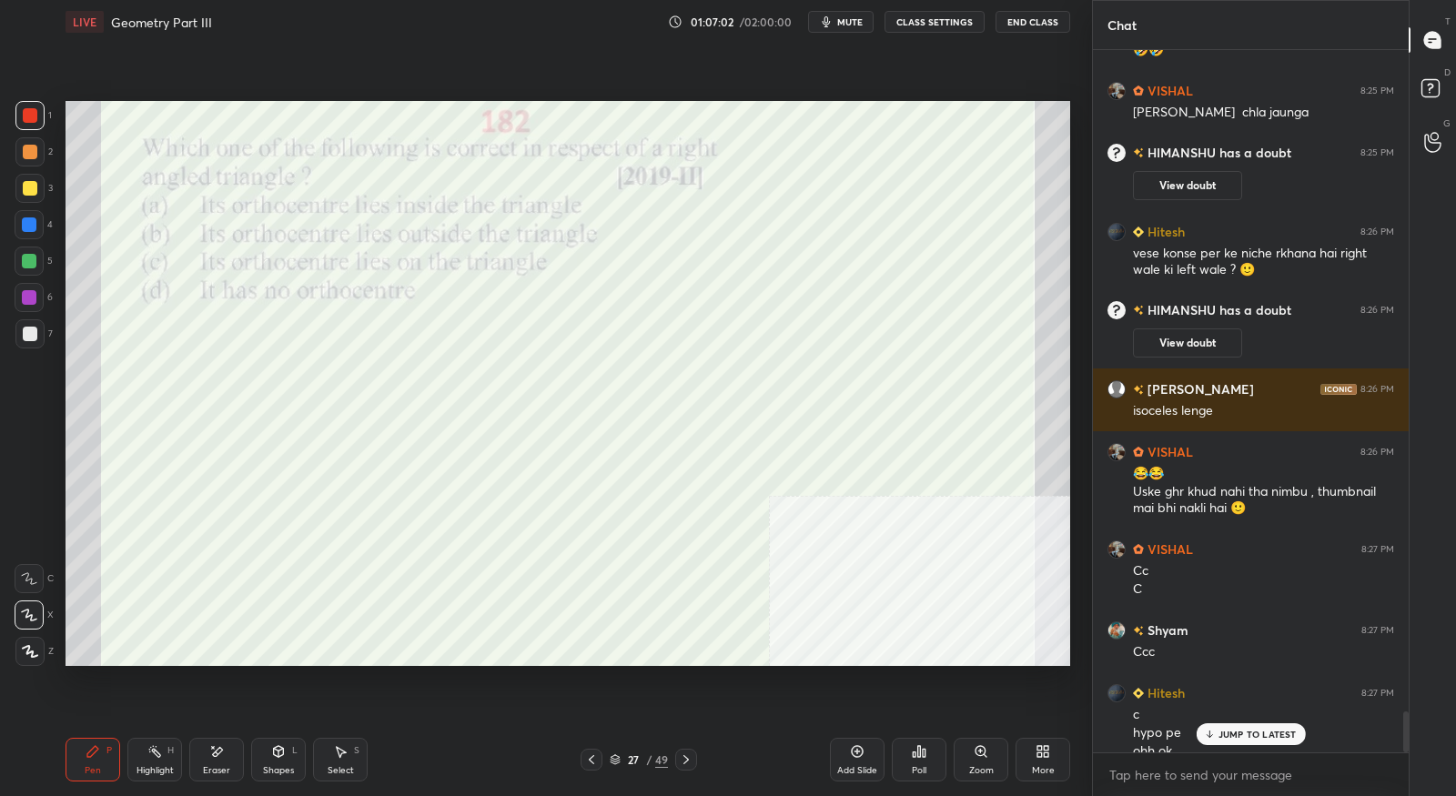
scroll to position [11356, 0]
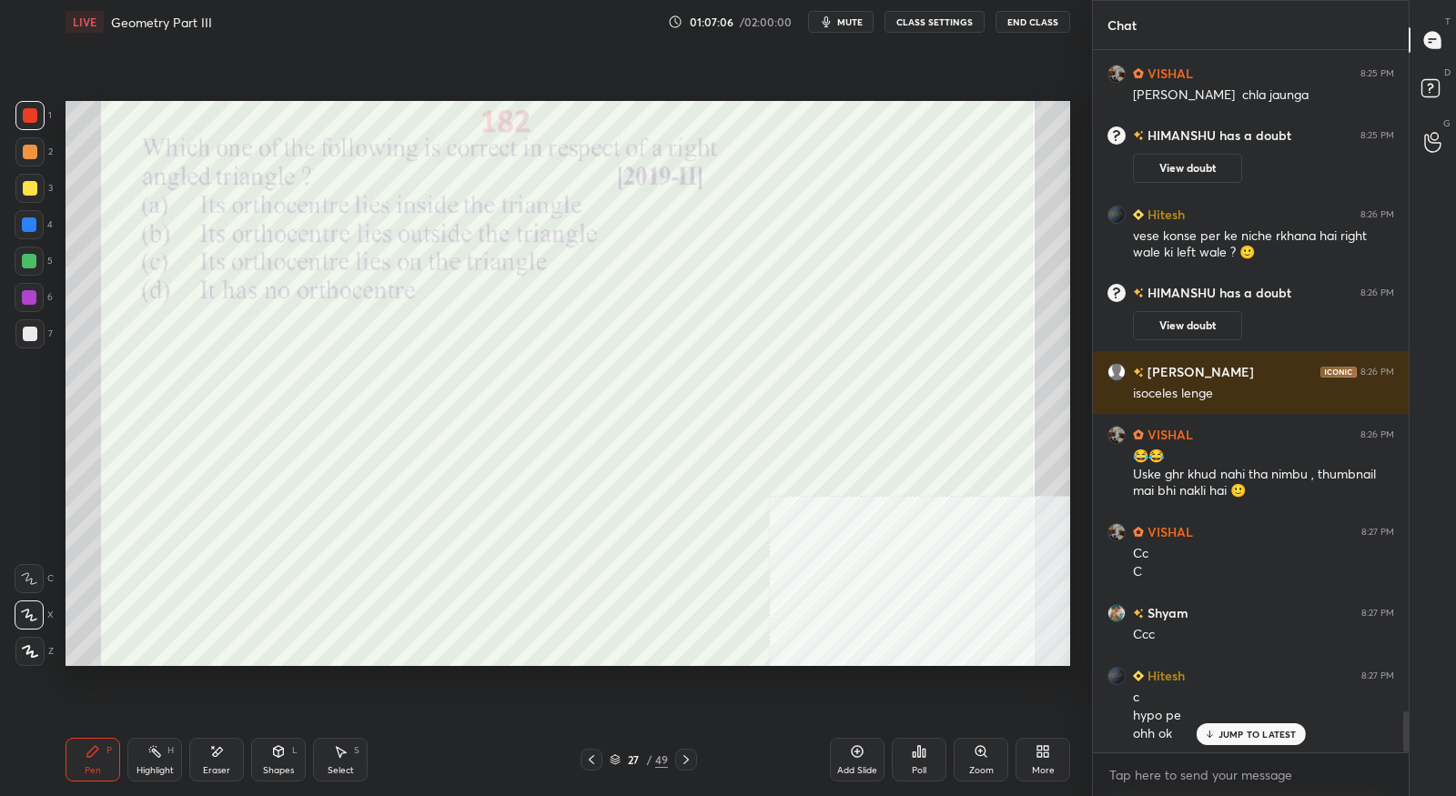
click at [686, 764] on icon at bounding box center [686, 759] width 15 height 15
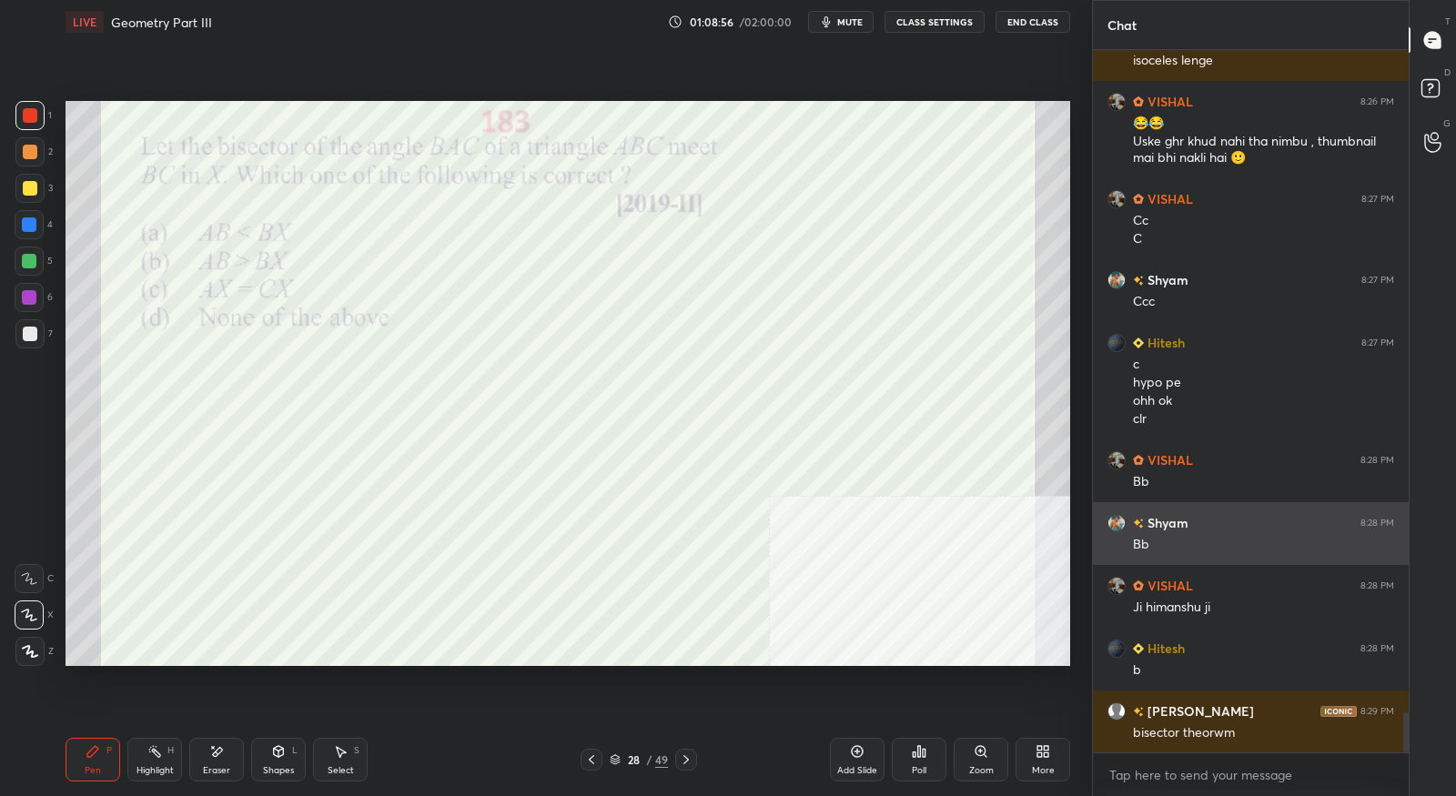
scroll to position [11768, 0]
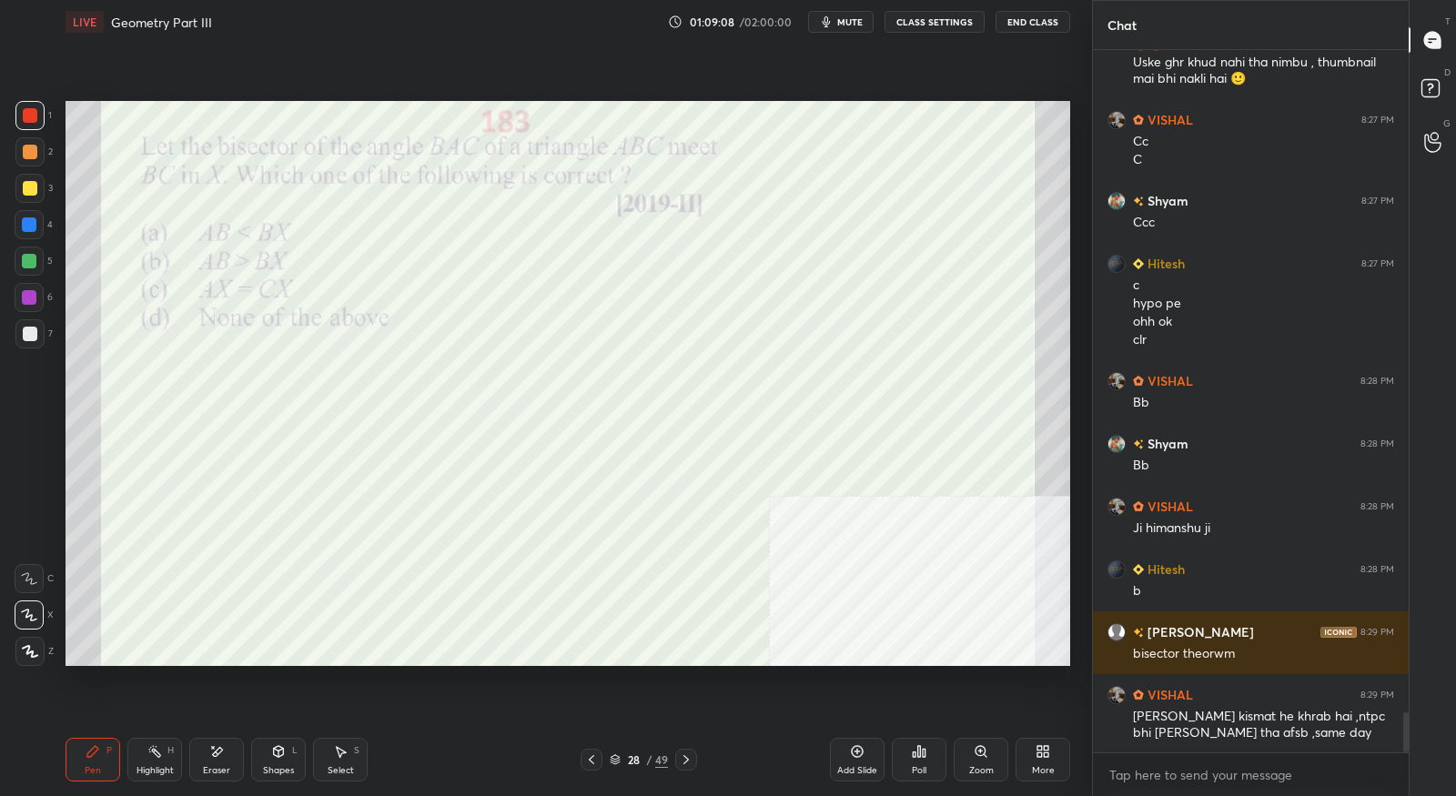
click at [683, 761] on icon at bounding box center [686, 759] width 15 height 15
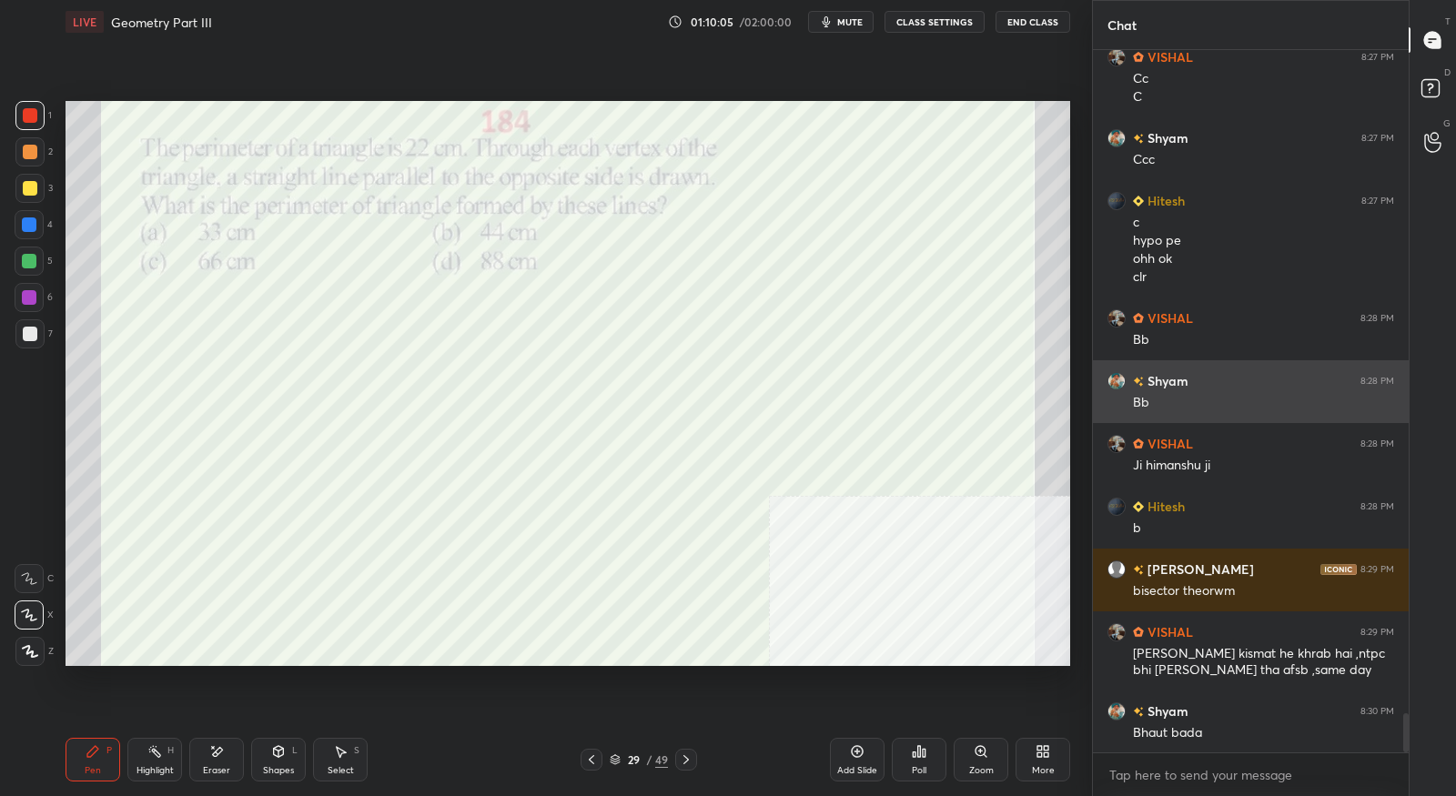
scroll to position [11909, 0]
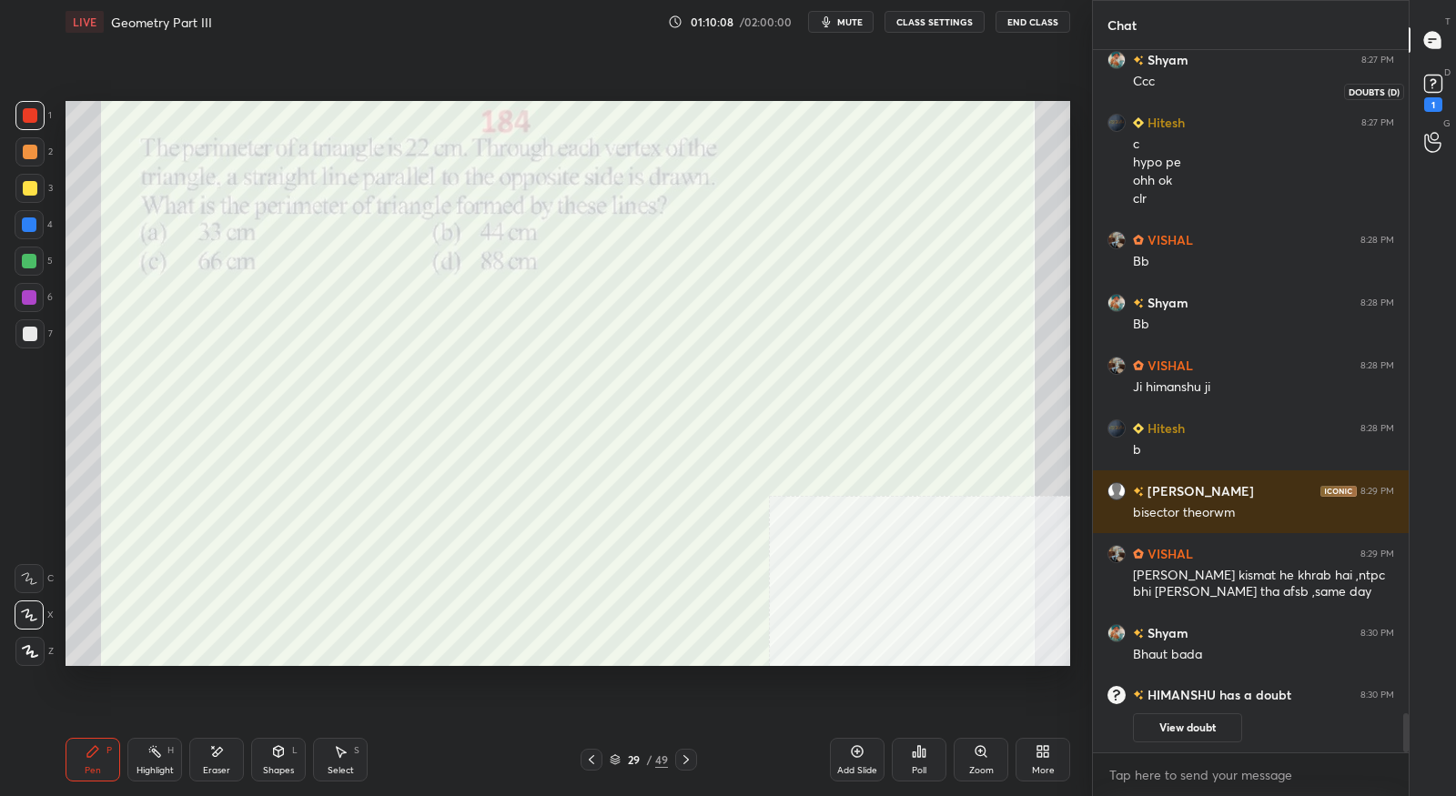
click at [1436, 91] on rect at bounding box center [1432, 84] width 17 height 17
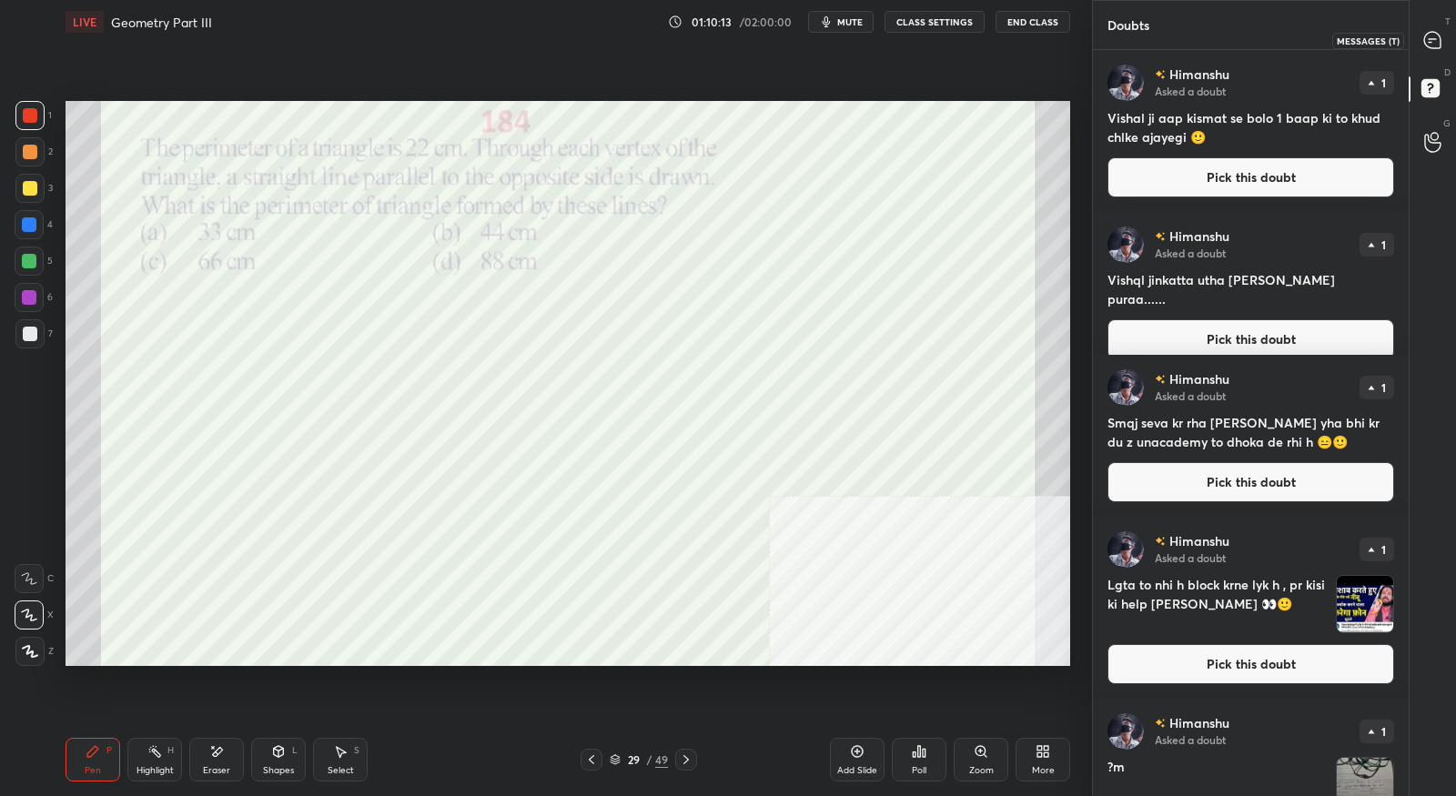
click at [1425, 41] on icon at bounding box center [1432, 40] width 16 height 16
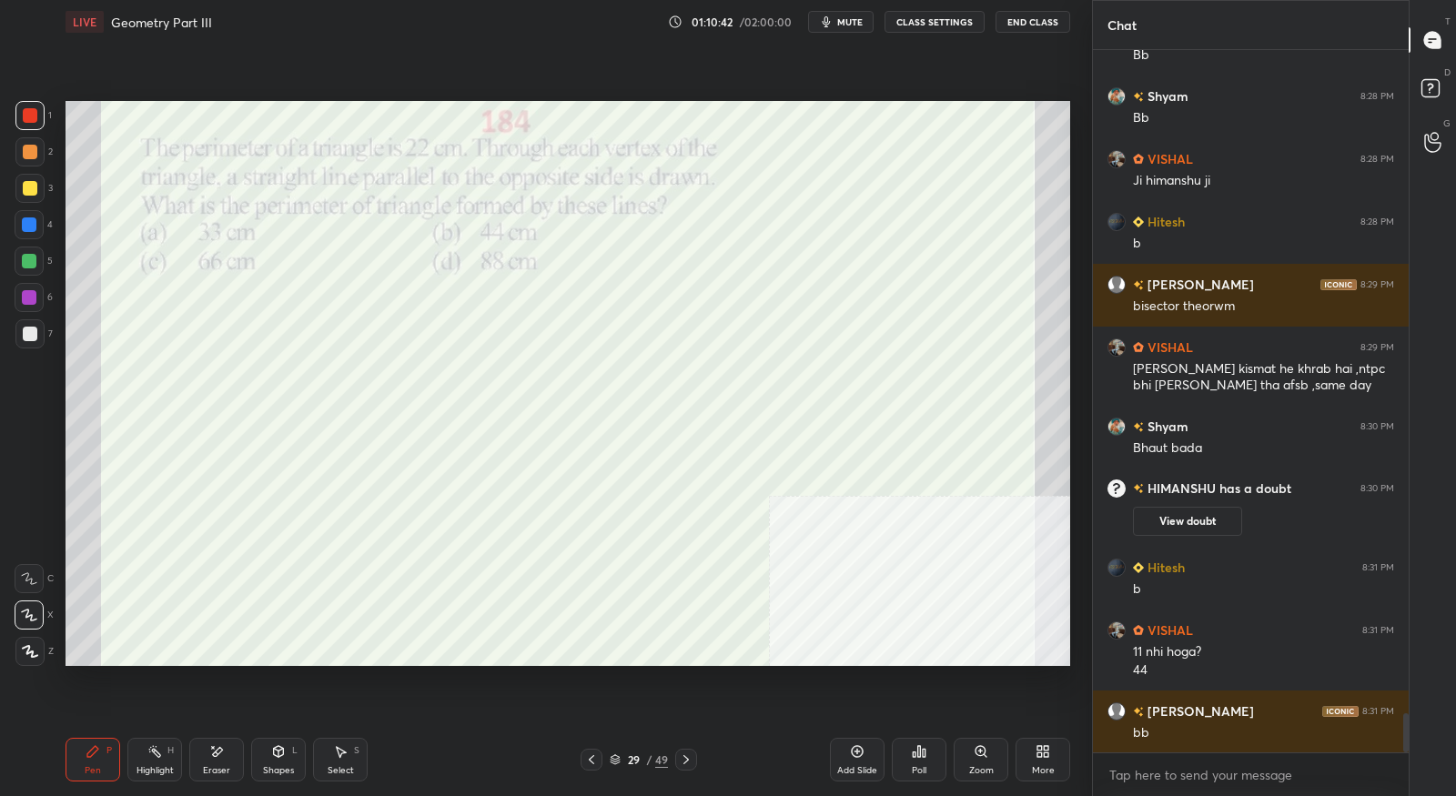
scroll to position [11868, 0]
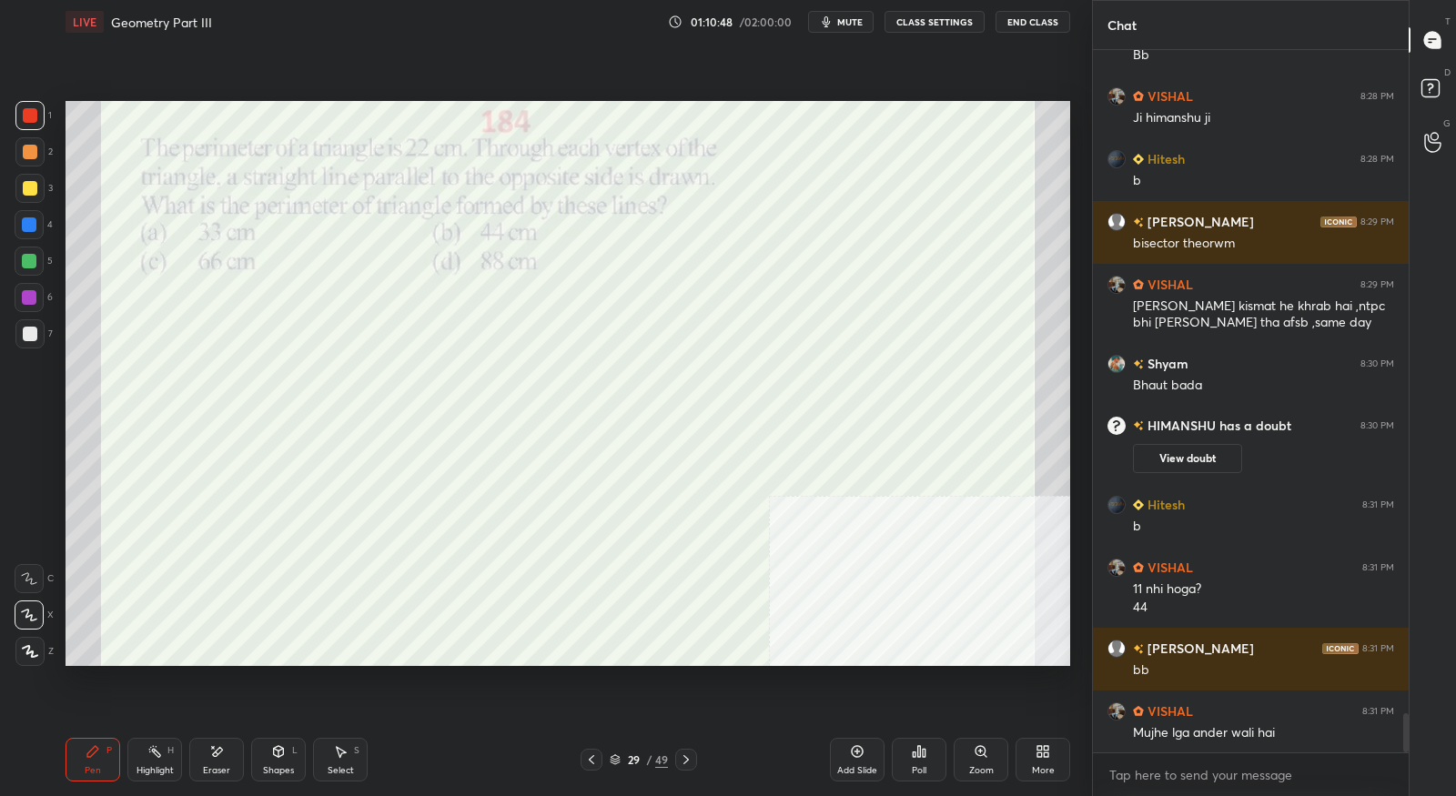
click at [691, 764] on icon at bounding box center [686, 759] width 15 height 15
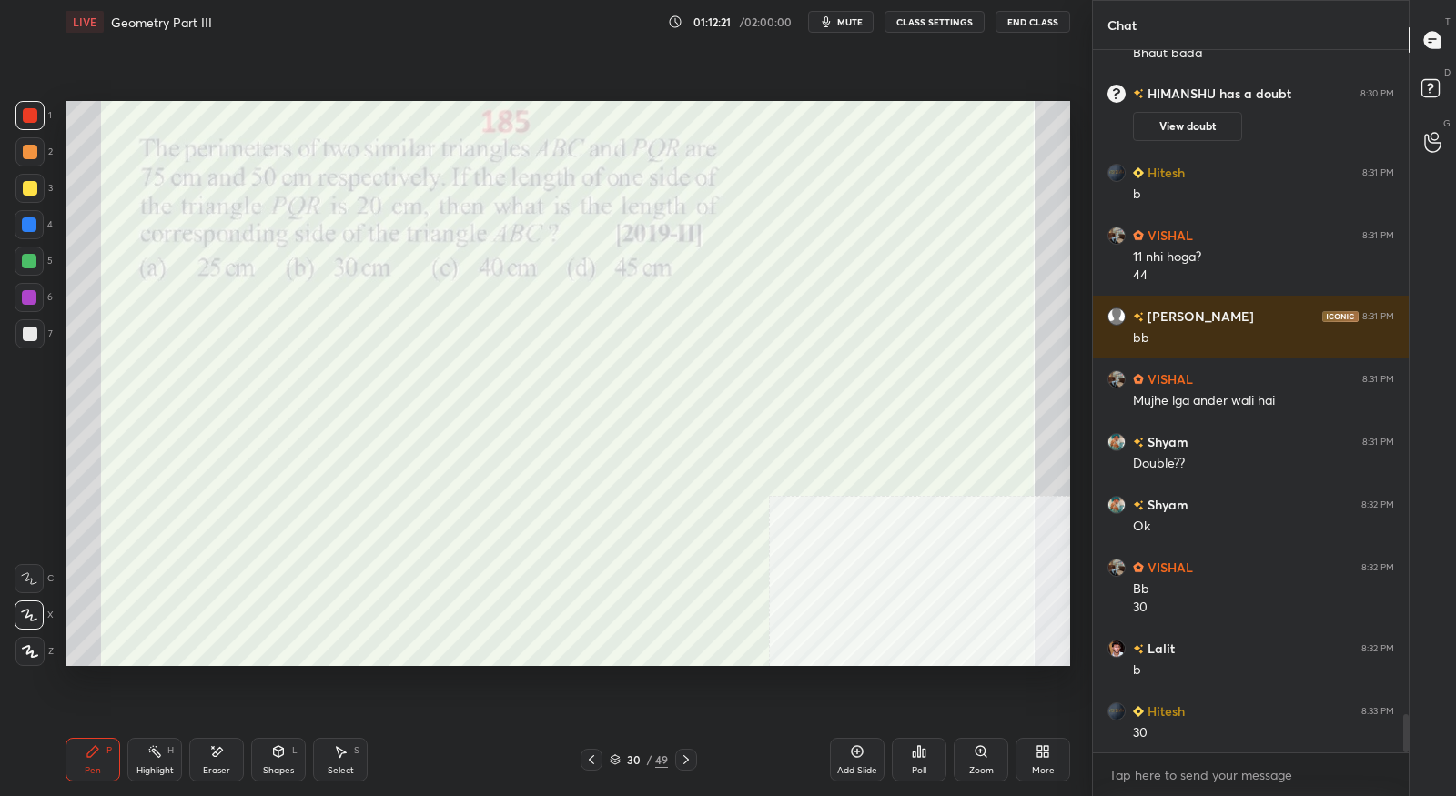
scroll to position [12219, 0]
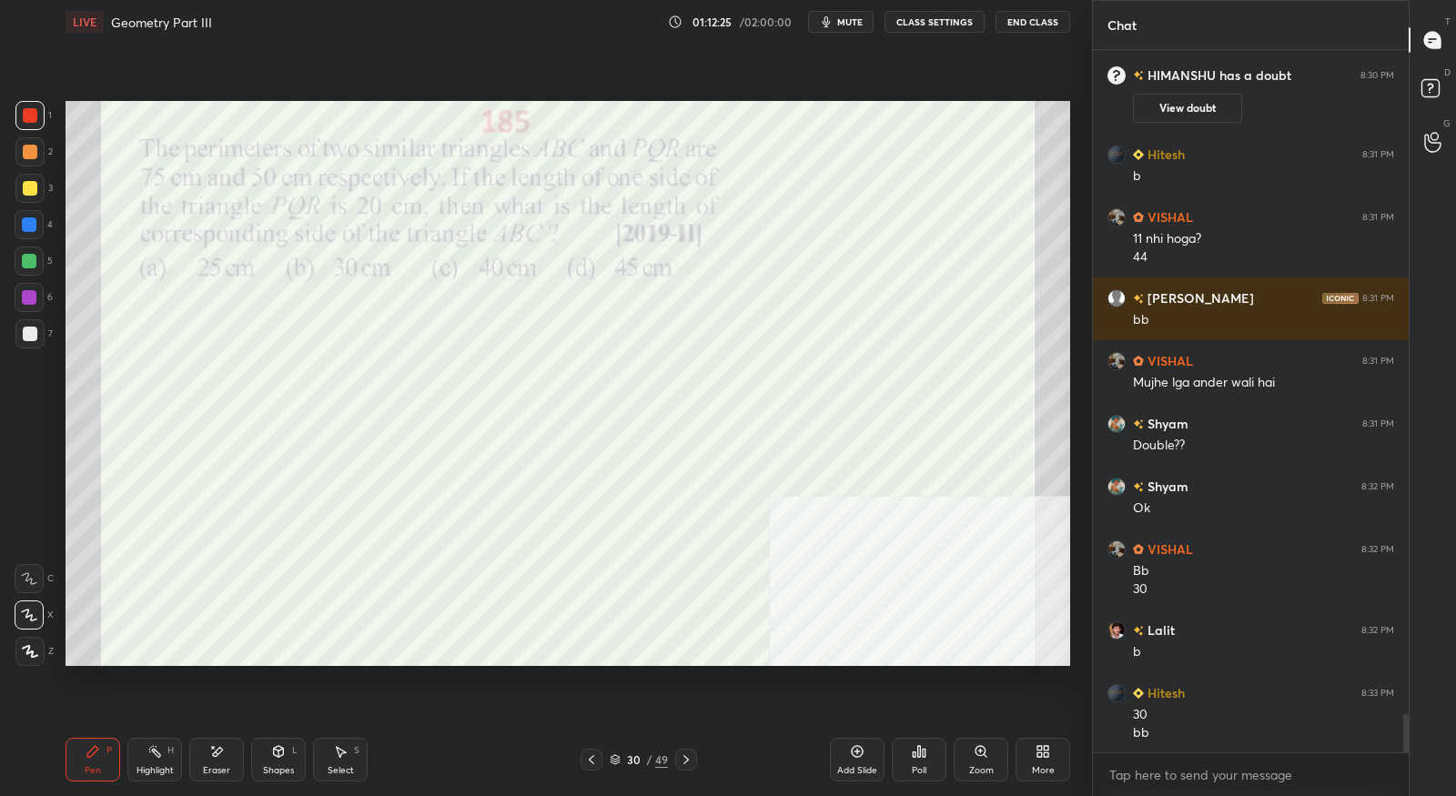
click at [681, 762] on icon at bounding box center [686, 759] width 15 height 15
drag, startPoint x: 212, startPoint y: 760, endPoint x: 259, endPoint y: 725, distance: 58.6
click at [211, 762] on div "Eraser" at bounding box center [216, 760] width 55 height 44
drag, startPoint x: 114, startPoint y: 753, endPoint x: 204, endPoint y: 698, distance: 105.8
click at [114, 754] on div "Pen P" at bounding box center [93, 760] width 55 height 44
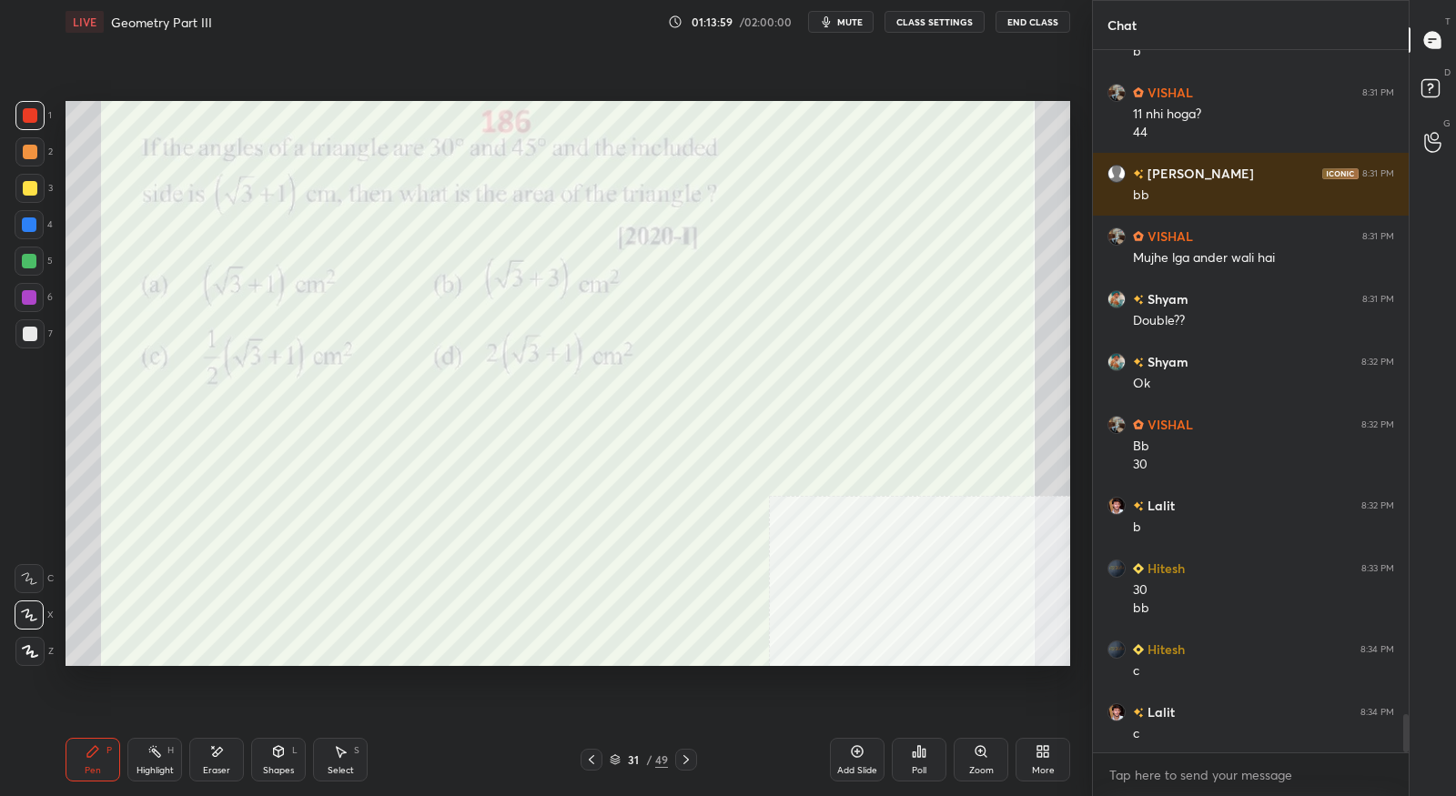
scroll to position [12407, 0]
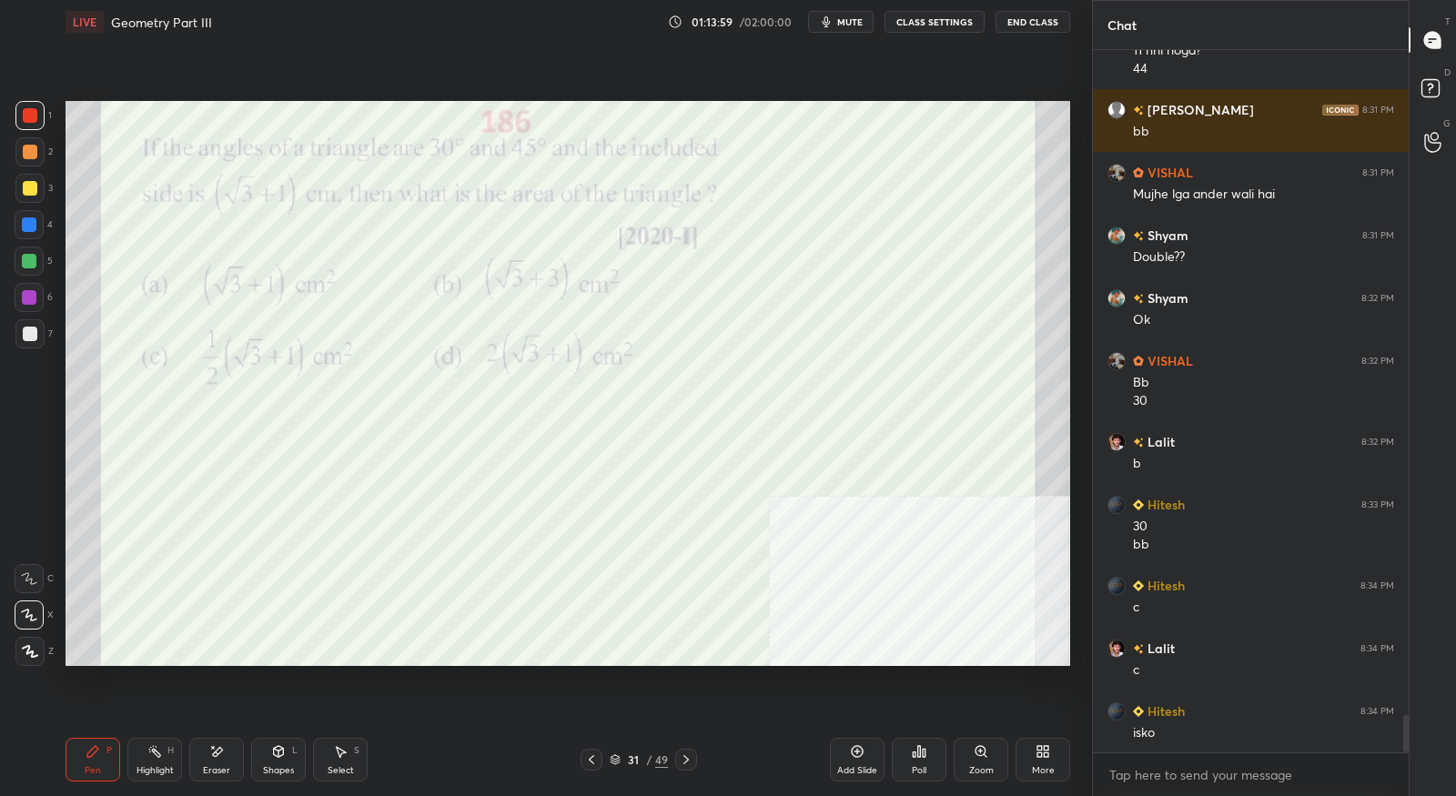
drag, startPoint x: 221, startPoint y: 753, endPoint x: 168, endPoint y: 708, distance: 69.7
click at [220, 753] on icon at bounding box center [216, 751] width 15 height 15
click at [90, 766] on div "Pen" at bounding box center [93, 770] width 16 height 9
click at [216, 766] on div "Eraser" at bounding box center [216, 770] width 27 height 9
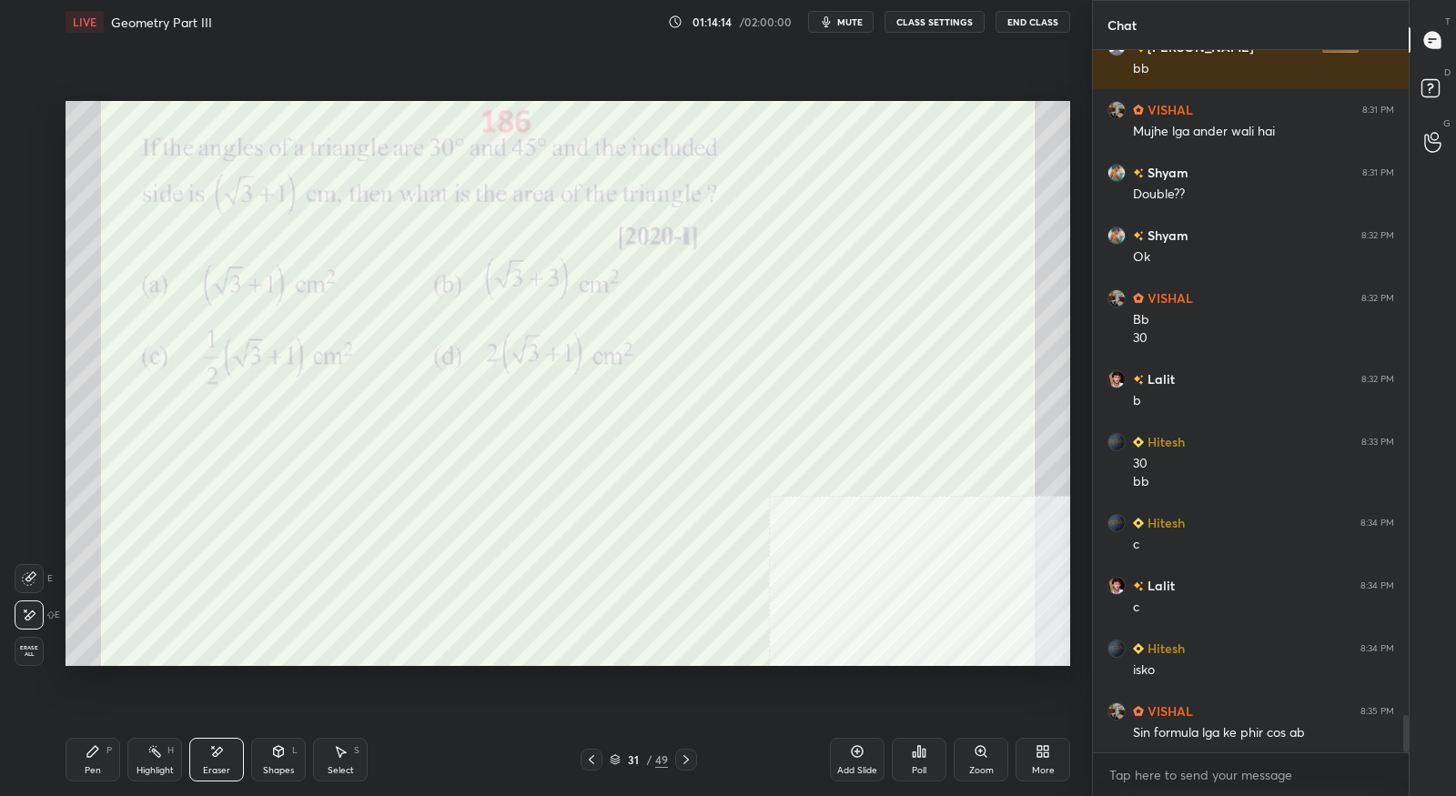
drag, startPoint x: 102, startPoint y: 752, endPoint x: 186, endPoint y: 674, distance: 114.0
click at [102, 752] on div "Pen P" at bounding box center [93, 760] width 55 height 44
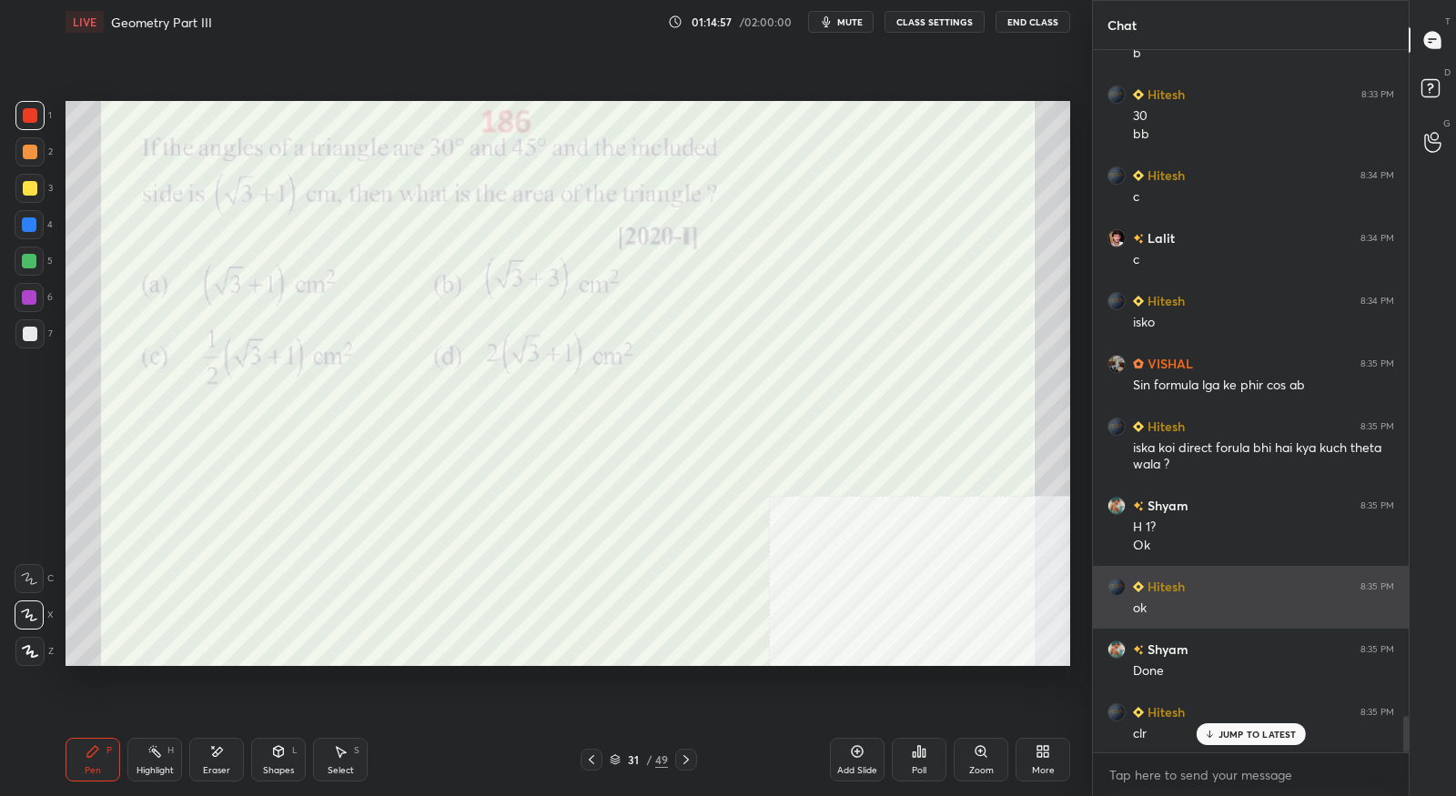
scroll to position [12818, 0]
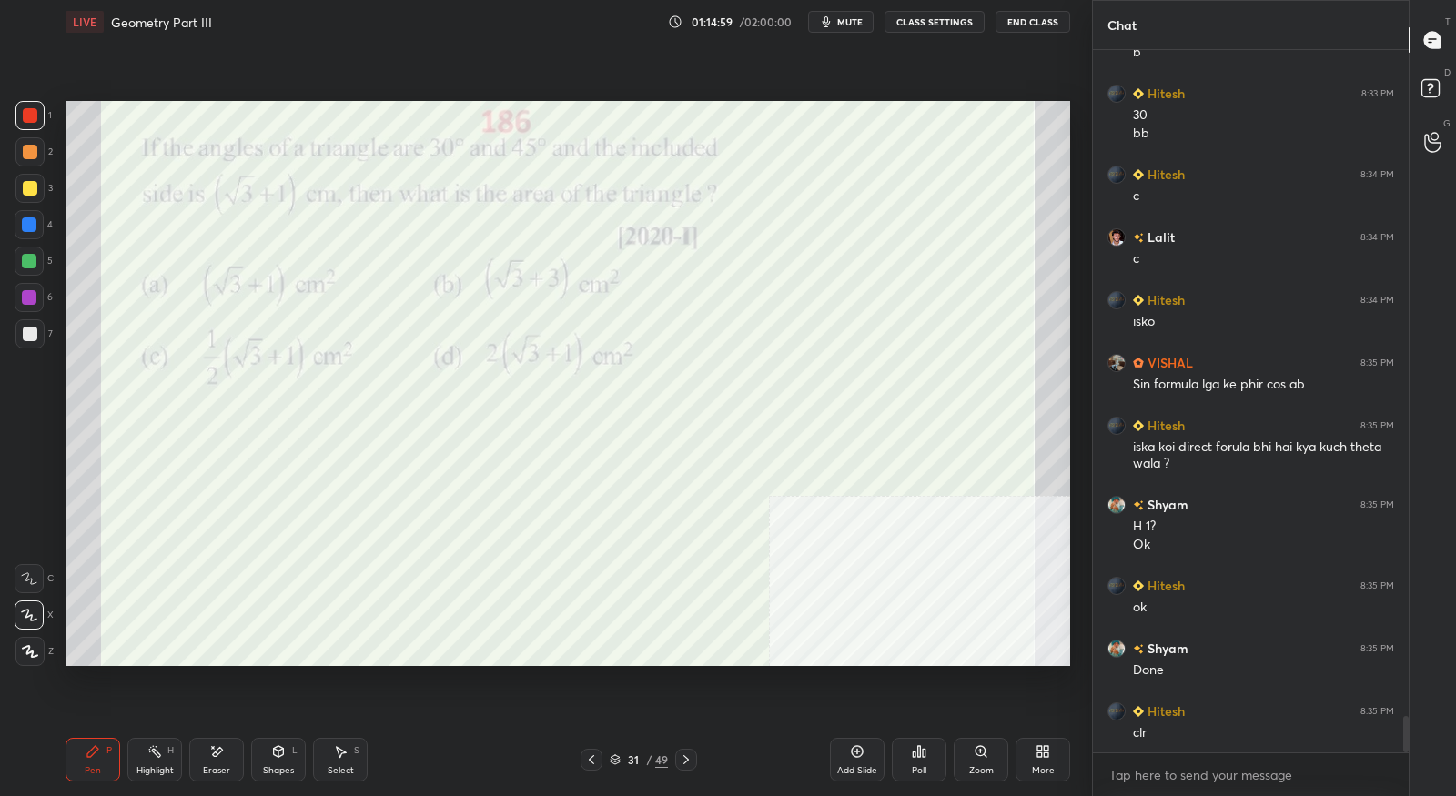
click at [691, 760] on icon at bounding box center [686, 759] width 15 height 15
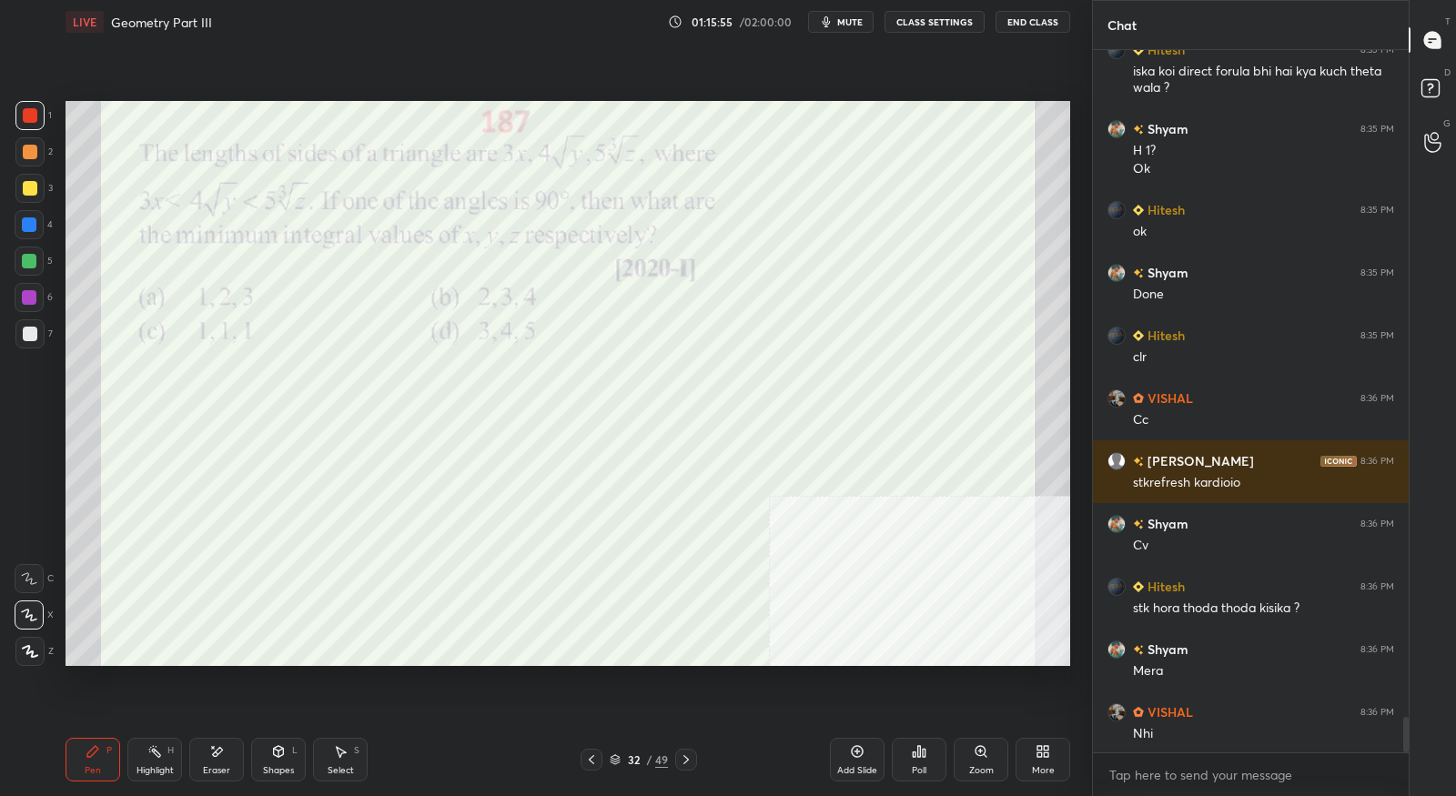
scroll to position [13258, 0]
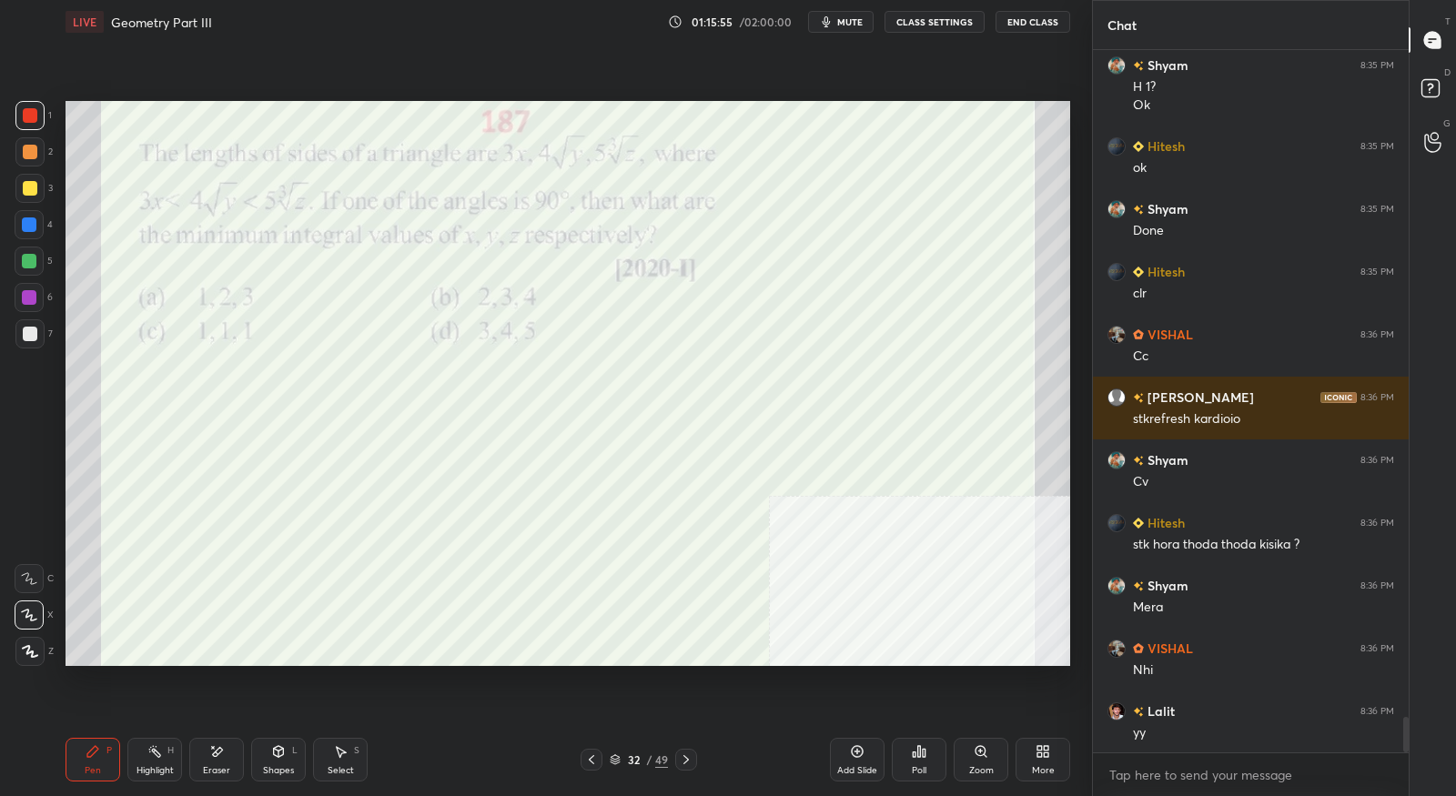
click at [684, 765] on icon at bounding box center [686, 759] width 15 height 15
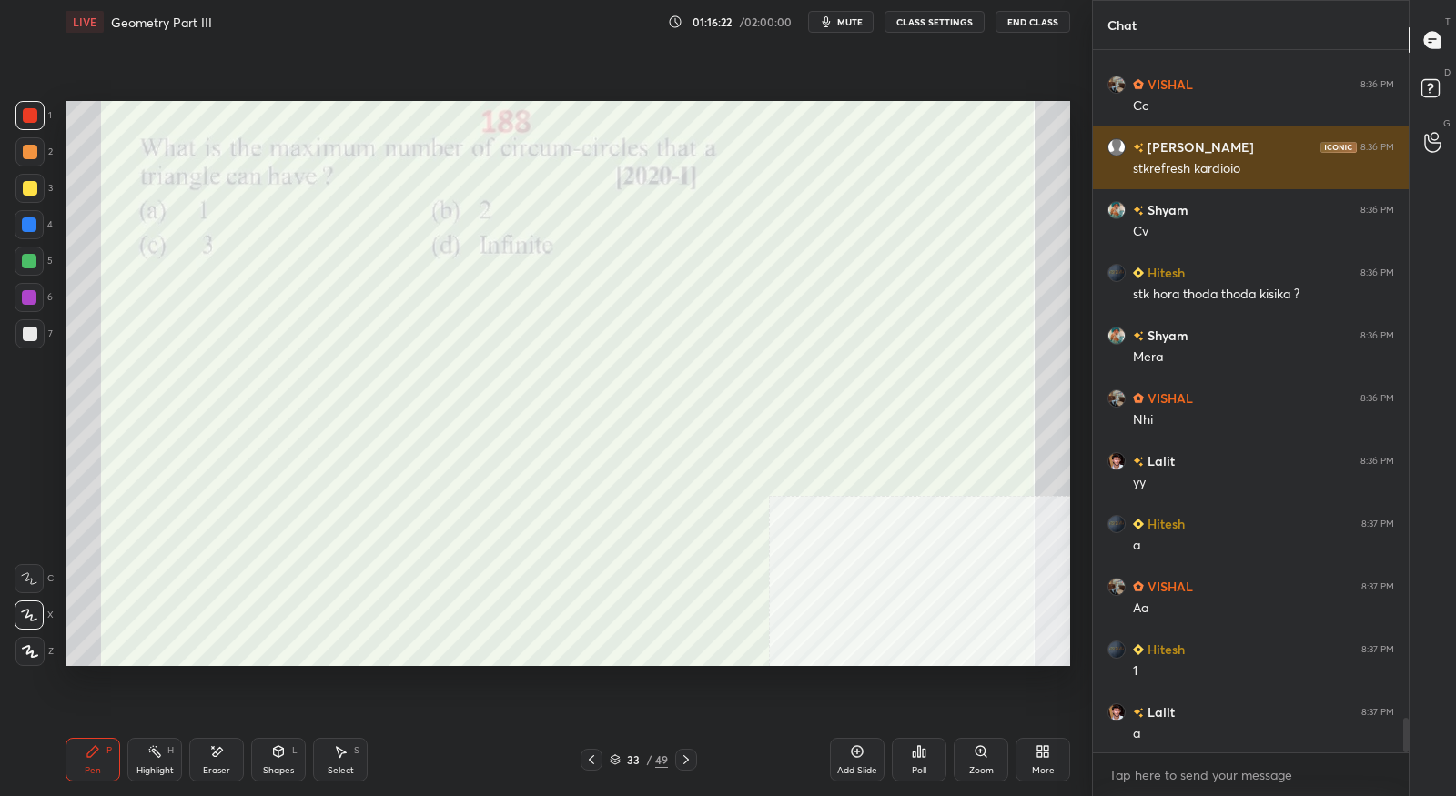
scroll to position [13572, 0]
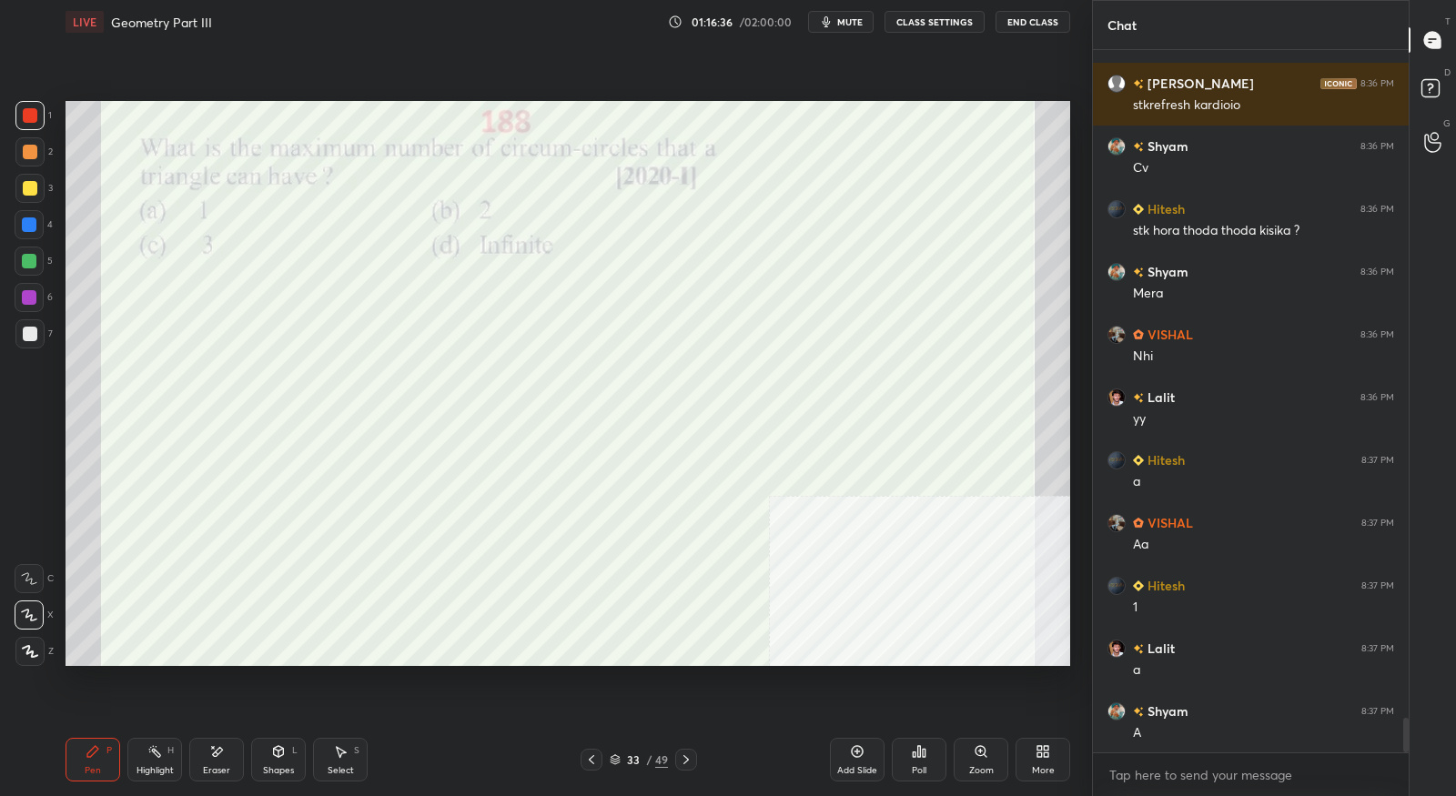
click at [692, 758] on icon at bounding box center [686, 759] width 15 height 15
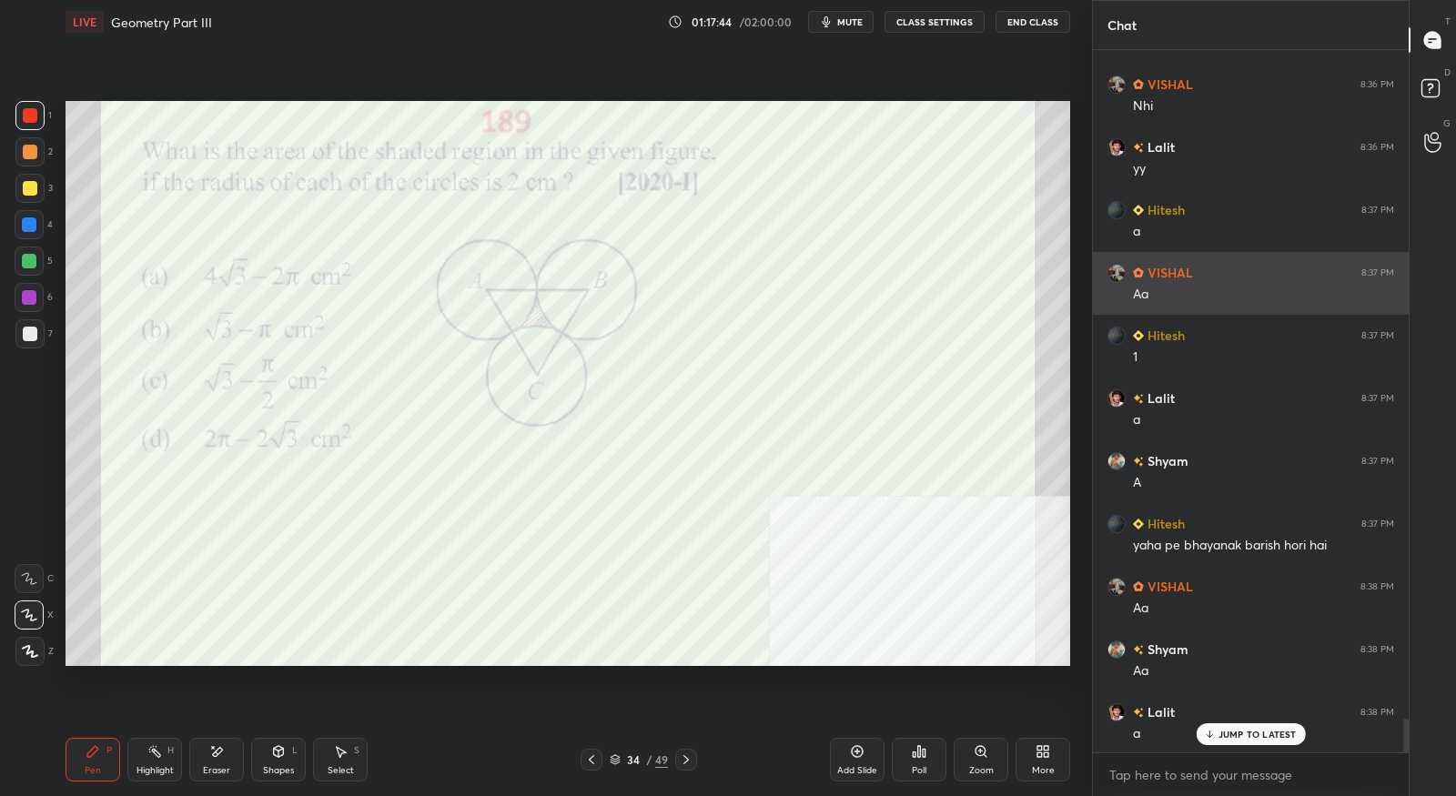
scroll to position [13885, 0]
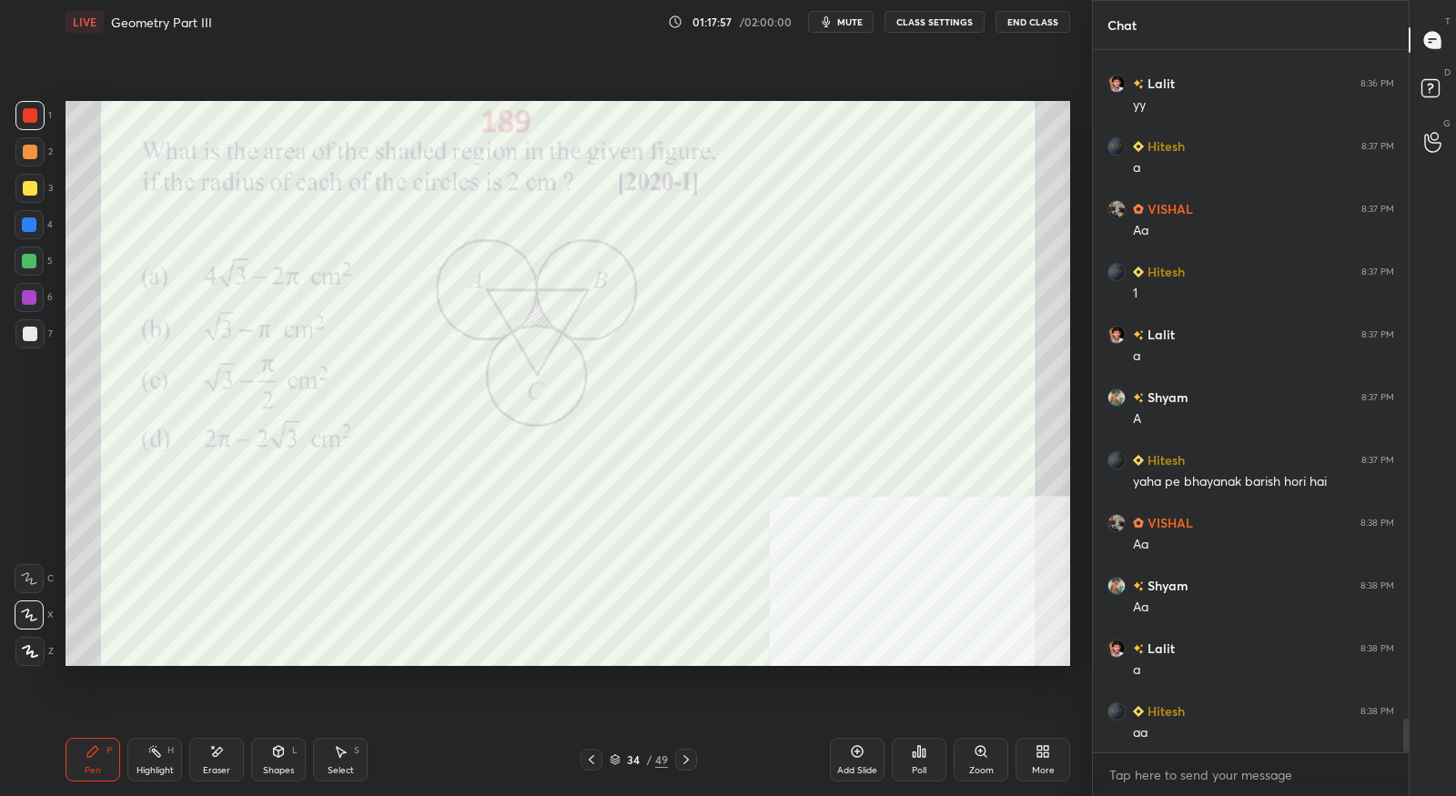
click at [691, 760] on icon at bounding box center [686, 759] width 15 height 15
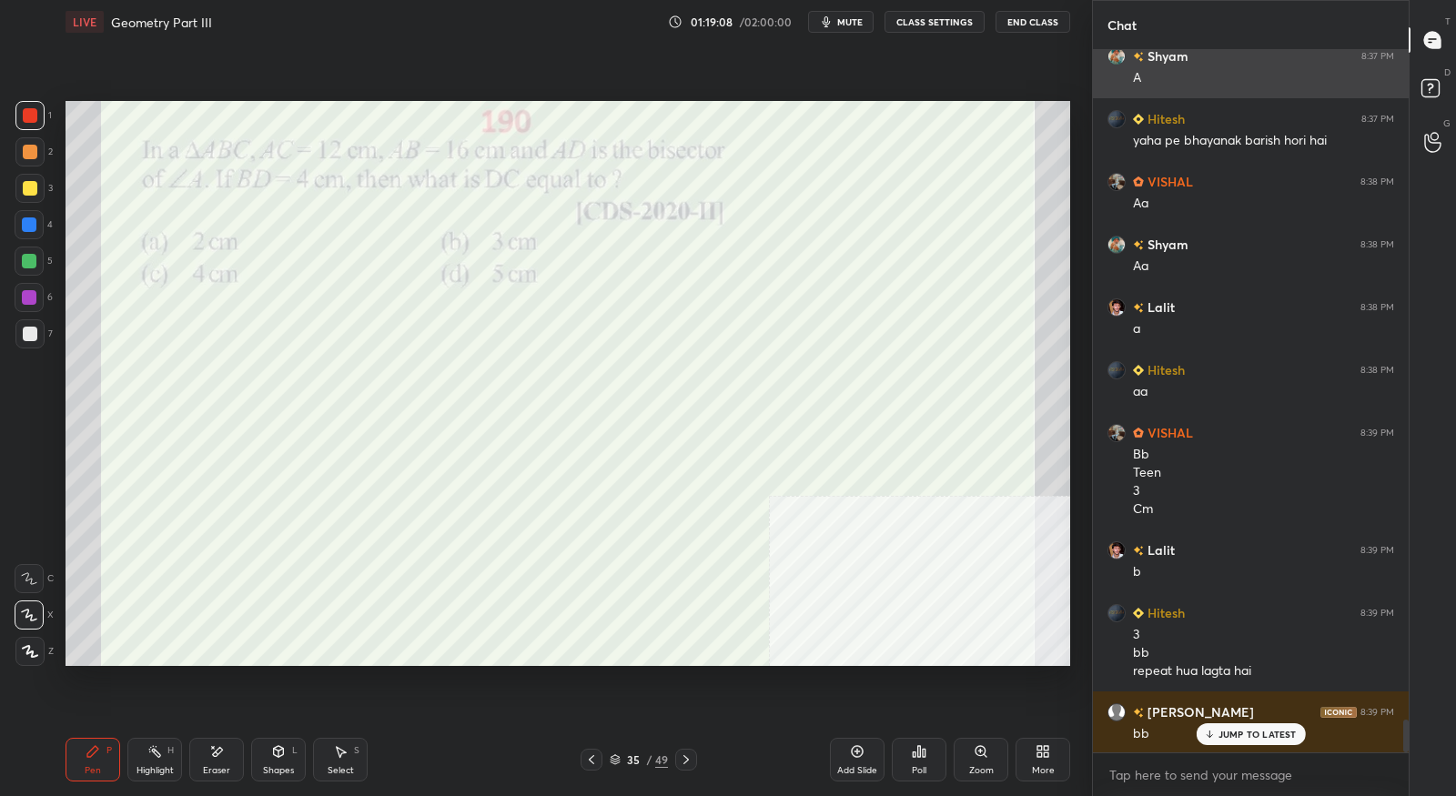
scroll to position [14228, 0]
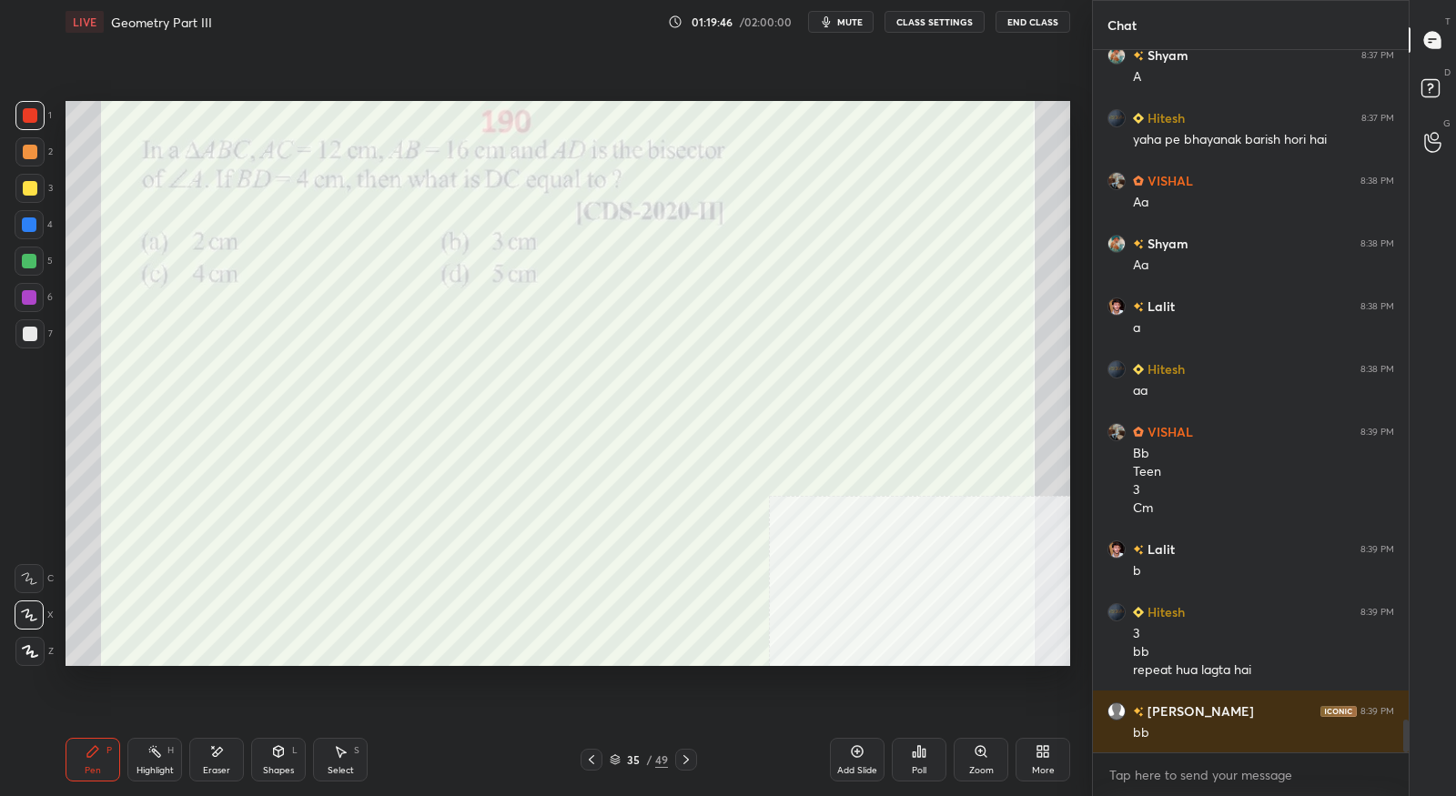
click at [682, 762] on icon at bounding box center [686, 759] width 15 height 15
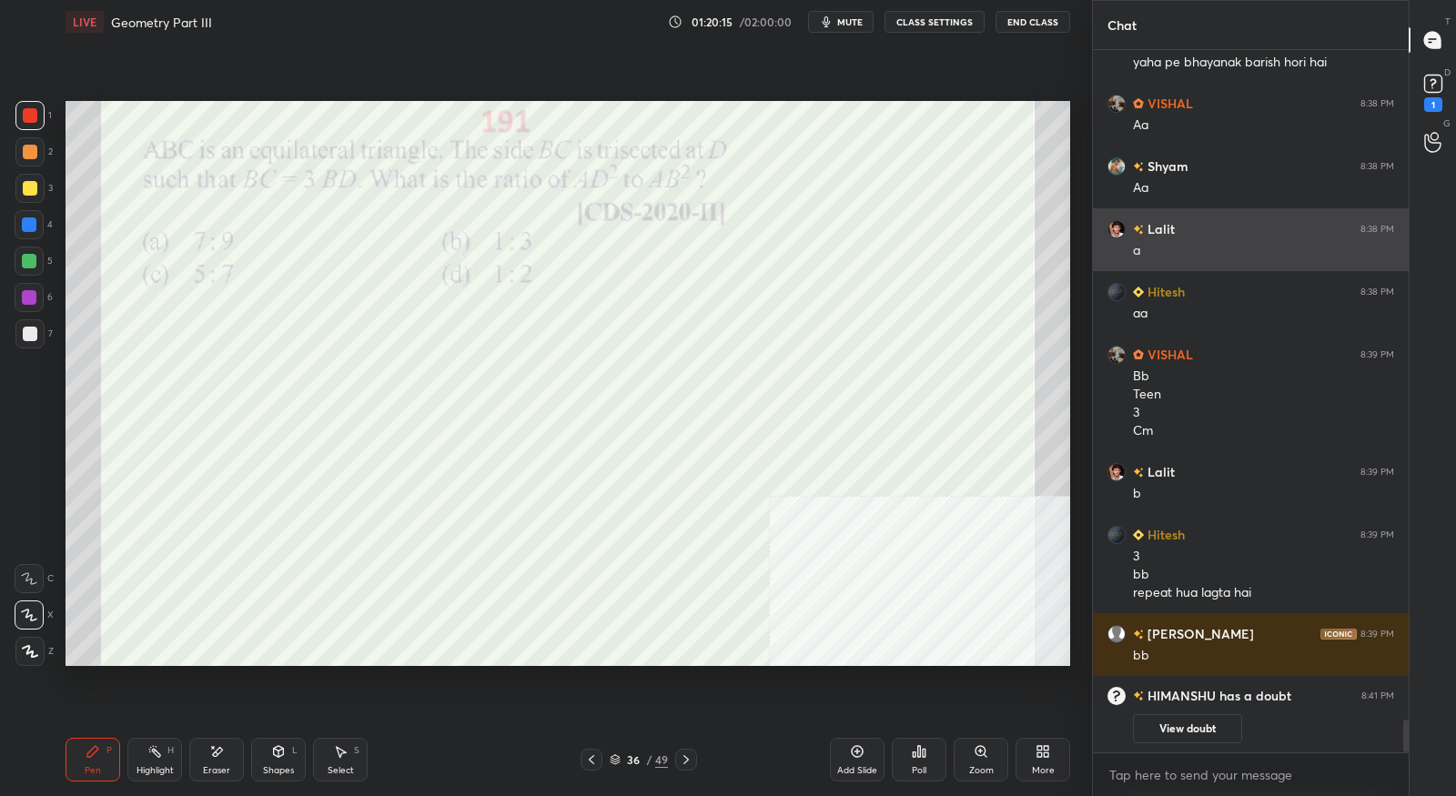
scroll to position [14306, 0]
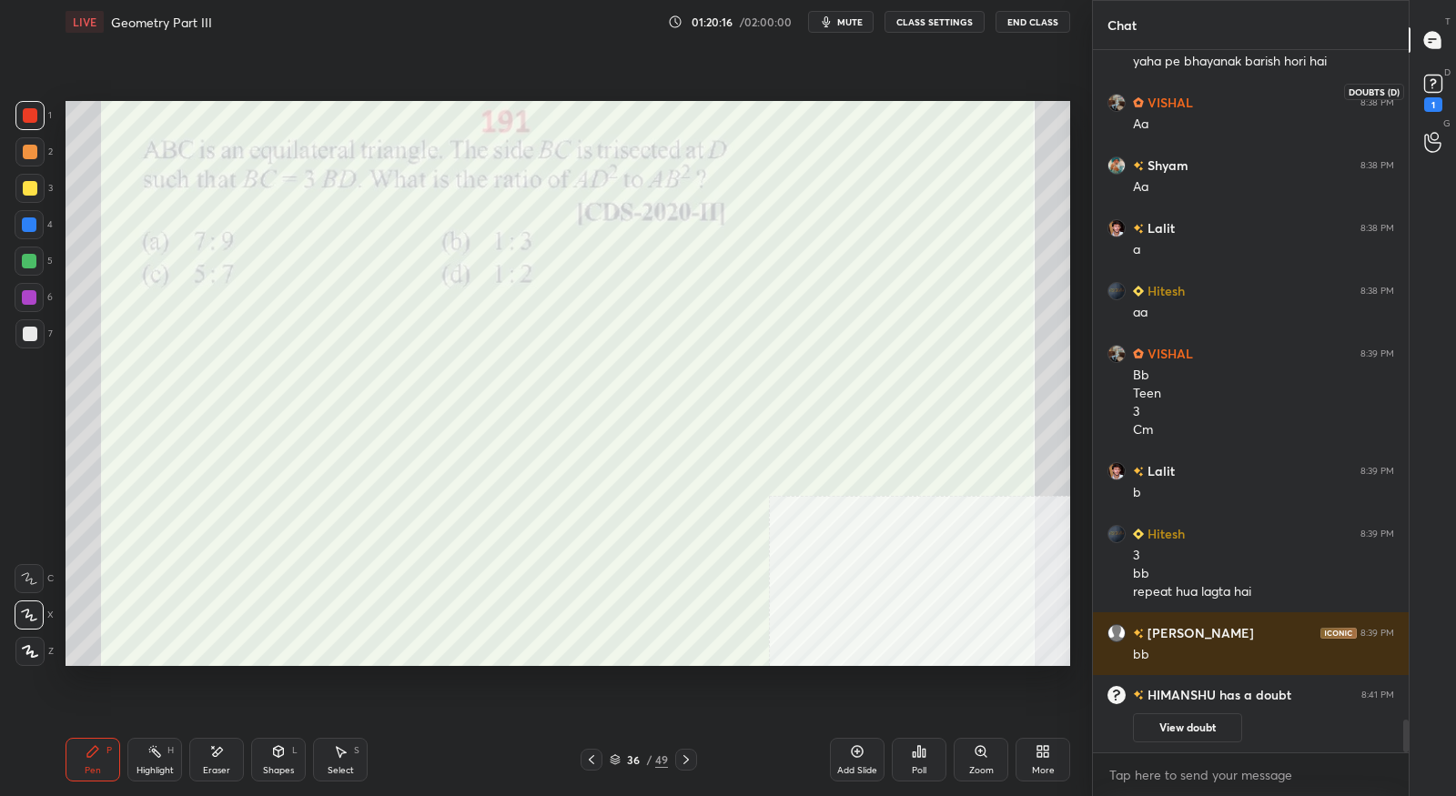
click at [1444, 99] on div "1" at bounding box center [1432, 91] width 27 height 42
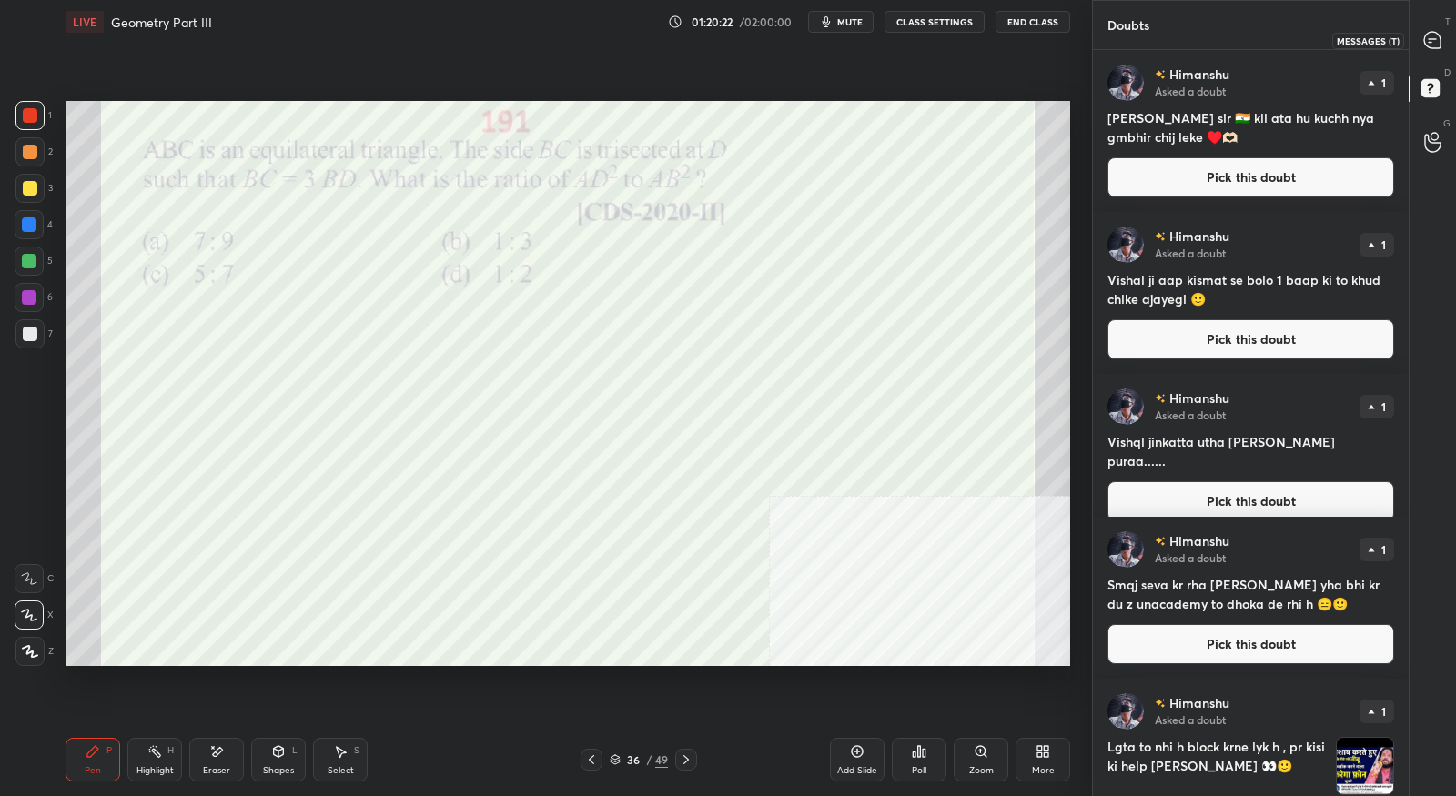
click at [1439, 48] on icon at bounding box center [1432, 40] width 19 height 19
type textarea "x"
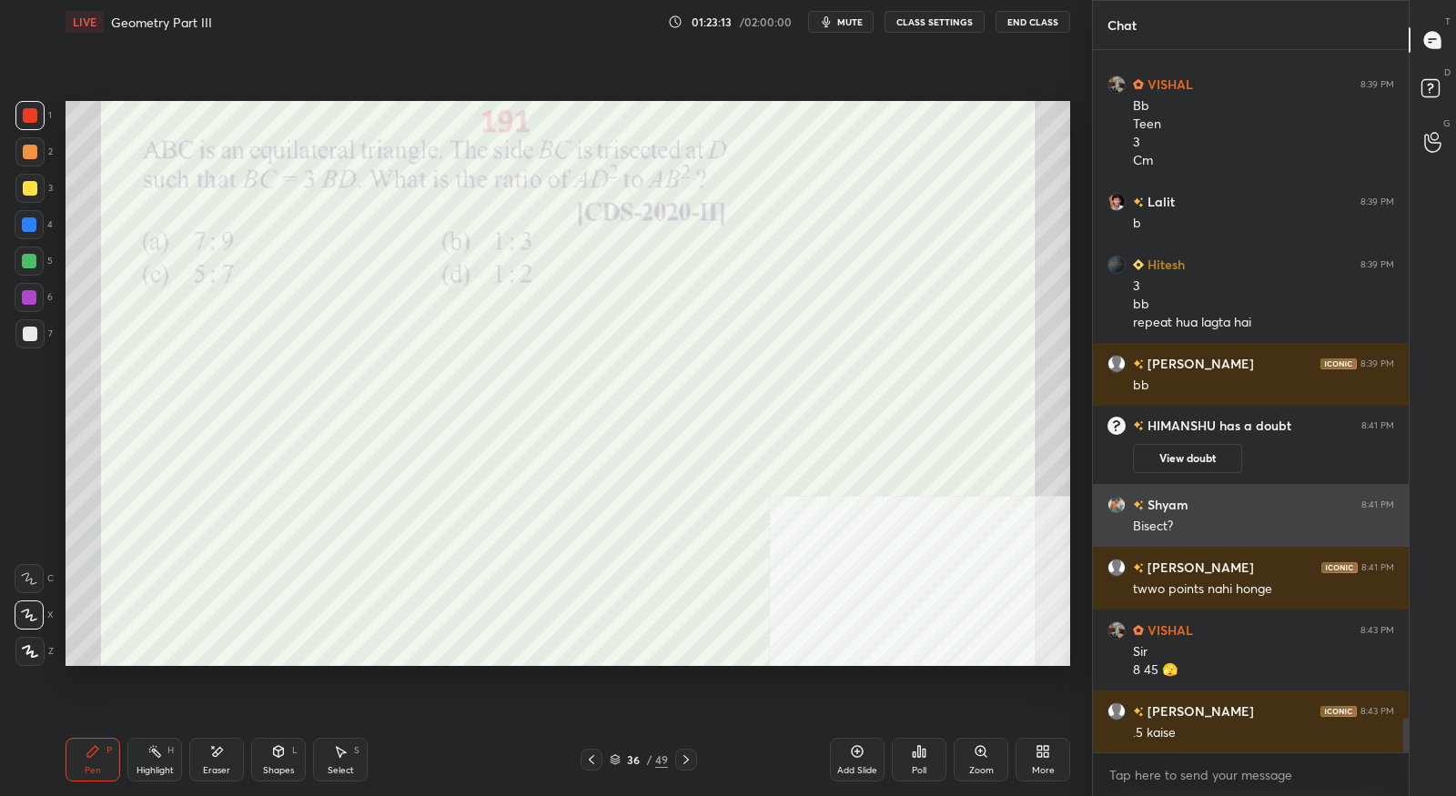
scroll to position [13653, 0]
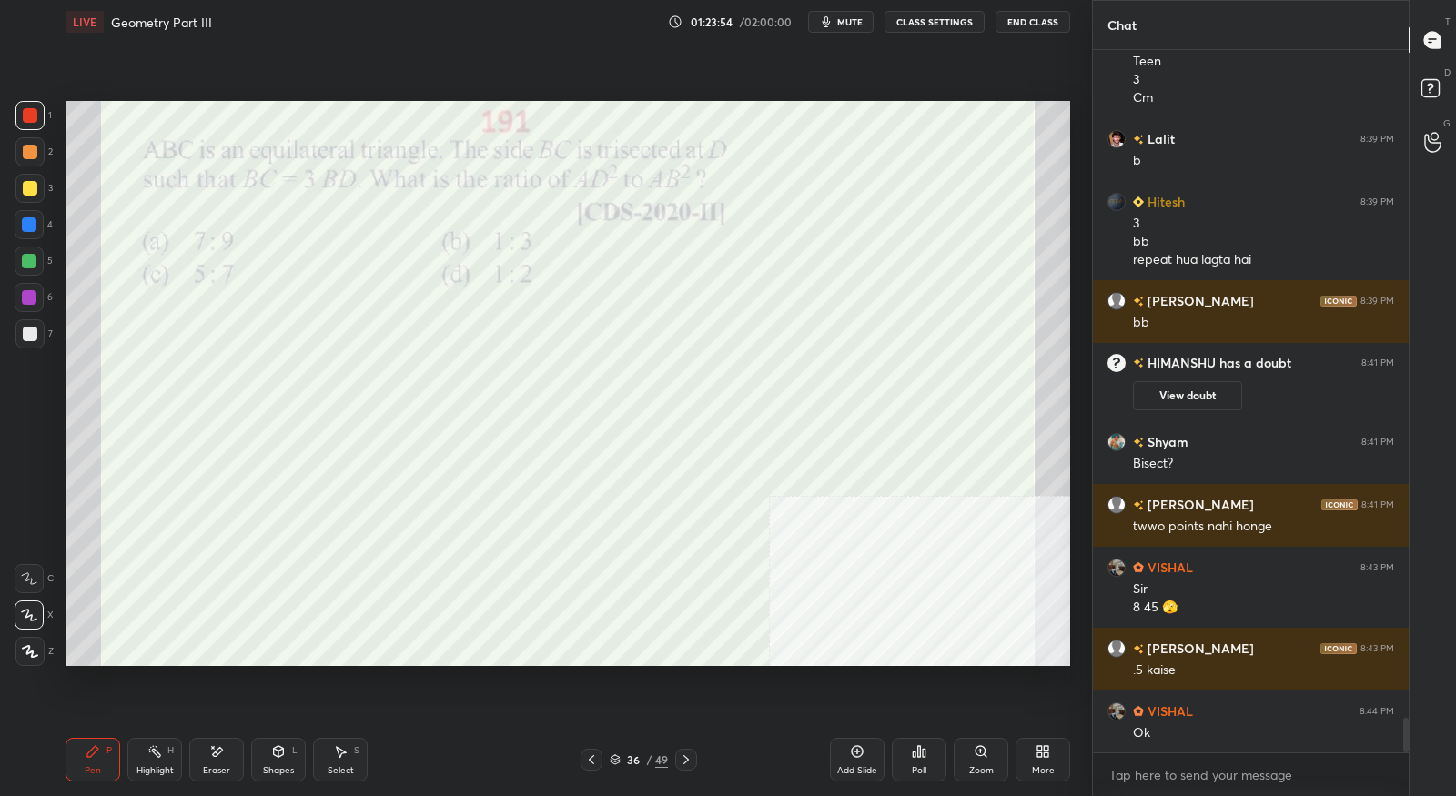
click at [685, 766] on icon at bounding box center [686, 759] width 15 height 15
click at [541, 98] on div "Setting up your live class Poll for secs No correct answer Start poll" at bounding box center [567, 384] width 1019 height 680
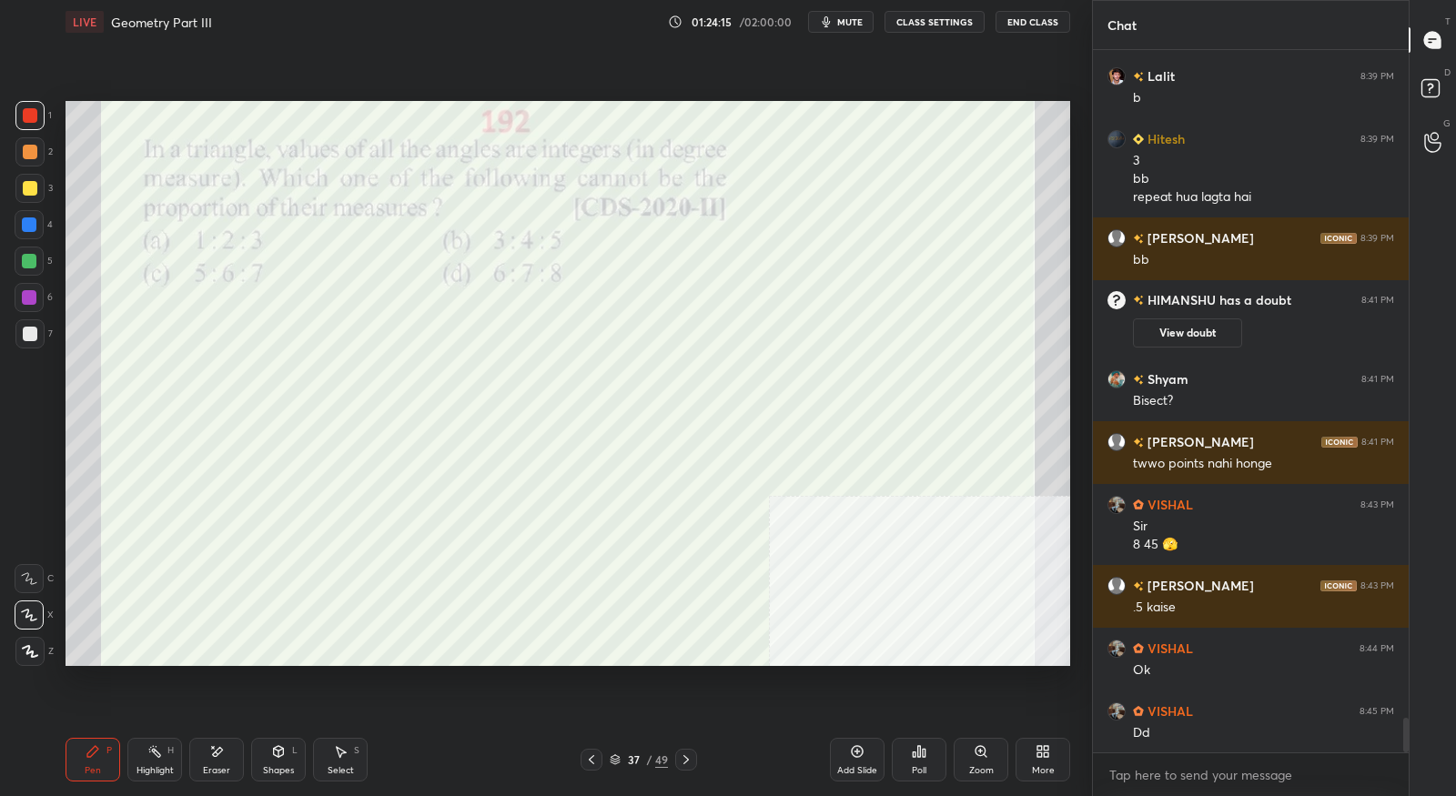
scroll to position [13734, 0]
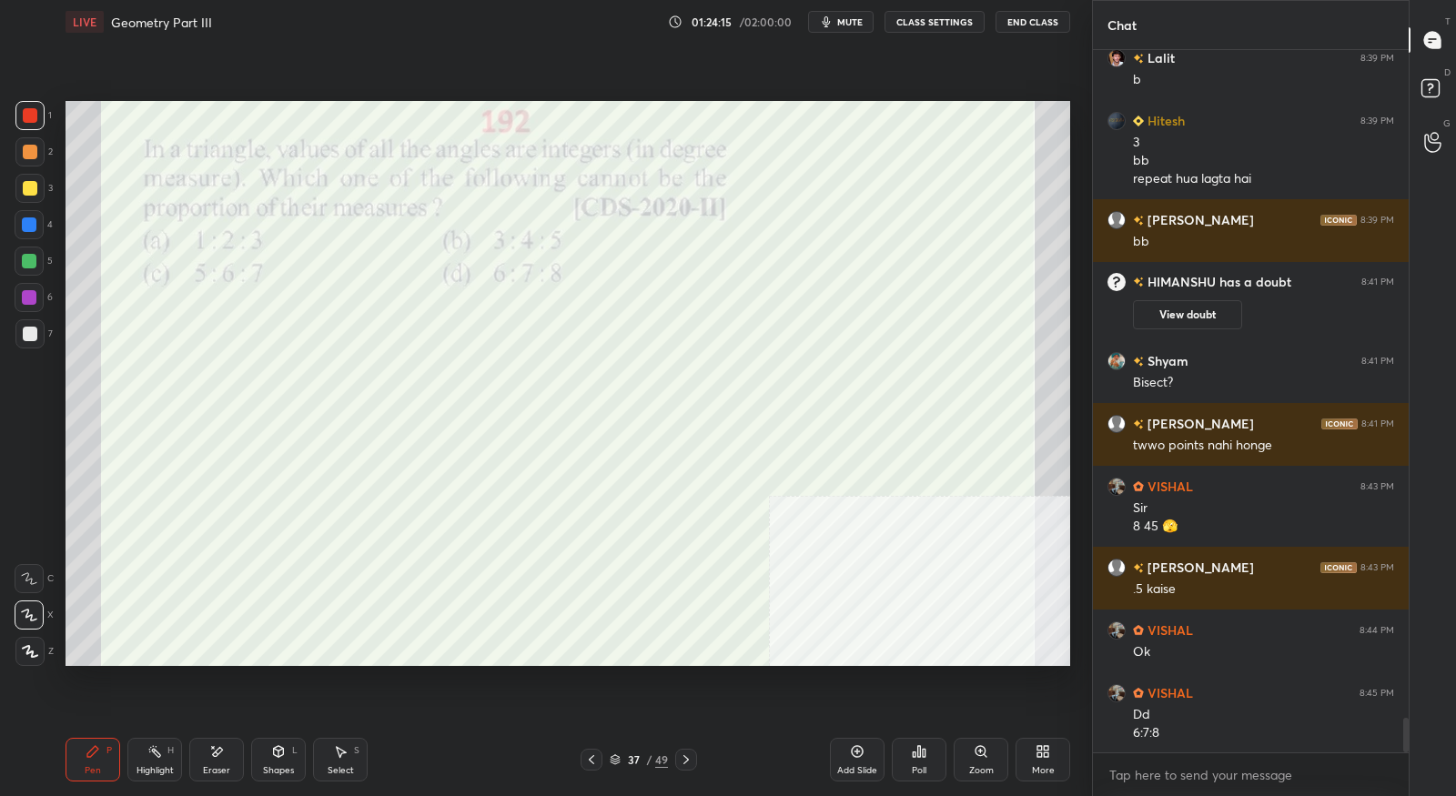
drag, startPoint x: 222, startPoint y: 757, endPoint x: 149, endPoint y: 710, distance: 86.8
click at [221, 757] on icon at bounding box center [216, 751] width 15 height 15
drag, startPoint x: 41, startPoint y: 653, endPoint x: 45, endPoint y: 671, distance: 17.7
click at [41, 657] on span "Erase all" at bounding box center [28, 651] width 27 height 13
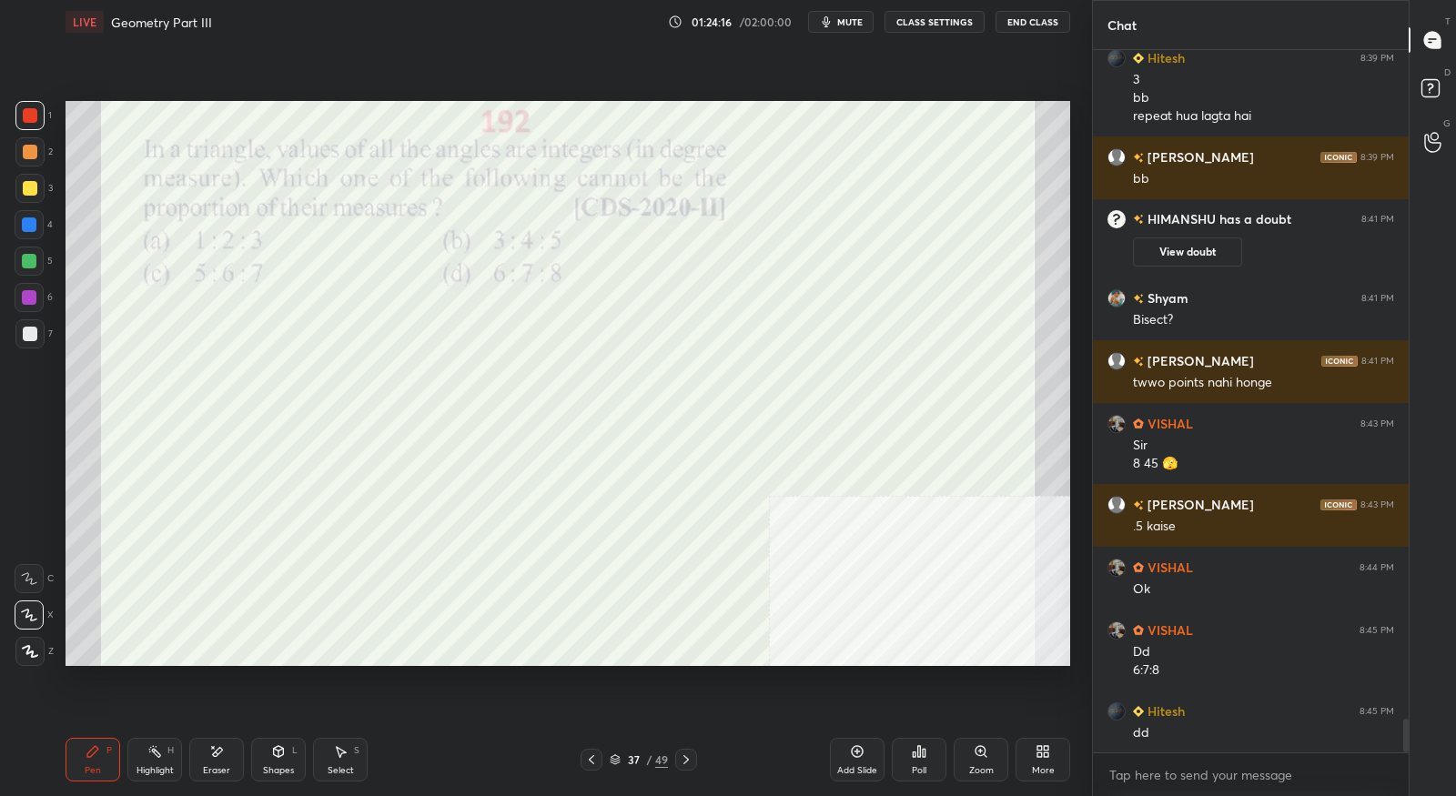
drag, startPoint x: 87, startPoint y: 747, endPoint x: 90, endPoint y: 686, distance: 61.0
click at [89, 747] on icon at bounding box center [93, 751] width 15 height 15
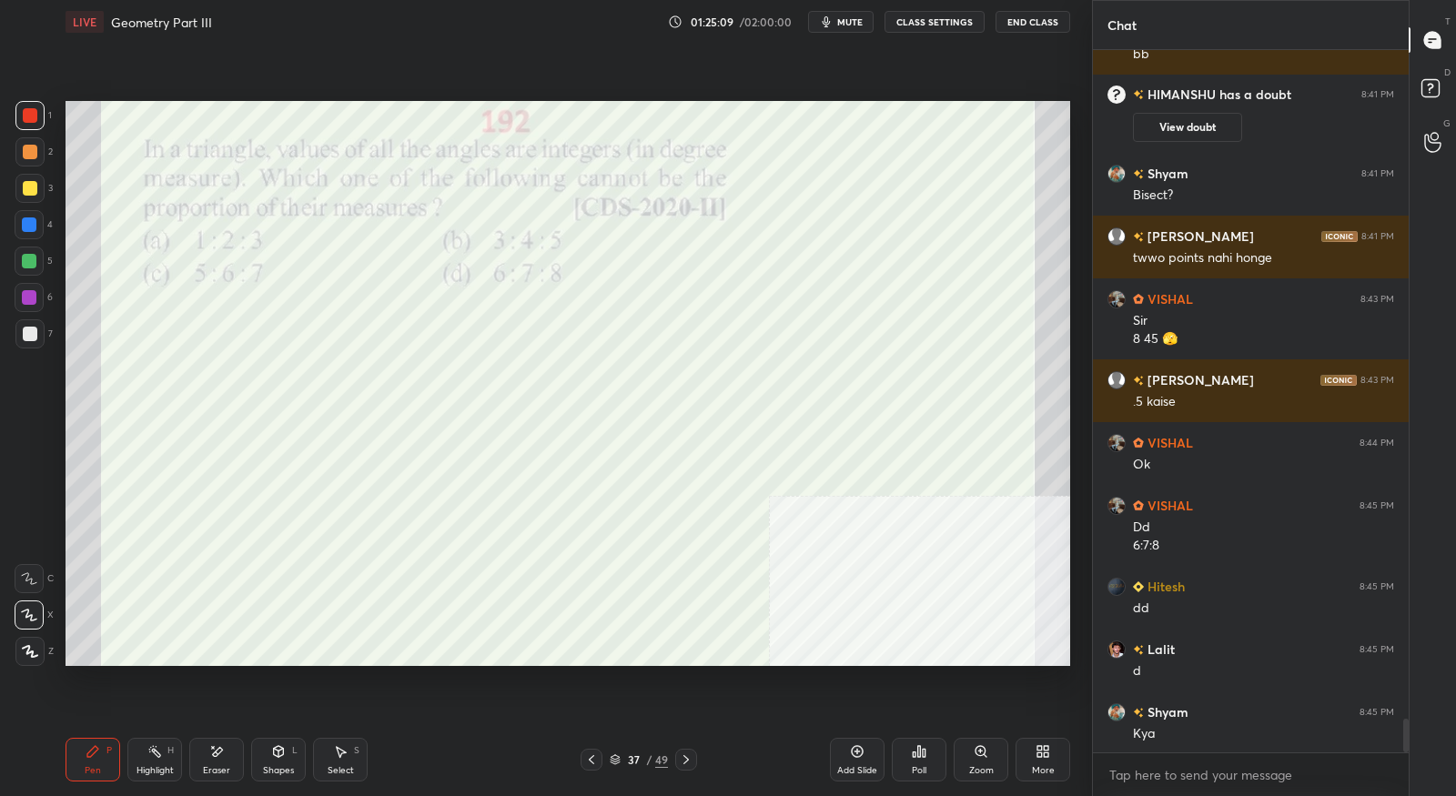
scroll to position [13986, 0]
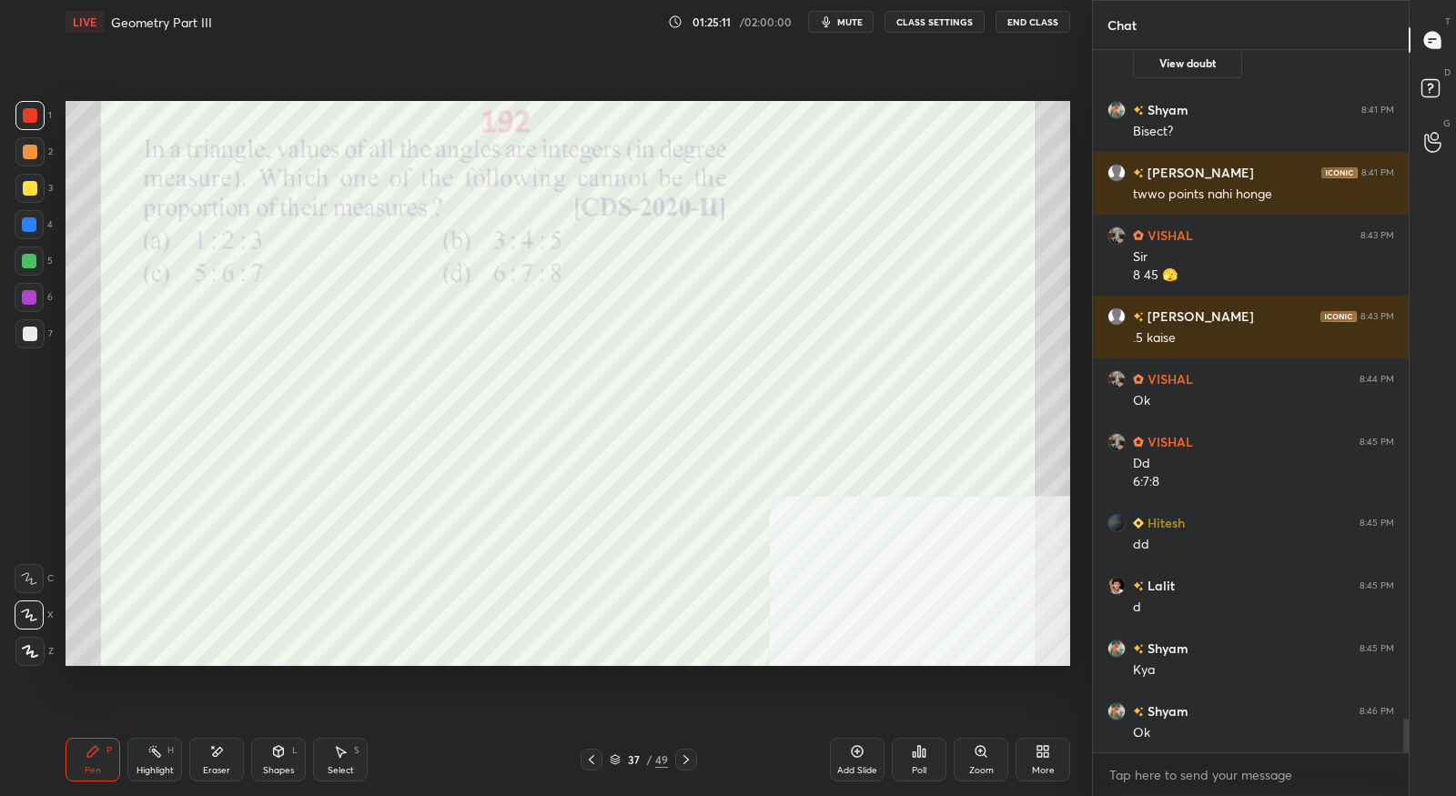
click at [685, 758] on icon at bounding box center [685, 759] width 5 height 9
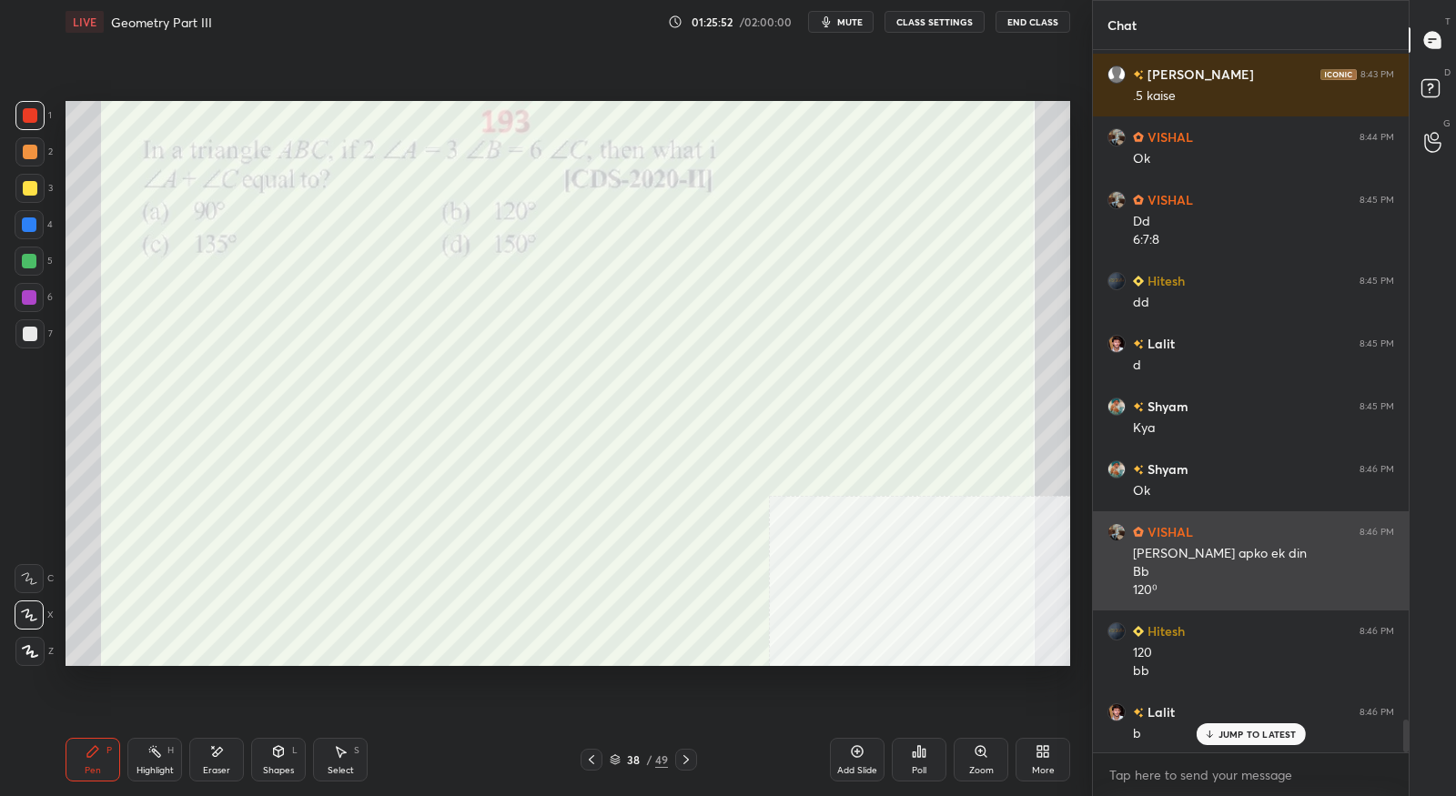
scroll to position [14228, 0]
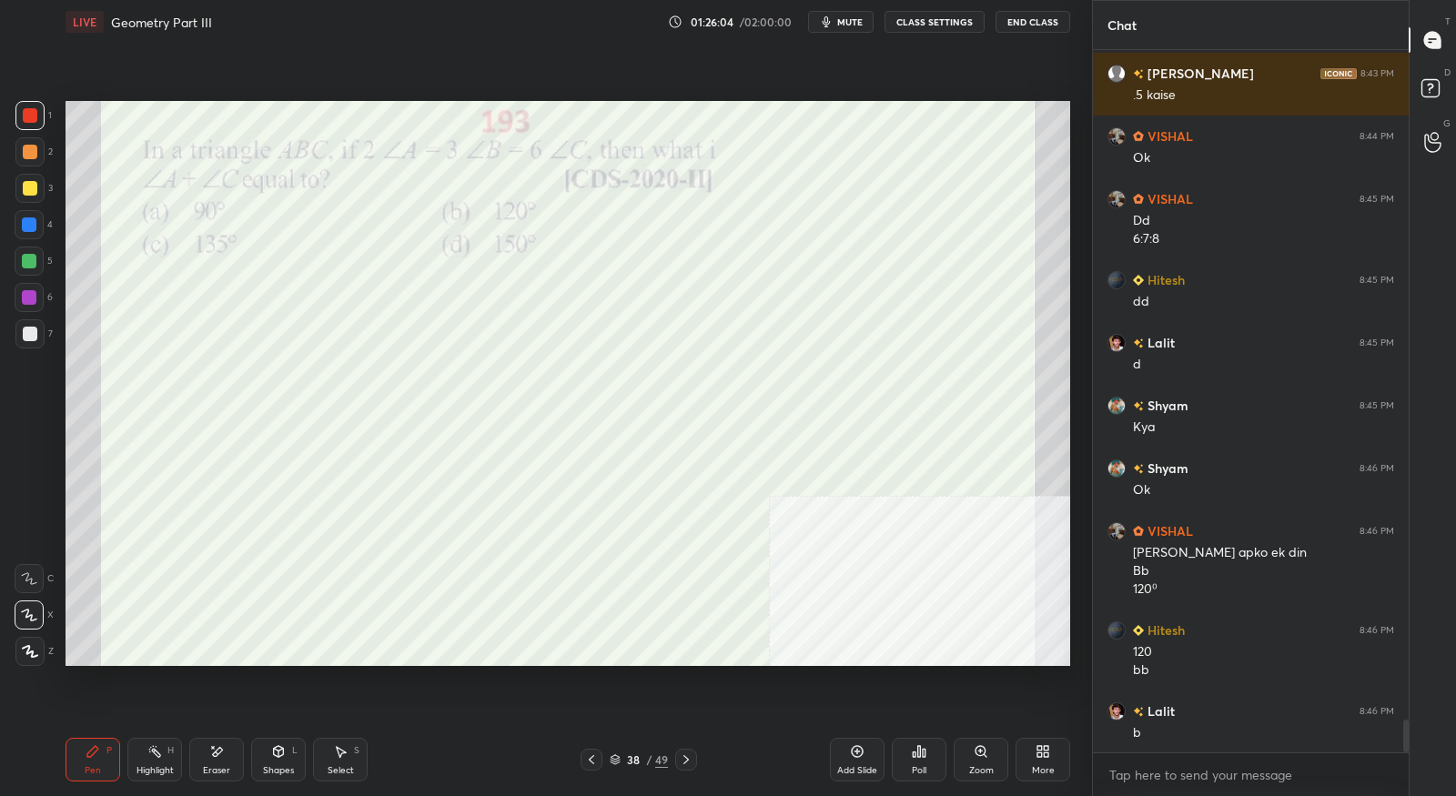
click at [689, 767] on icon at bounding box center [686, 759] width 15 height 15
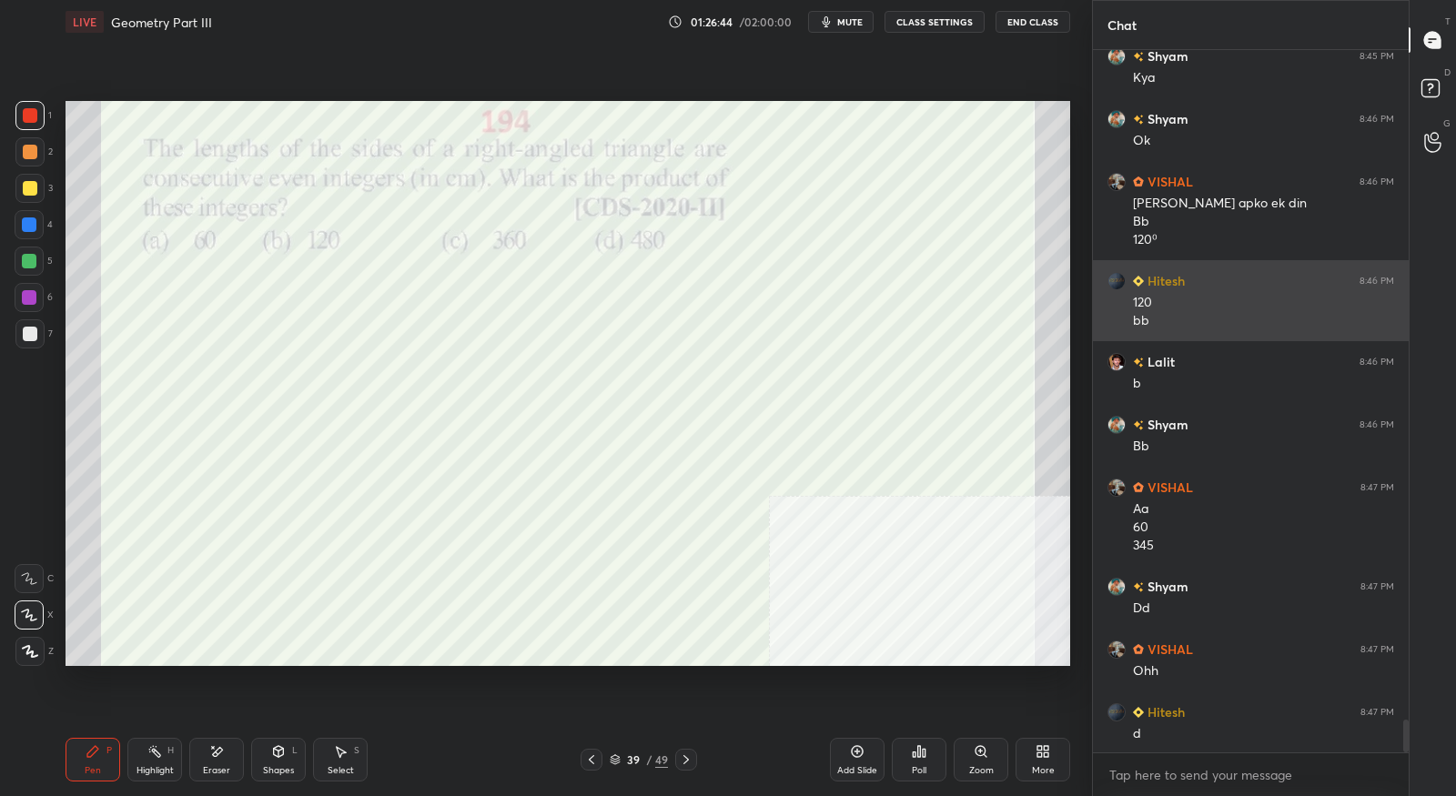
scroll to position [14579, 0]
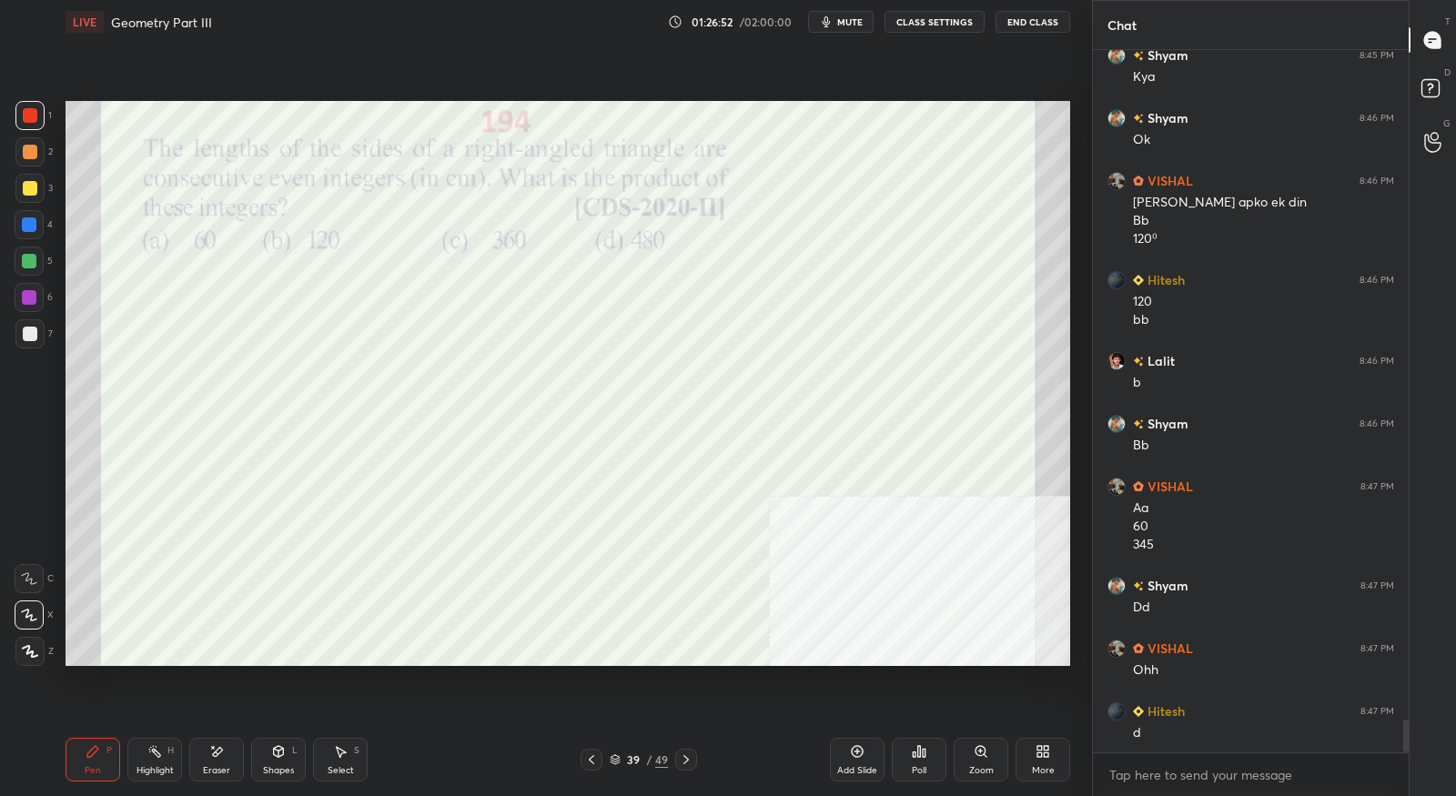
click at [694, 757] on div at bounding box center [686, 760] width 22 height 22
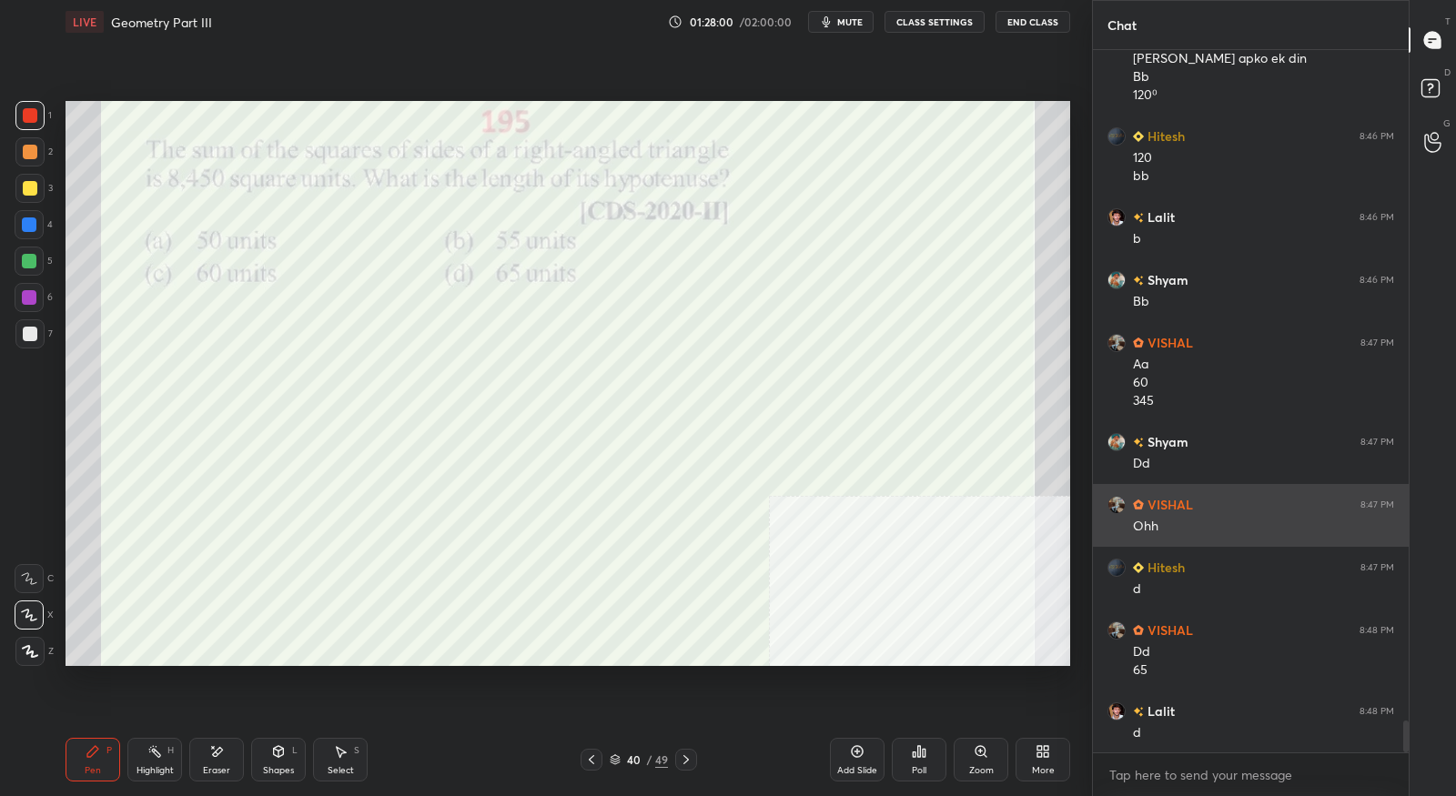
scroll to position [14785, 0]
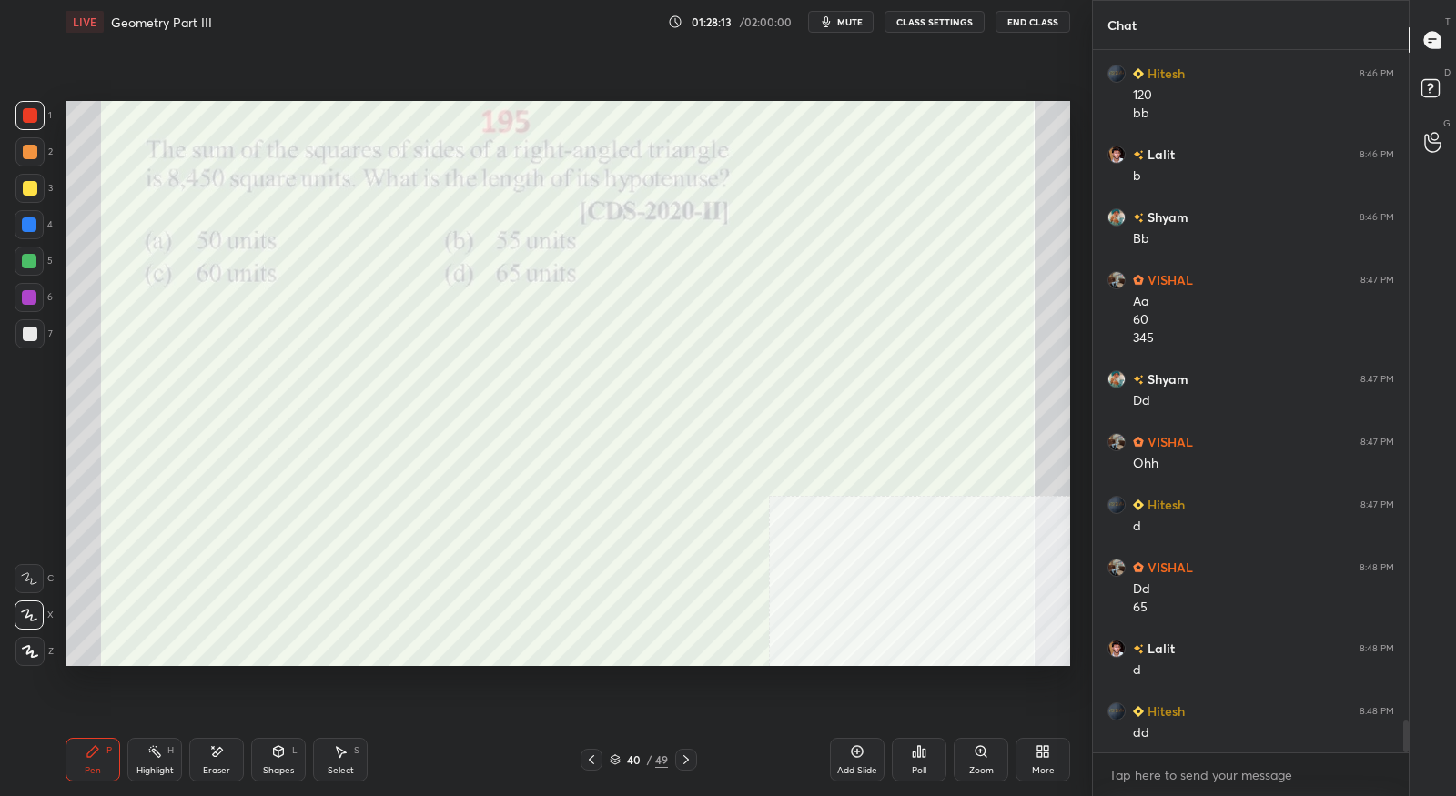
click at [688, 757] on icon at bounding box center [686, 759] width 15 height 15
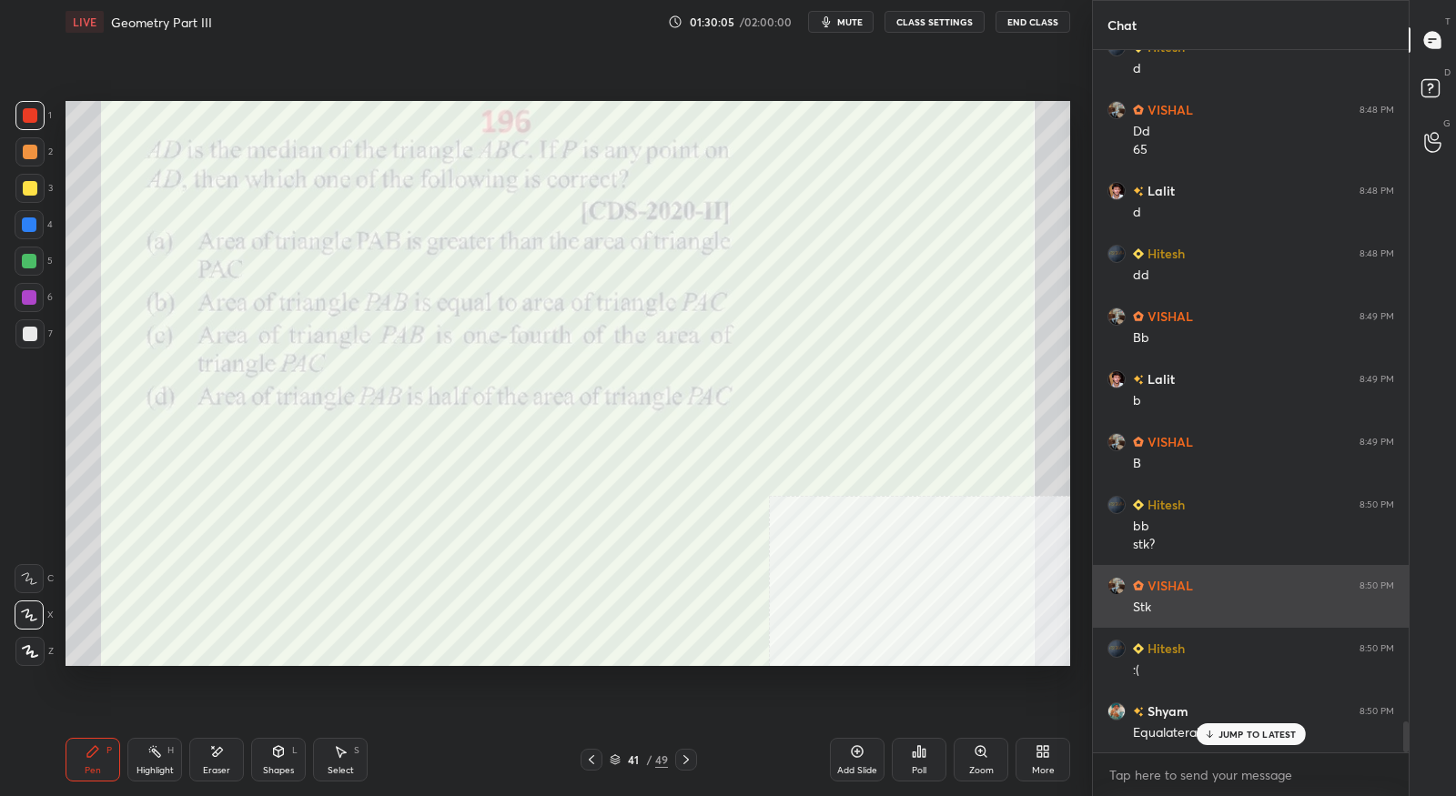
scroll to position [15305, 0]
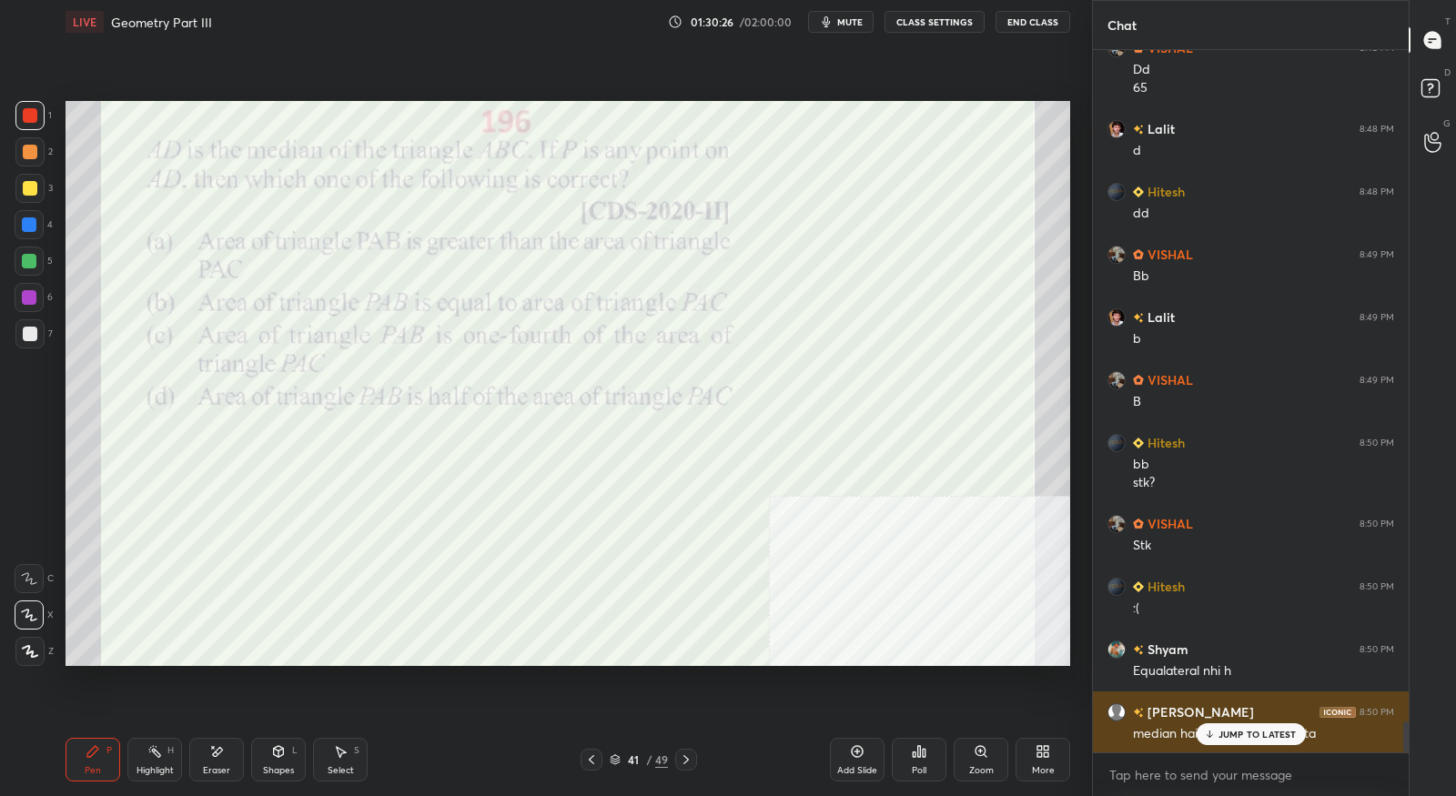
drag, startPoint x: 1240, startPoint y: 740, endPoint x: 1246, endPoint y: 721, distance: 19.0
click at [1240, 736] on p "JUMP TO LATEST" at bounding box center [1257, 734] width 78 height 11
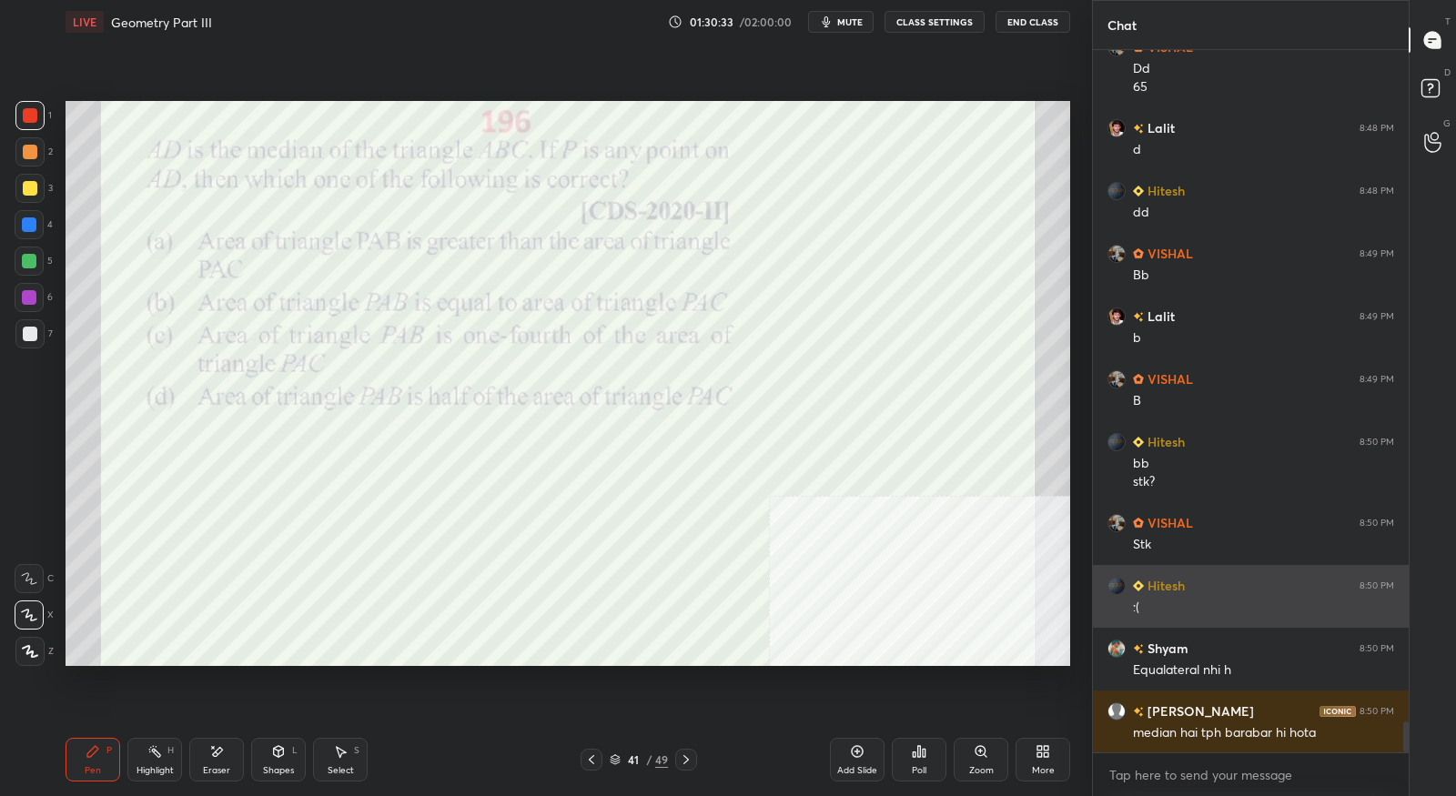
scroll to position [15368, 0]
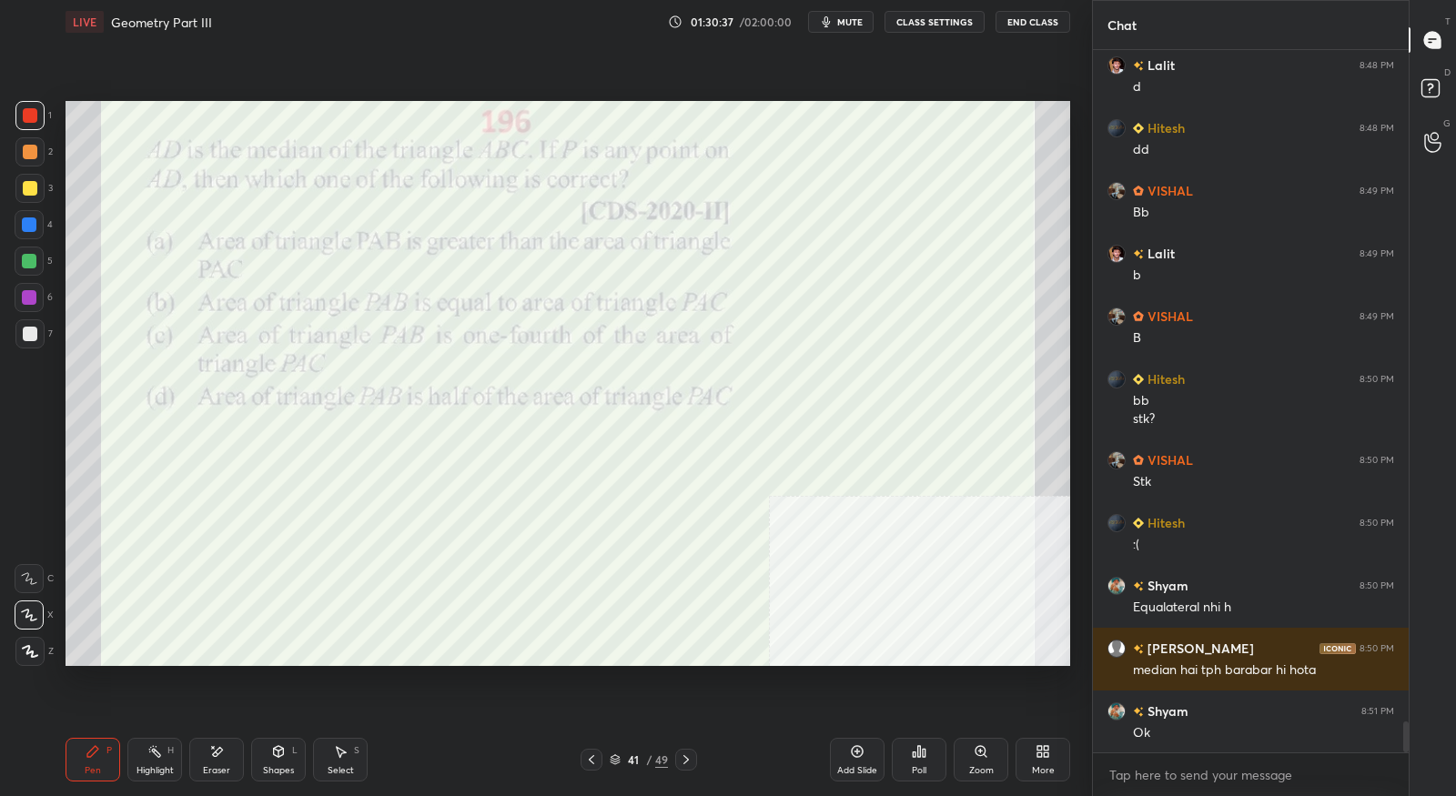
click at [684, 758] on icon at bounding box center [686, 759] width 15 height 15
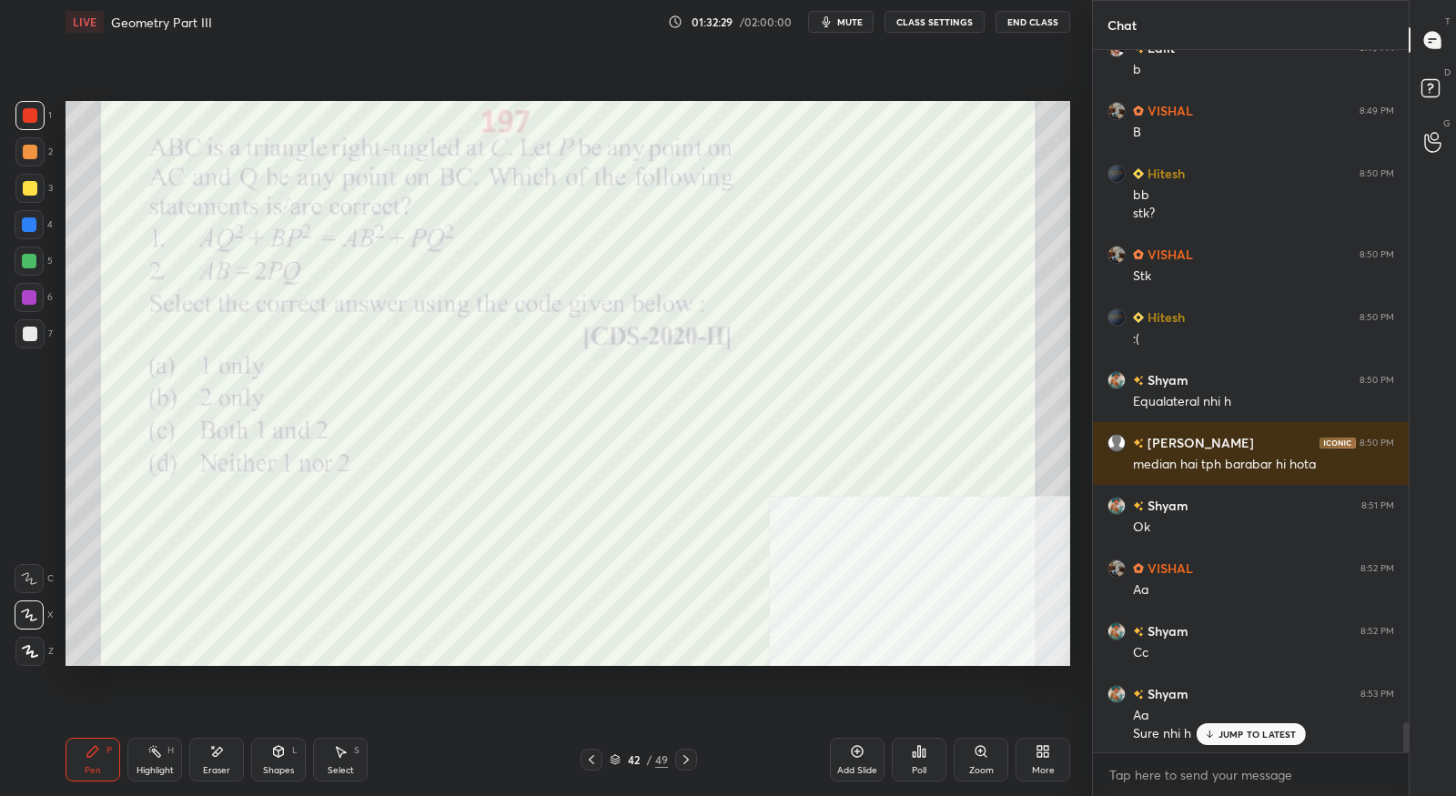
scroll to position [15654, 0]
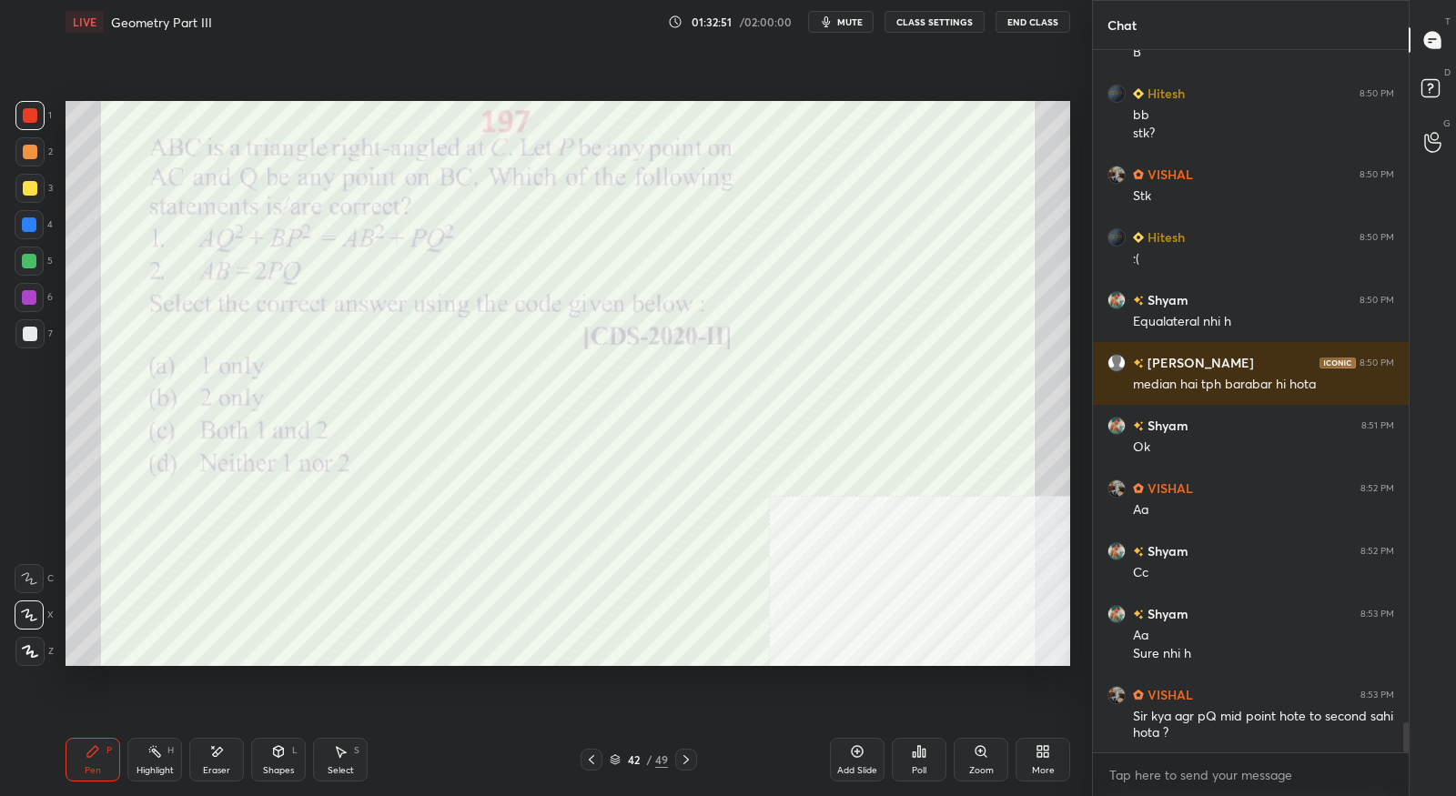
click at [696, 762] on div at bounding box center [686, 760] width 22 height 22
click at [590, 757] on icon at bounding box center [591, 759] width 15 height 15
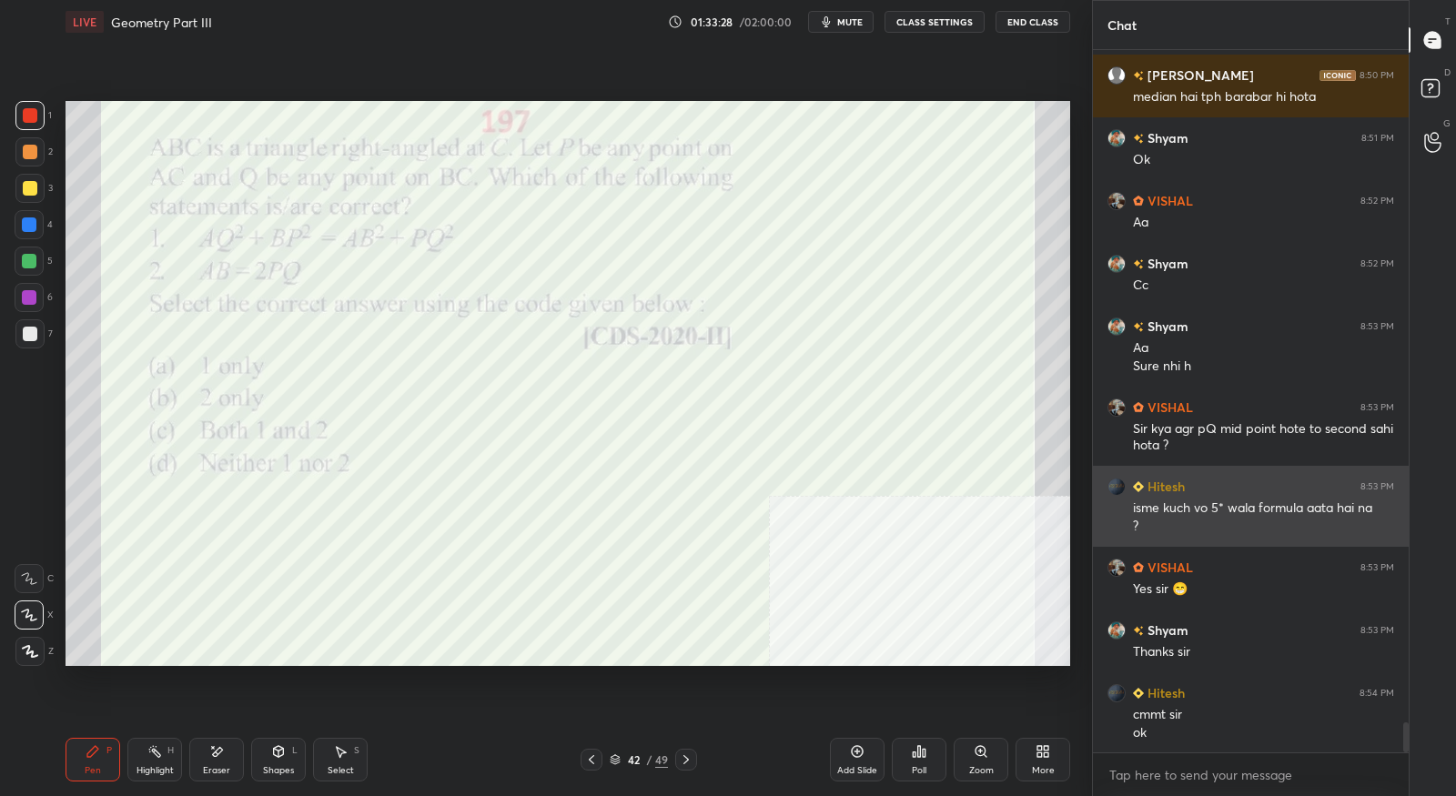
scroll to position [16004, 0]
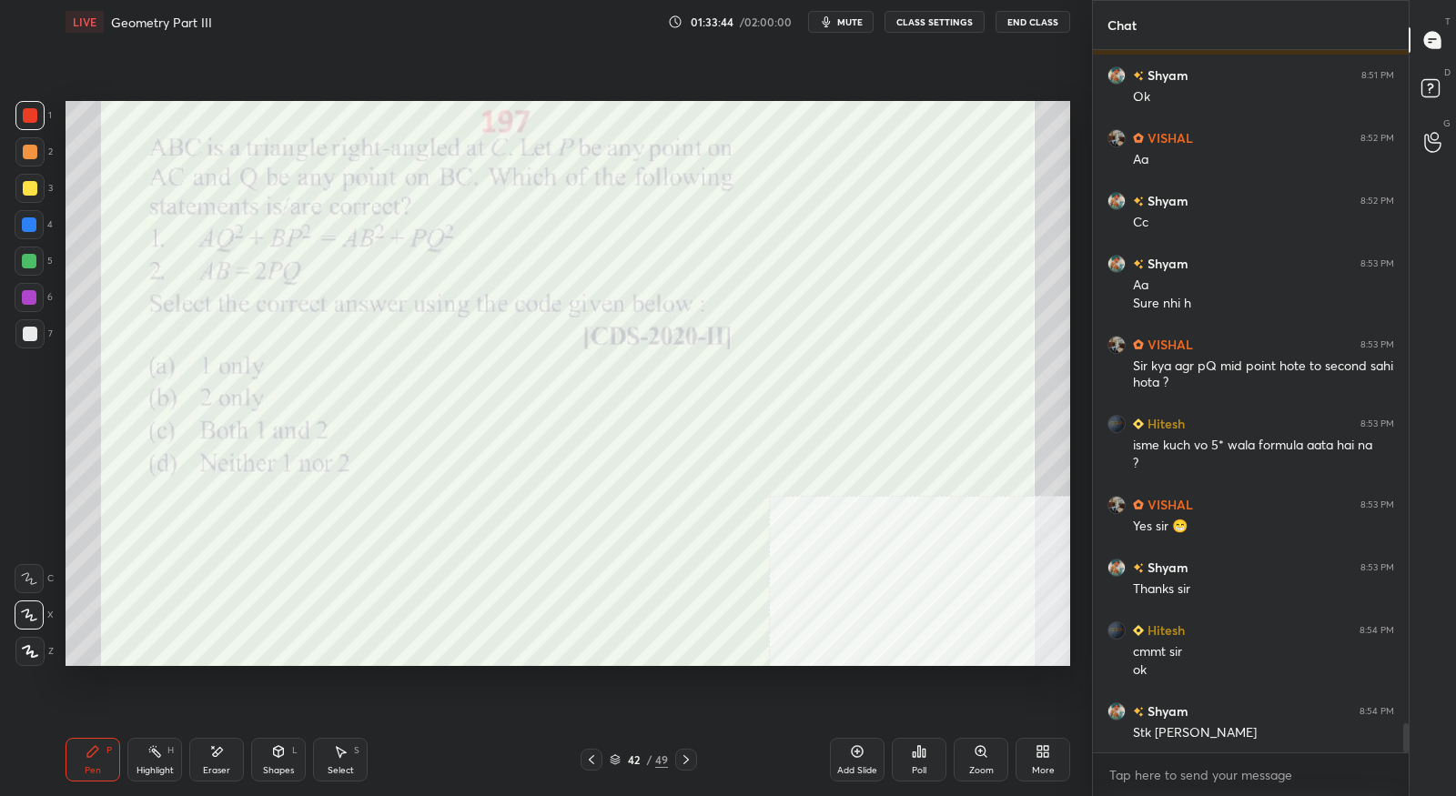
click at [619, 762] on icon at bounding box center [614, 763] width 9 height 3
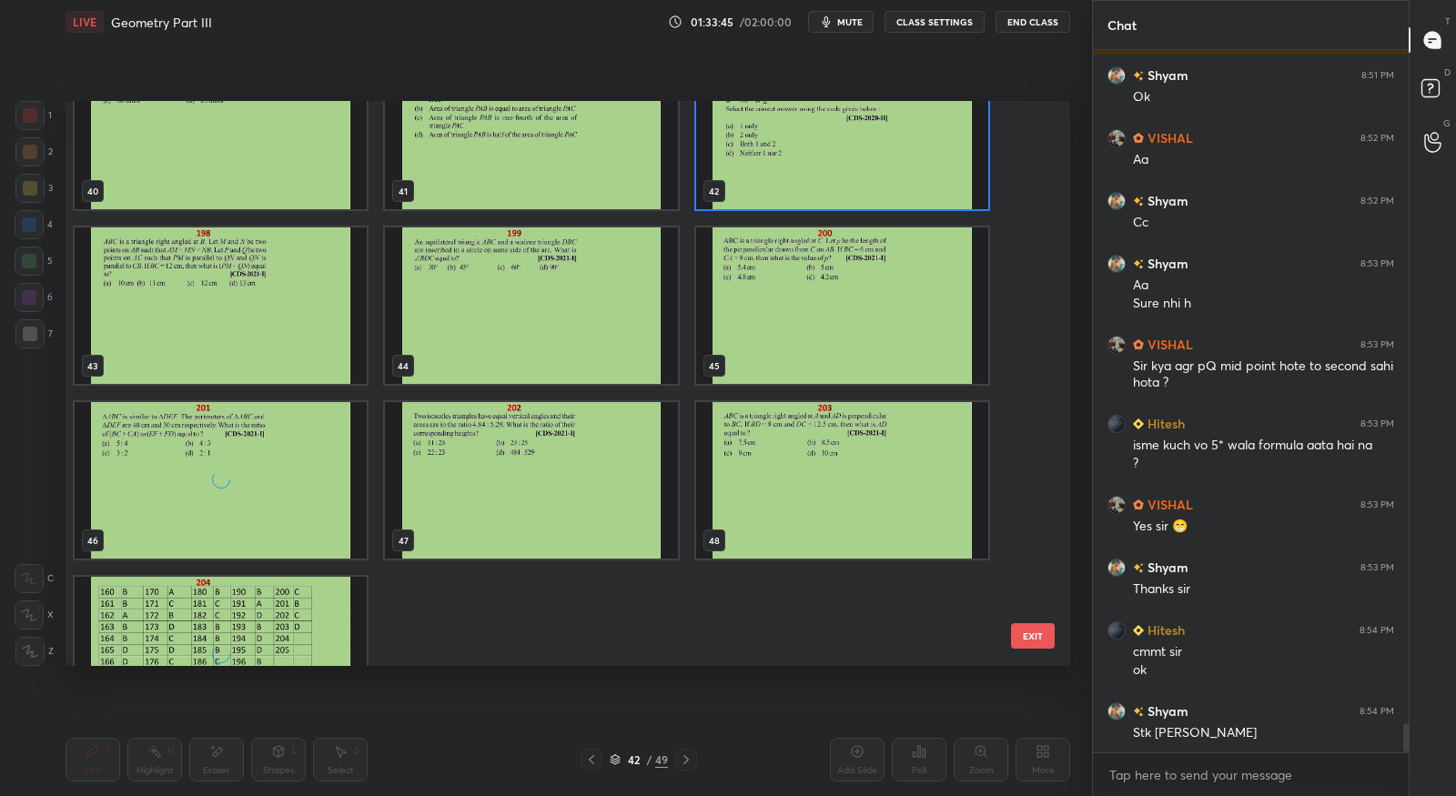
scroll to position [2404, 0]
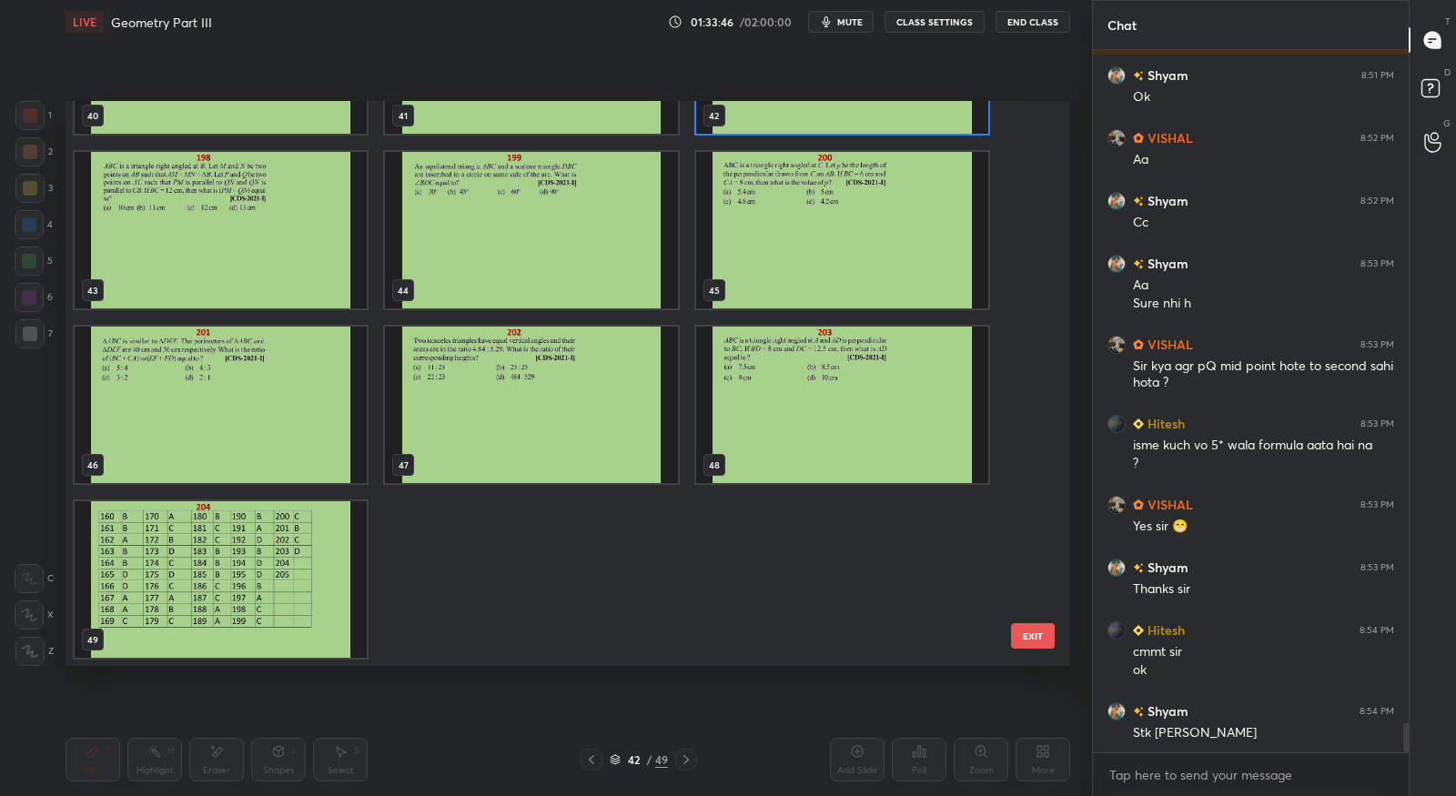
click at [234, 573] on img "grid" at bounding box center [221, 579] width 292 height 156
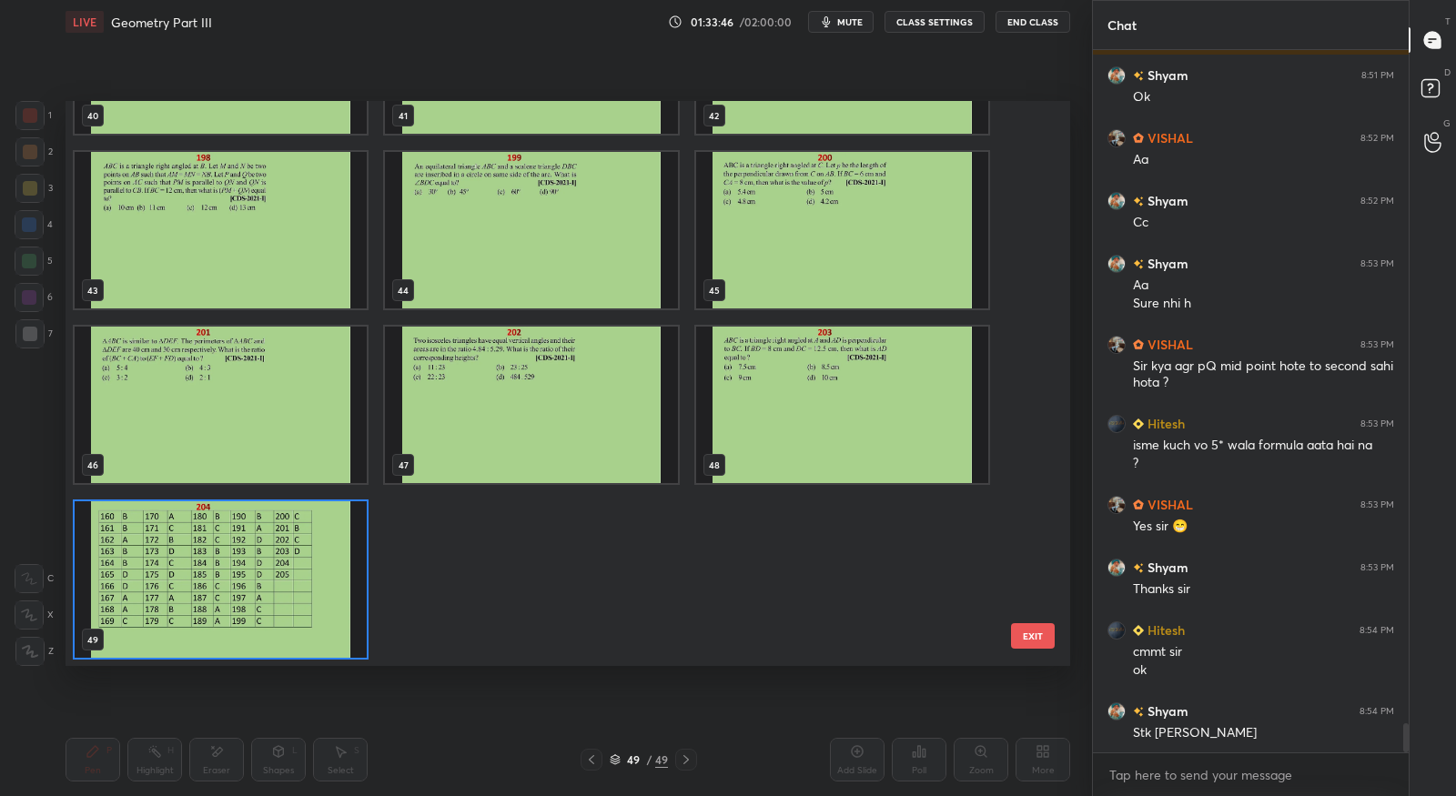
click at [234, 573] on img "grid" at bounding box center [221, 579] width 292 height 156
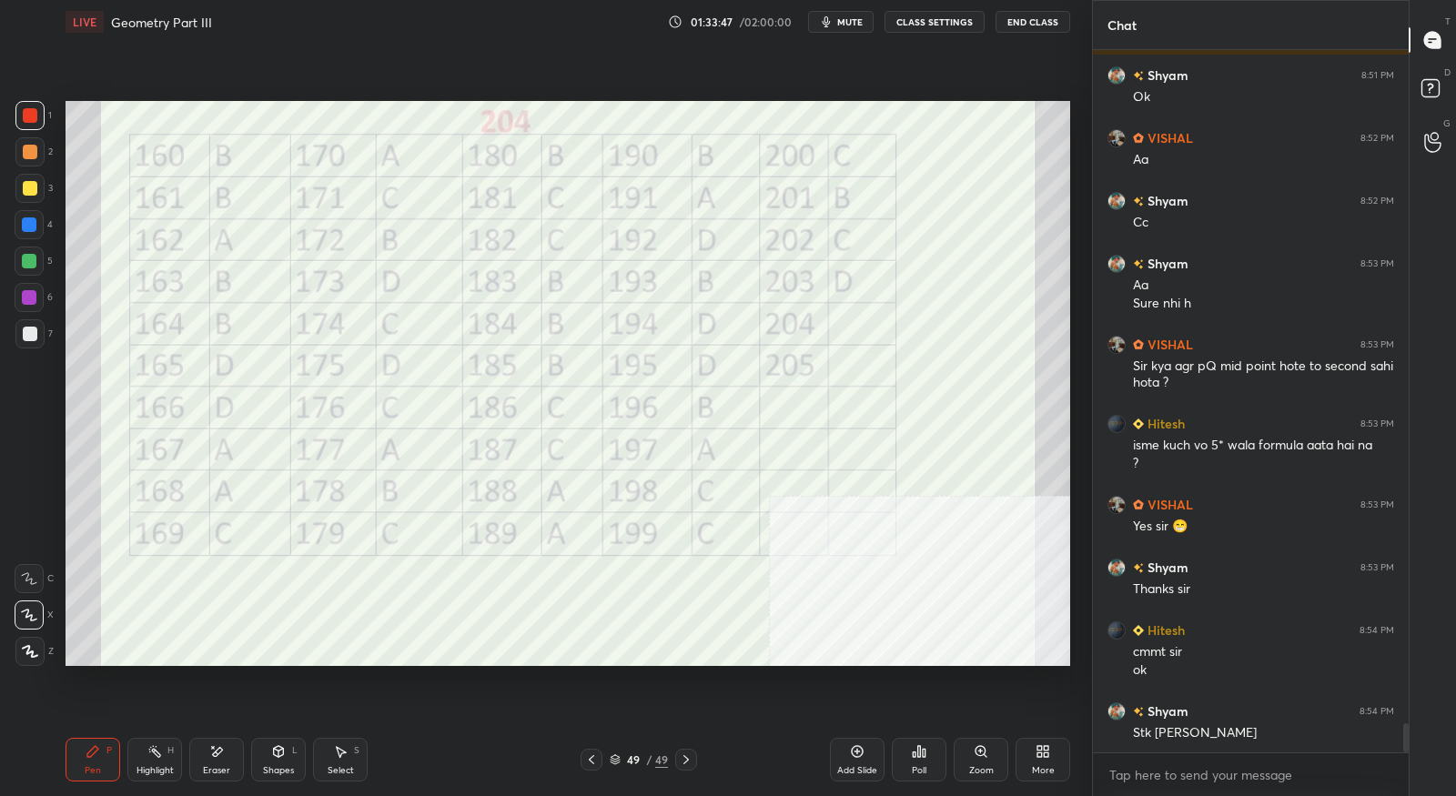
scroll to position [16067, 0]
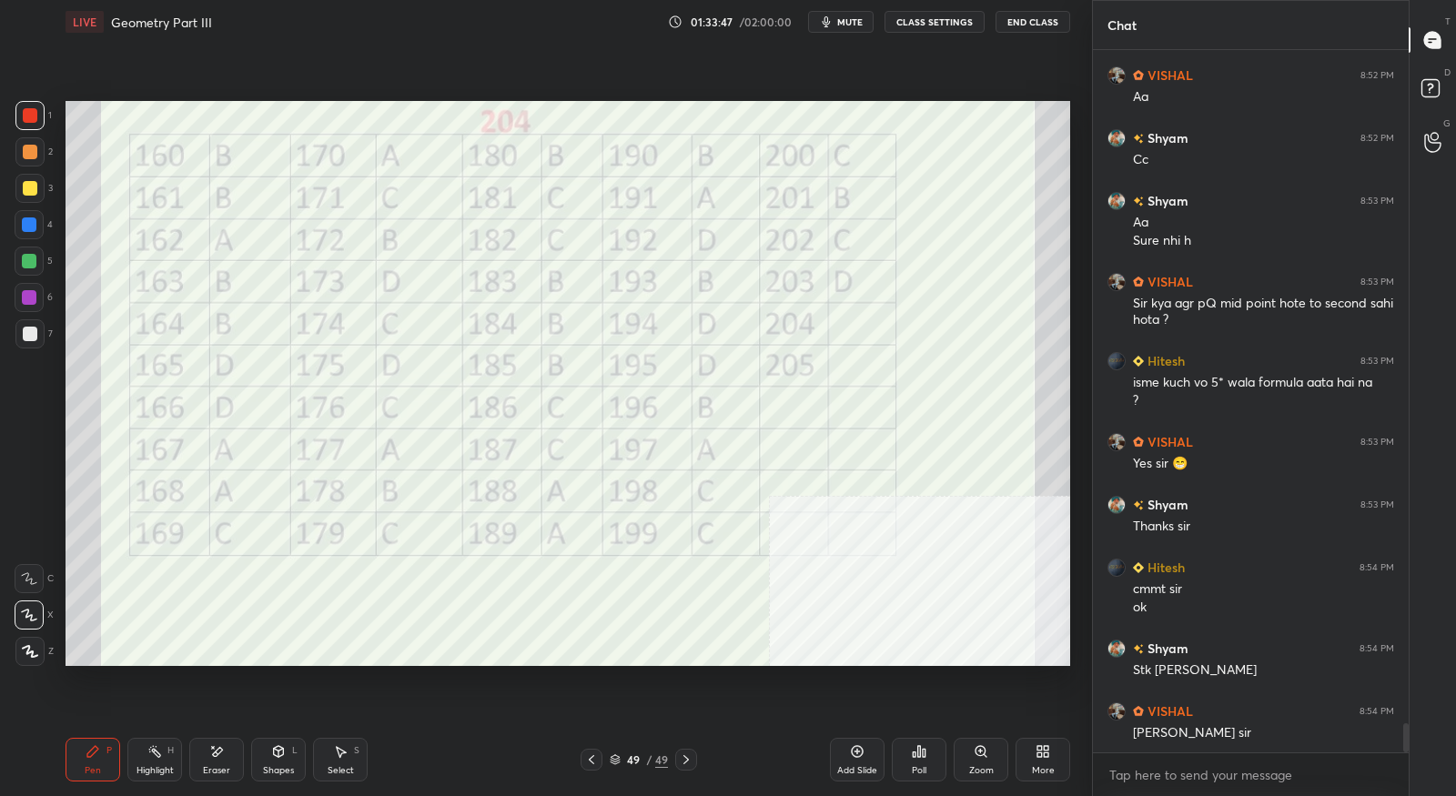
click at [856, 763] on div "Add Slide" at bounding box center [857, 760] width 55 height 44
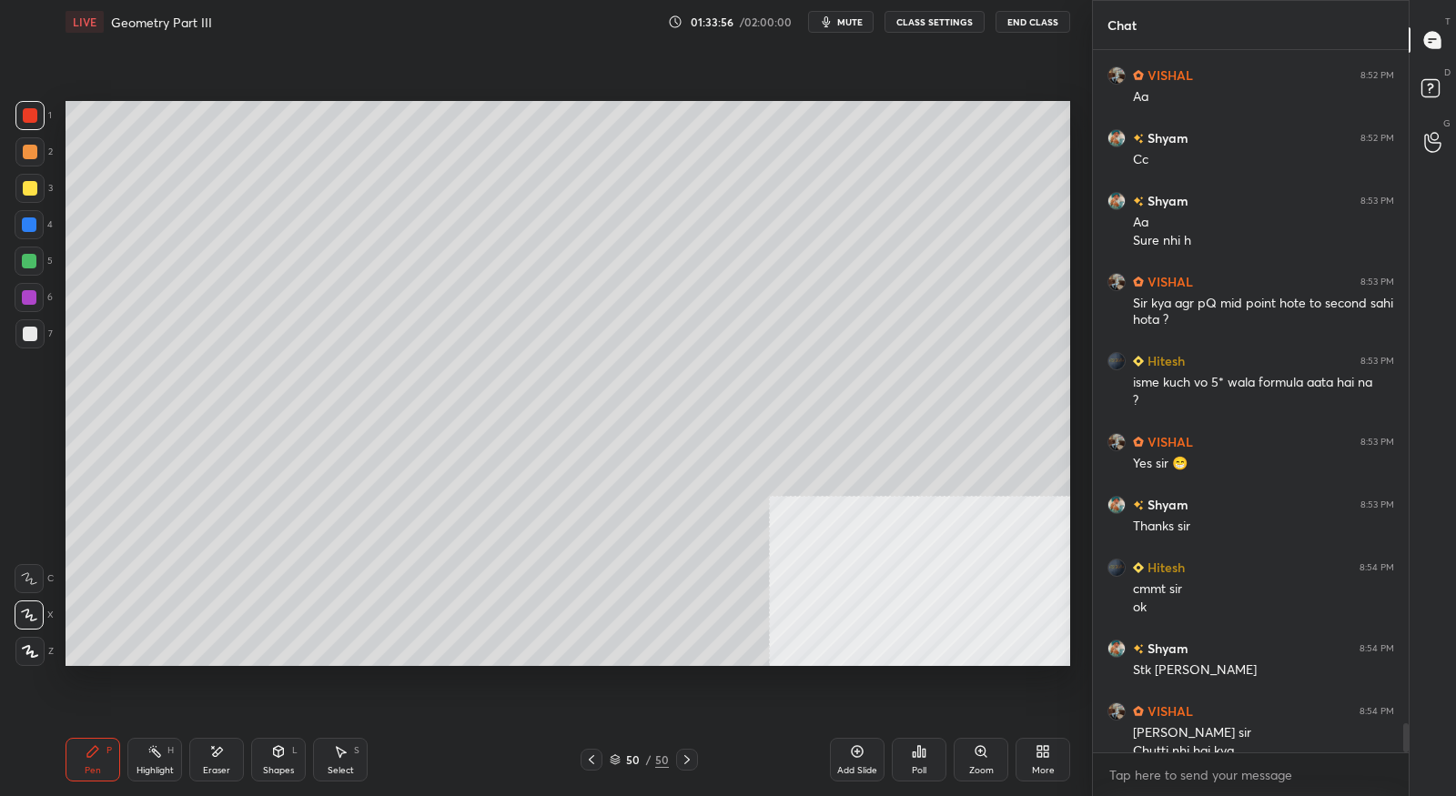
scroll to position [16085, 0]
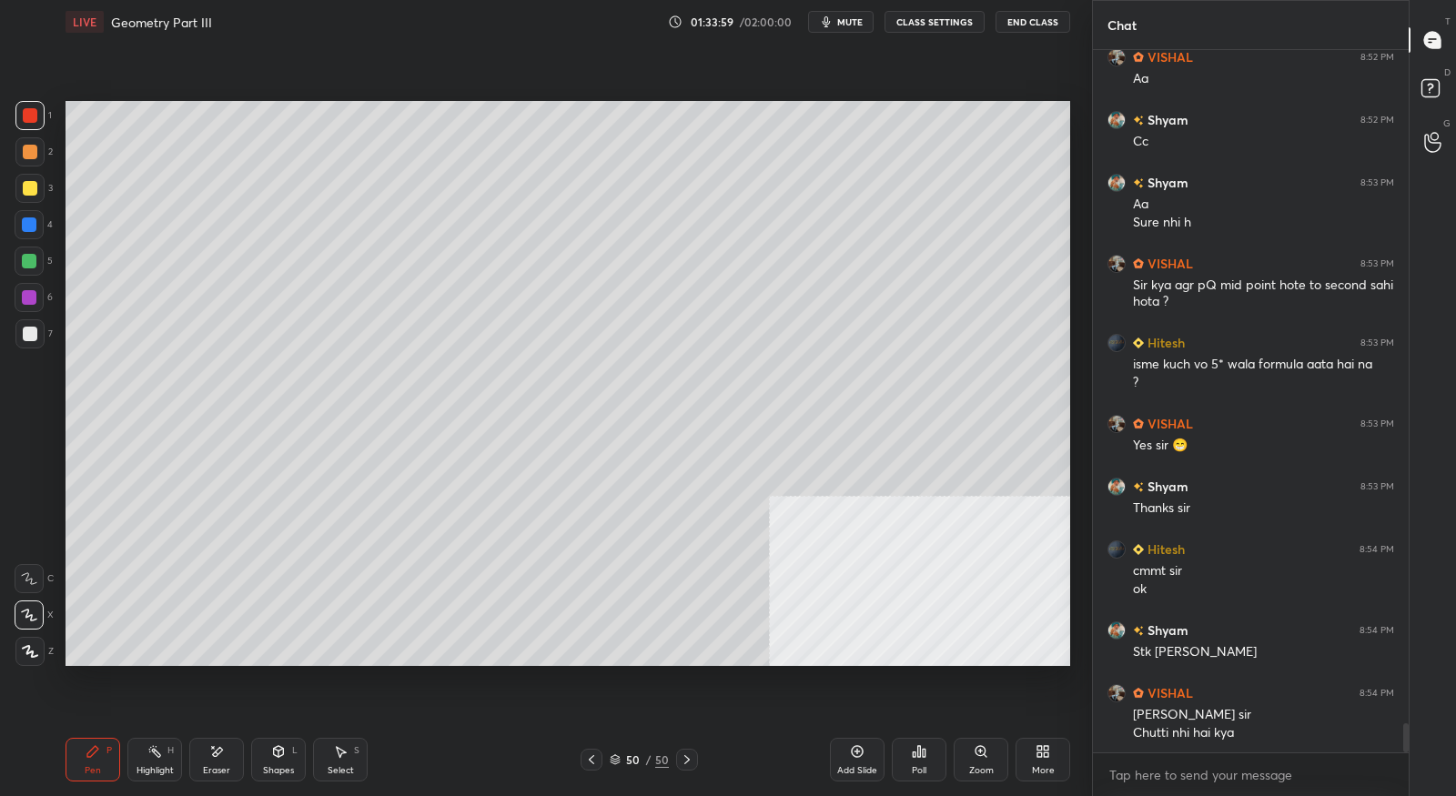
click at [1038, 755] on icon at bounding box center [1039, 754] width 5 height 5
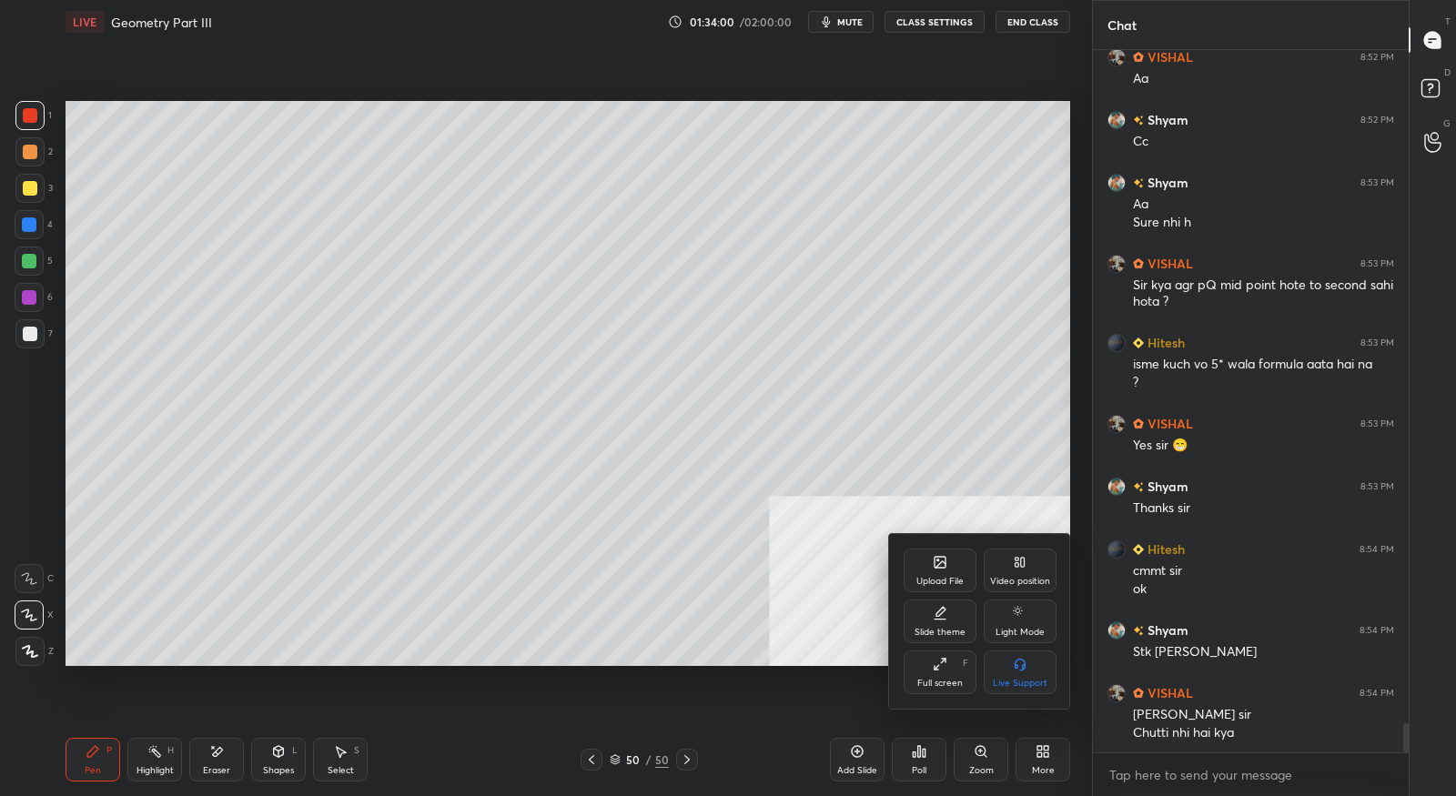
click at [947, 568] on div "Upload File" at bounding box center [939, 571] width 73 height 44
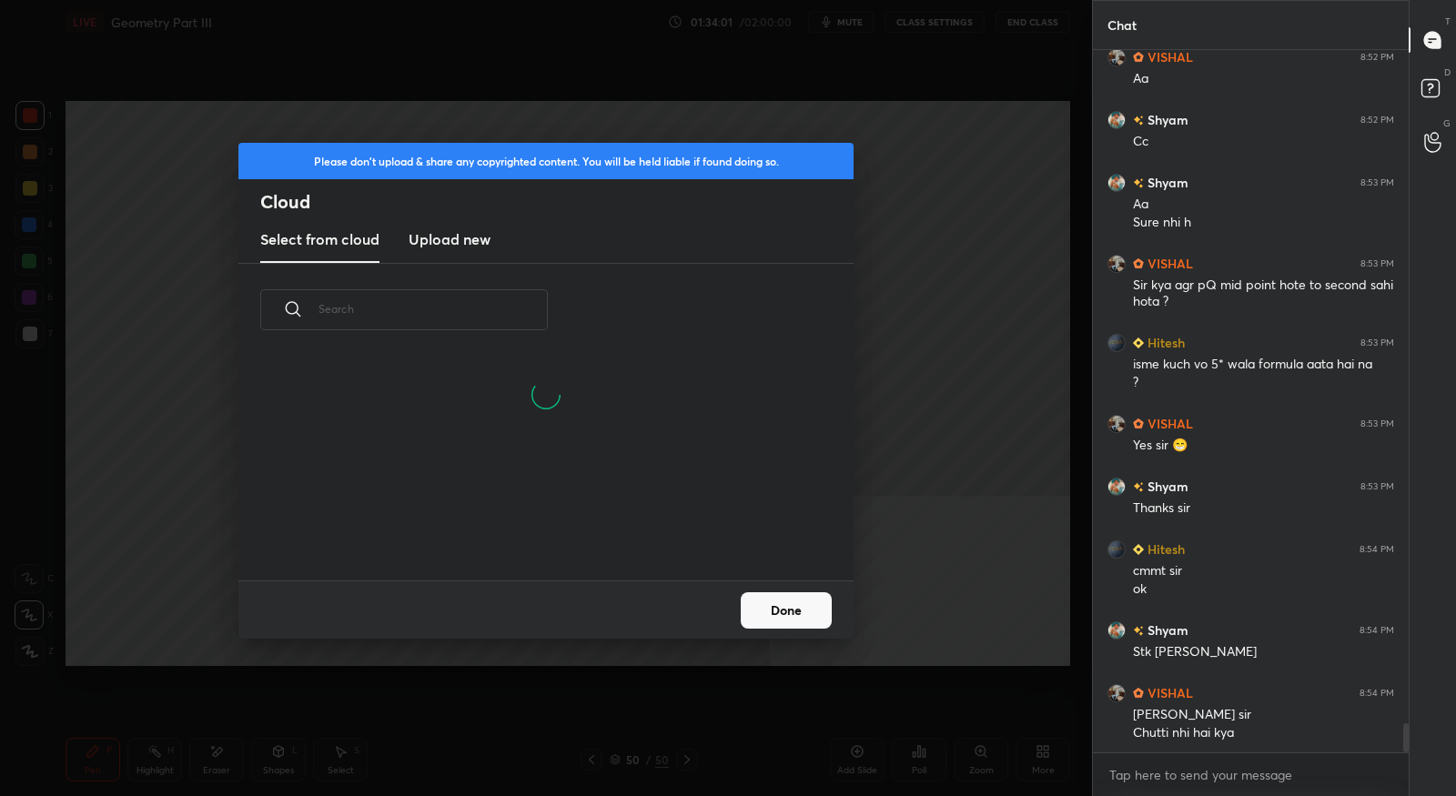
click at [450, 228] on h3 "Upload new" at bounding box center [450, 239] width 82 height 22
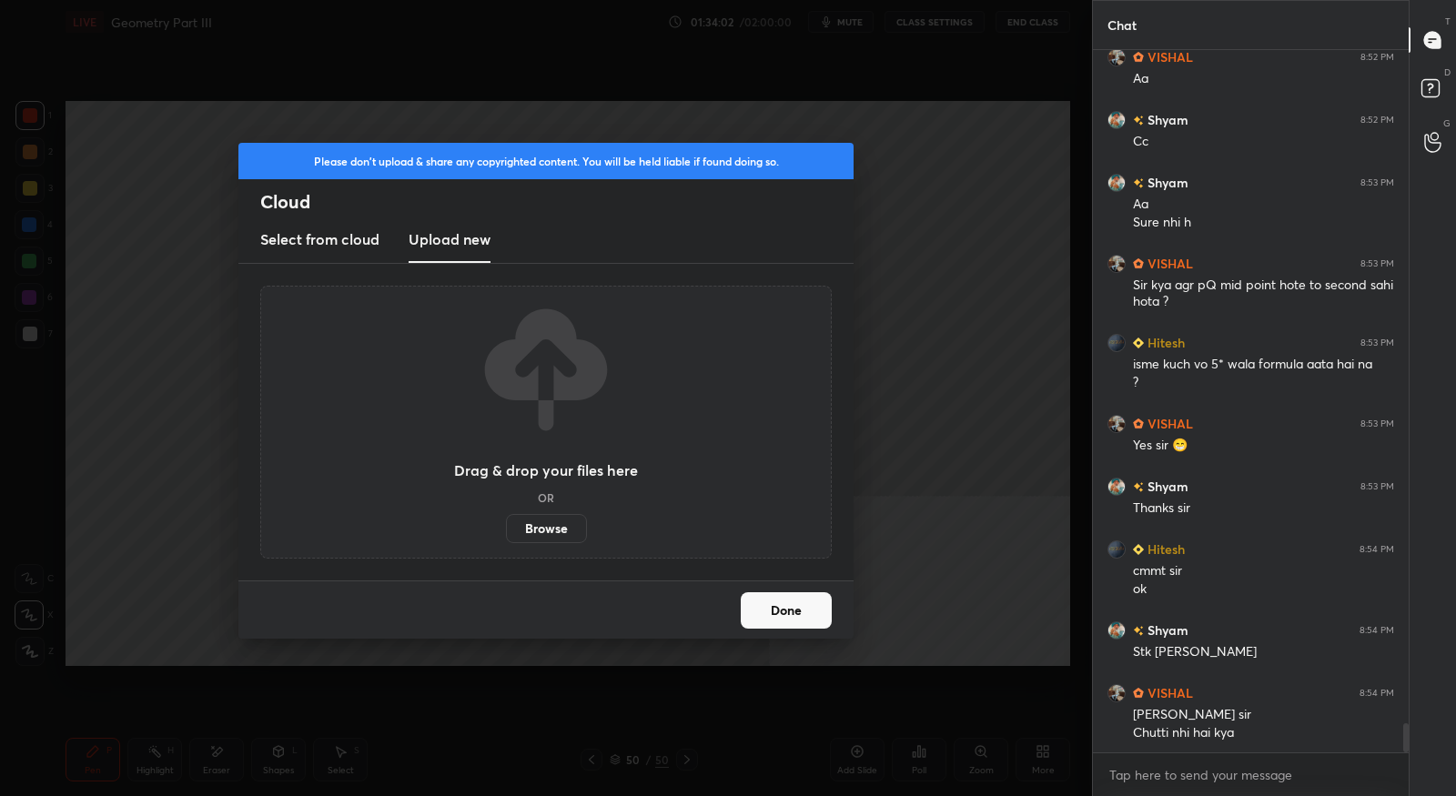
click at [548, 526] on label "Browse" at bounding box center [546, 528] width 81 height 29
click at [506, 526] on input "Browse" at bounding box center [506, 528] width 0 height 29
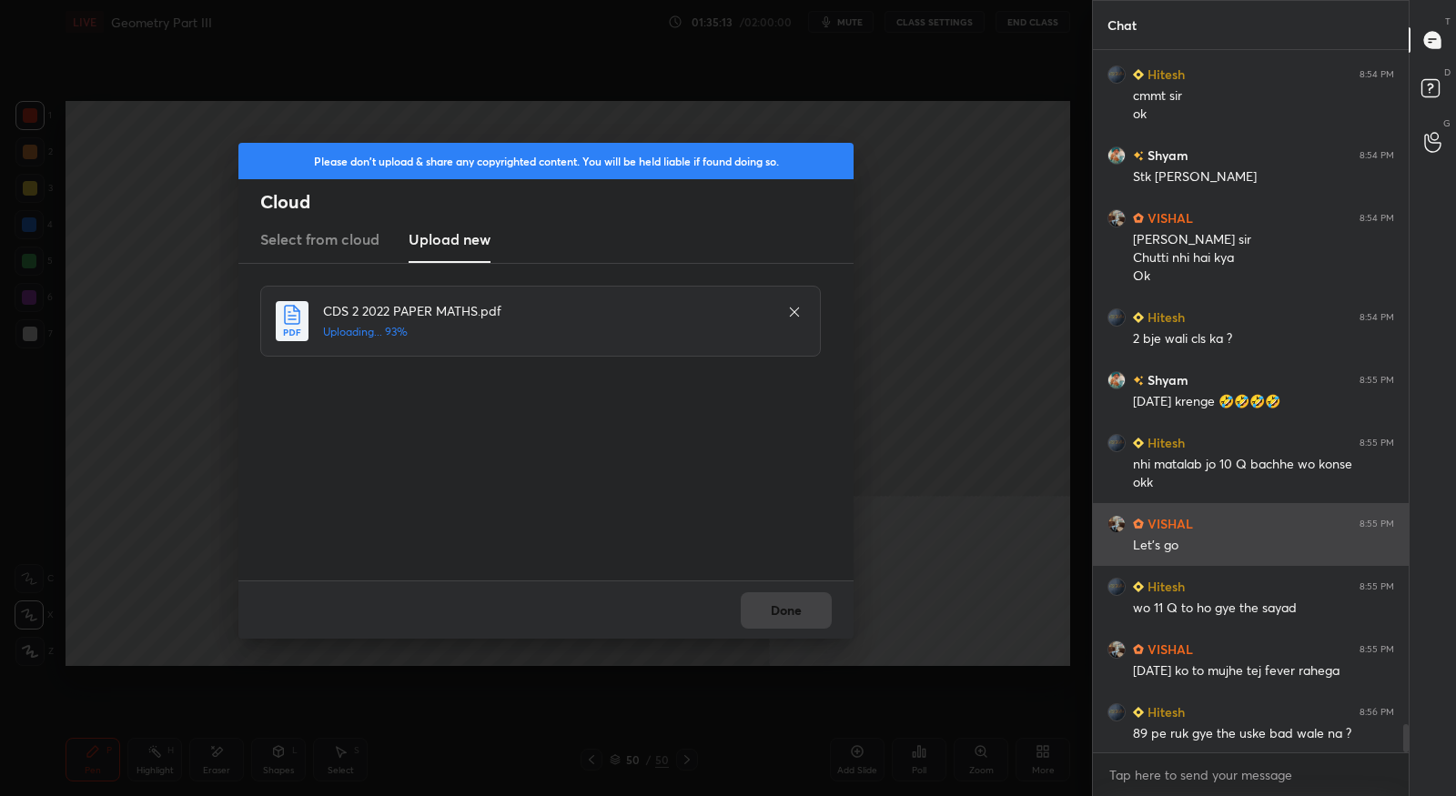
scroll to position [16561, 0]
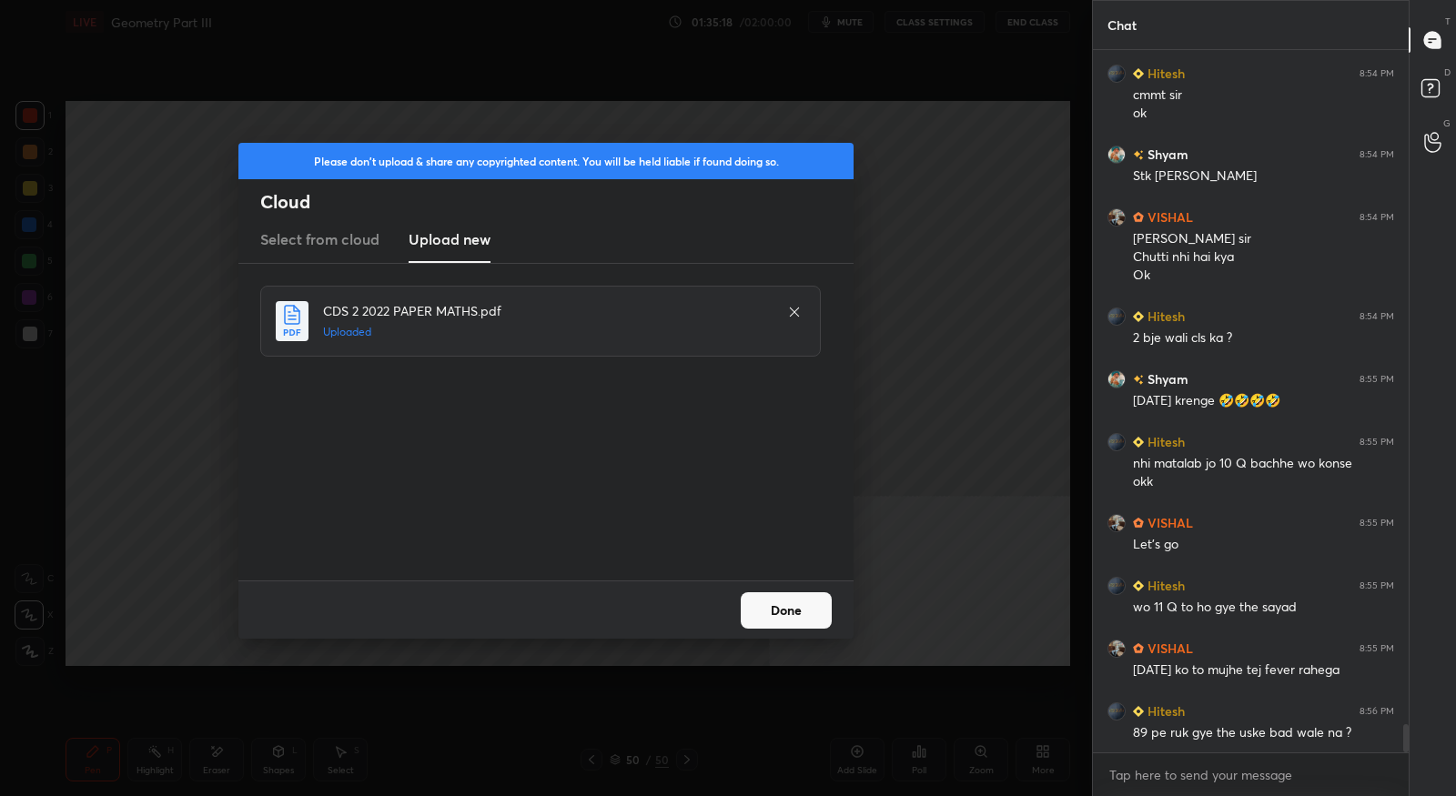
click at [810, 611] on button "Done" at bounding box center [786, 610] width 91 height 36
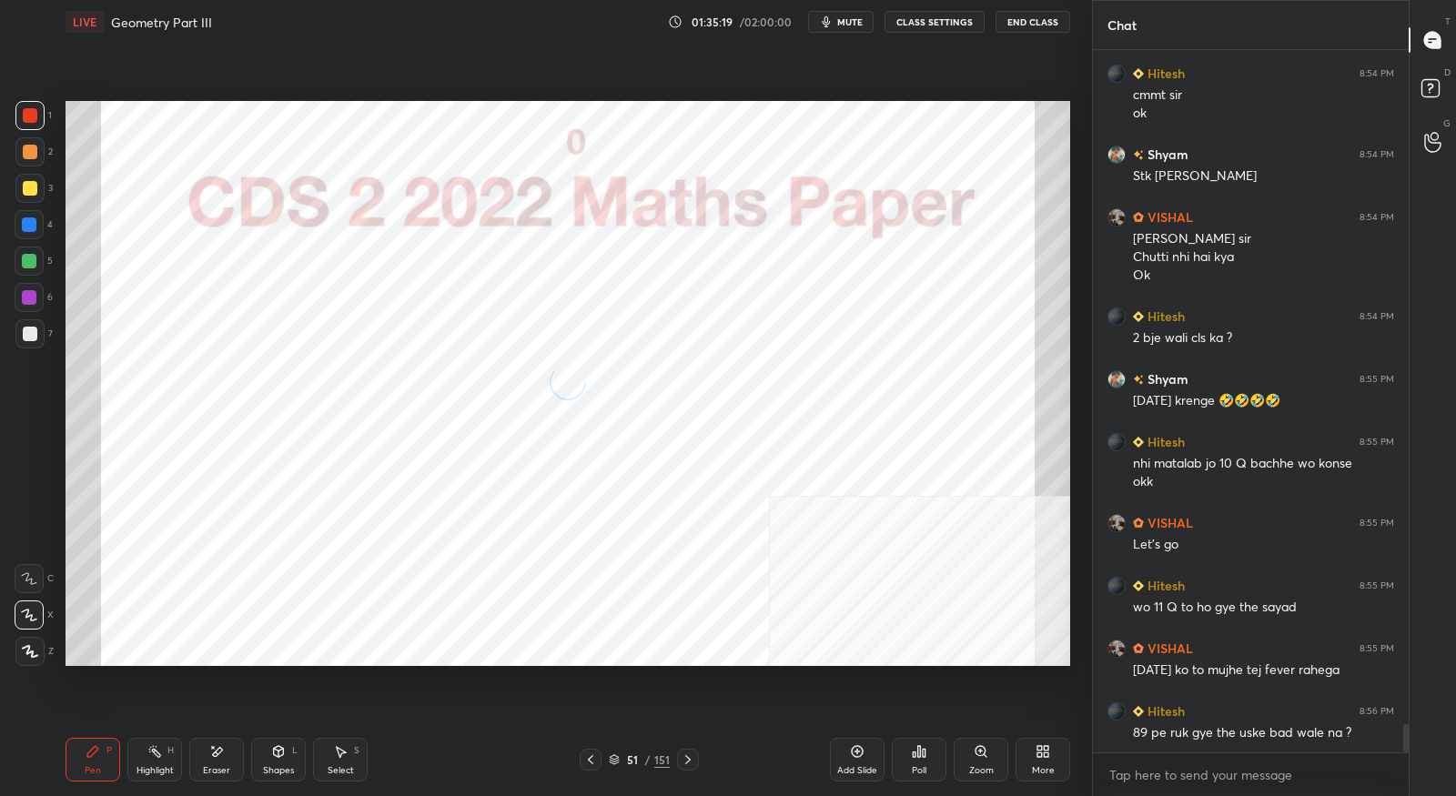
scroll to position [16624, 0]
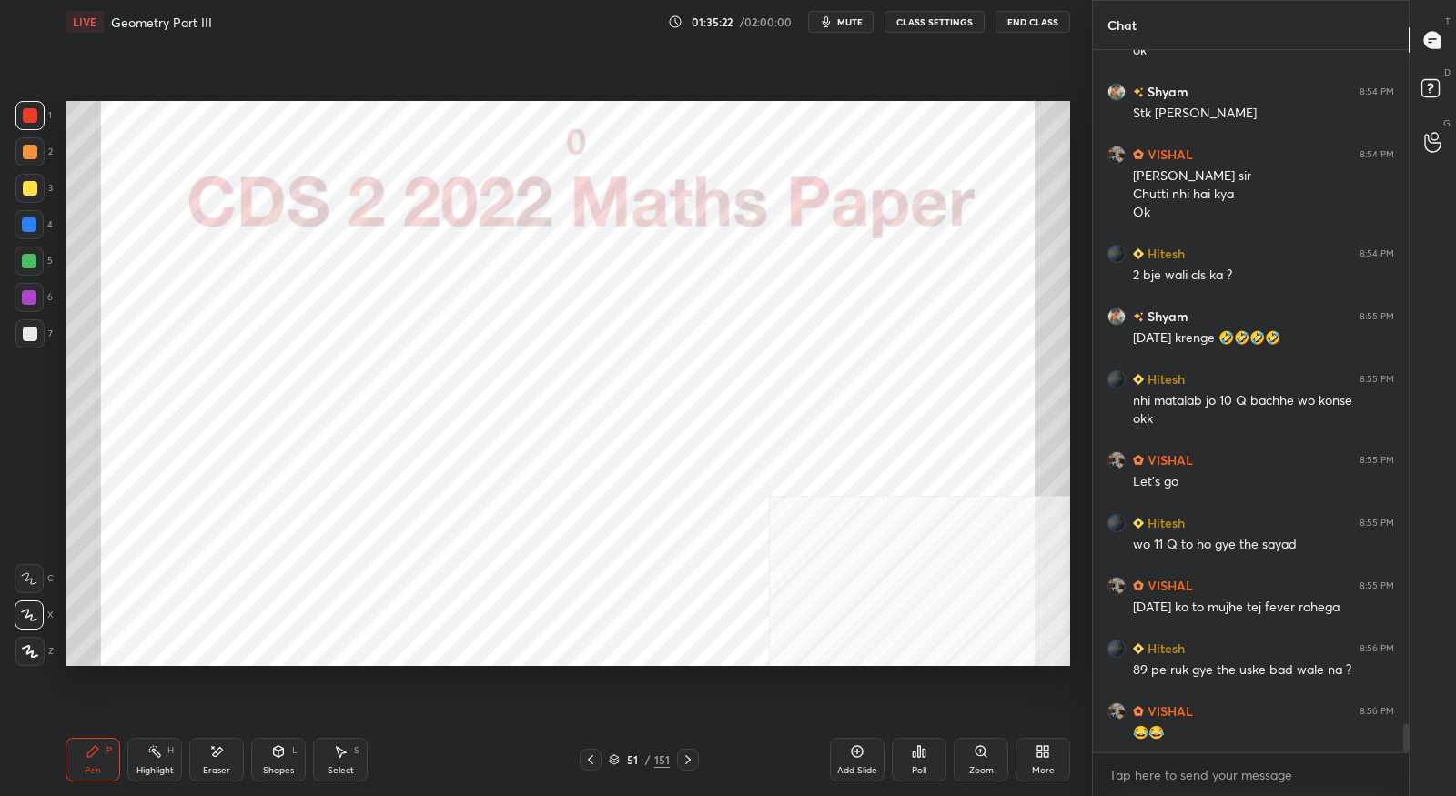
click at [613, 759] on icon at bounding box center [614, 759] width 11 height 11
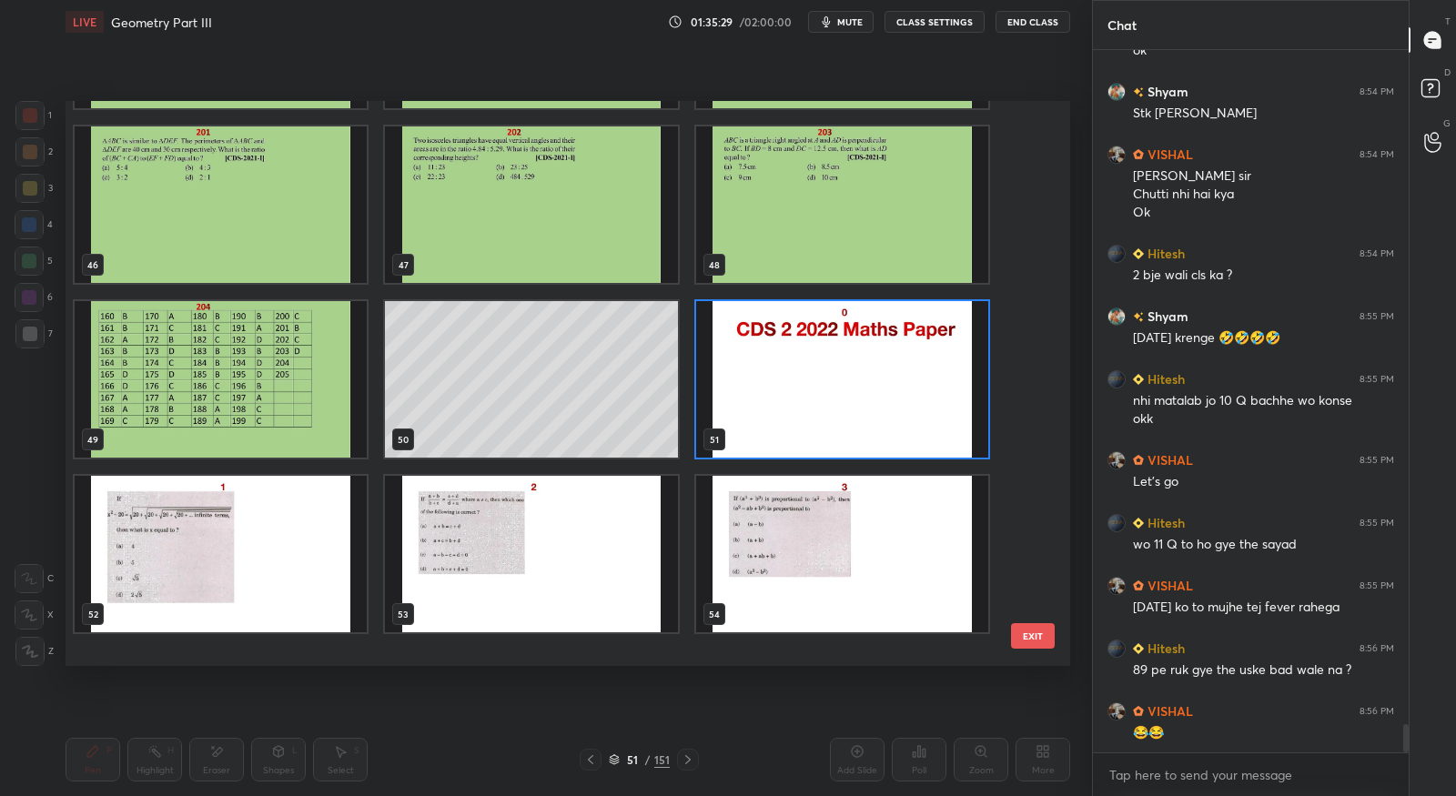
scroll to position [2557, 0]
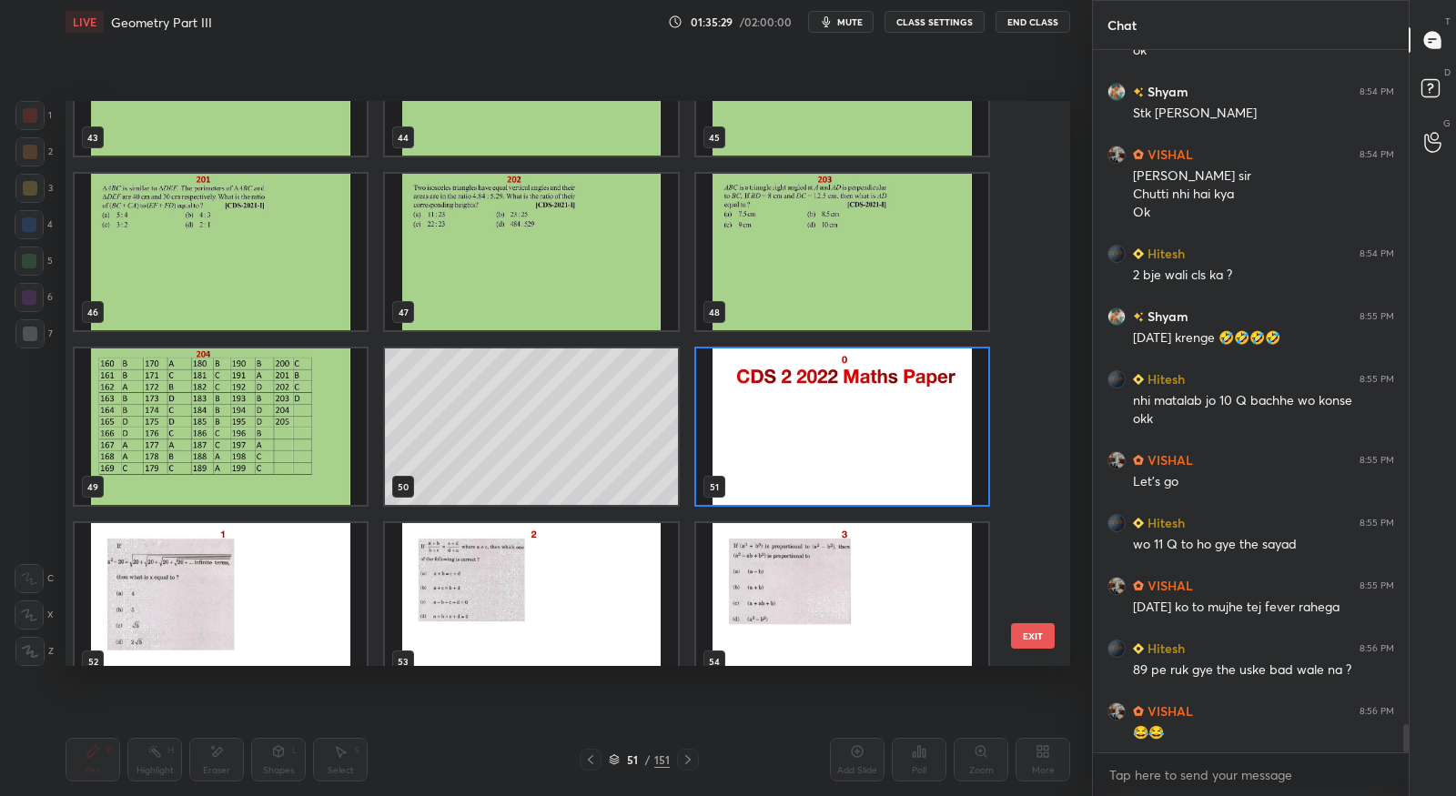
click at [861, 403] on img "grid" at bounding box center [842, 426] width 292 height 156
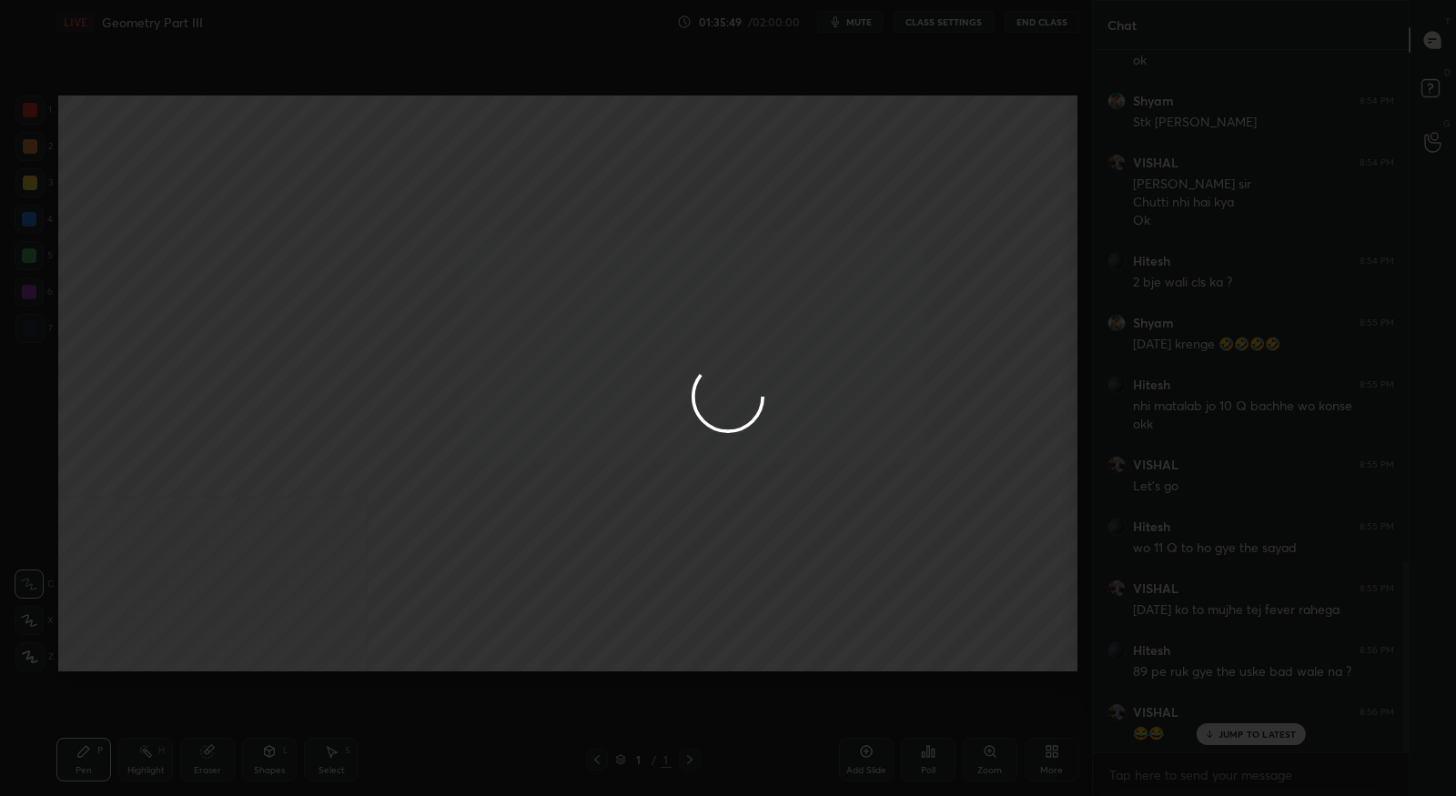
scroll to position [90300, 89962]
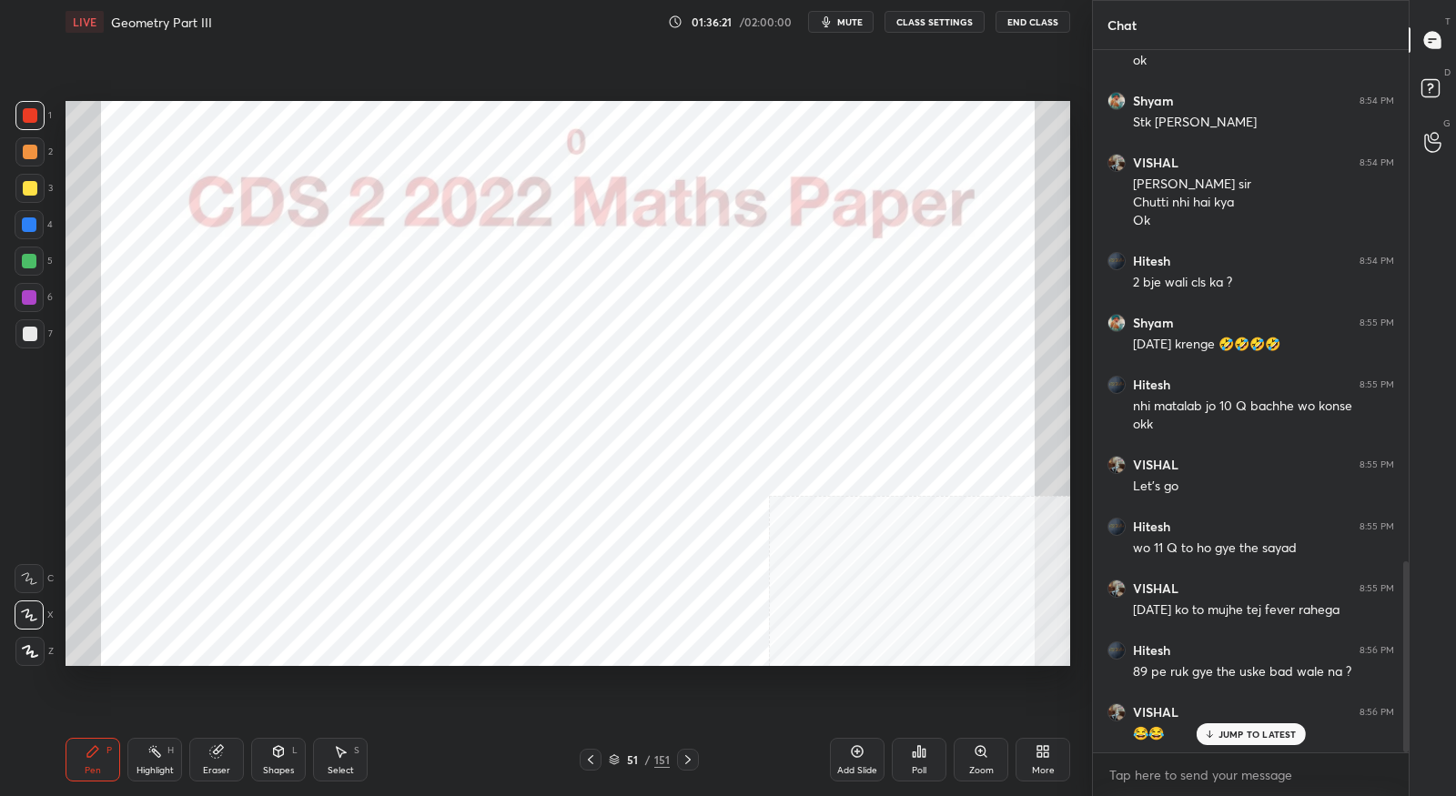
click at [621, 762] on div "51 / 151" at bounding box center [639, 760] width 61 height 16
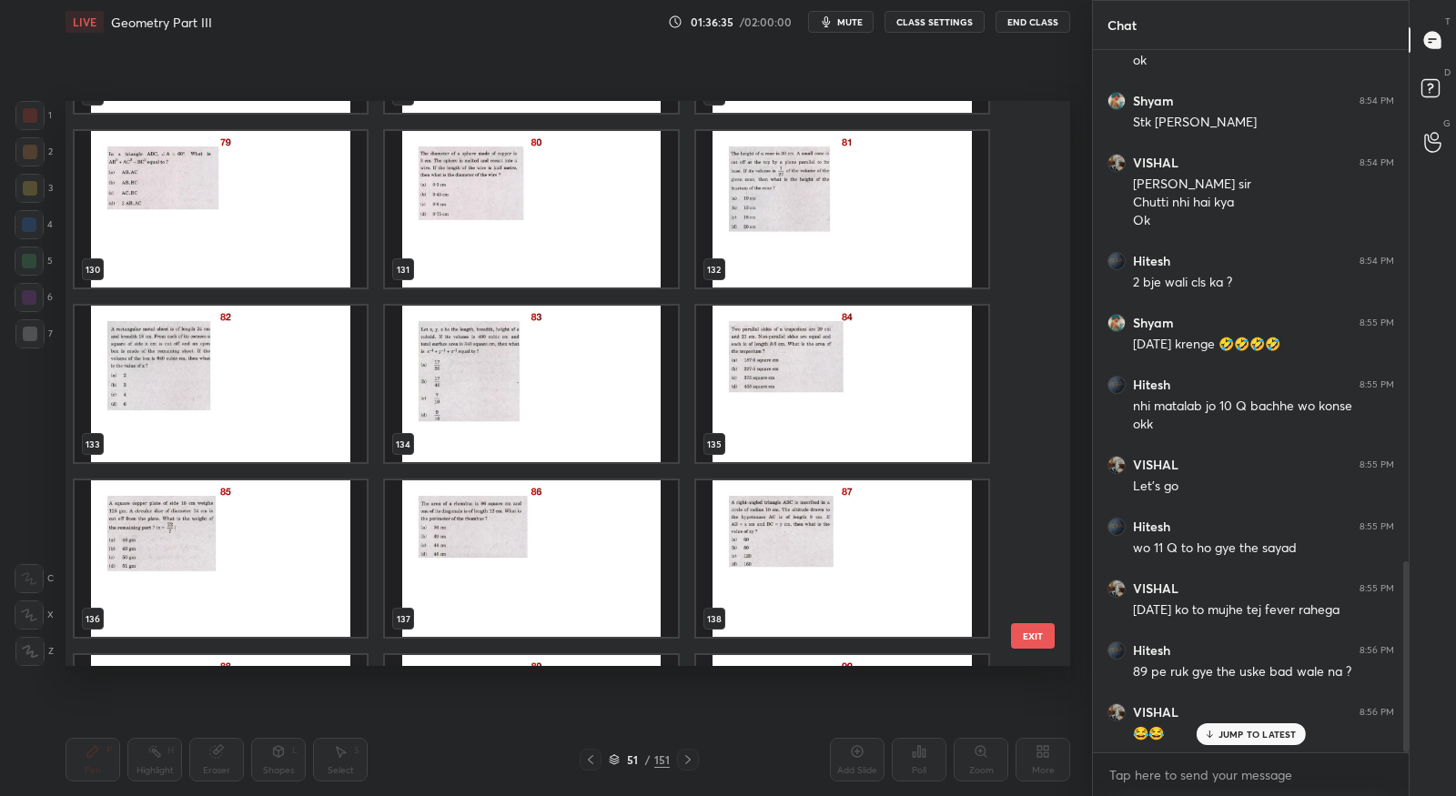
scroll to position [7650, 0]
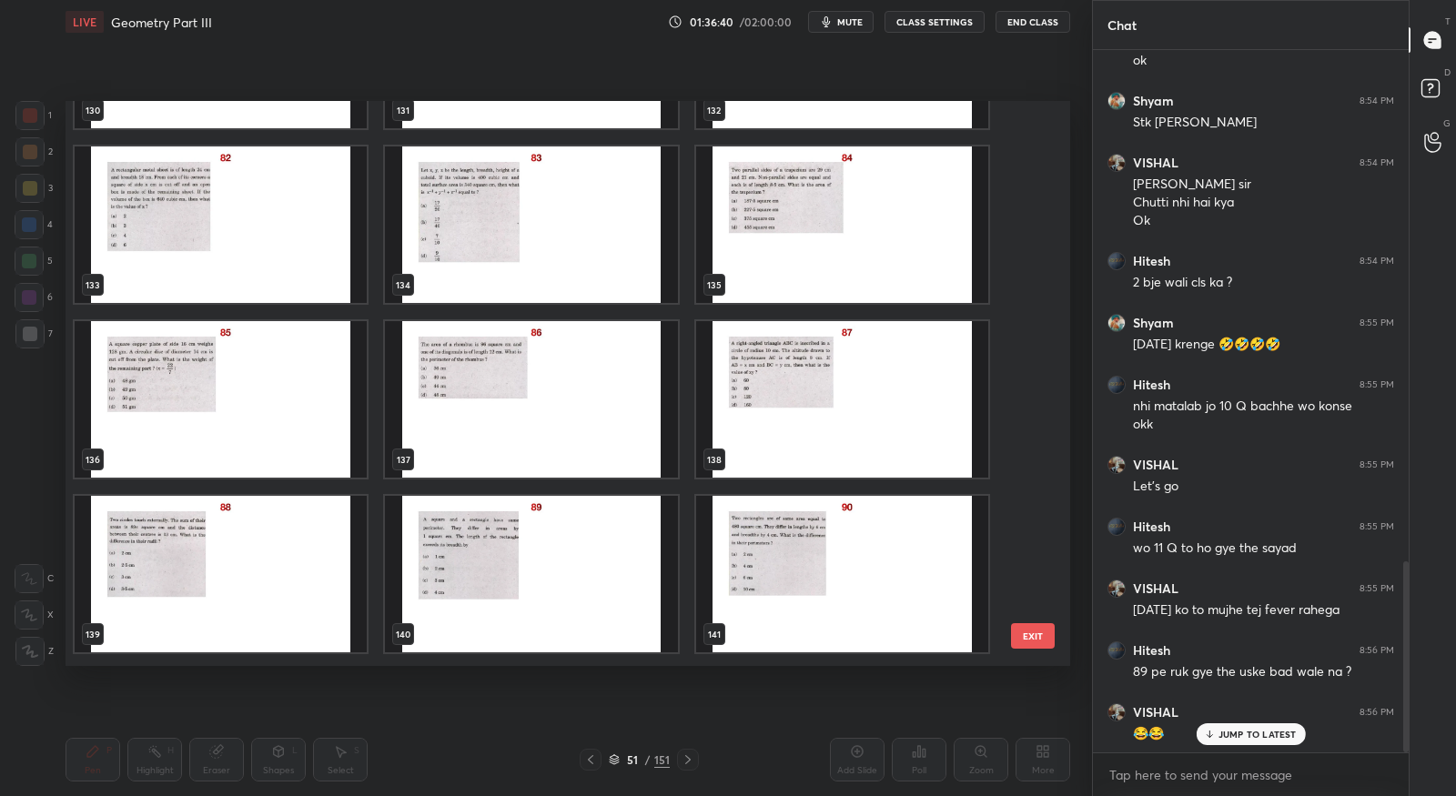
click at [252, 550] on img "grid" at bounding box center [221, 574] width 292 height 156
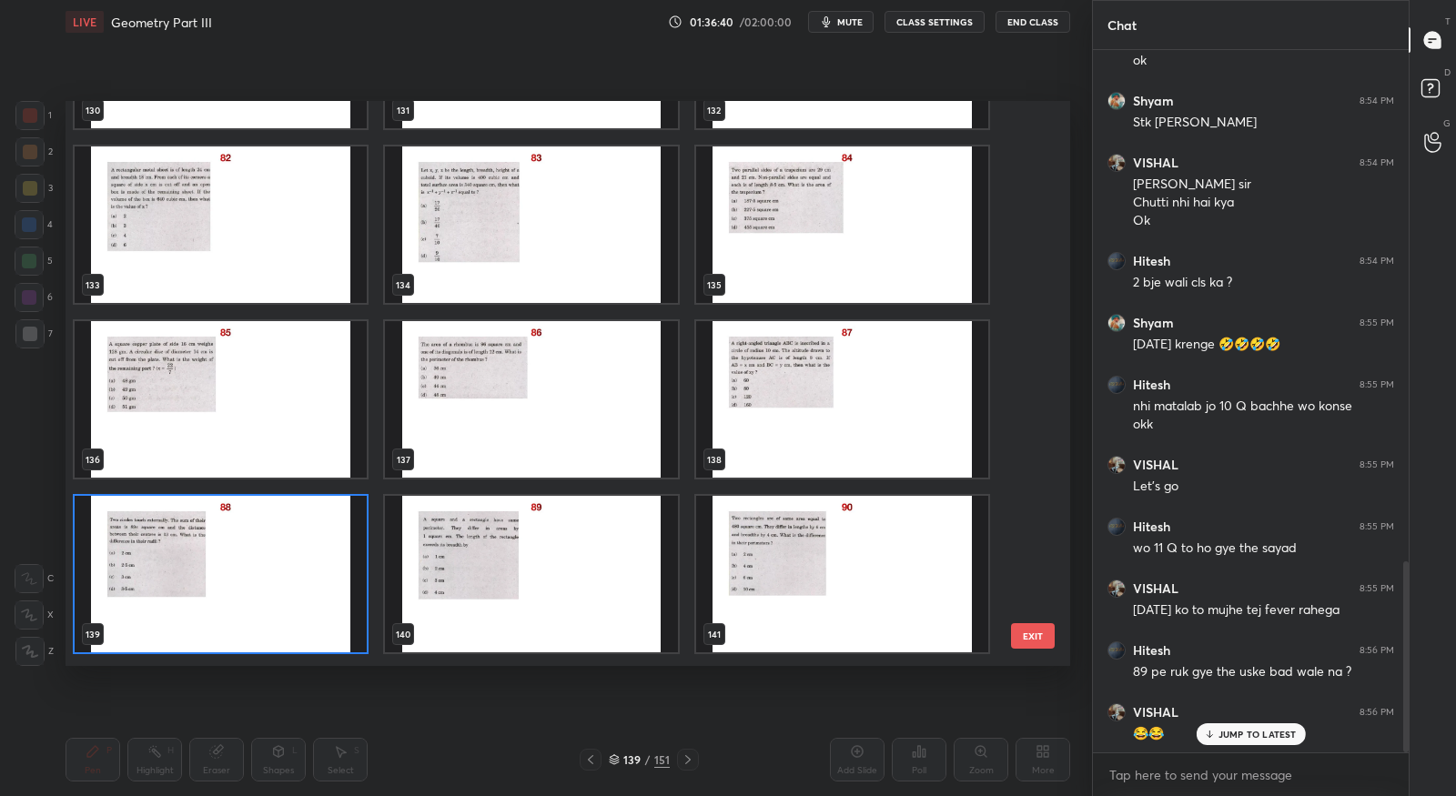
click at [252, 550] on img "grid" at bounding box center [221, 574] width 292 height 156
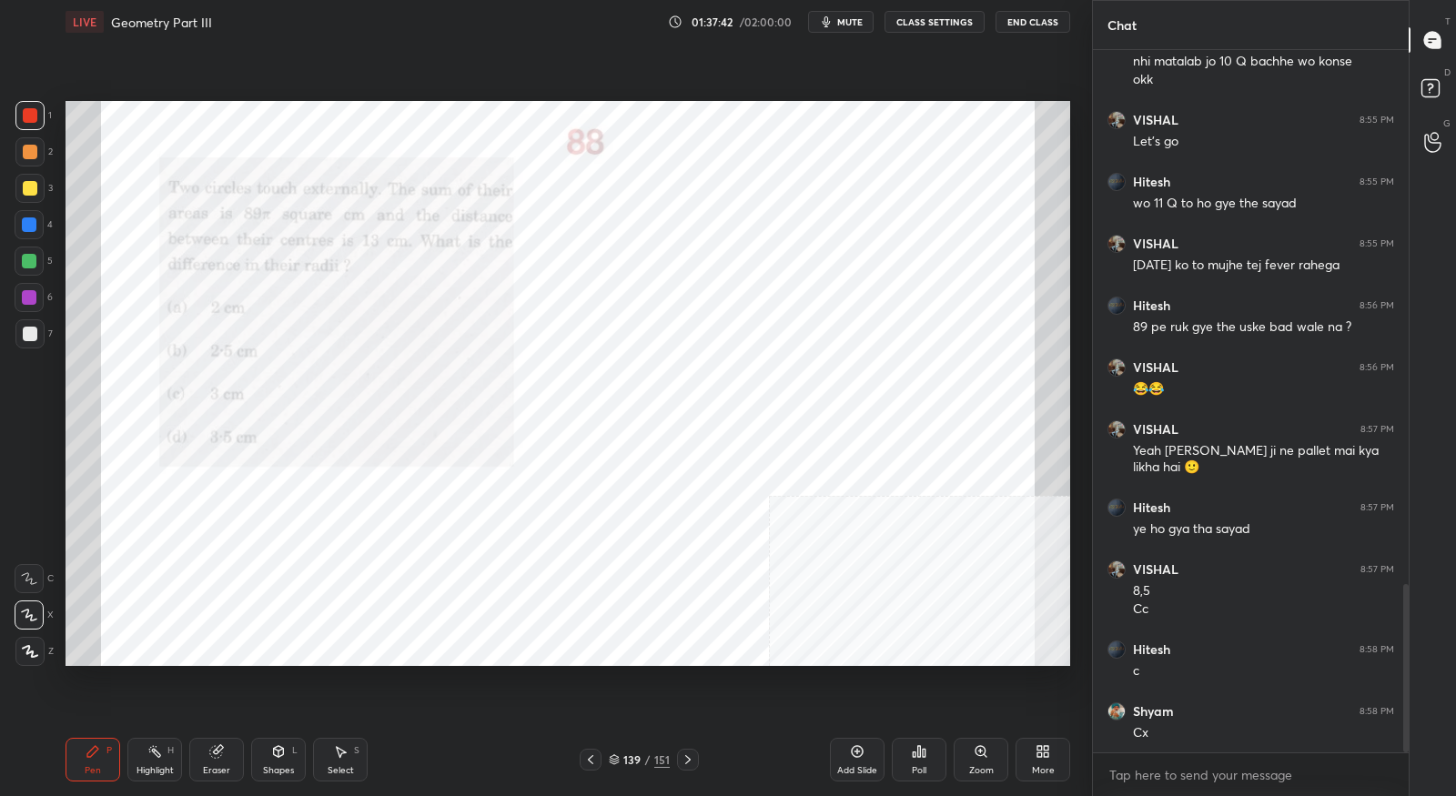
scroll to position [2293, 0]
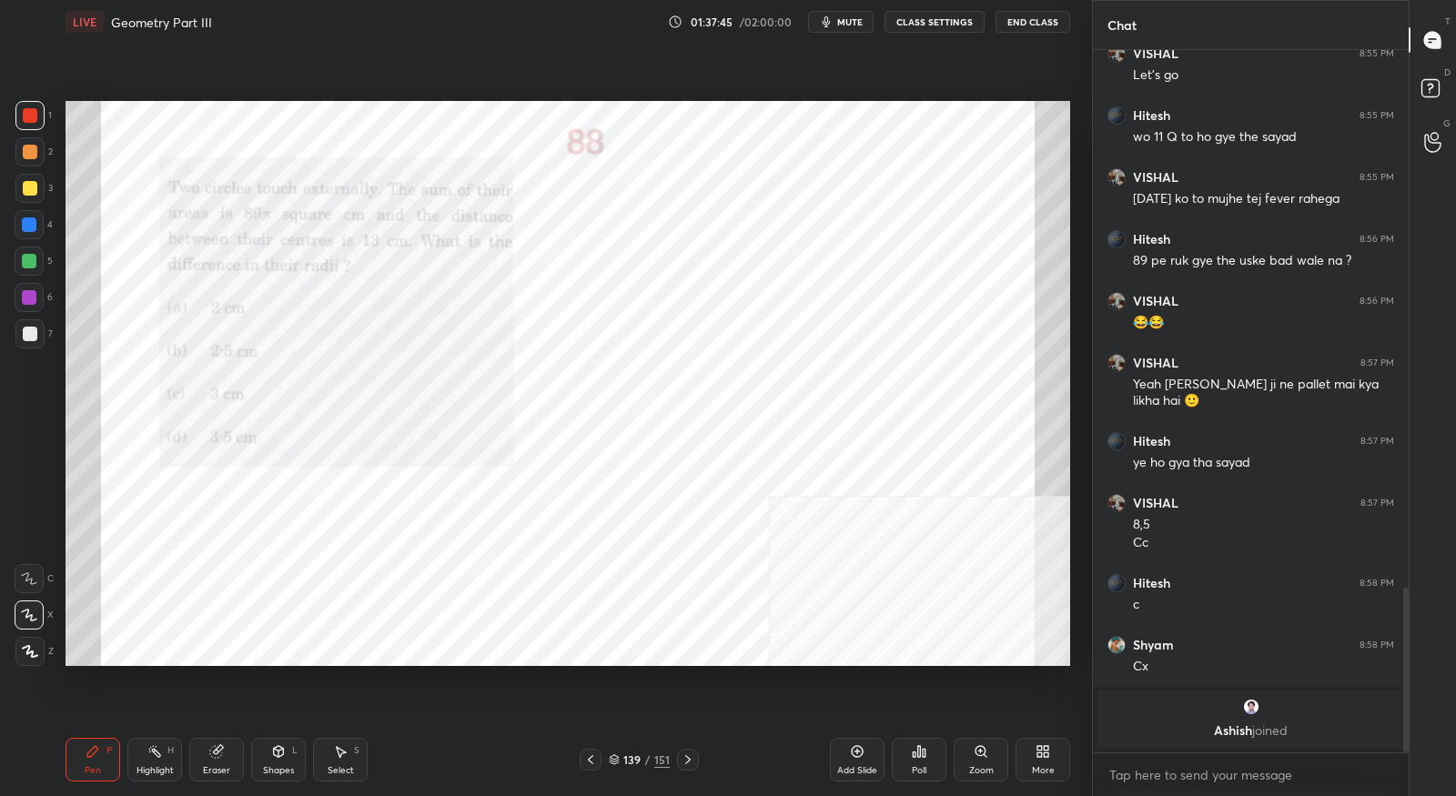
click at [688, 766] on icon at bounding box center [688, 759] width 15 height 15
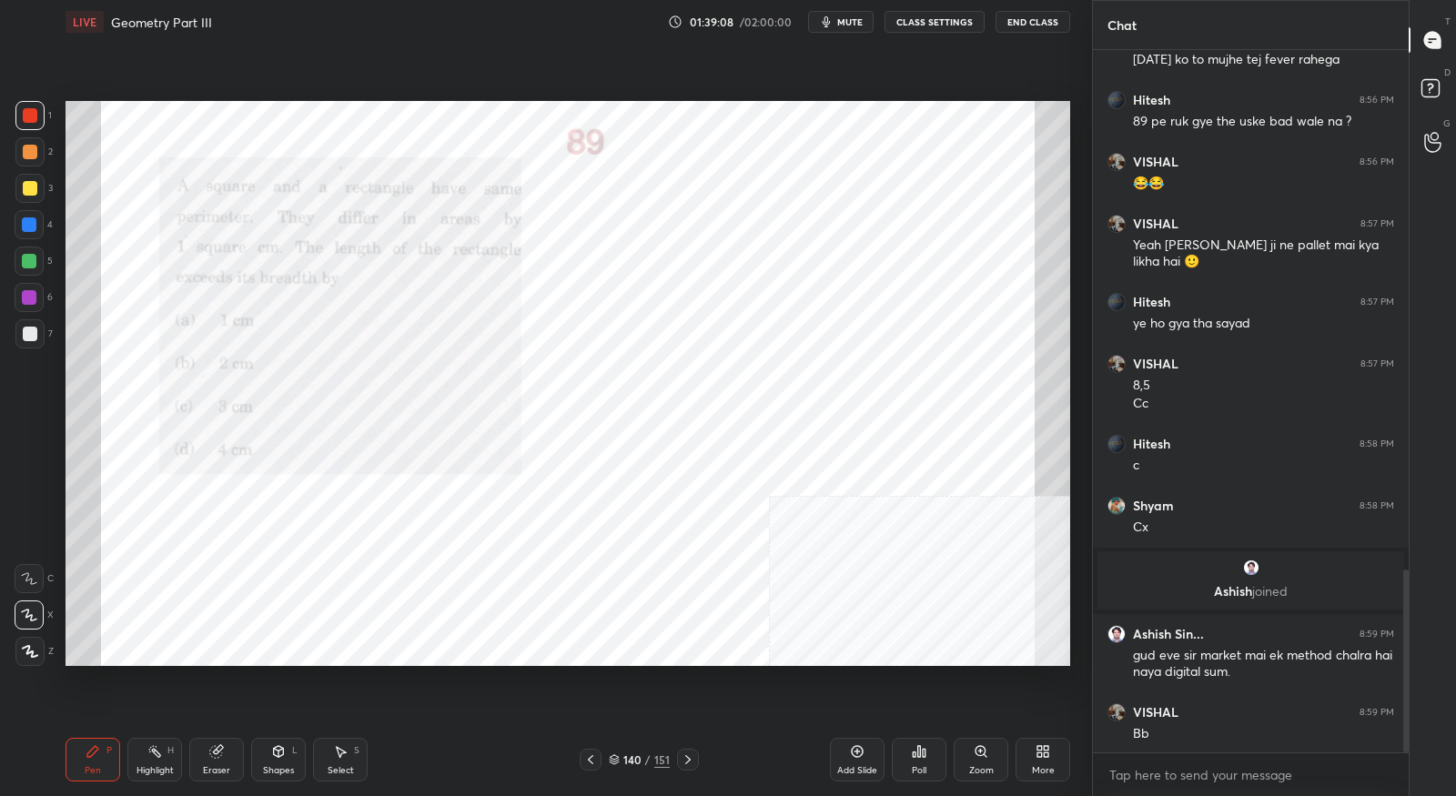
scroll to position [1996, 0]
click at [690, 759] on icon at bounding box center [688, 759] width 15 height 15
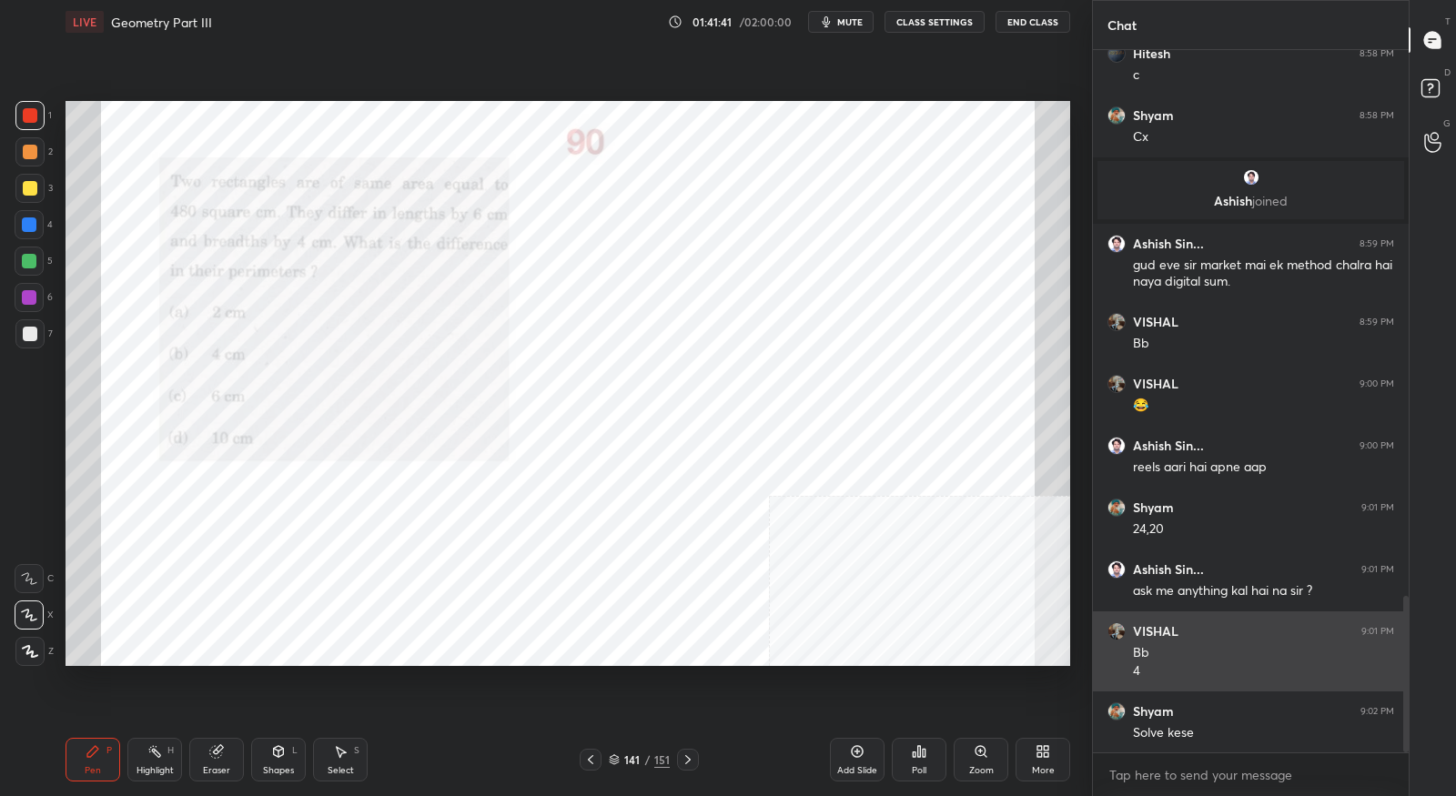
scroll to position [2447, 0]
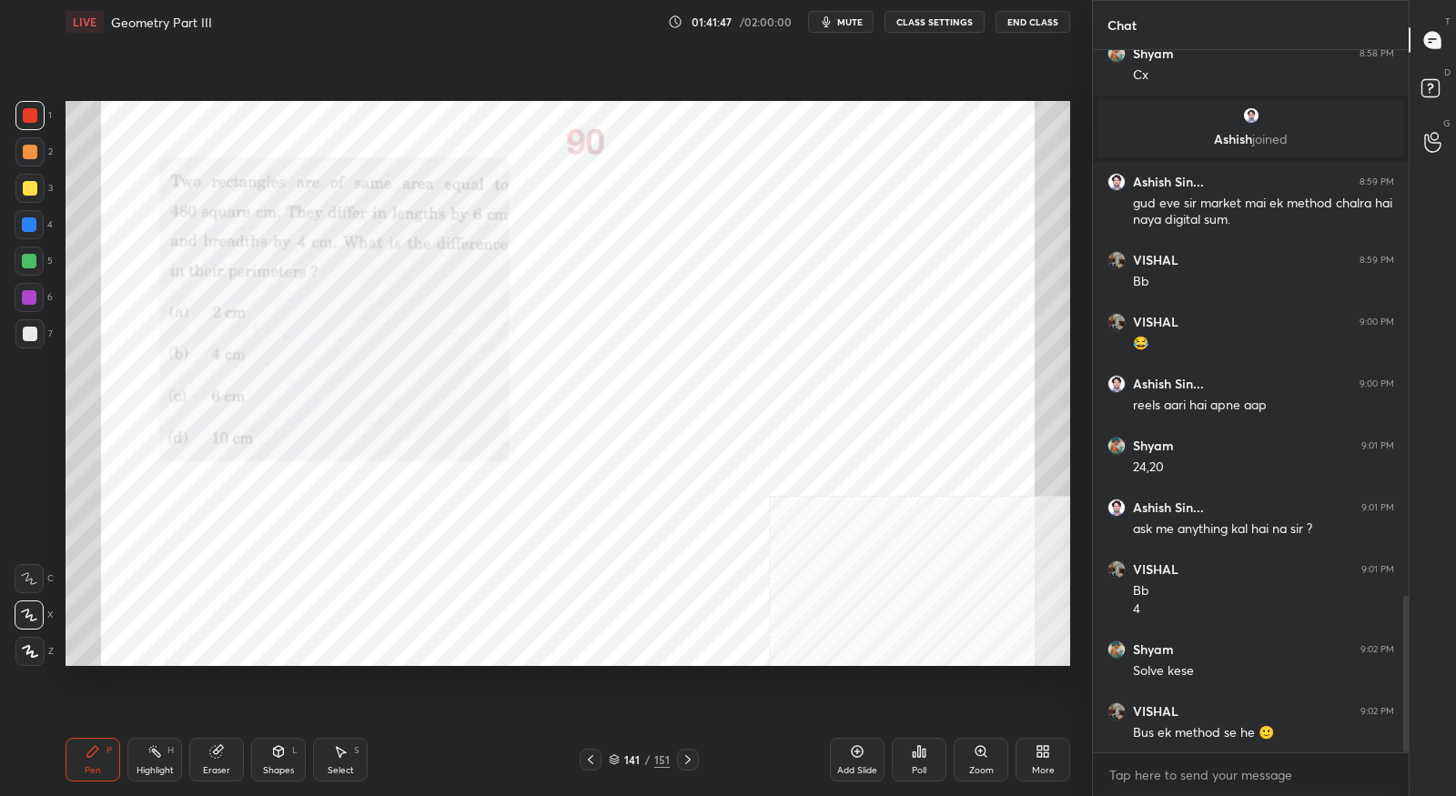
click at [686, 754] on icon at bounding box center [688, 759] width 15 height 15
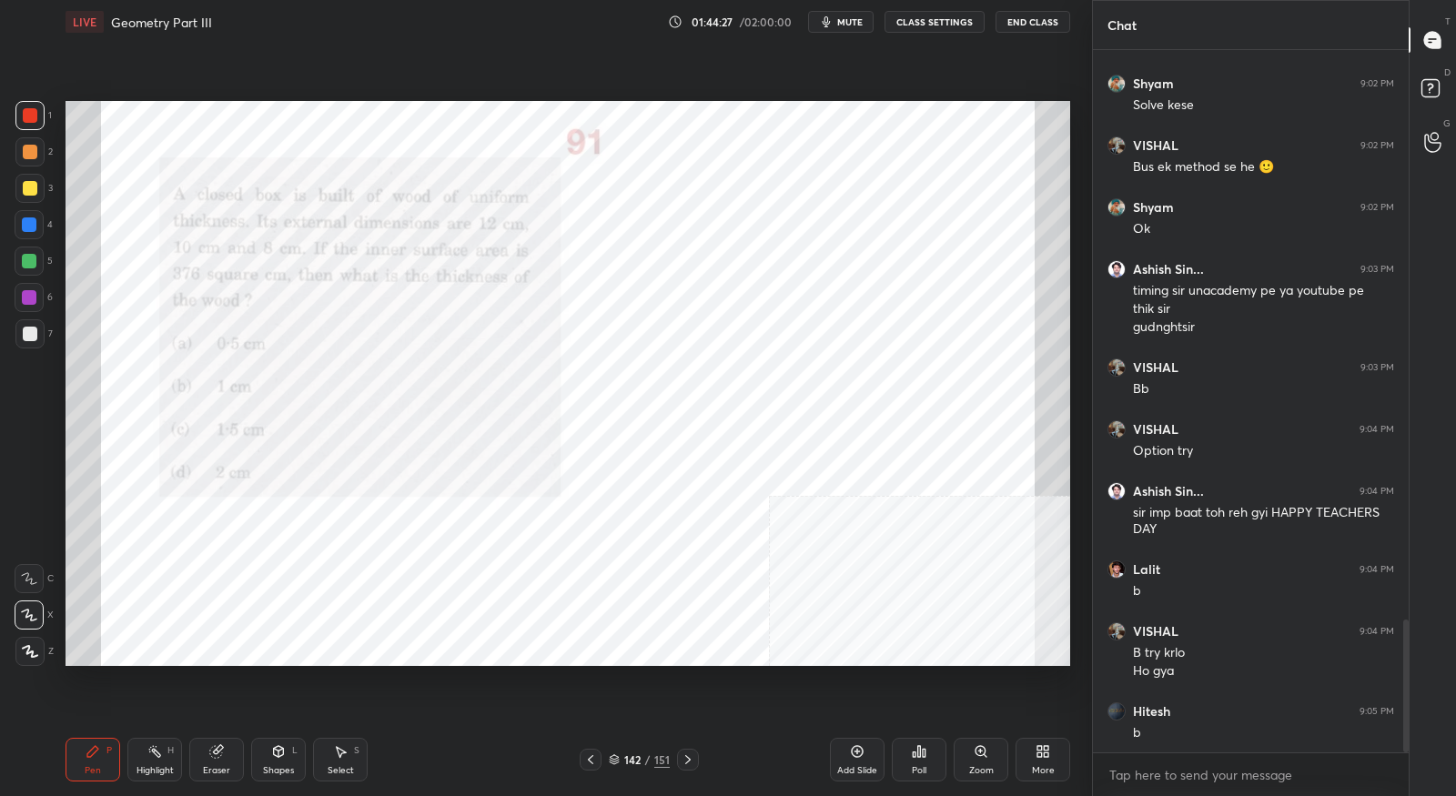
scroll to position [3031, 0]
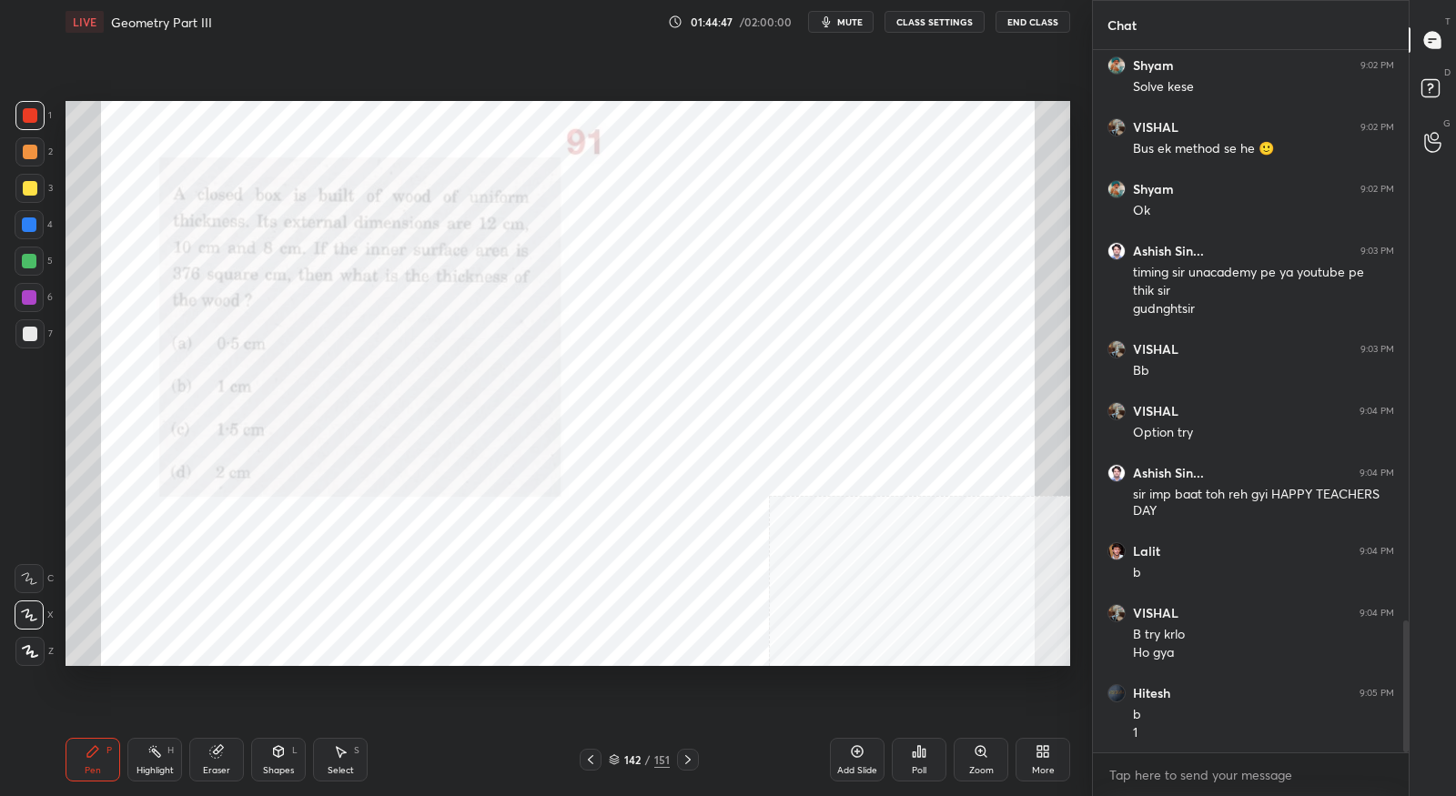
click at [685, 762] on icon at bounding box center [688, 759] width 15 height 15
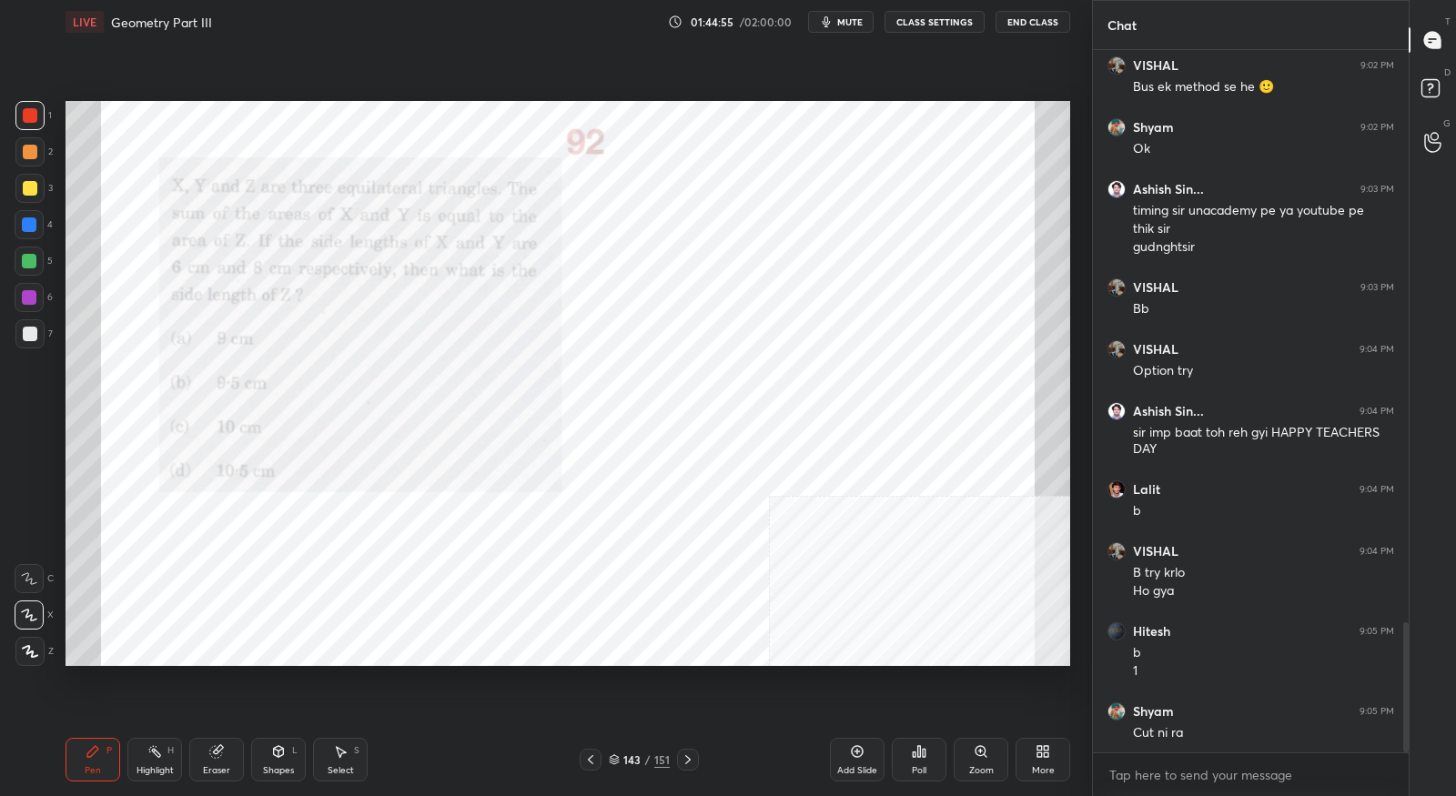
click at [597, 766] on icon at bounding box center [590, 759] width 15 height 15
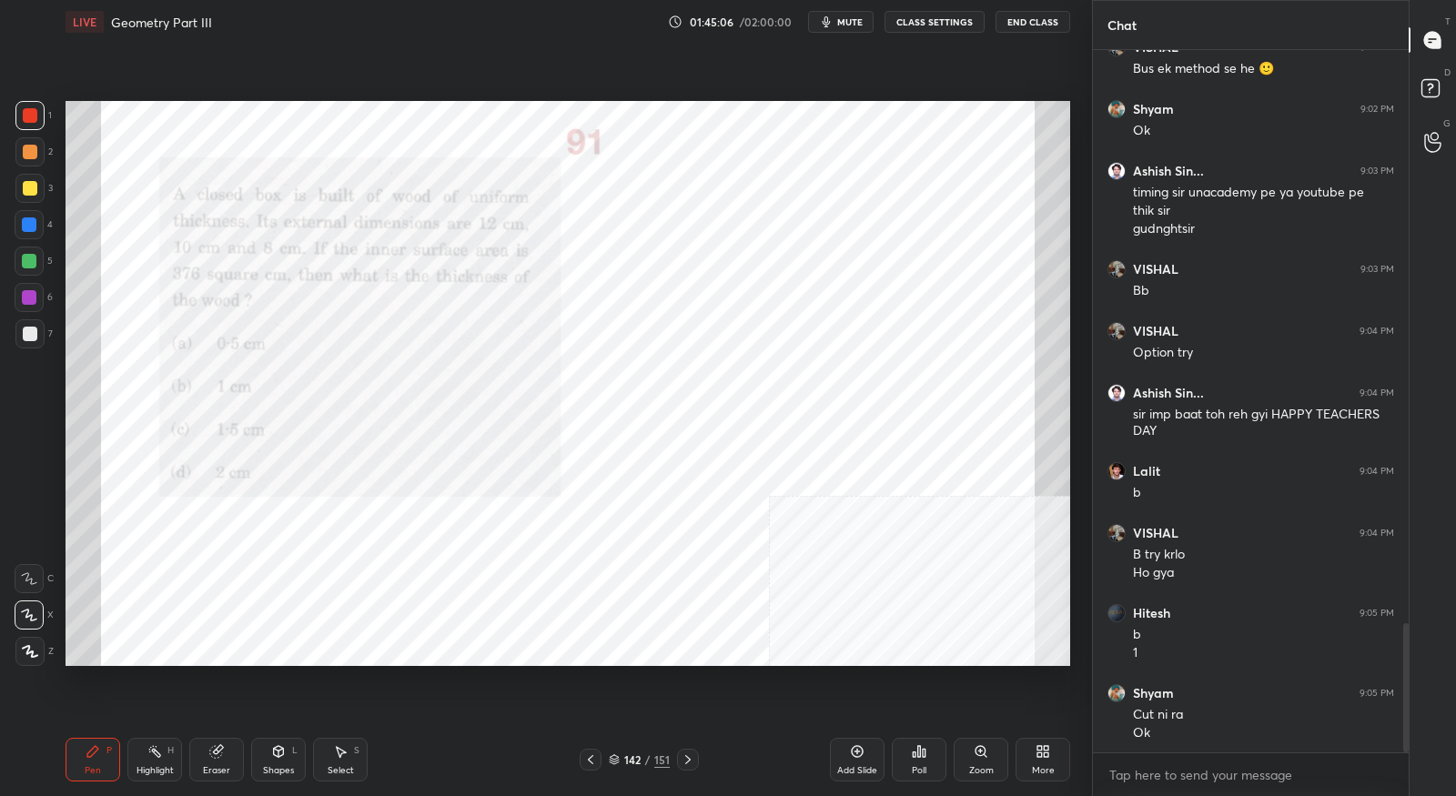
scroll to position [3130, 0]
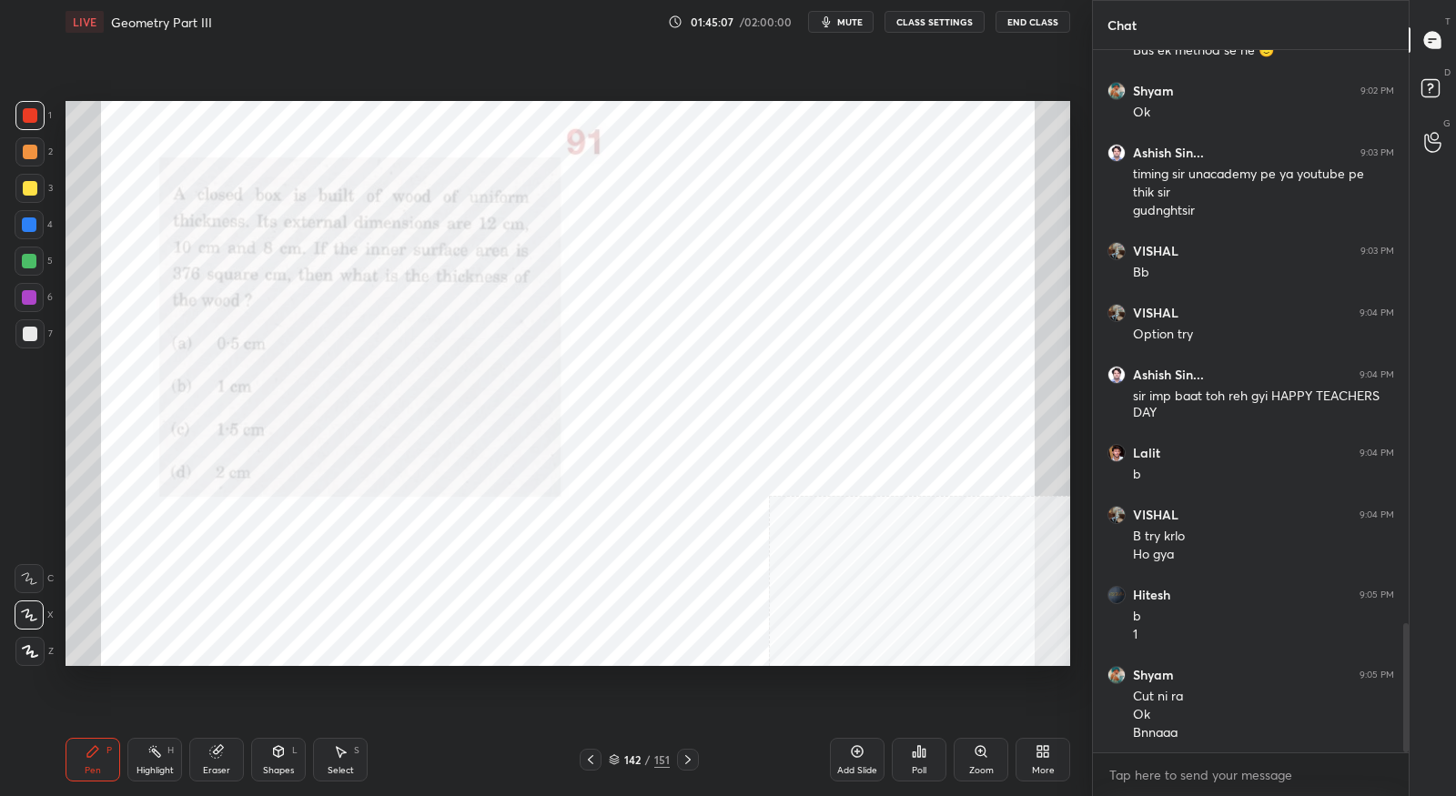
click at [683, 763] on icon at bounding box center [688, 759] width 15 height 15
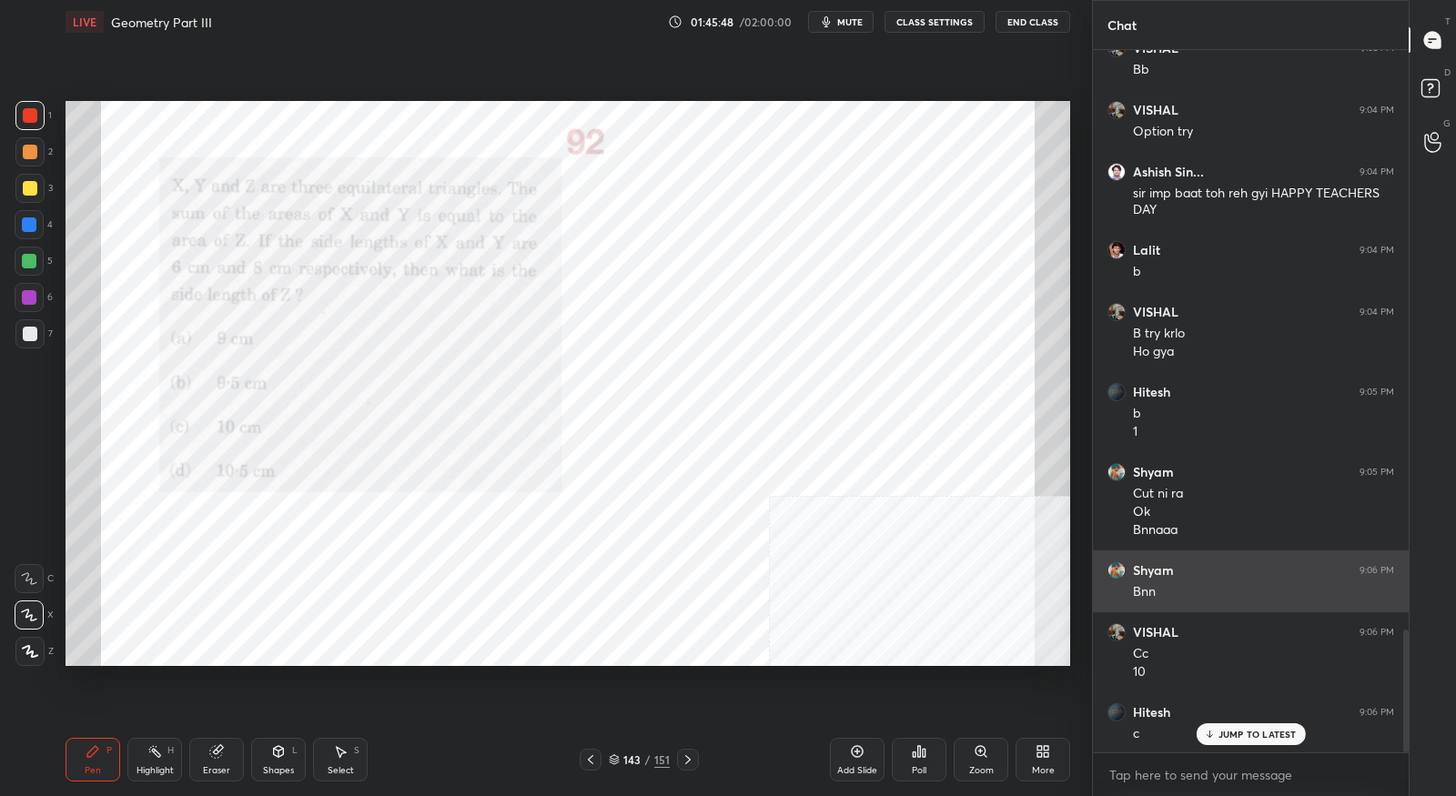
scroll to position [3395, 0]
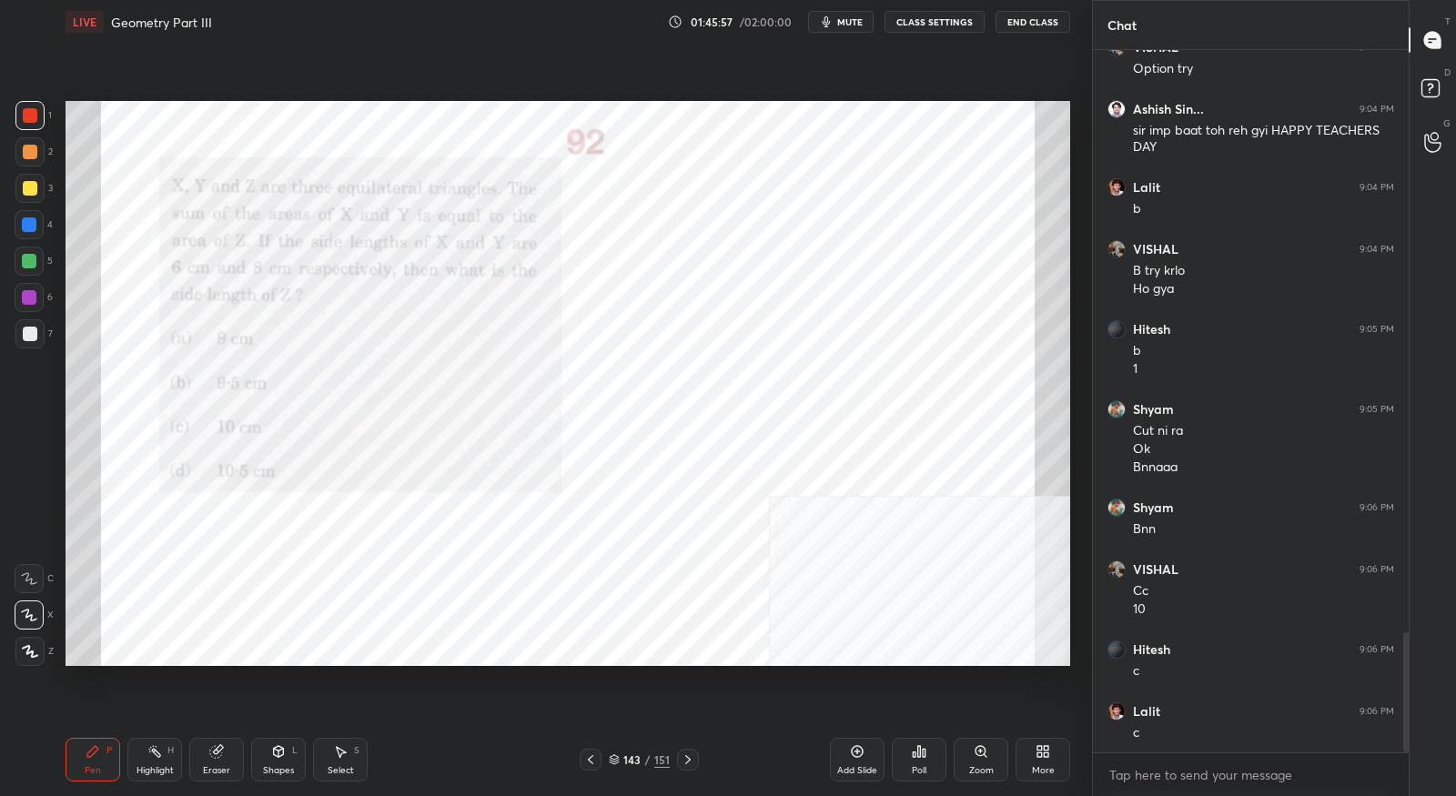
click at [684, 764] on icon at bounding box center [688, 759] width 15 height 15
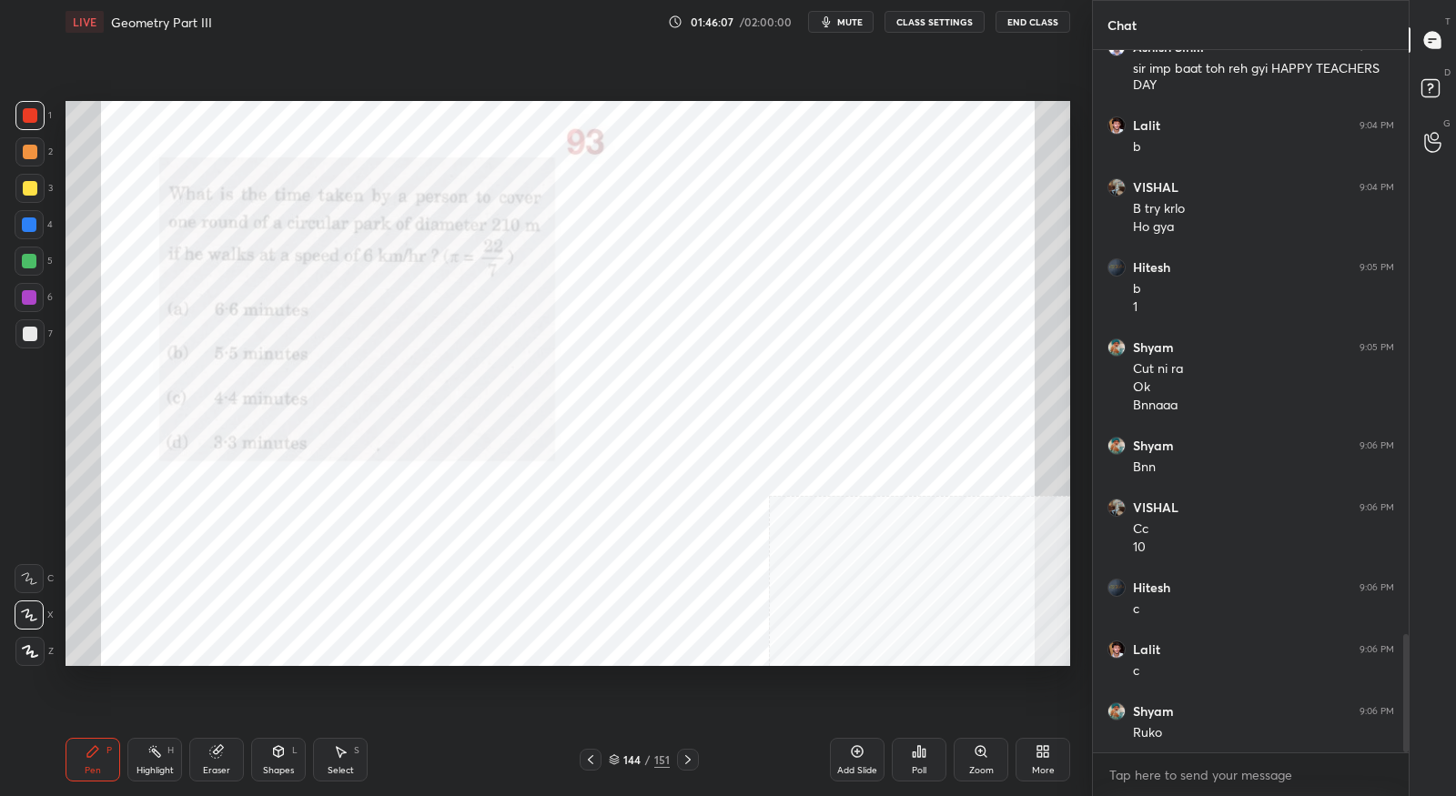
click at [591, 763] on icon at bounding box center [590, 759] width 5 height 9
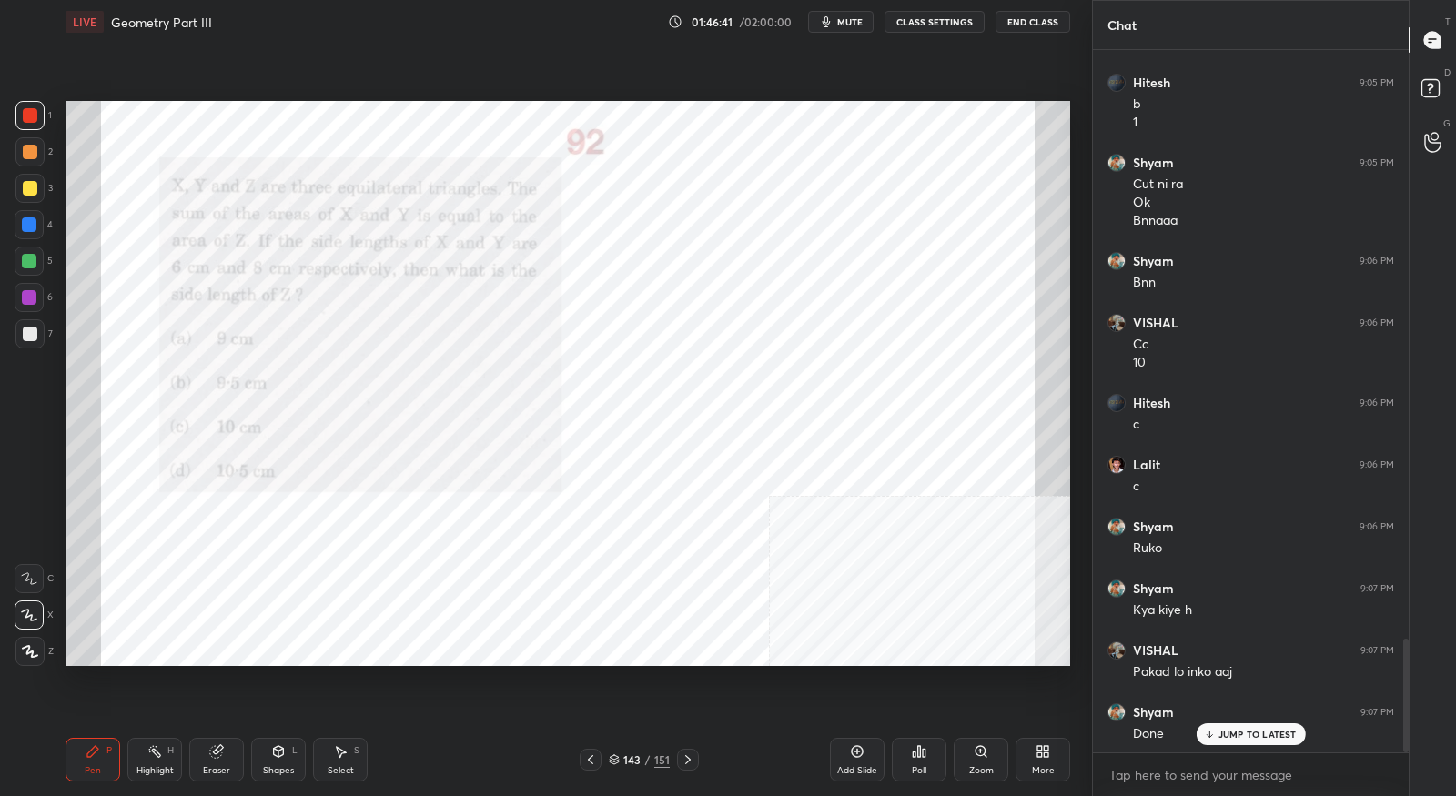
scroll to position [3705, 0]
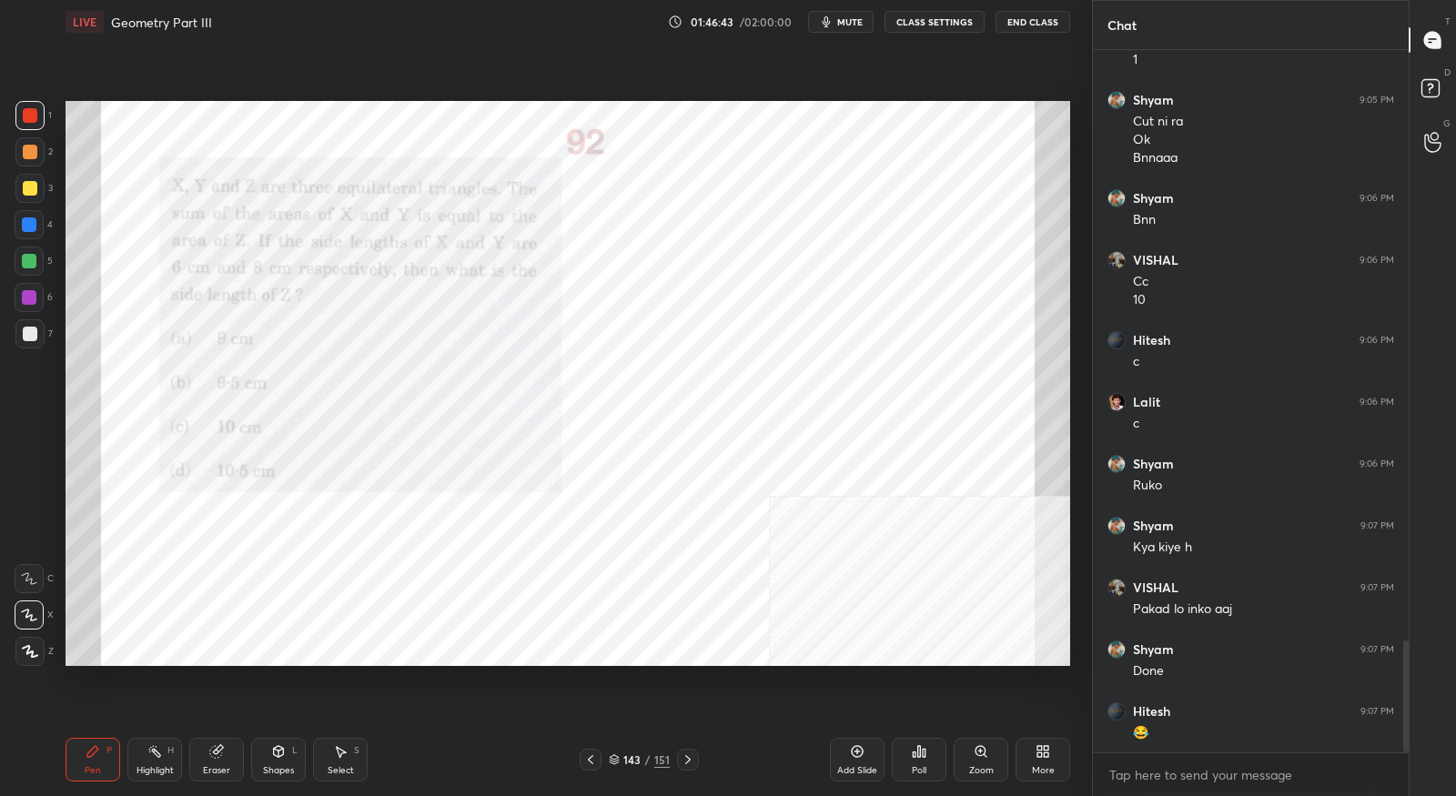
click at [696, 754] on div at bounding box center [688, 760] width 22 height 22
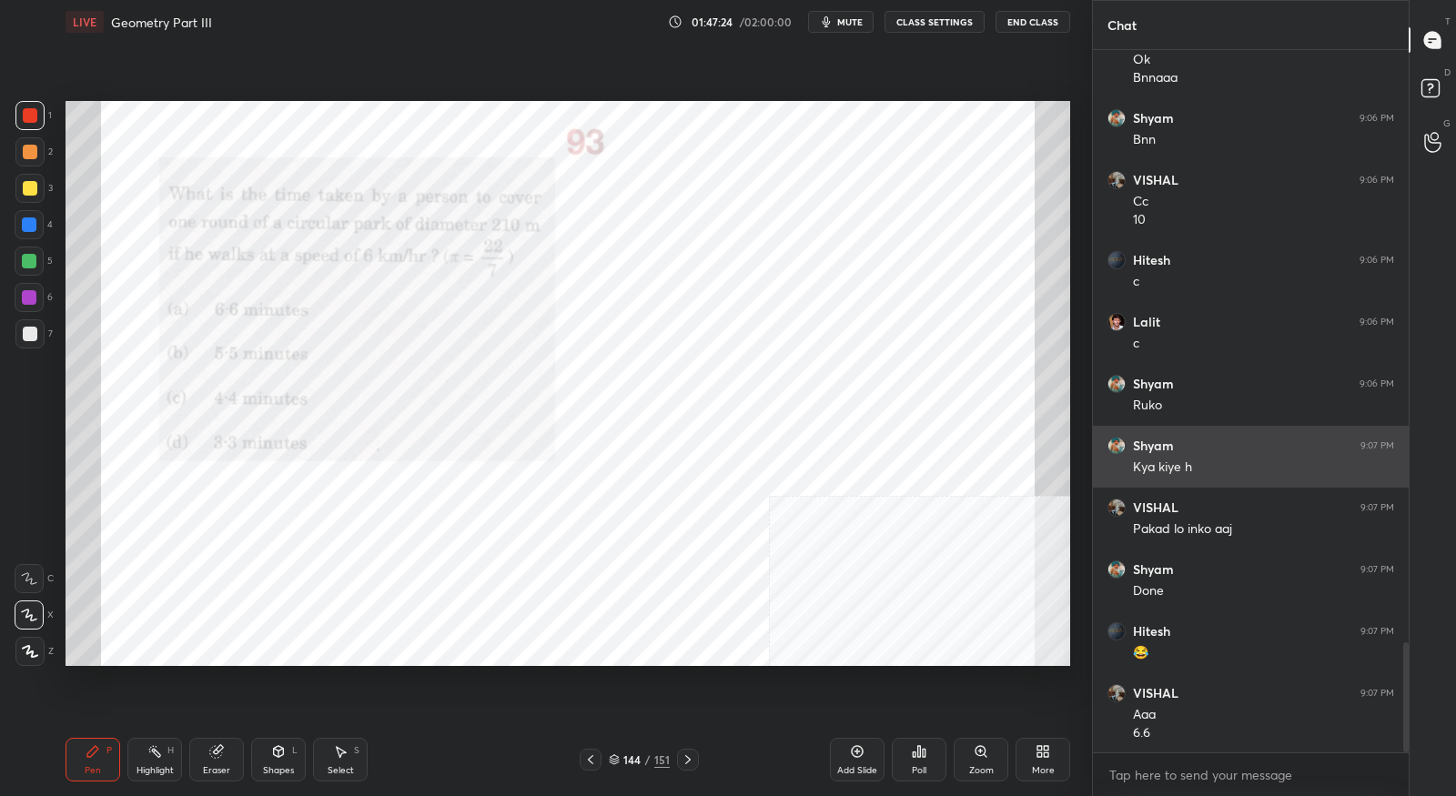
scroll to position [3846, 0]
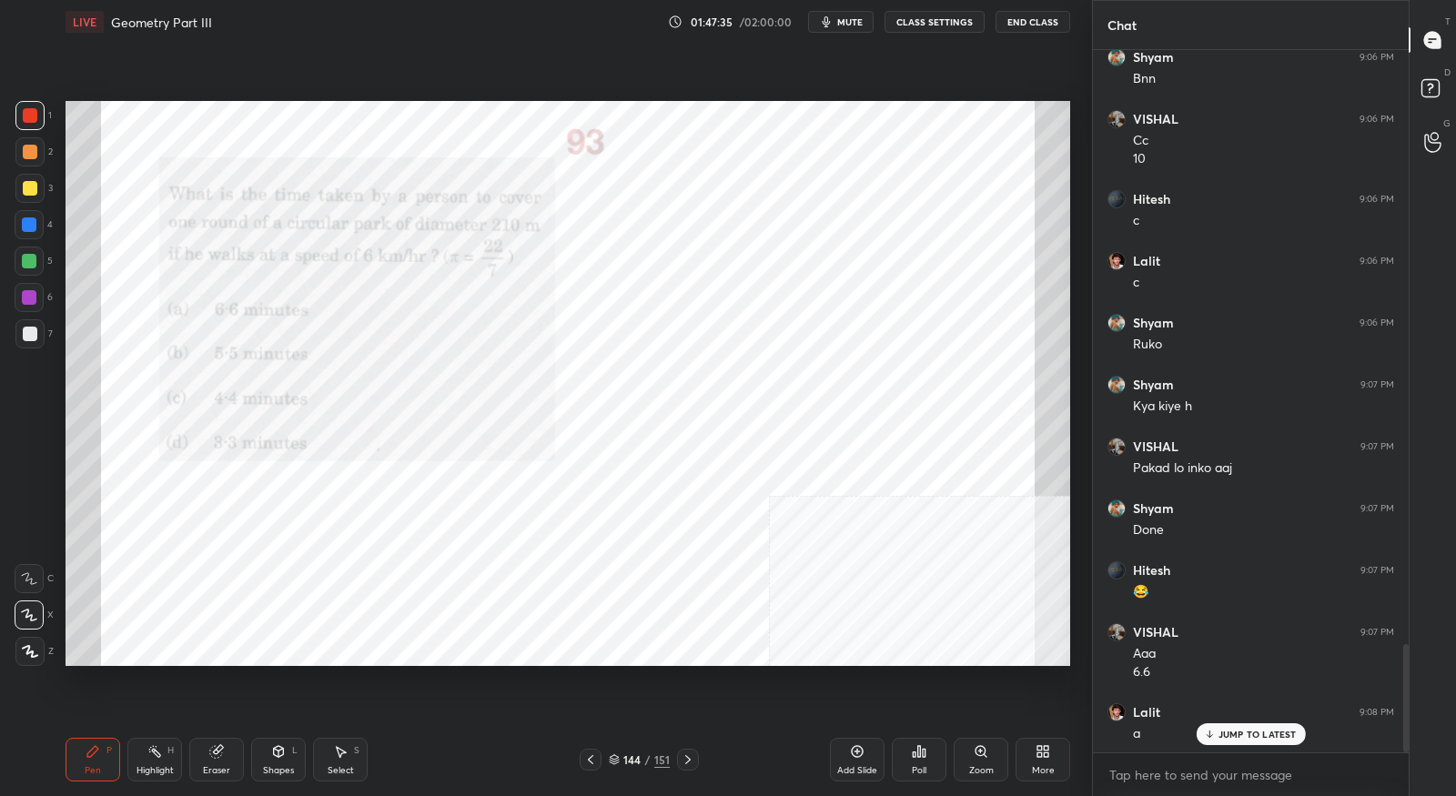
click at [206, 761] on div "Eraser" at bounding box center [216, 760] width 55 height 44
click at [100, 760] on div "Pen P" at bounding box center [93, 760] width 55 height 44
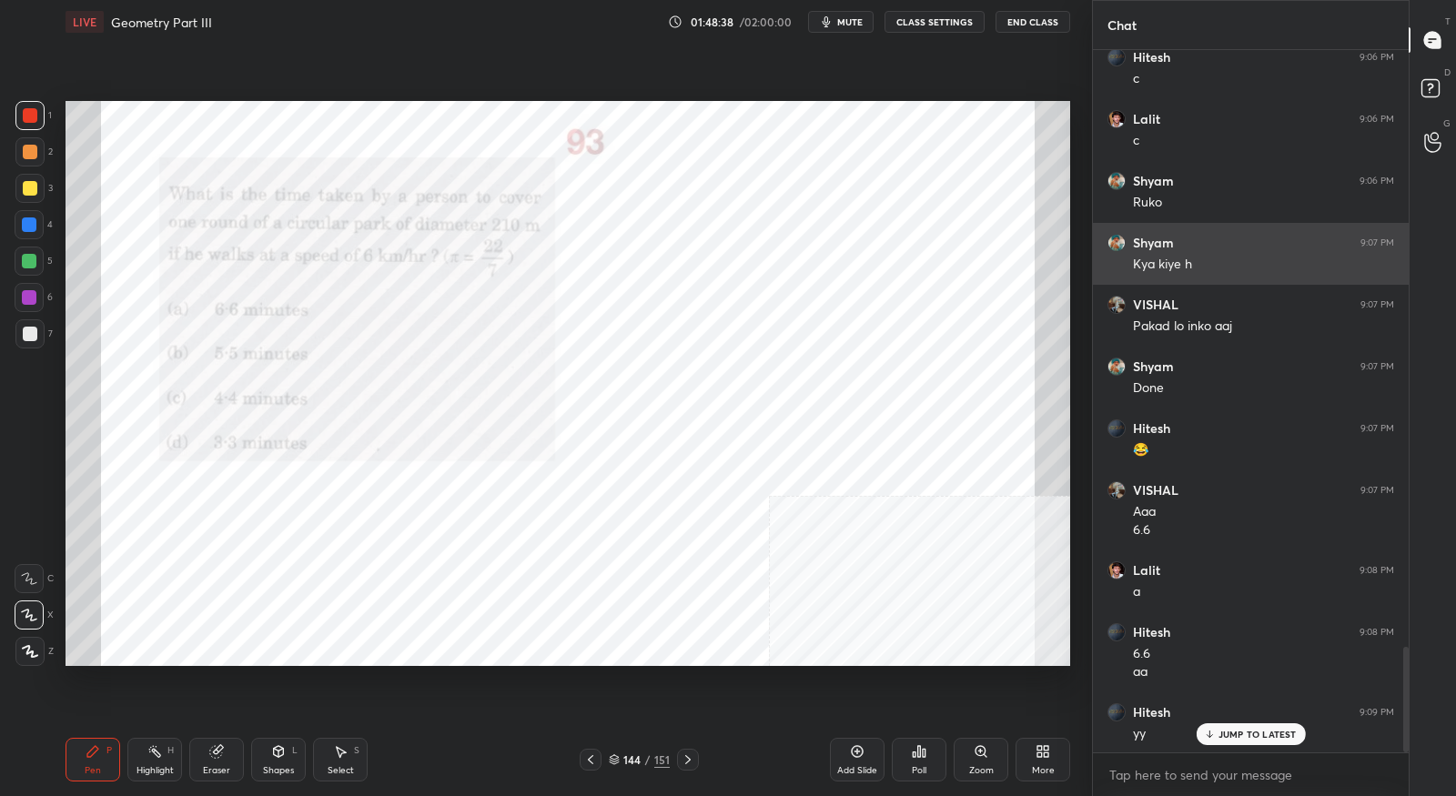
scroll to position [3989, 0]
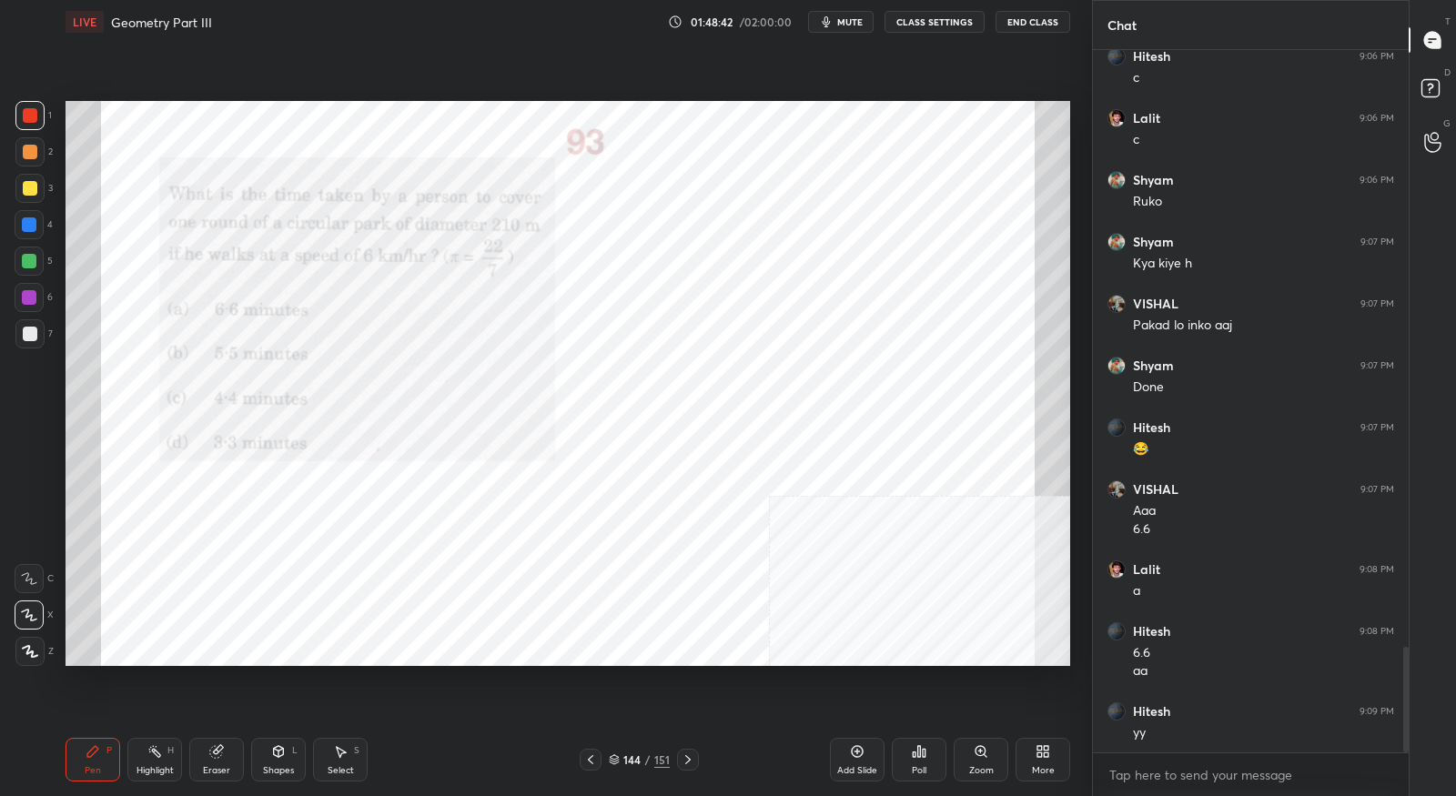
click at [694, 761] on div at bounding box center [688, 760] width 22 height 22
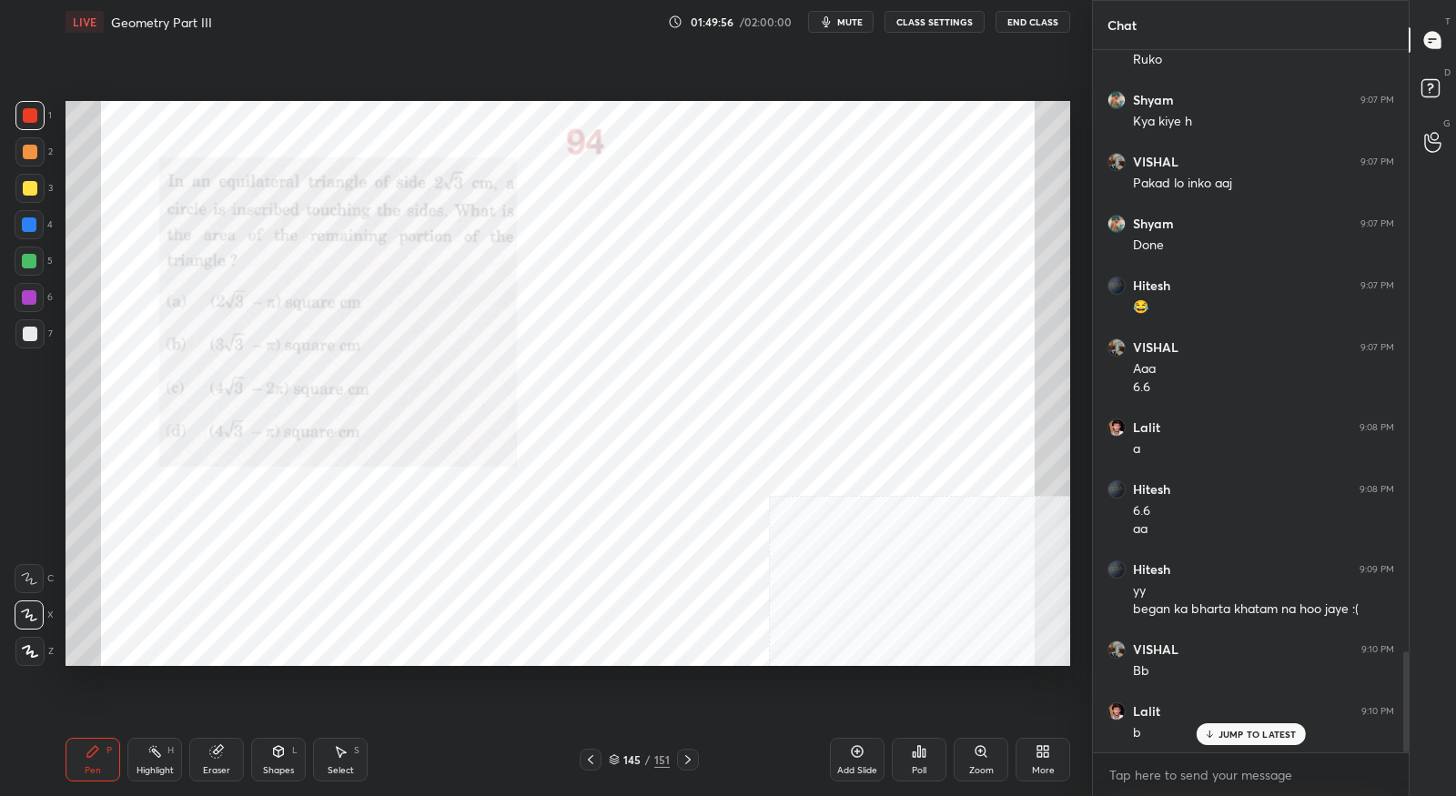
scroll to position [4191, 0]
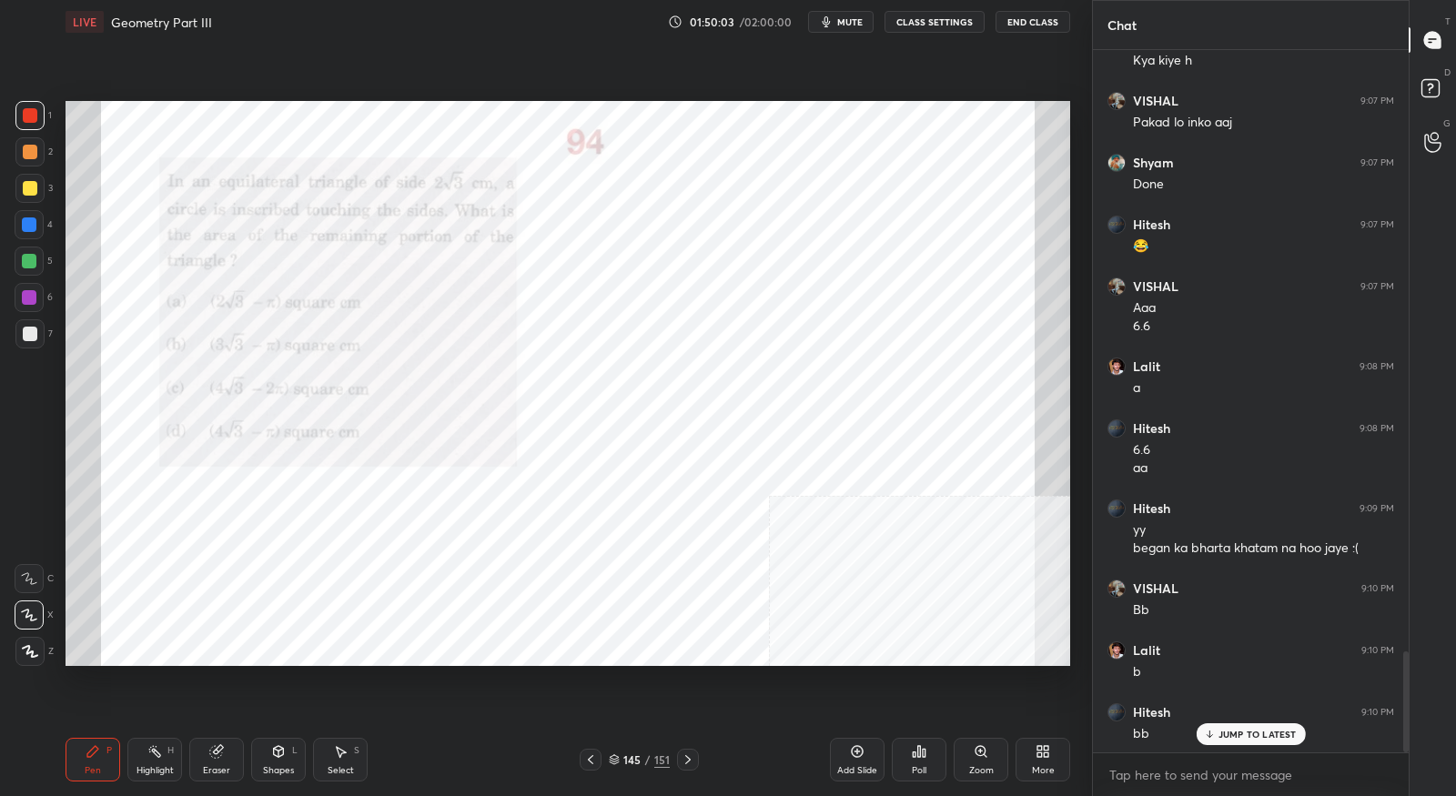
click at [688, 770] on div at bounding box center [688, 760] width 22 height 22
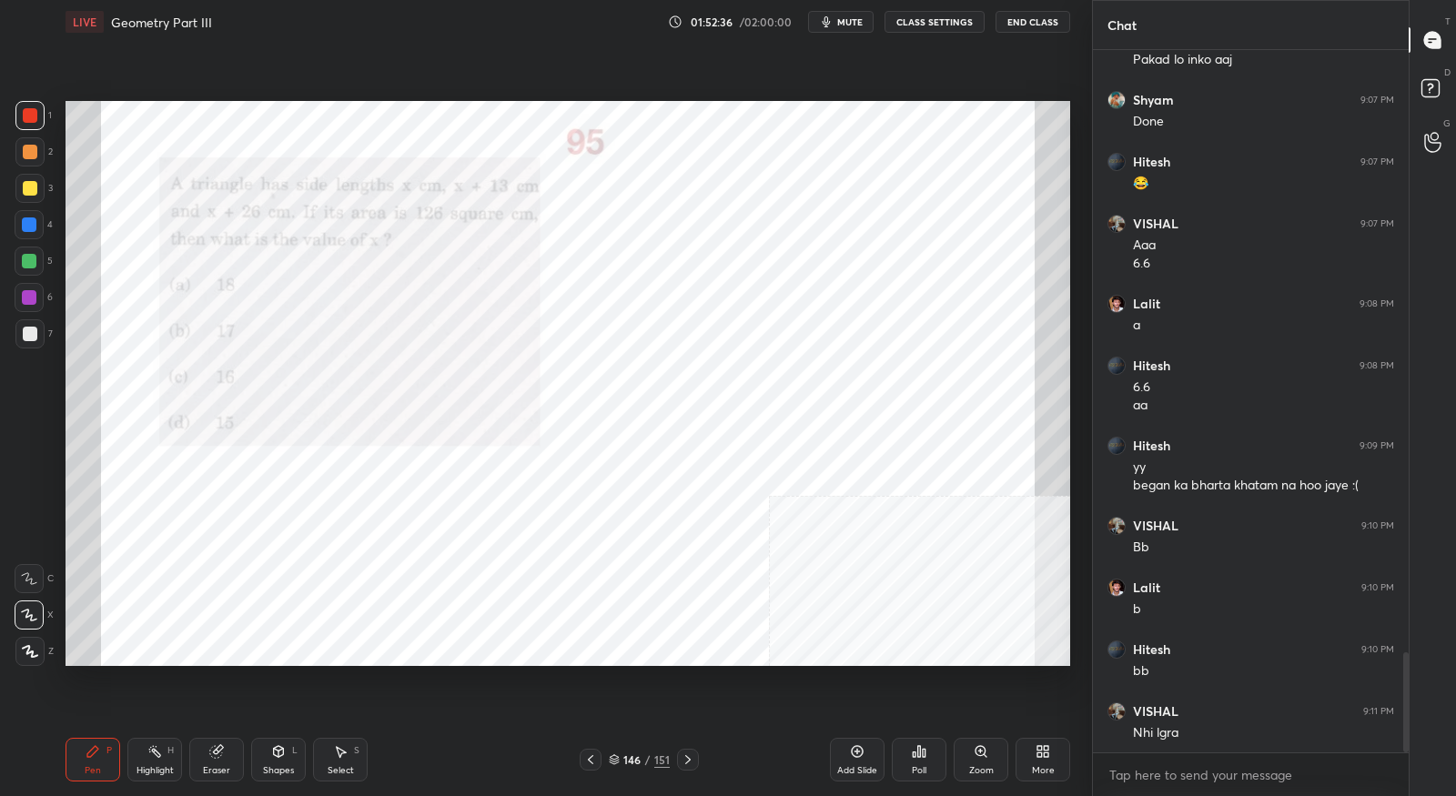
click at [209, 759] on div "Eraser" at bounding box center [216, 760] width 55 height 44
click at [33, 608] on icon at bounding box center [29, 615] width 15 height 15
drag, startPoint x: 92, startPoint y: 746, endPoint x: 86, endPoint y: 710, distance: 36.9
click at [95, 746] on icon at bounding box center [93, 751] width 15 height 15
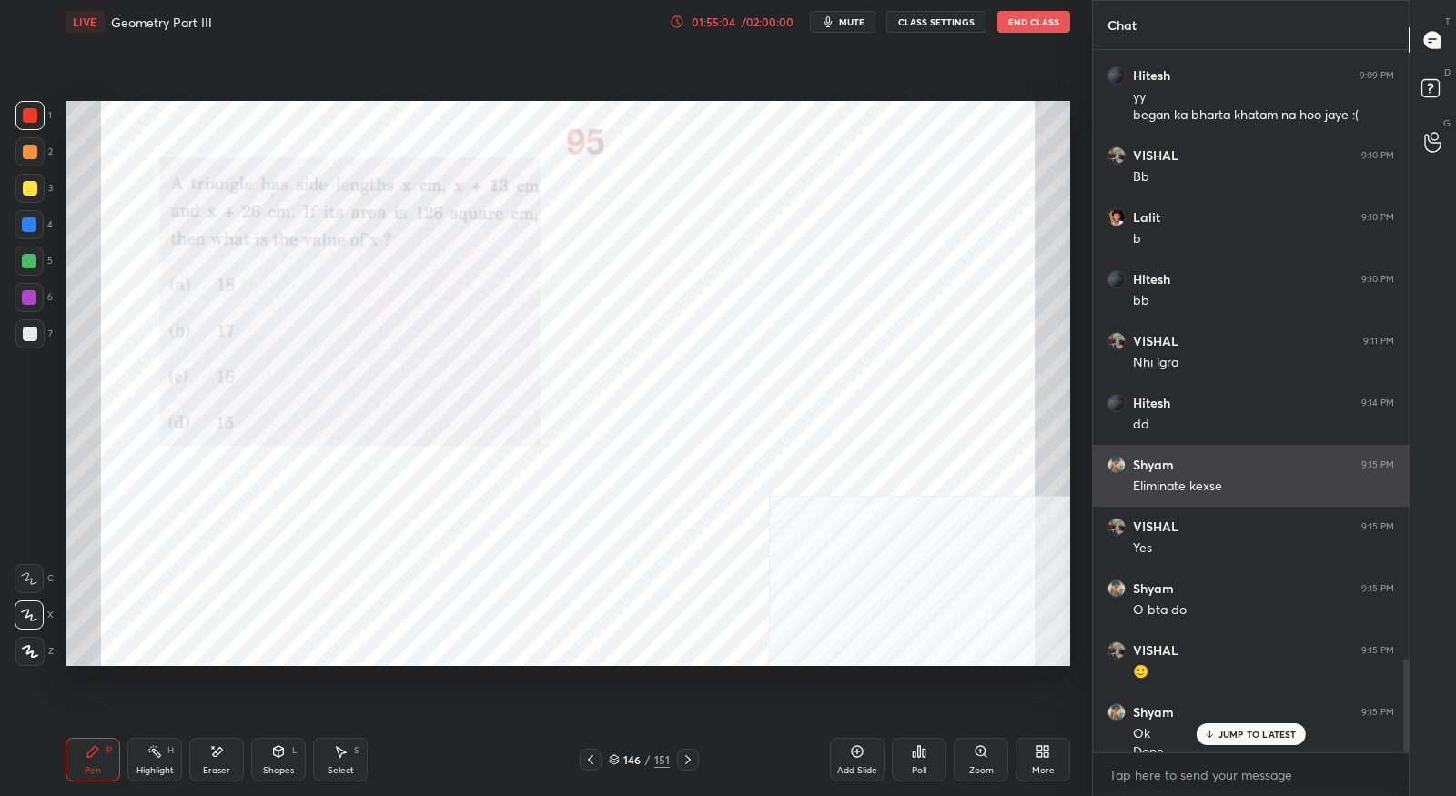
scroll to position [4643, 0]
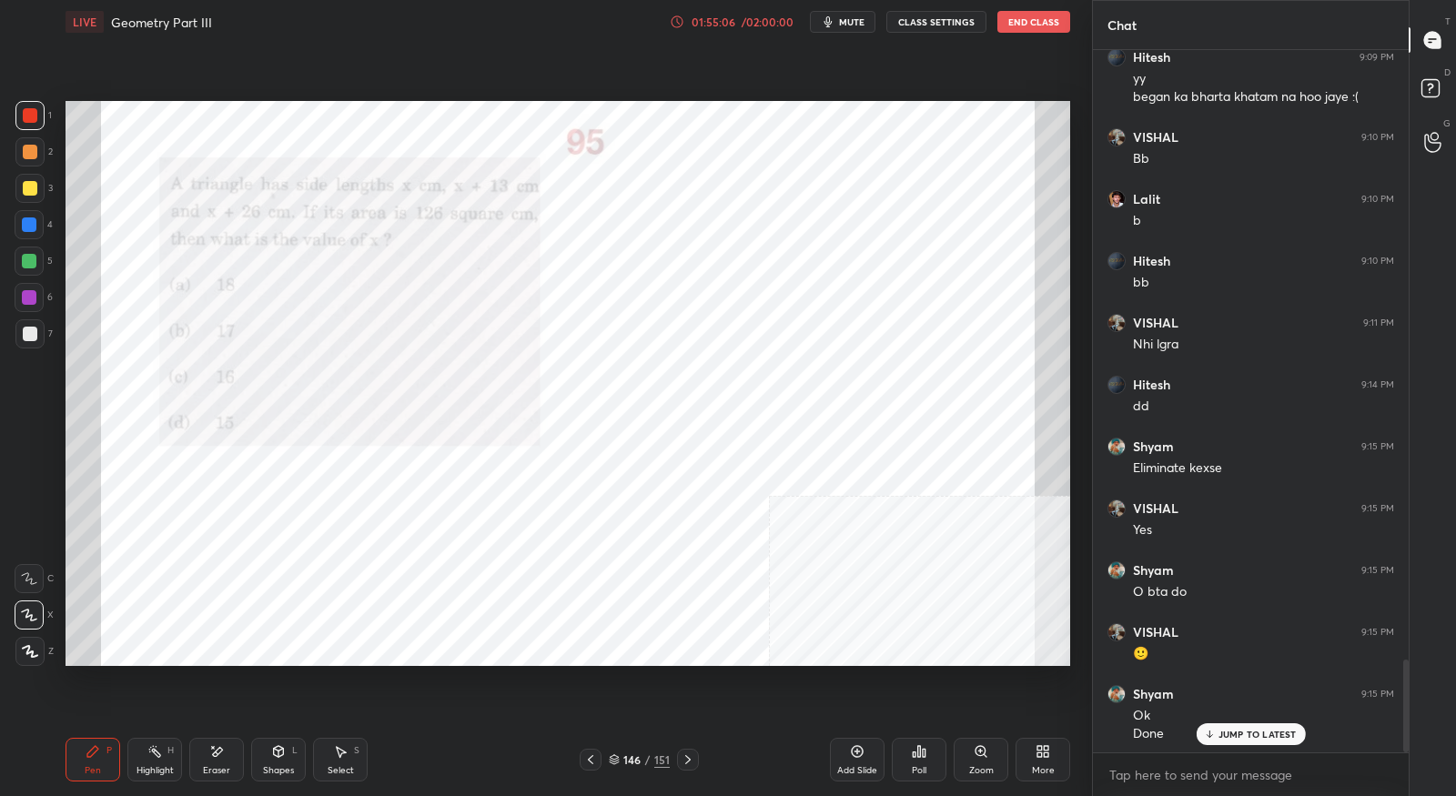
click at [722, 18] on div "01:55:06" at bounding box center [713, 21] width 51 height 11
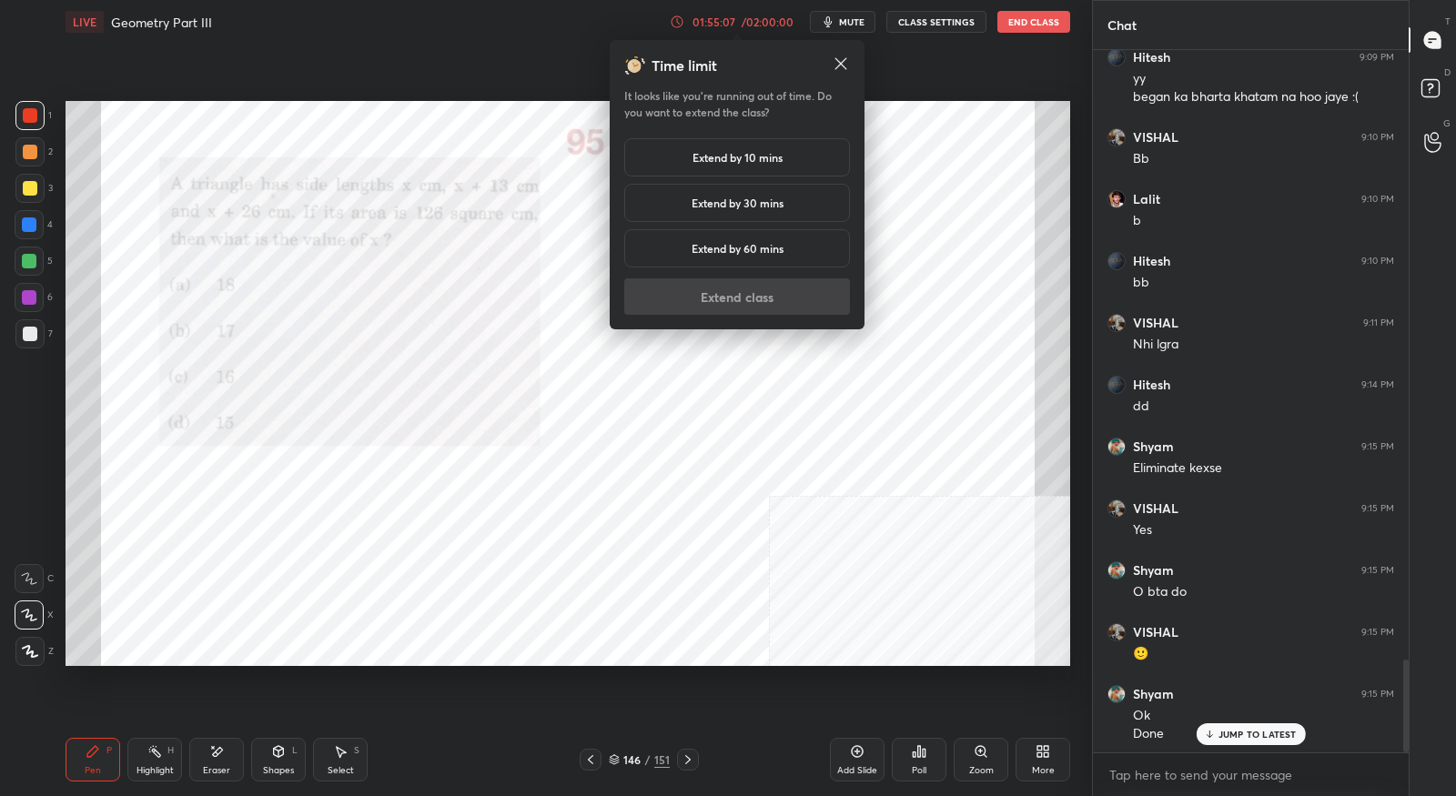
click at [743, 198] on h5 "Extend by 30 mins" at bounding box center [737, 203] width 92 height 16
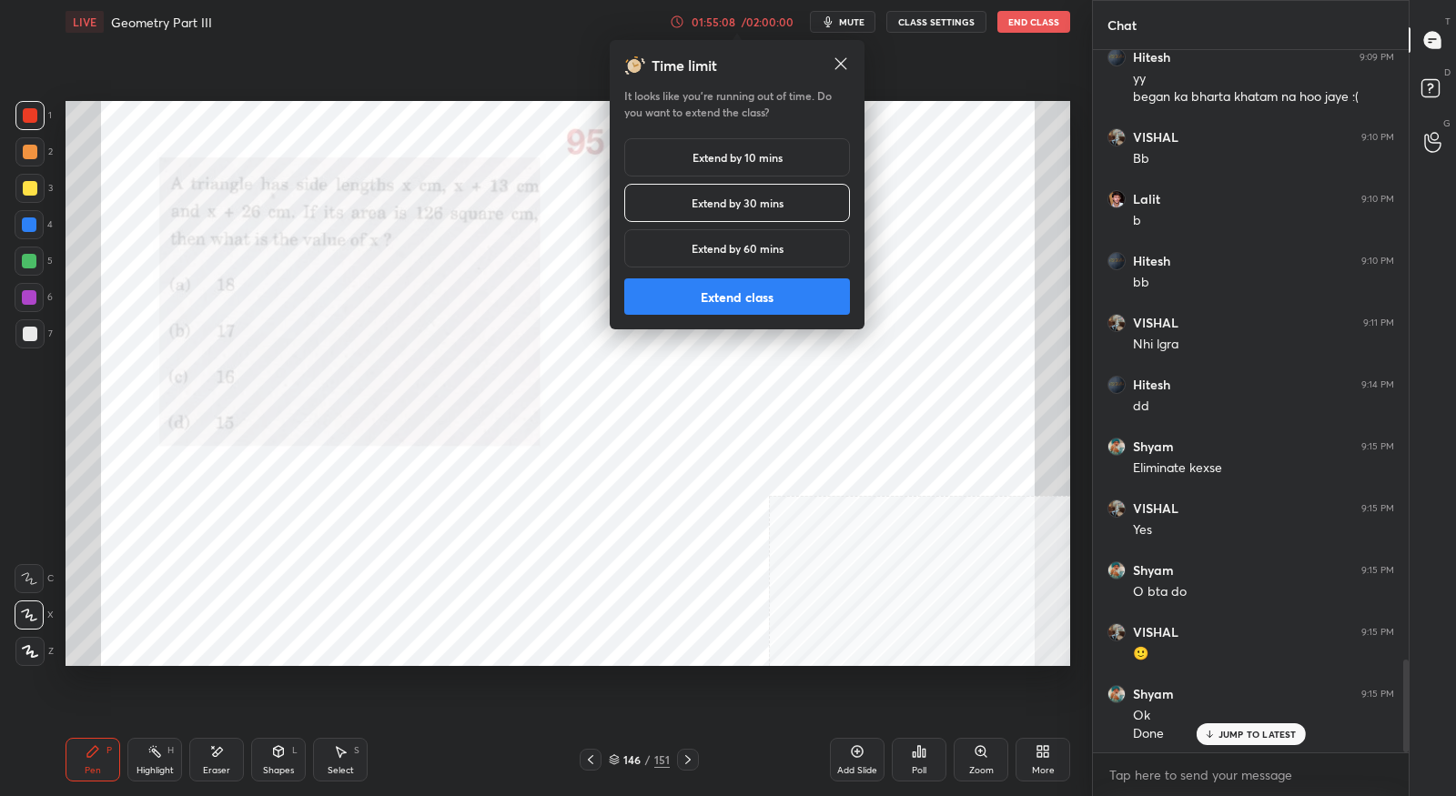
click at [740, 308] on button "Extend class" at bounding box center [737, 296] width 226 height 36
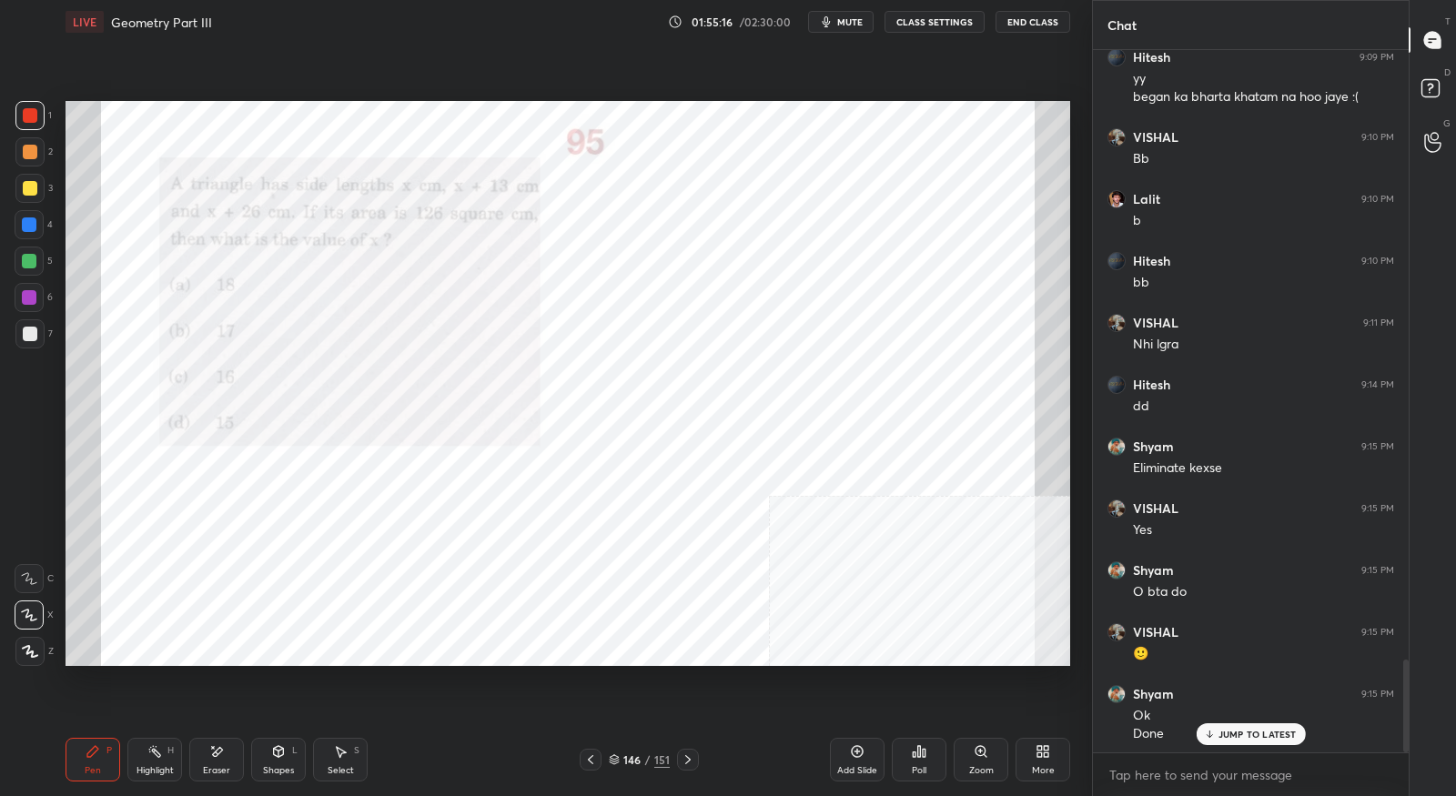
click at [693, 761] on icon at bounding box center [688, 759] width 15 height 15
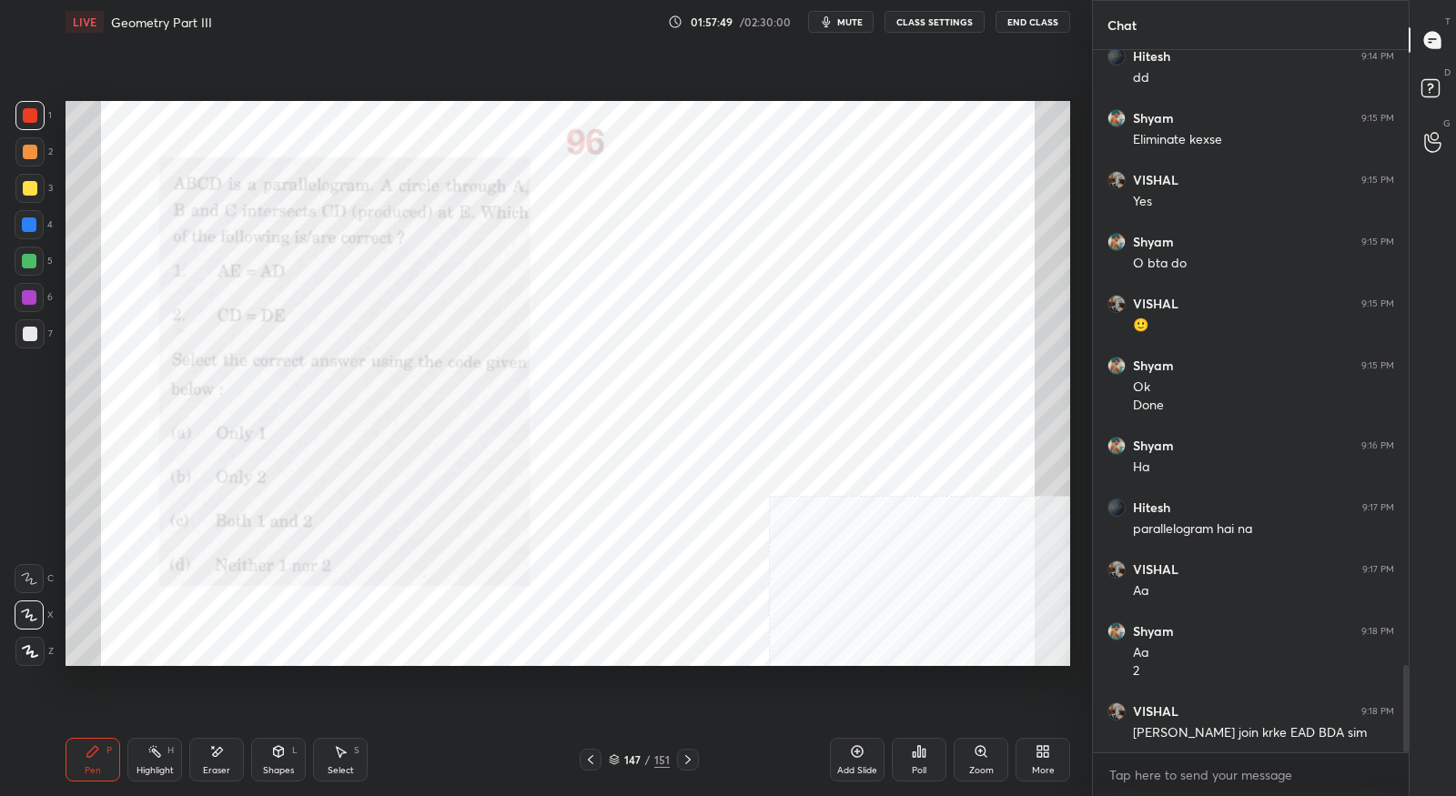
scroll to position [5033, 0]
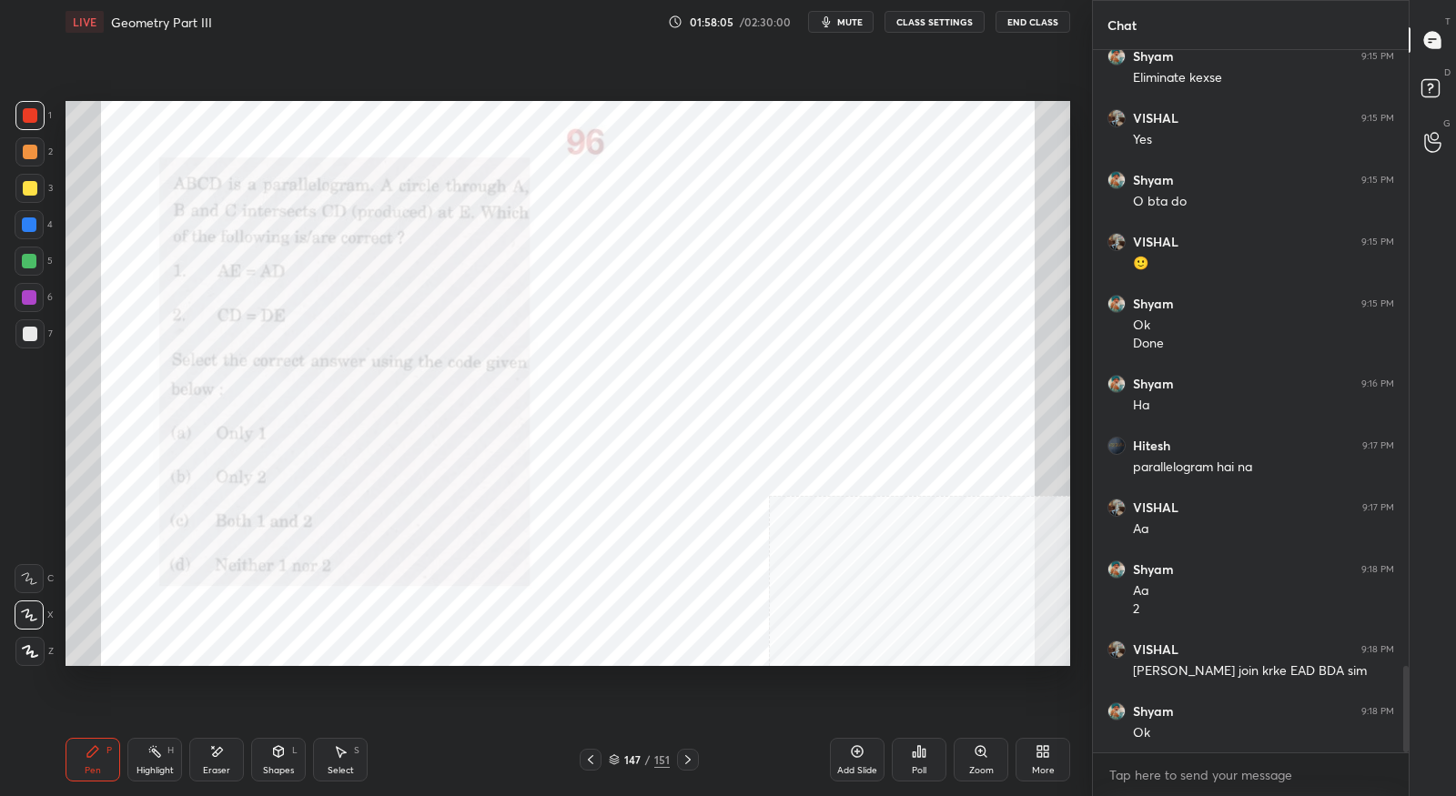
click at [681, 758] on icon at bounding box center [688, 759] width 15 height 15
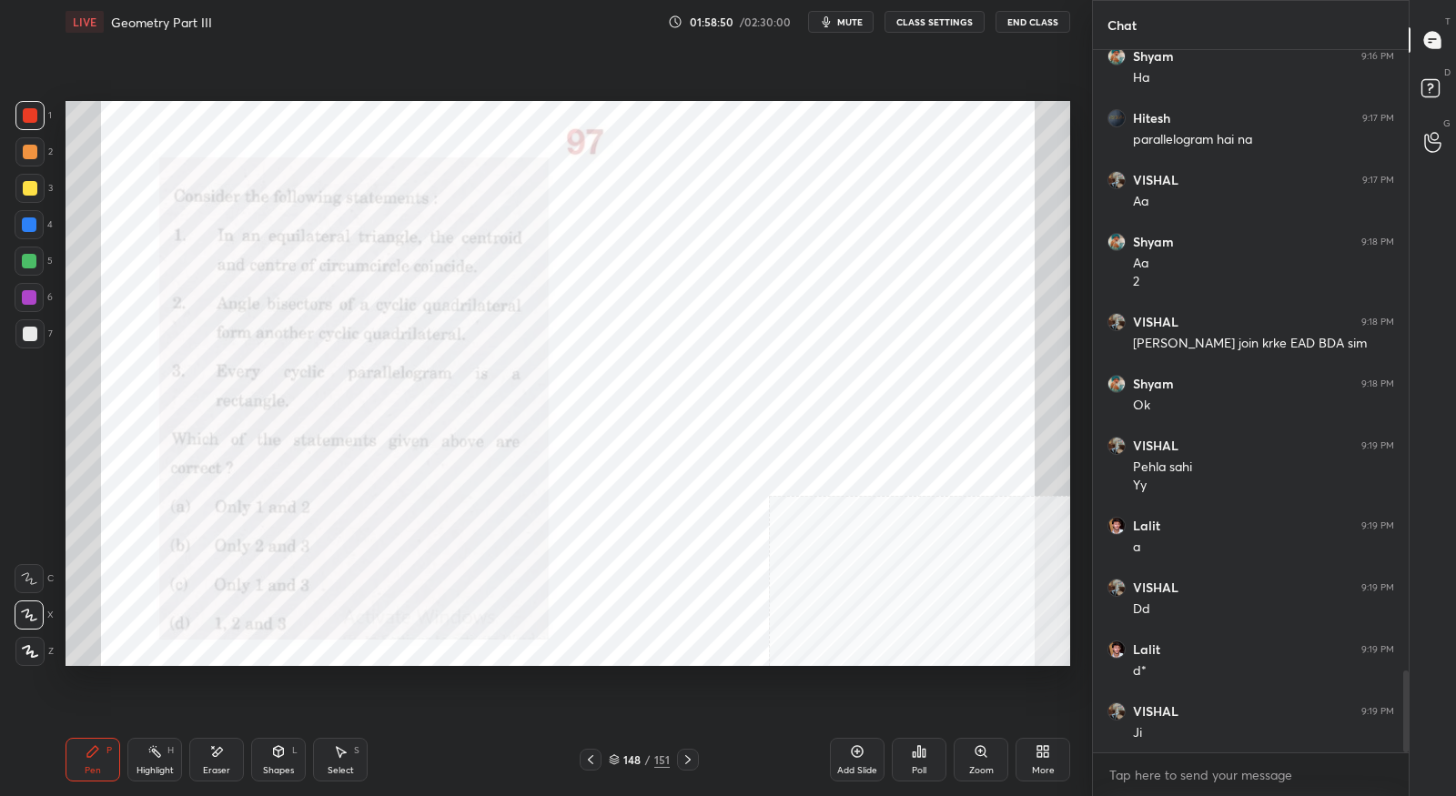
scroll to position [5422, 0]
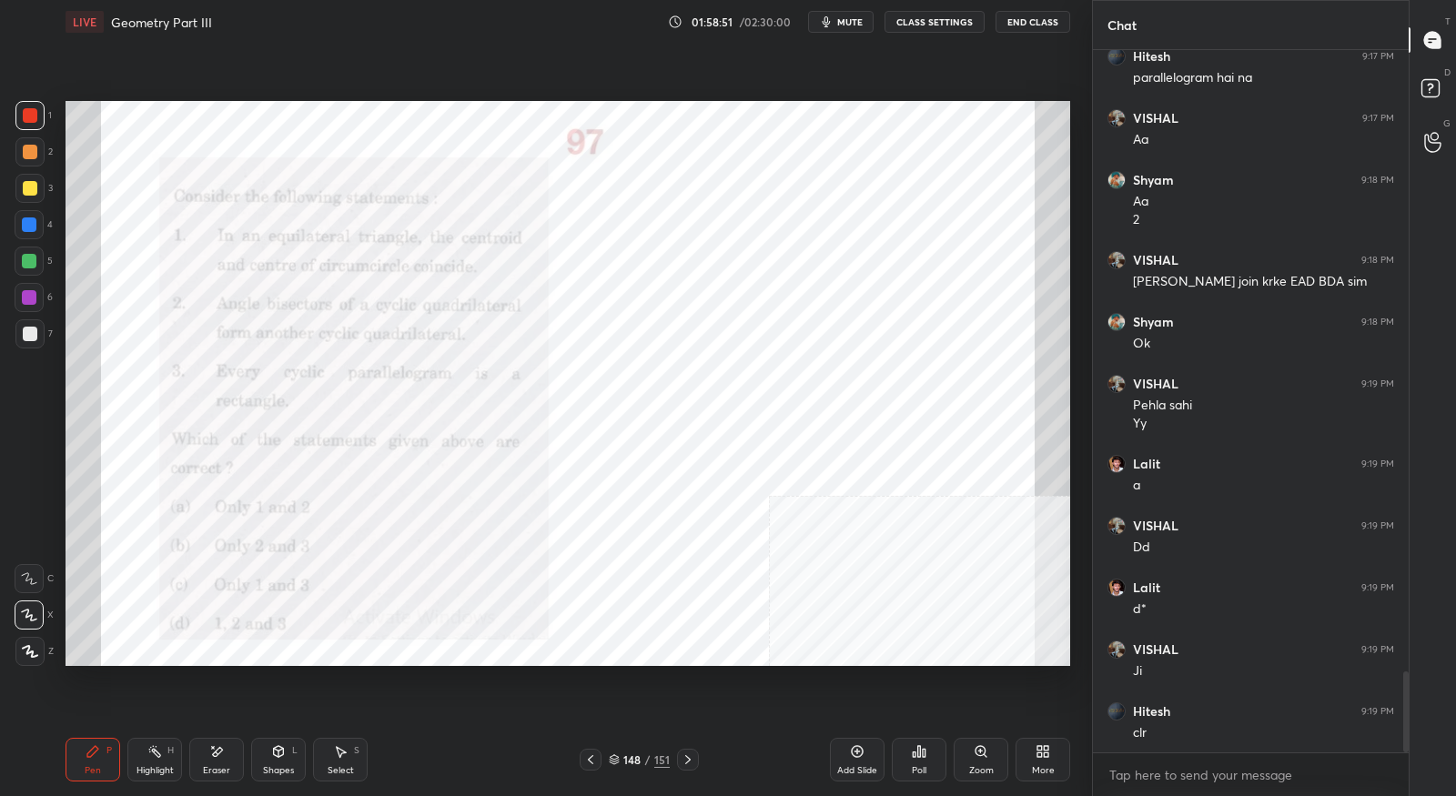
click at [683, 758] on icon at bounding box center [688, 759] width 15 height 15
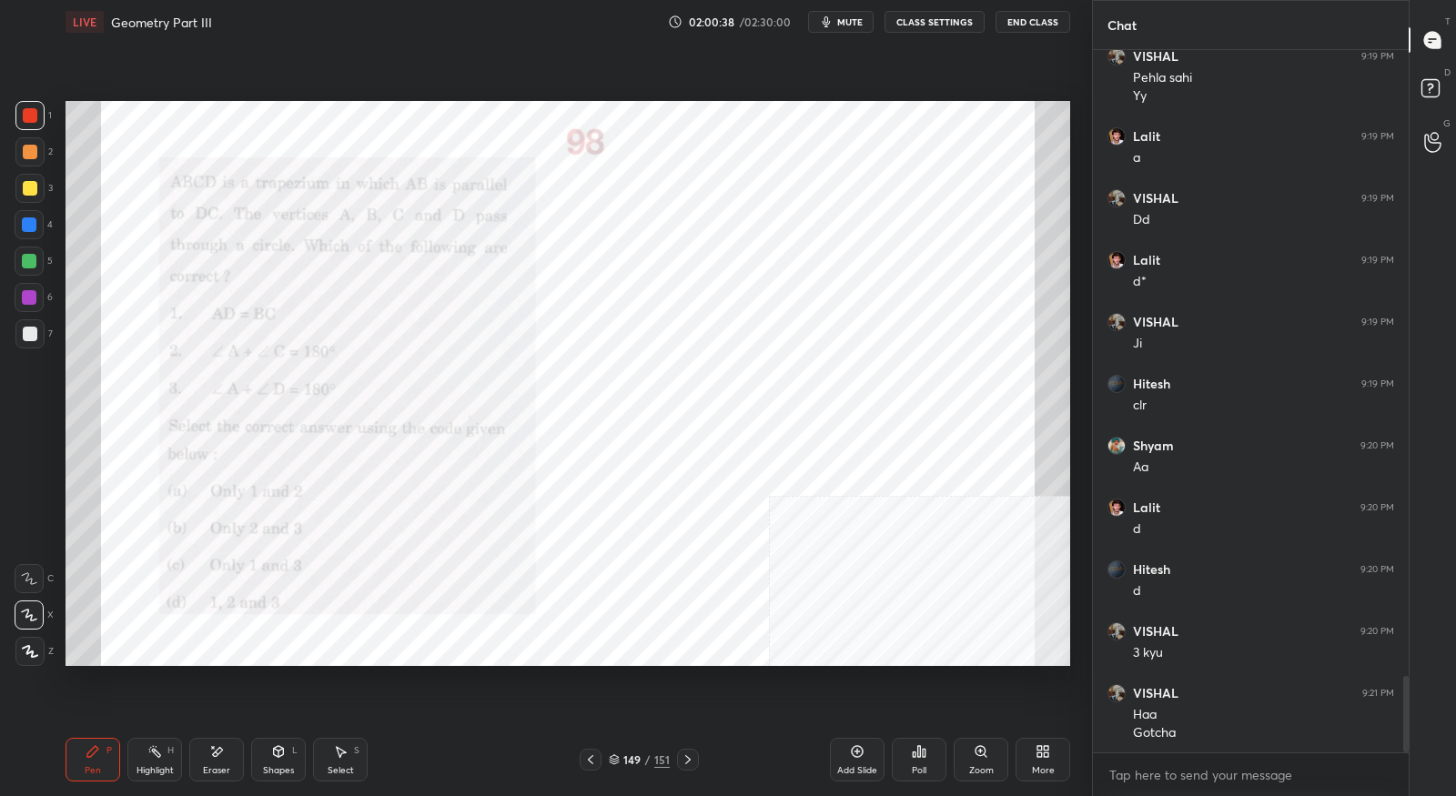
scroll to position [5, 5]
click at [686, 758] on icon at bounding box center [687, 759] width 5 height 9
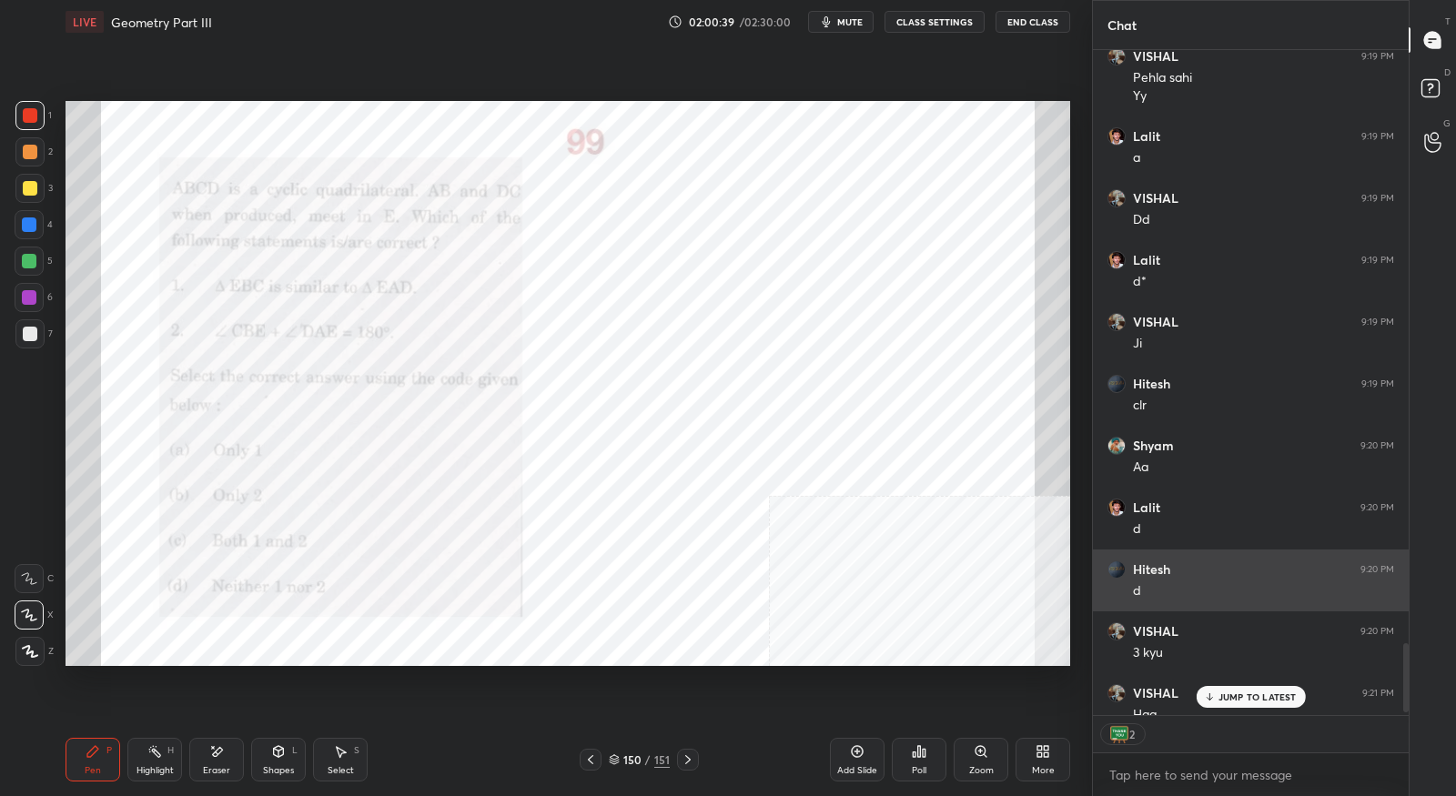
scroll to position [5786, 0]
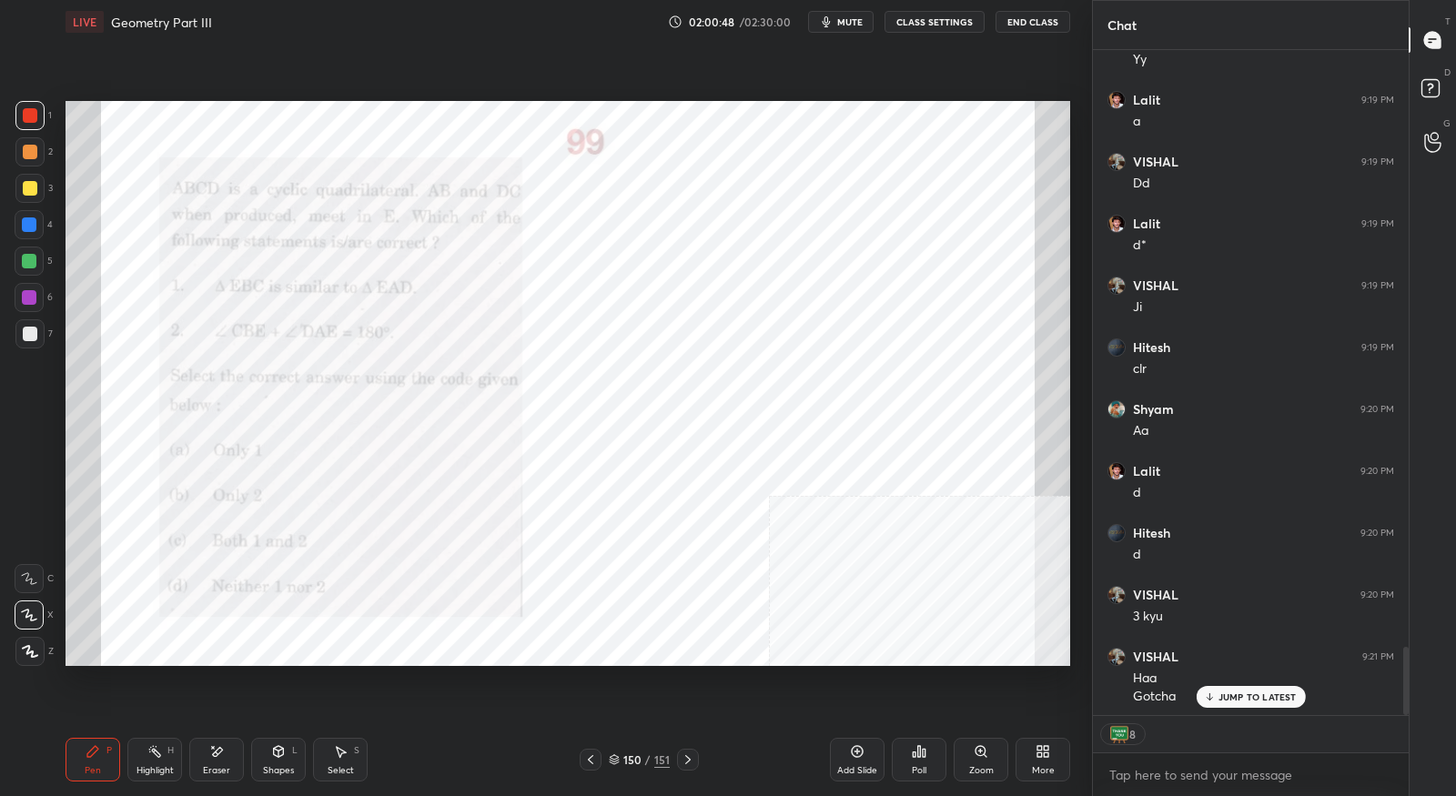
click at [1241, 692] on p "JUMP TO LATEST" at bounding box center [1257, 696] width 78 height 11
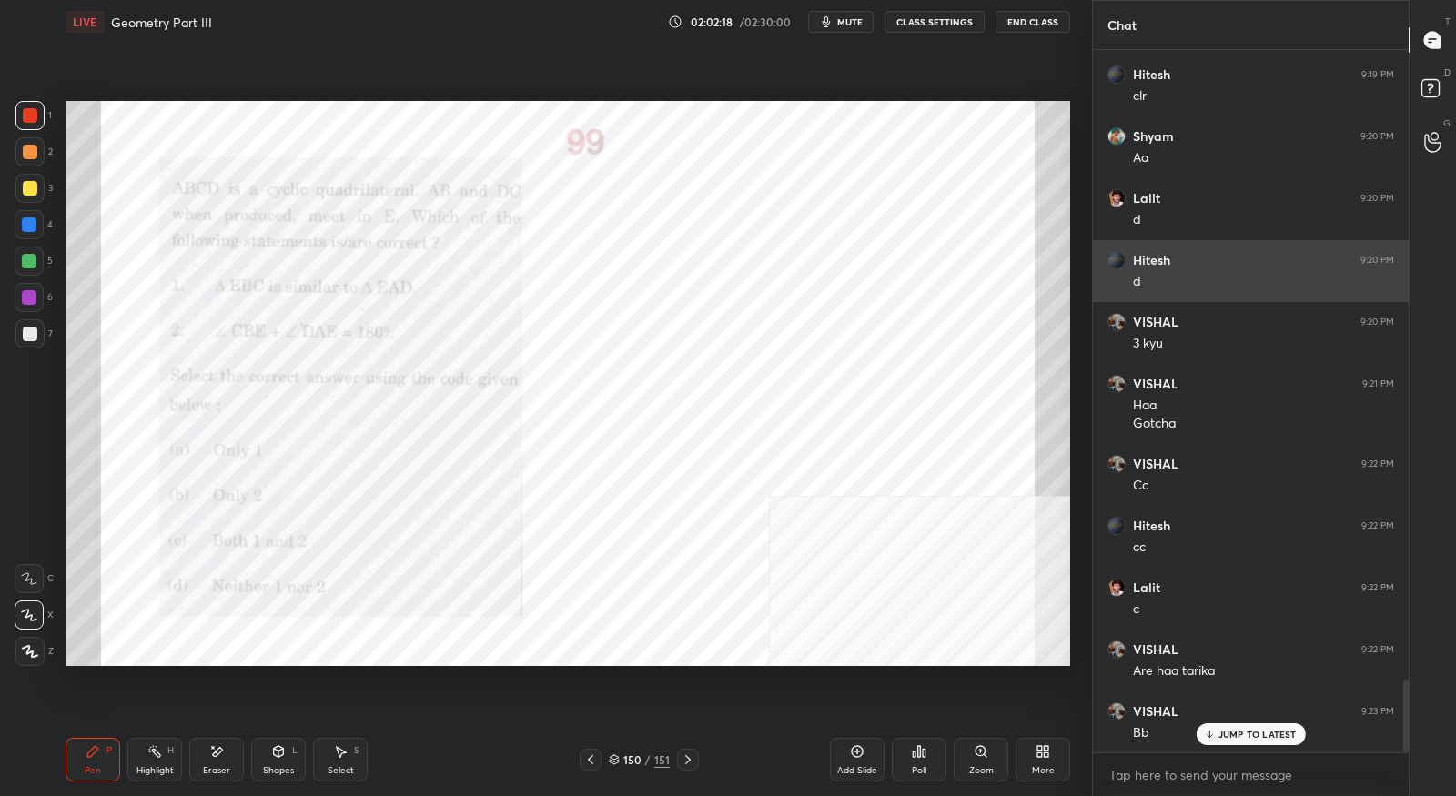
scroll to position [6120, 0]
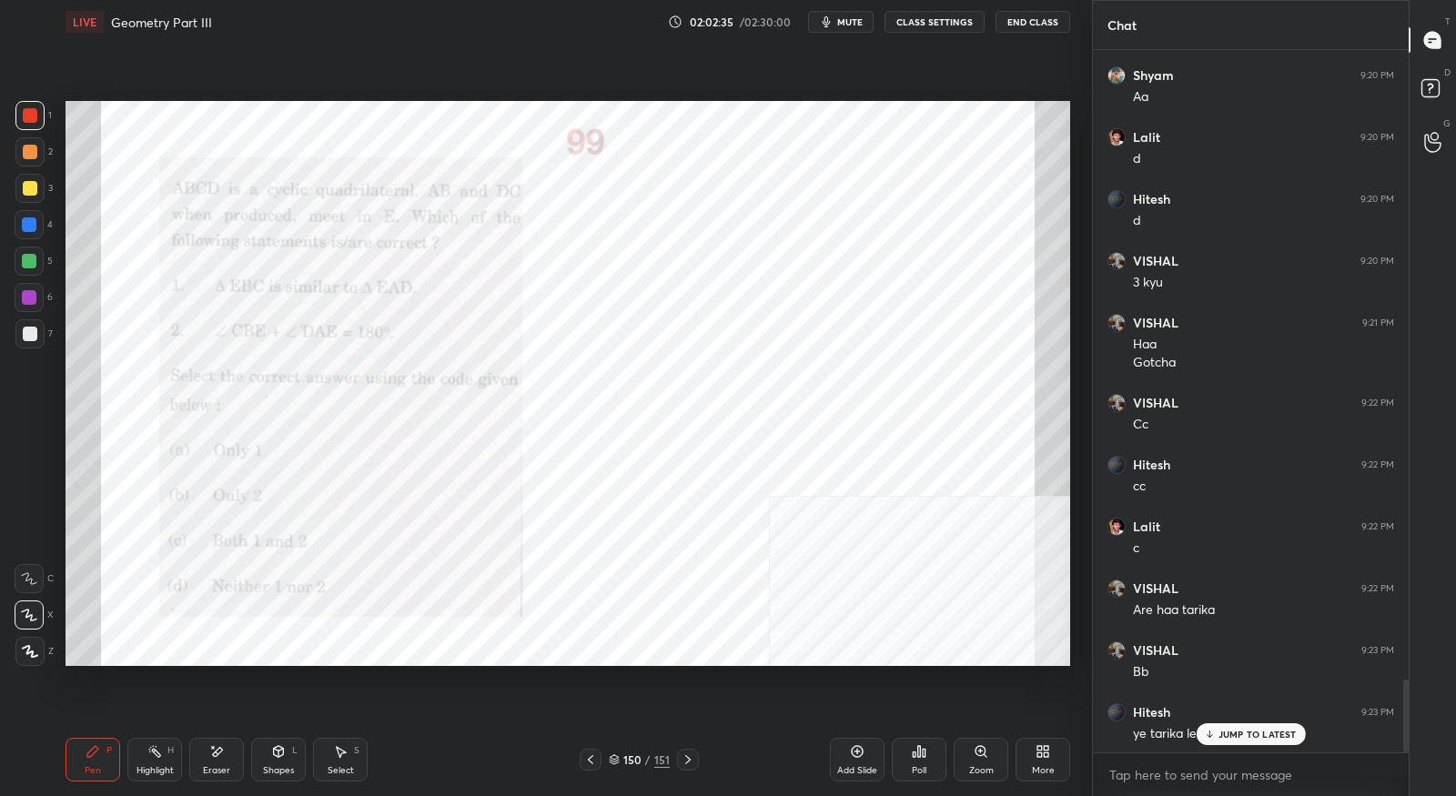
click at [218, 758] on icon at bounding box center [216, 751] width 15 height 15
drag, startPoint x: 86, startPoint y: 754, endPoint x: 97, endPoint y: 710, distance: 45.9
click at [87, 754] on icon at bounding box center [93, 751] width 15 height 15
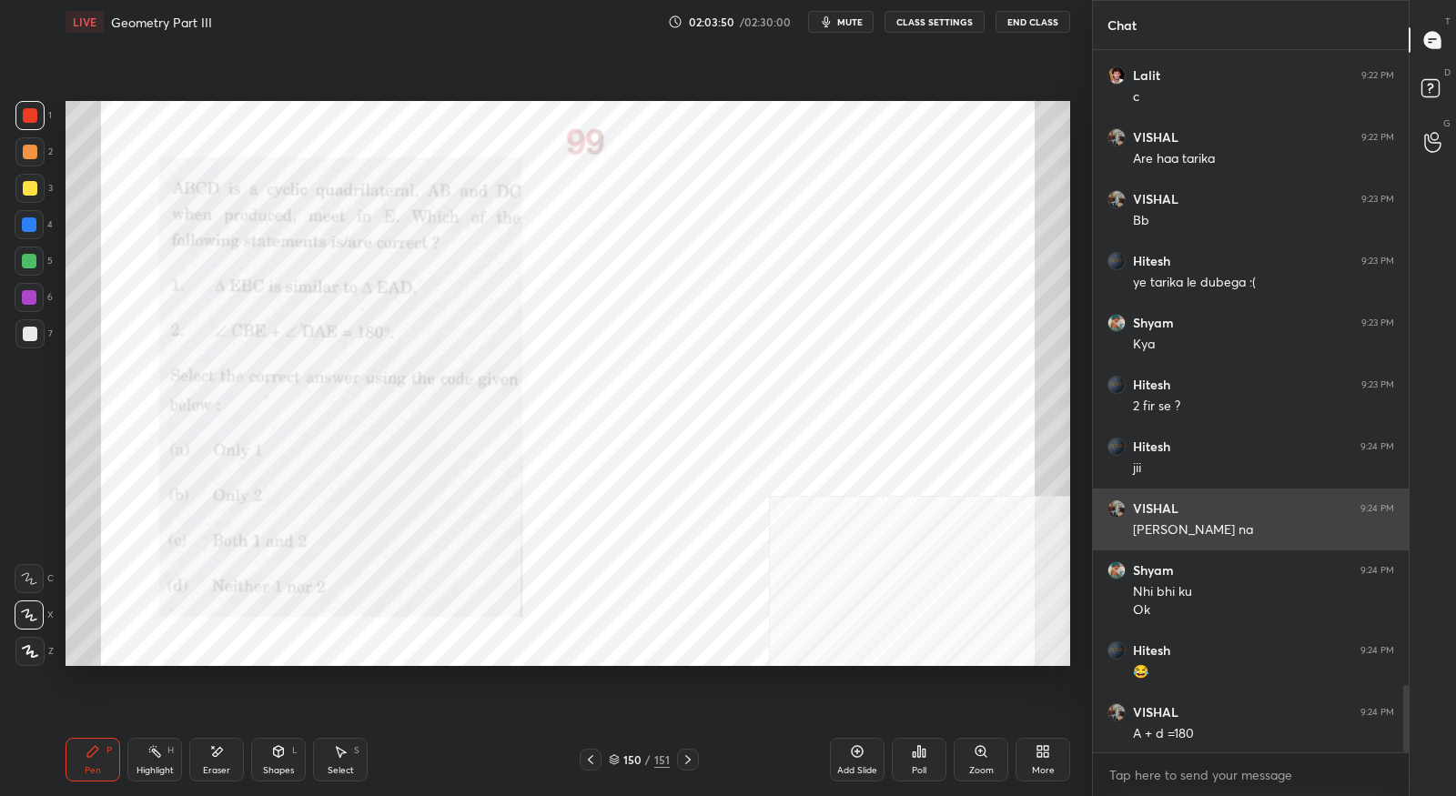
scroll to position [6634, 0]
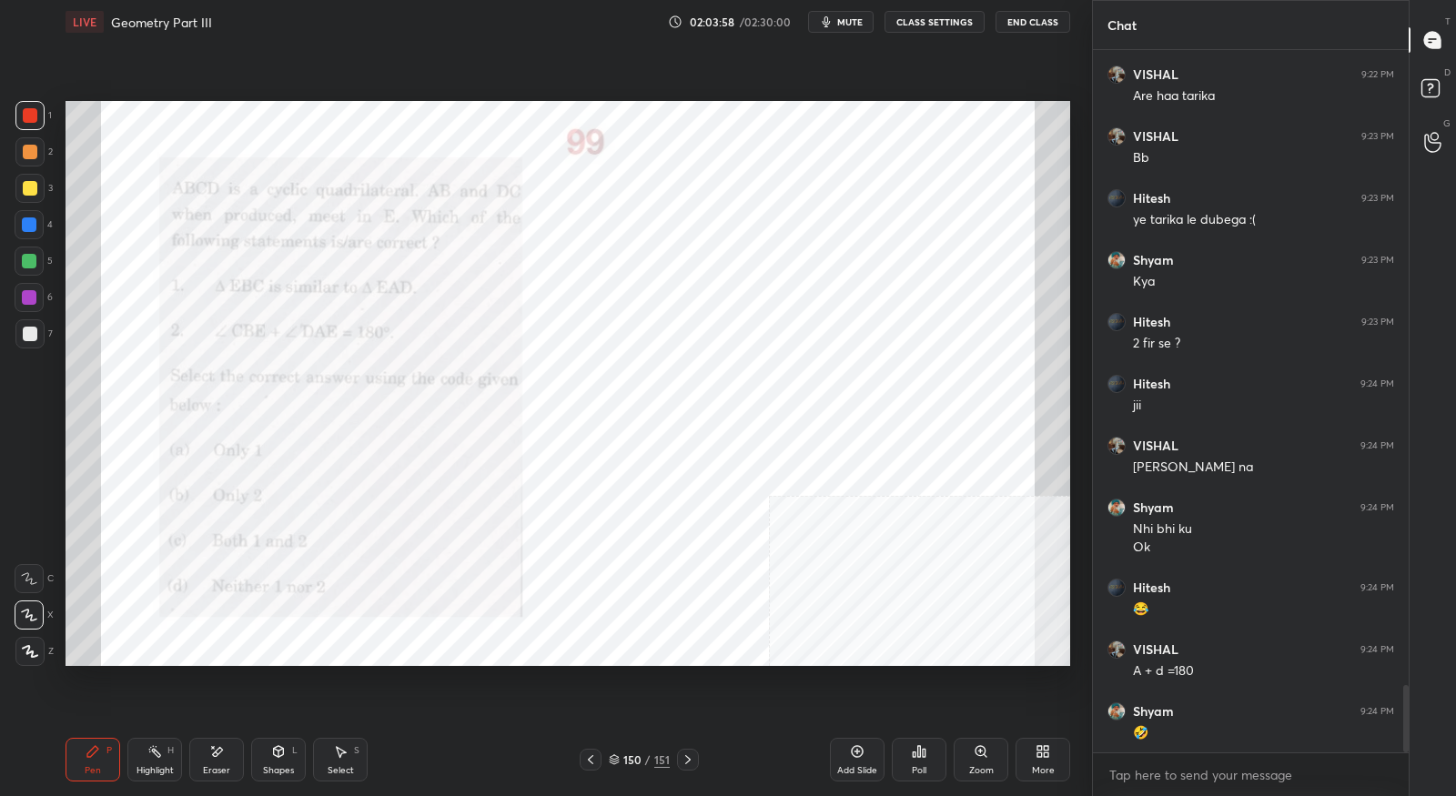
click at [589, 763] on icon at bounding box center [590, 759] width 15 height 15
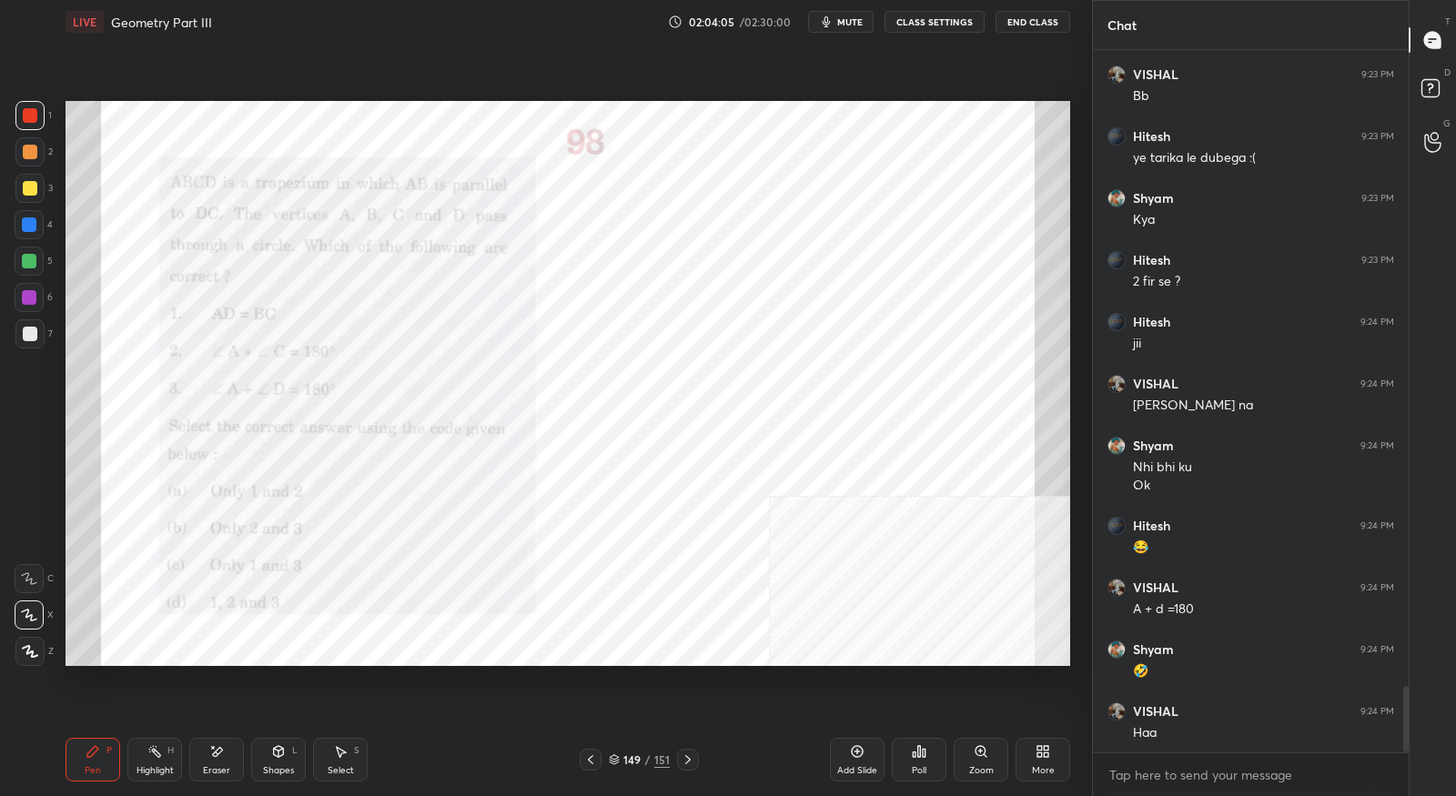
click at [690, 762] on icon at bounding box center [688, 759] width 15 height 15
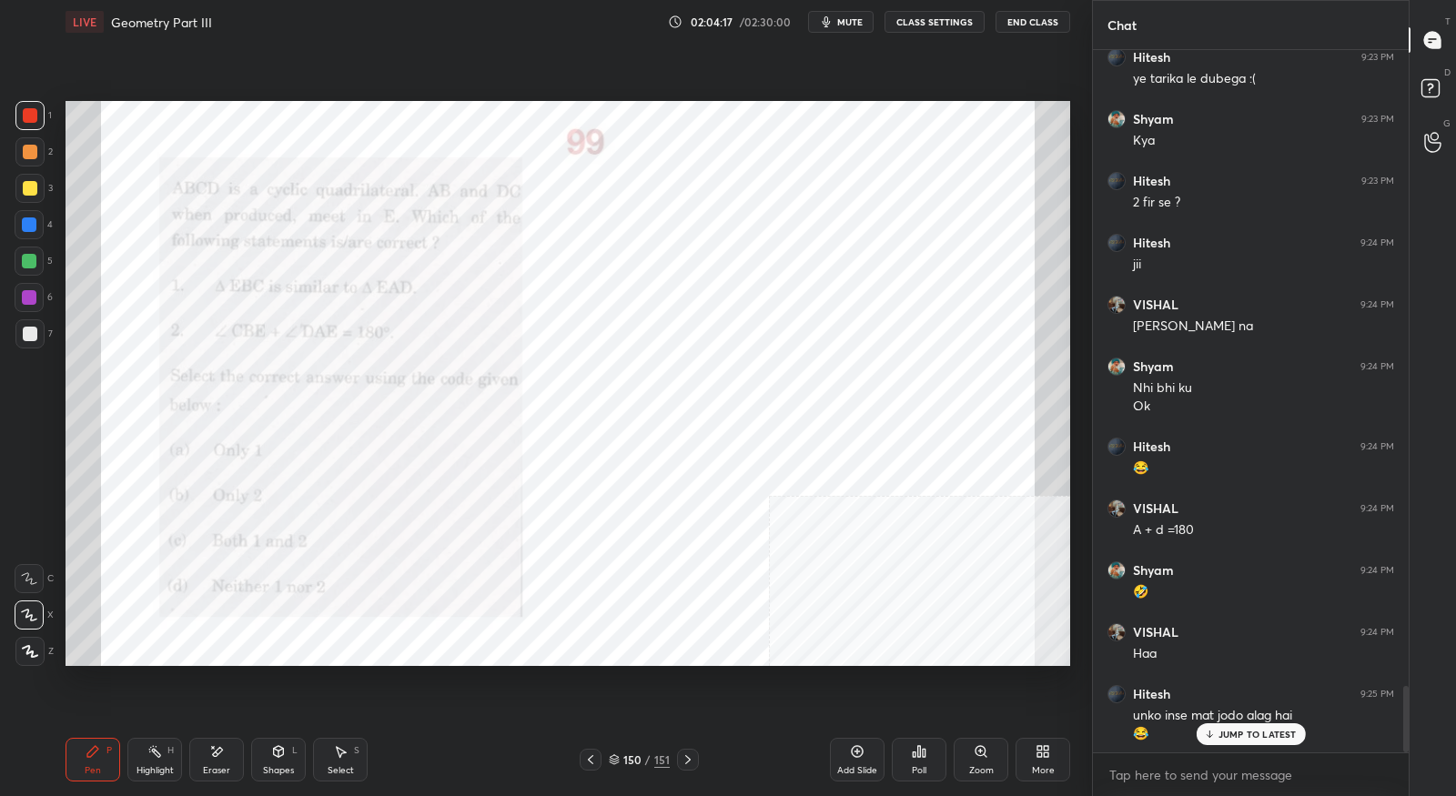
scroll to position [6776, 0]
click at [683, 763] on icon at bounding box center [688, 759] width 15 height 15
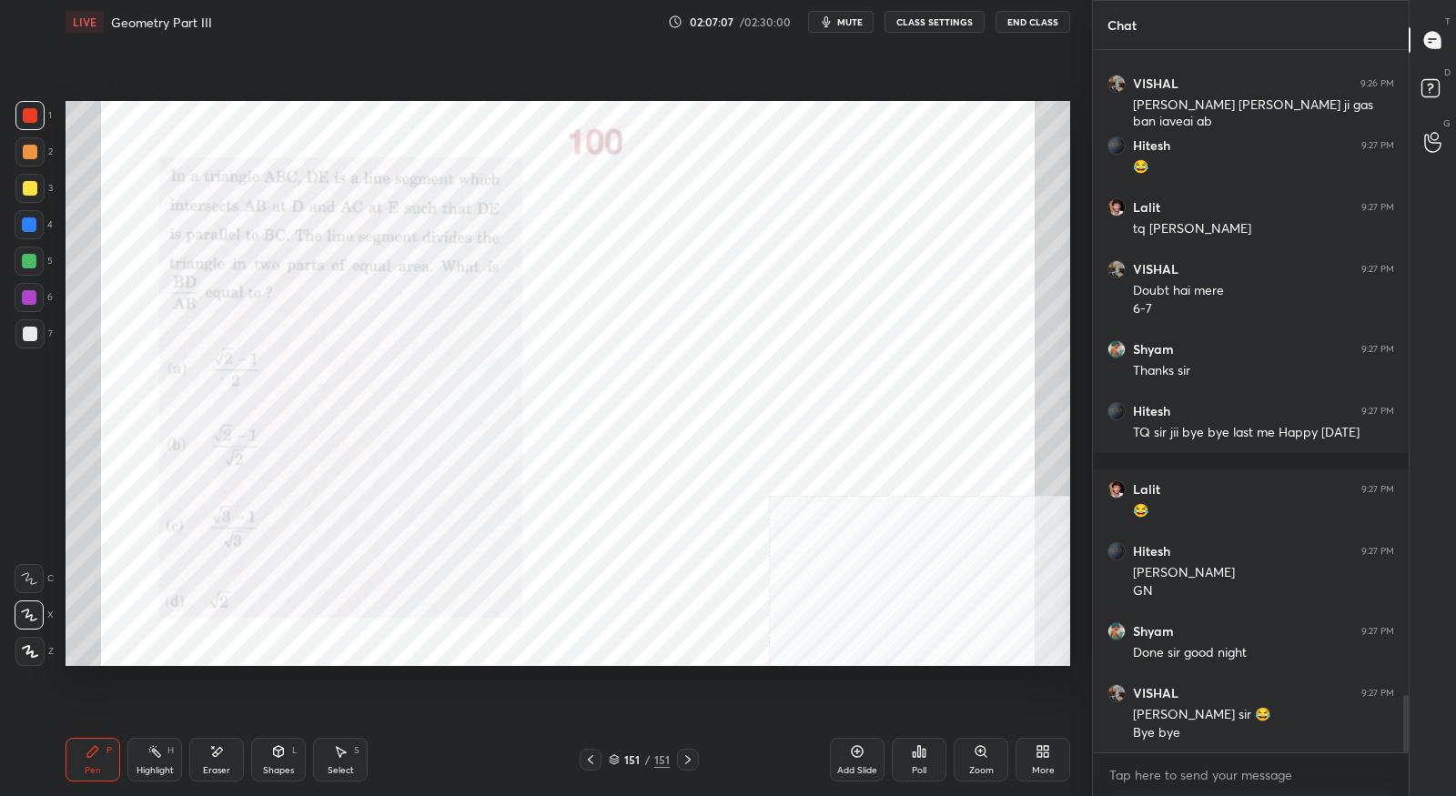
scroll to position [7873, 0]
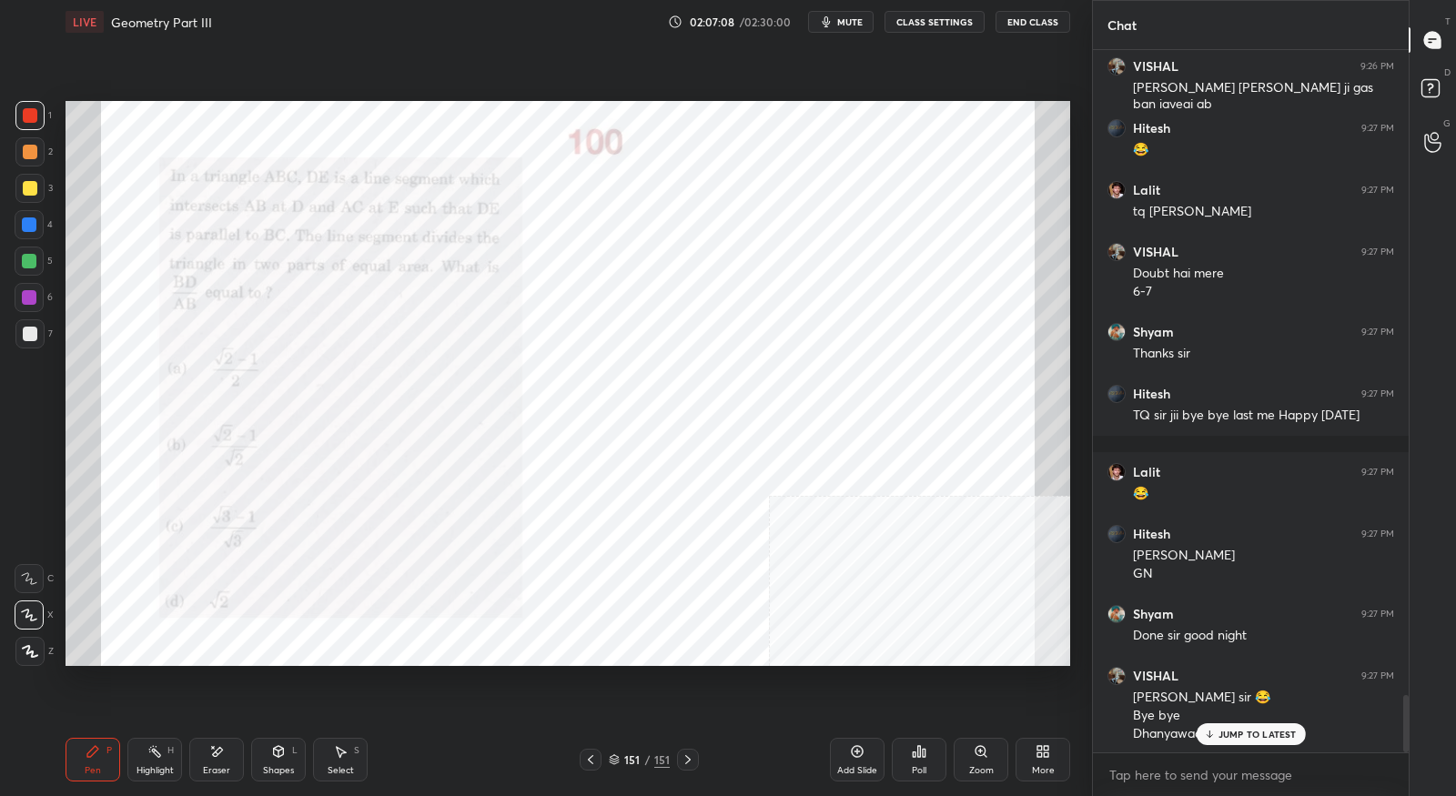
click at [1021, 24] on button "End Class" at bounding box center [1032, 22] width 75 height 22
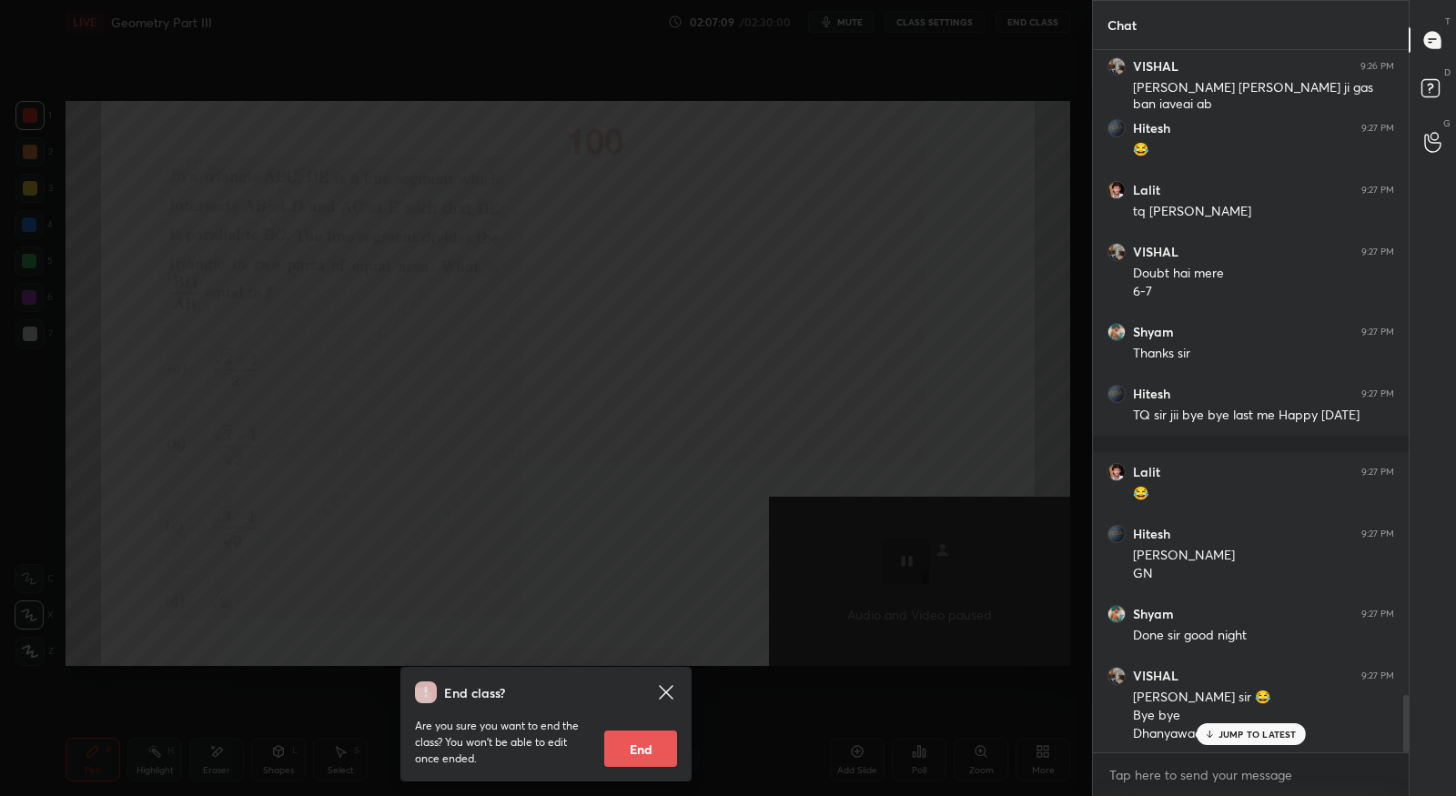
click at [663, 749] on button "End" at bounding box center [640, 749] width 73 height 36
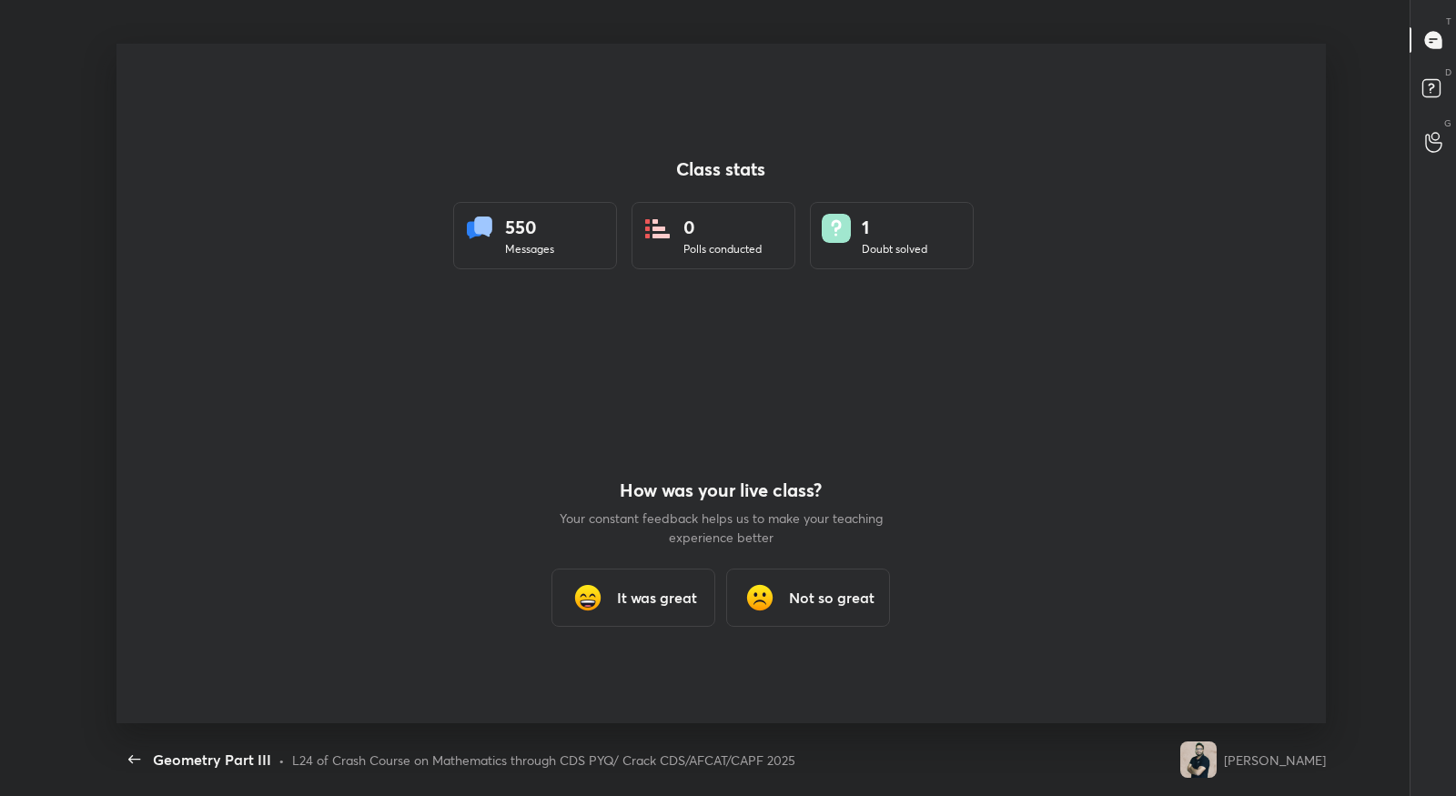
scroll to position [680, 1440]
